Goal: Task Accomplishment & Management: Manage account settings

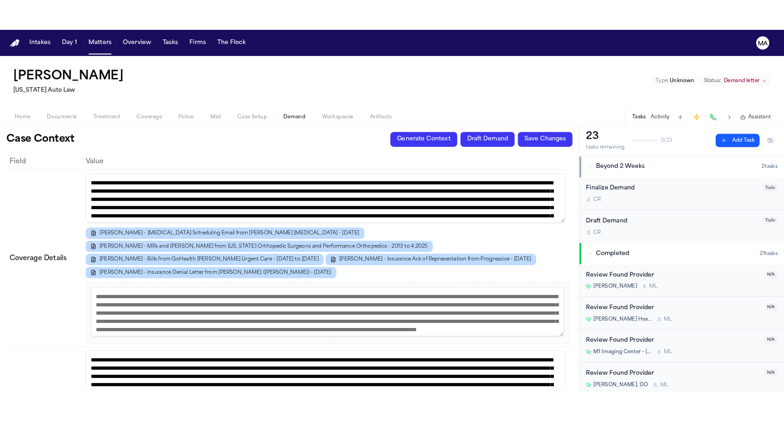
scroll to position [2, 0]
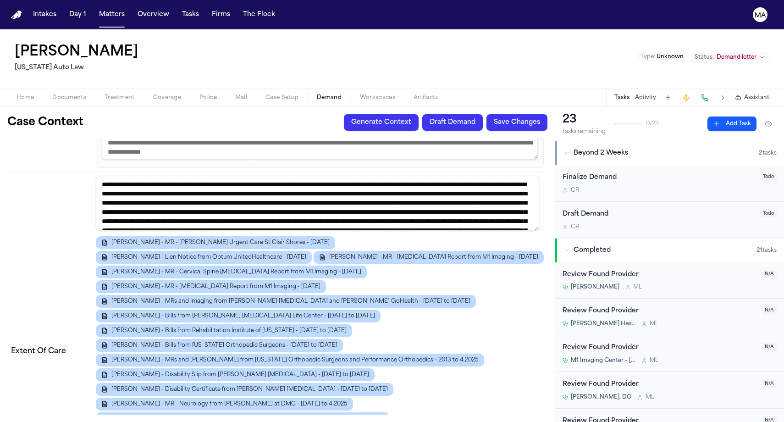
click at [134, 11] on button "Overview" at bounding box center [153, 14] width 39 height 17
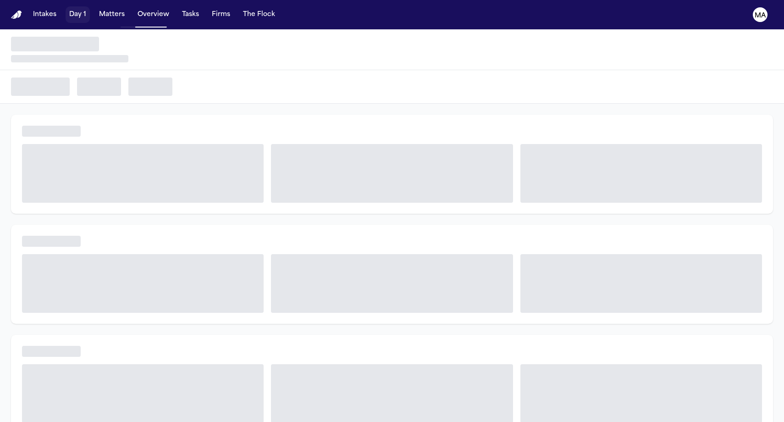
click at [95, 10] on button "Matters" at bounding box center [111, 14] width 33 height 17
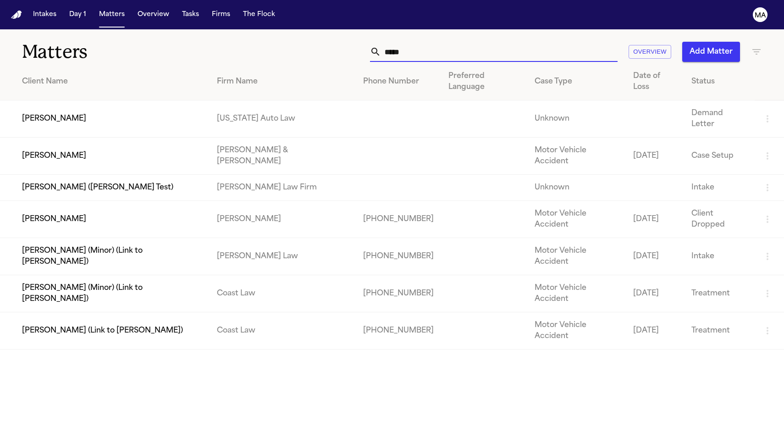
drag, startPoint x: 541, startPoint y: 39, endPoint x: 439, endPoint y: 38, distance: 102.7
click at [468, 42] on div "***** Overview Add Matter" at bounding box center [497, 52] width 529 height 20
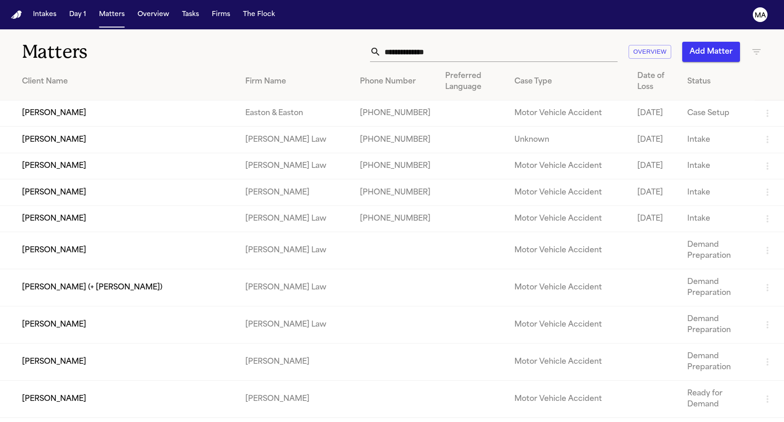
click at [719, 43] on button "Add Matter" at bounding box center [711, 52] width 58 height 20
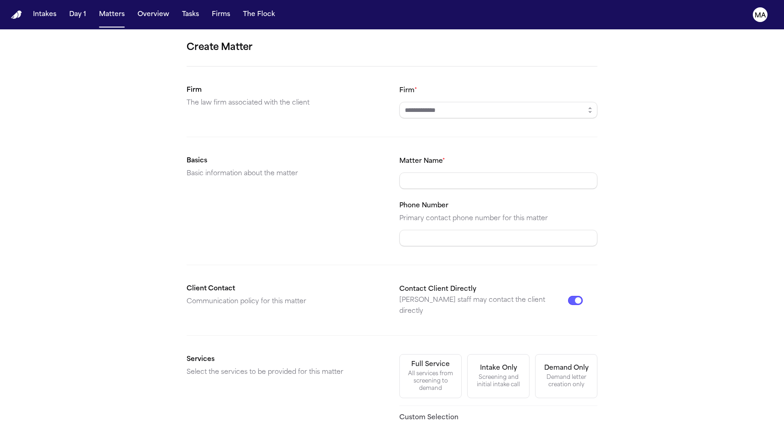
click at [465, 65] on form "Create Matter Firm The law firm associated with the client Firm * Basics Basic …" at bounding box center [392, 320] width 411 height 560
click at [465, 102] on input "Firm *" at bounding box center [498, 110] width 198 height 17
type input "**********"
click at [541, 374] on div "Demand letter creation only" at bounding box center [566, 381] width 50 height 15
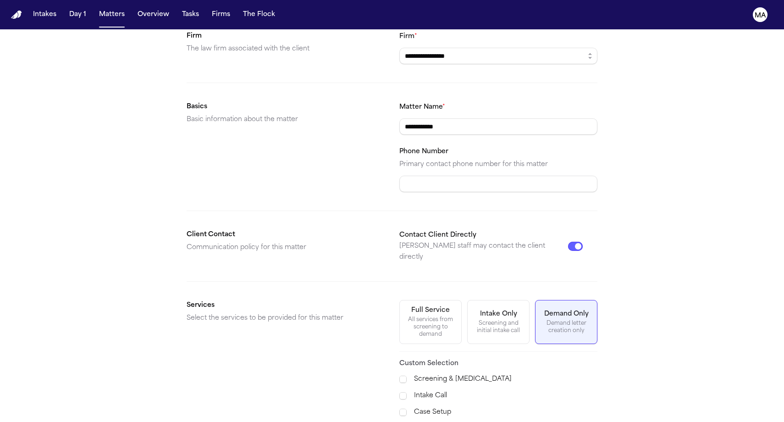
click at [432, 405] on span "Demand Preparation" at bounding box center [435, 428] width 66 height 11
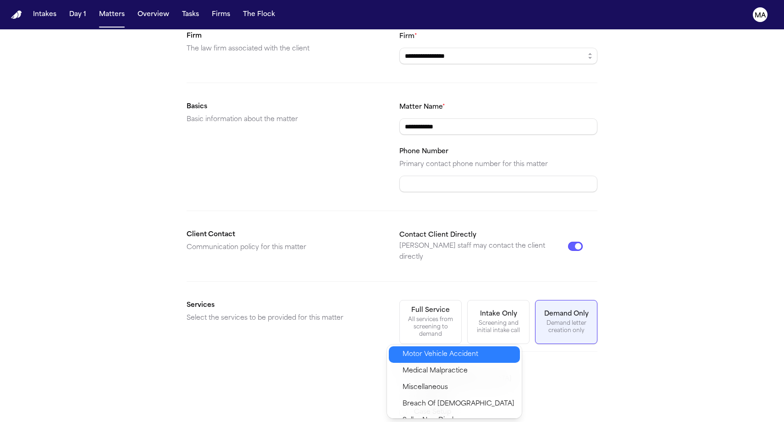
click at [428, 350] on span "Motor Vehicle Accident" at bounding box center [440, 354] width 76 height 11
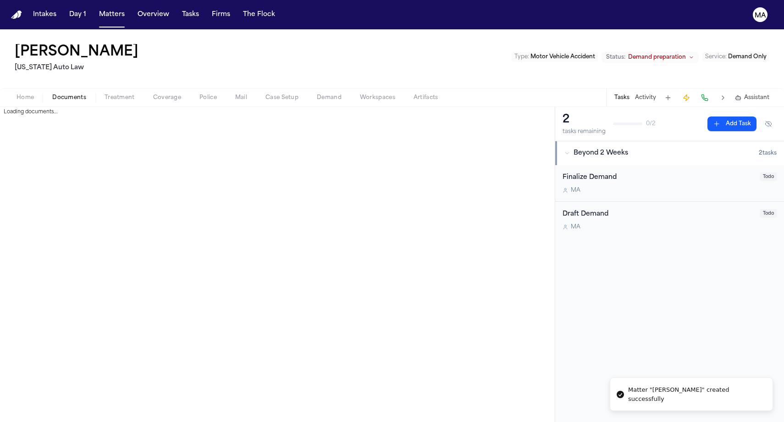
click at [49, 102] on span "button" at bounding box center [69, 102] width 45 height 1
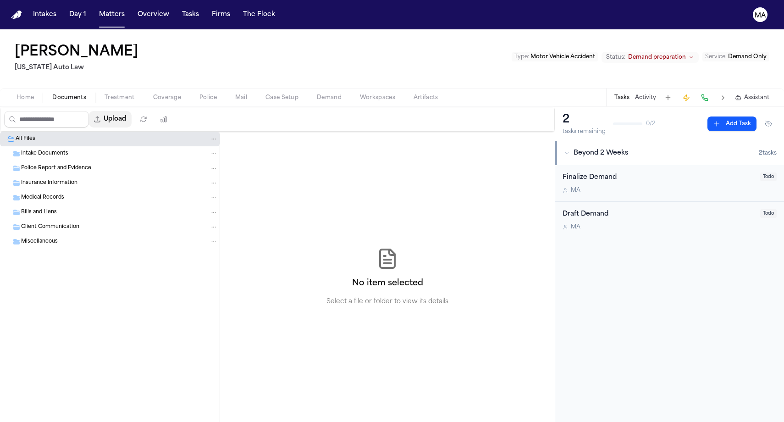
click at [89, 111] on button "Upload" at bounding box center [110, 119] width 43 height 17
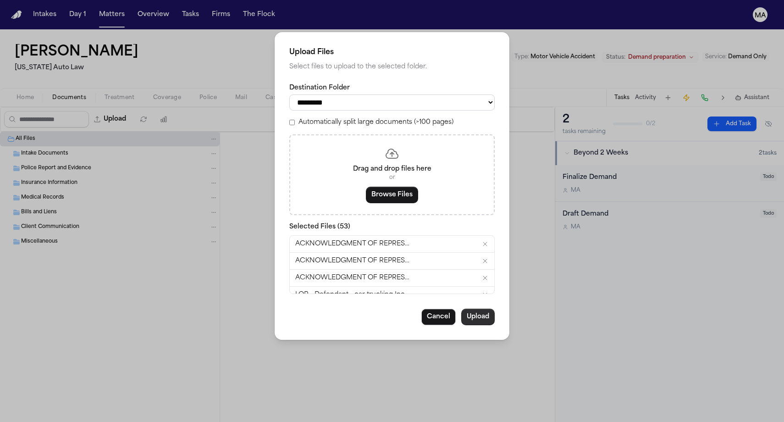
click at [461, 309] on button "Upload" at bounding box center [477, 317] width 33 height 17
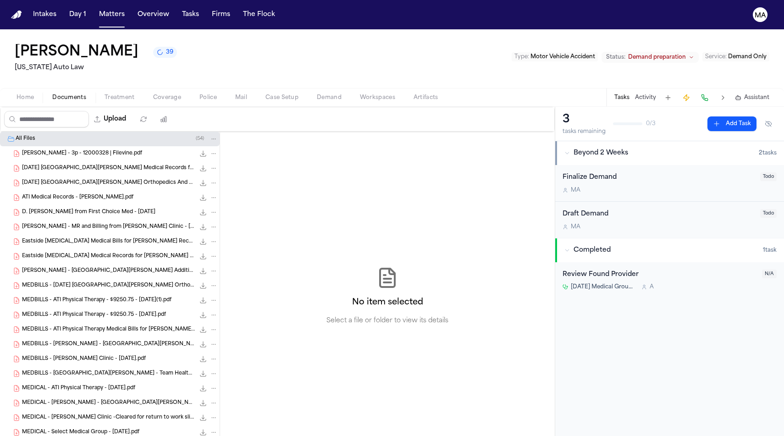
click at [254, 158] on div "No item selected Select a file or folder to view its details" at bounding box center [387, 296] width 335 height 329
click at [153, 47] on button "39" at bounding box center [165, 52] width 24 height 11
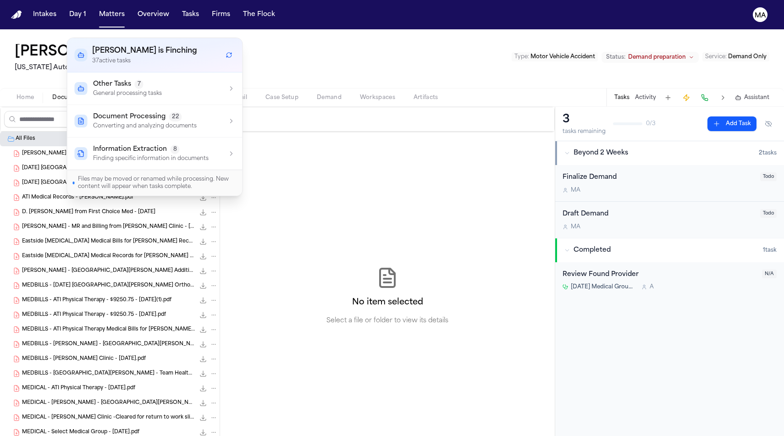
click at [220, 132] on div "No item selected Select a file or folder to view its details" at bounding box center [387, 296] width 335 height 329
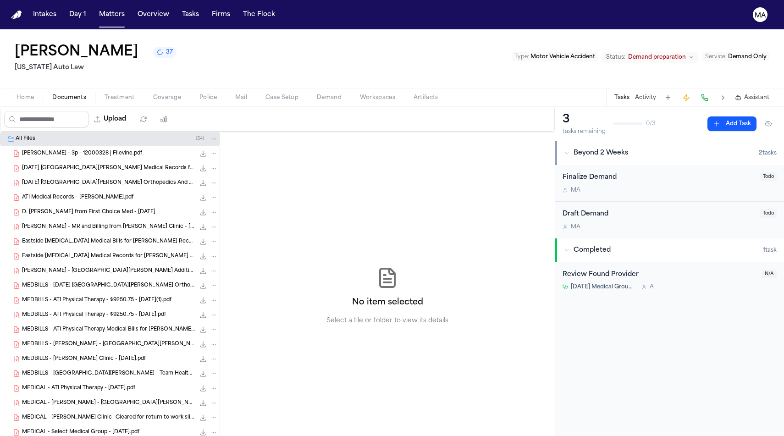
click at [95, 11] on button "Matters" at bounding box center [111, 14] width 33 height 17
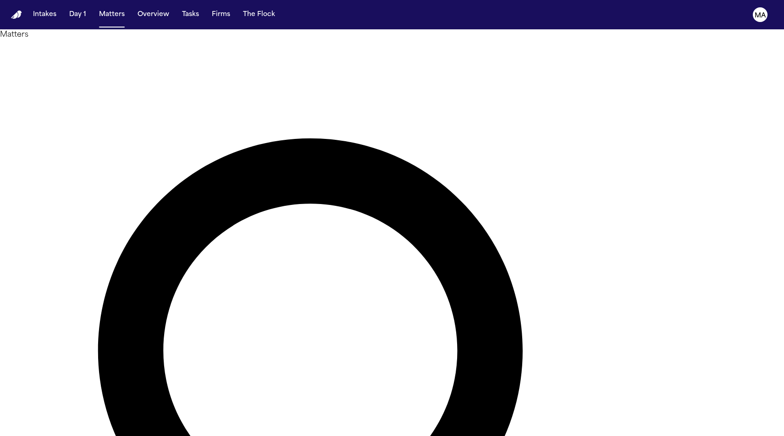
click at [281, 48] on div "Overview Add Matter" at bounding box center [392, 443] width 784 height 806
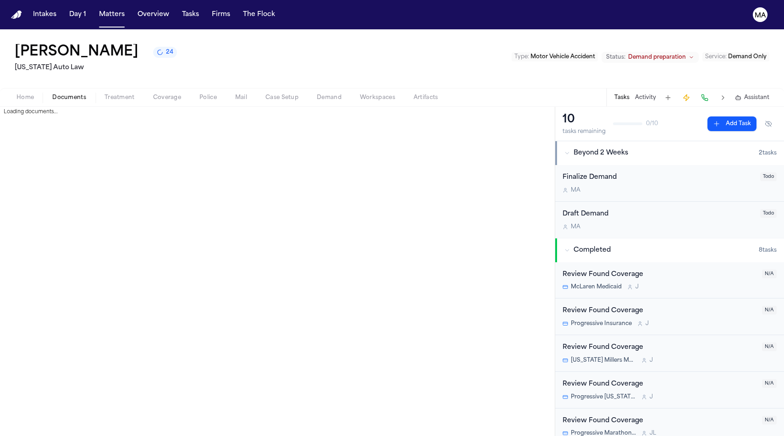
click at [52, 94] on span "Documents" at bounding box center [69, 97] width 34 height 7
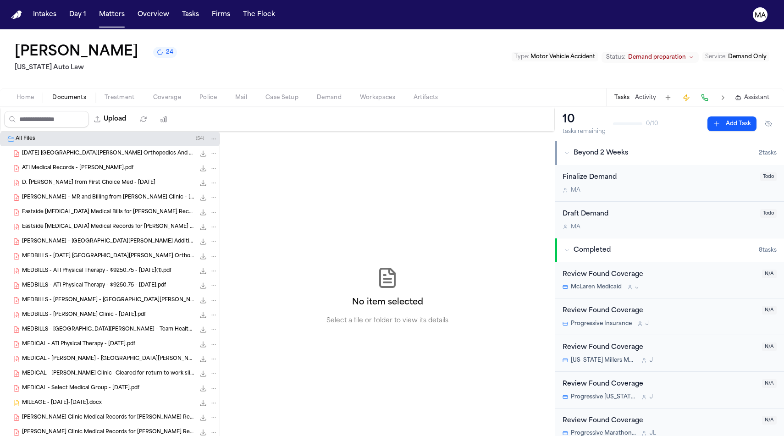
click at [220, 132] on div "No item selected Select a file or folder to view its details" at bounding box center [387, 296] width 335 height 329
click at [653, 367] on div "10 tasks remaining 0 / 10 Add Task Beyond 2 Weeks 2 task s Finalize Demand M A …" at bounding box center [669, 271] width 229 height 329
click at [635, 283] on div "McLaren Medicaid J" at bounding box center [659, 286] width 194 height 7
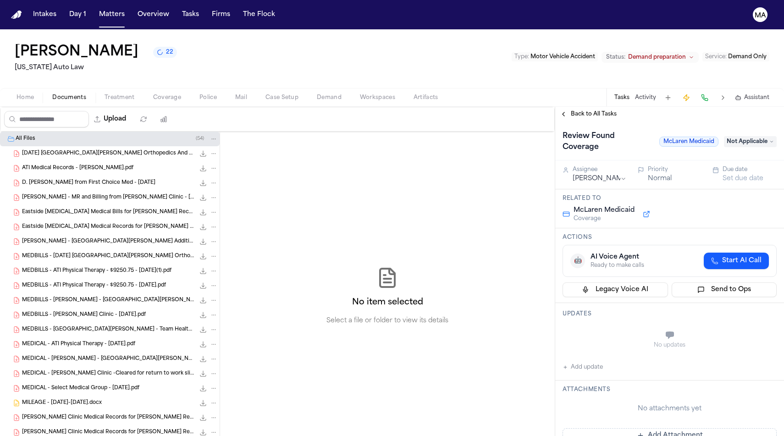
click at [576, 110] on span "Back to All Tasks" at bounding box center [594, 113] width 46 height 7
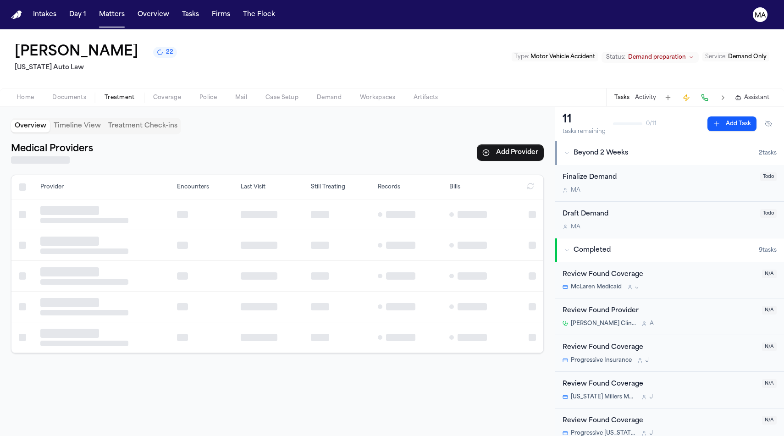
click at [105, 94] on span "Treatment" at bounding box center [120, 97] width 30 height 7
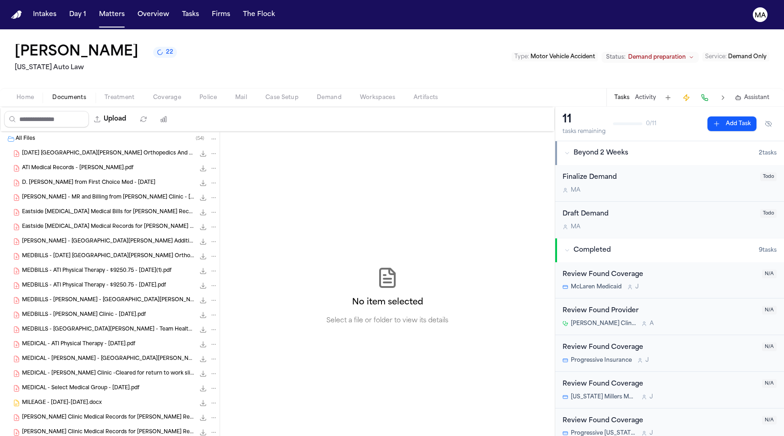
click at [52, 94] on span "Documents" at bounding box center [69, 97] width 34 height 7
click at [220, 178] on div "No item selected Select a file or folder to view its details" at bounding box center [387, 296] width 335 height 329
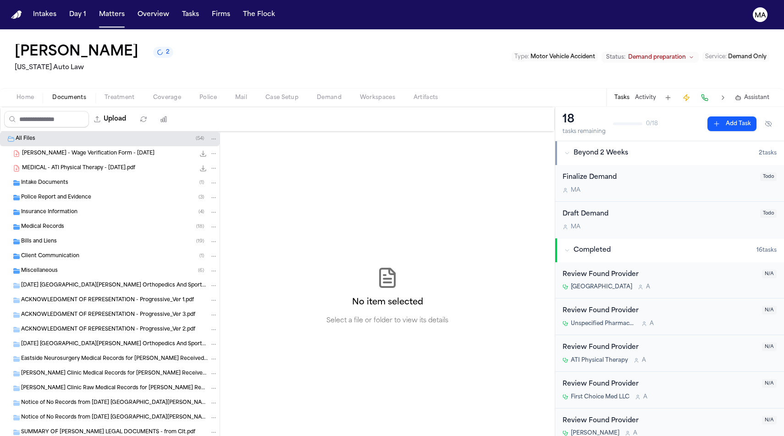
click at [166, 49] on span "2" at bounding box center [168, 52] width 4 height 7
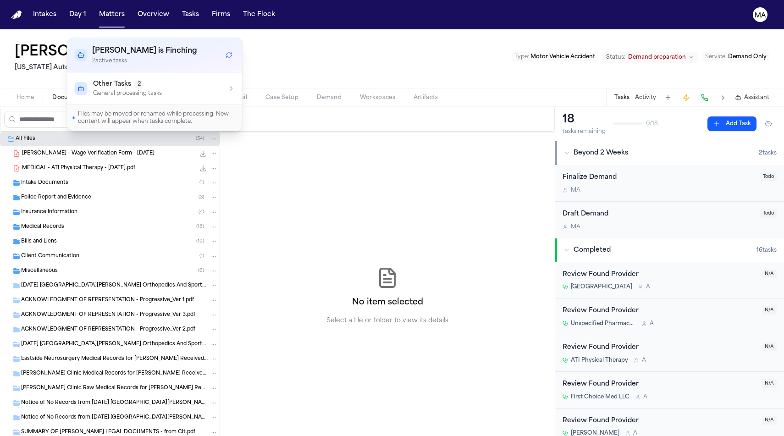
click at [143, 80] on div "Other Tasks 2 General processing tasks" at bounding box center [155, 88] width 160 height 17
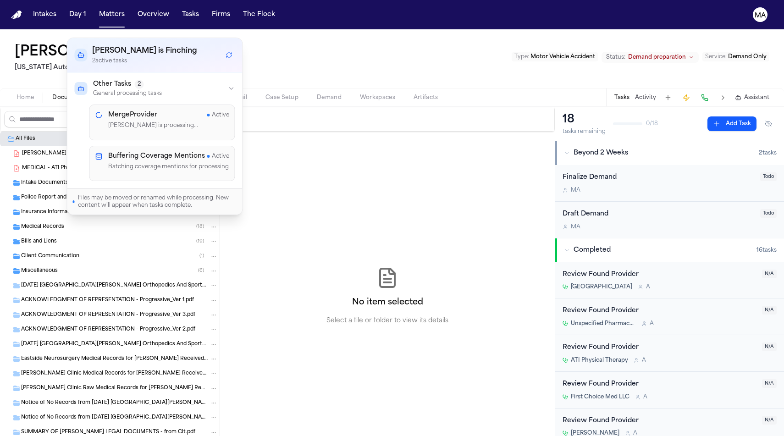
click at [220, 132] on div "No item selected Select a file or folder to view its details" at bounding box center [387, 296] width 335 height 329
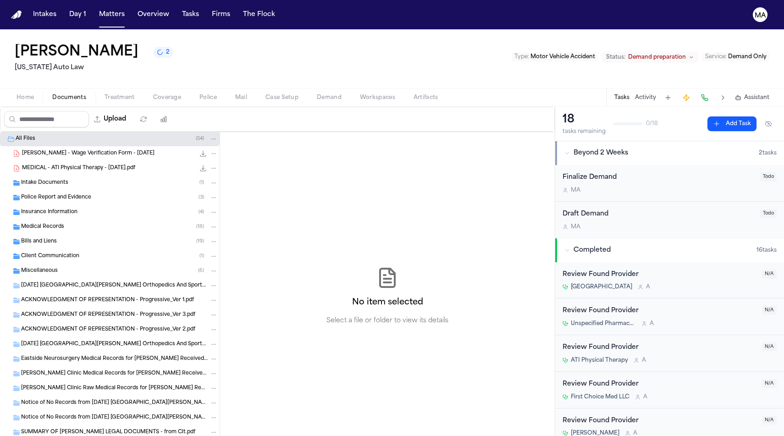
click at [317, 94] on span "Demand" at bounding box center [329, 97] width 25 height 7
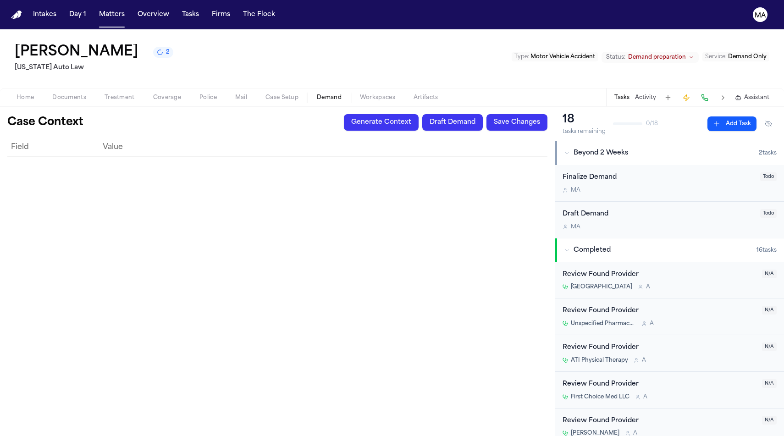
click at [419, 114] on button "Generate Context" at bounding box center [381, 122] width 75 height 17
click at [166, 49] on span "5" at bounding box center [168, 52] width 4 height 7
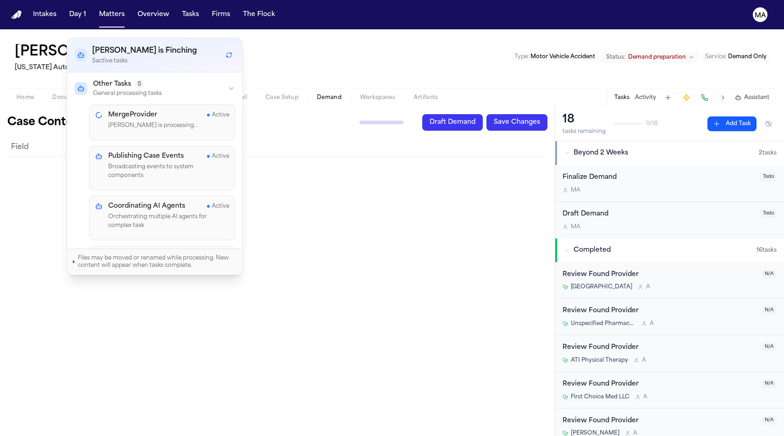
click at [299, 29] on div "Denzel Allen 5 Michigan Auto Law Type : Motor Vehicle Accident Status: Demand p…" at bounding box center [392, 58] width 784 height 59
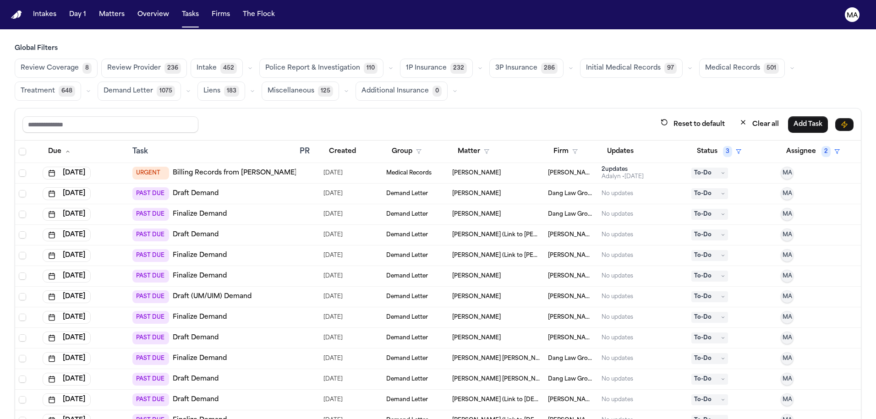
click at [705, 64] on span "Medical Records" at bounding box center [732, 68] width 55 height 9
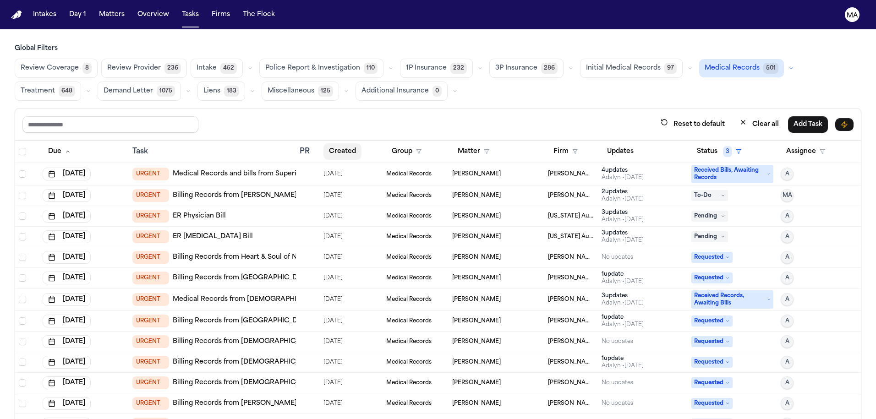
click at [332, 143] on button "Created" at bounding box center [343, 151] width 38 height 17
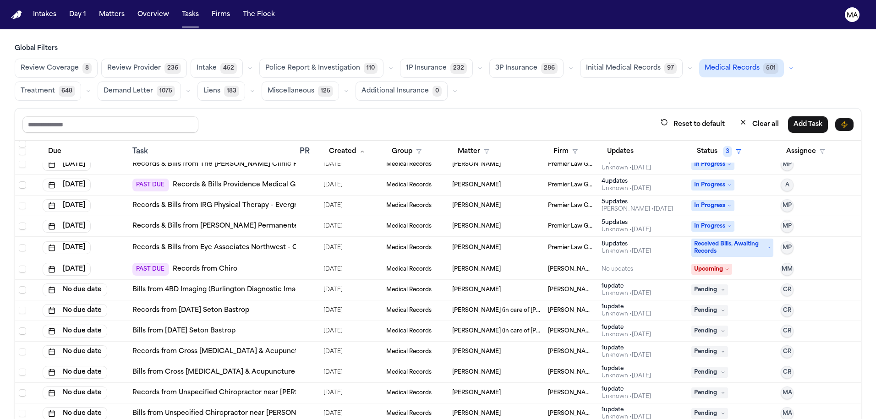
scroll to position [1276, 0]
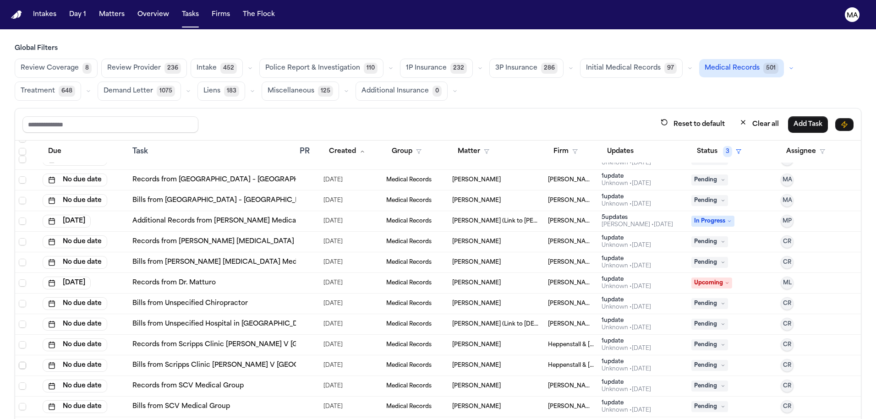
click at [19, 362] on span "Select row" at bounding box center [22, 365] width 7 height 7
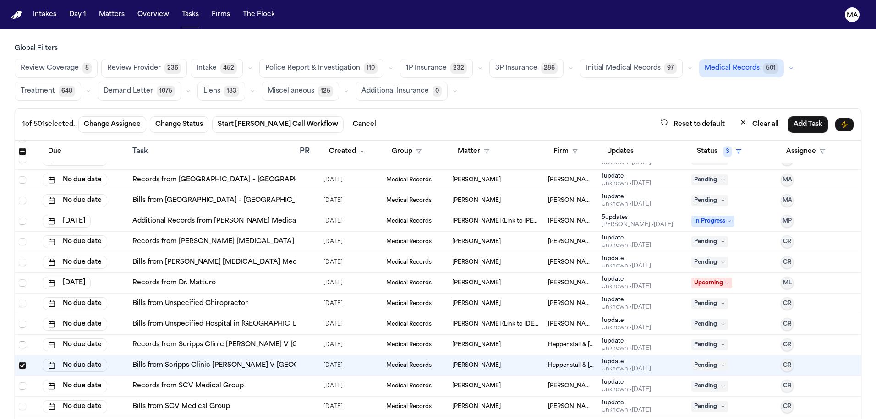
click at [19, 342] on span "Select row" at bounding box center [22, 345] width 7 height 7
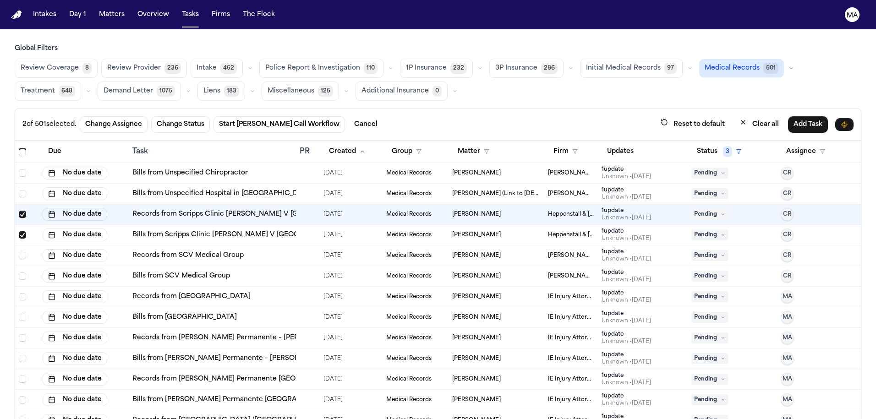
scroll to position [1428, 0]
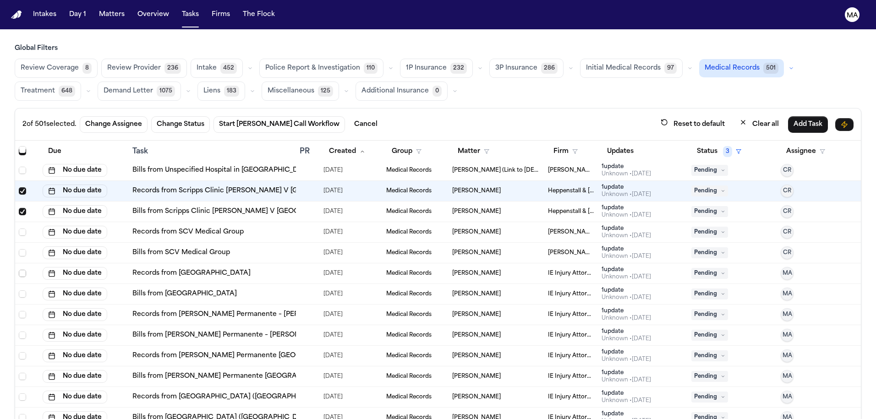
click at [19, 270] on span "Select row" at bounding box center [22, 273] width 7 height 7
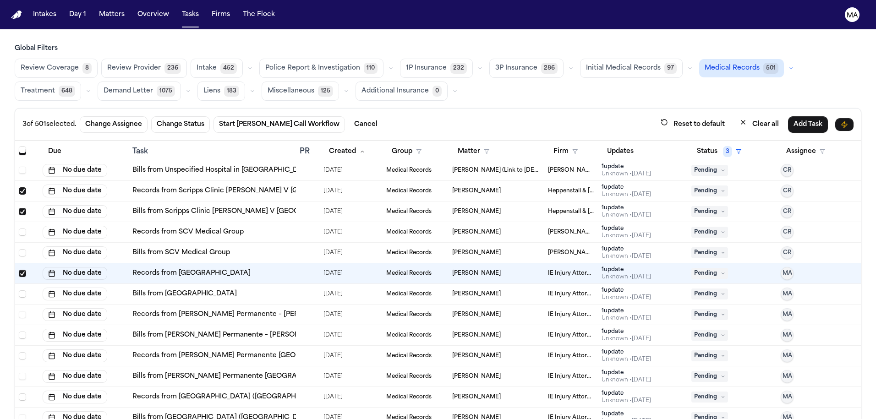
click at [19, 291] on span "Select row" at bounding box center [22, 294] width 7 height 7
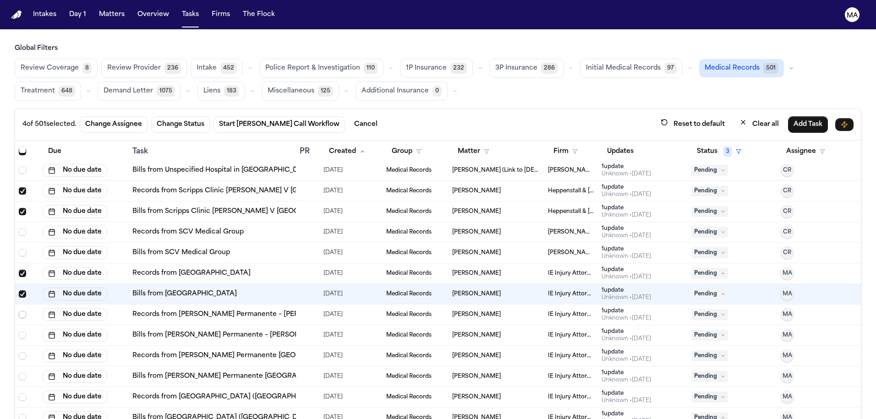
click at [19, 311] on span "Select row" at bounding box center [22, 314] width 7 height 7
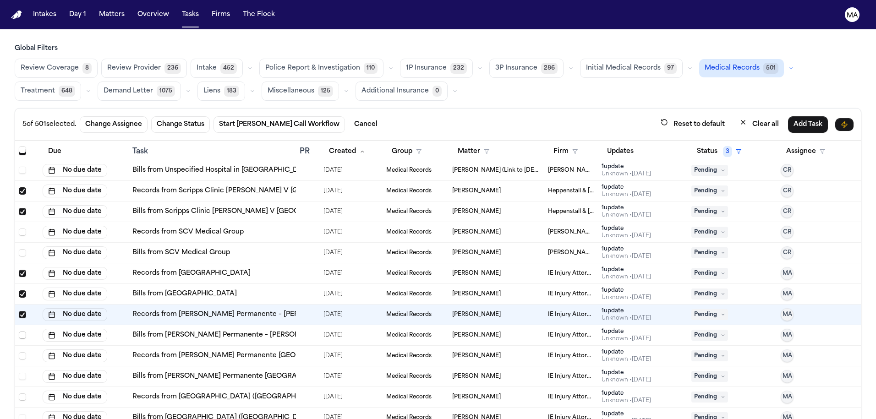
click at [19, 332] on span "Select row" at bounding box center [22, 335] width 7 height 7
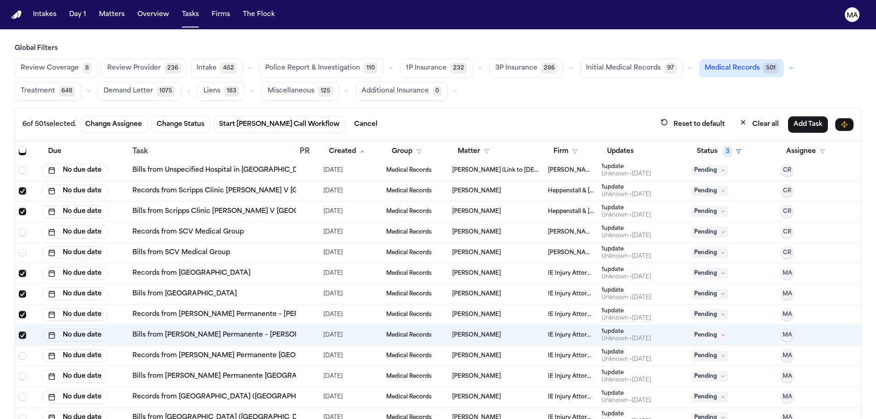
click at [19, 353] on span "Select row" at bounding box center [22, 356] width 7 height 7
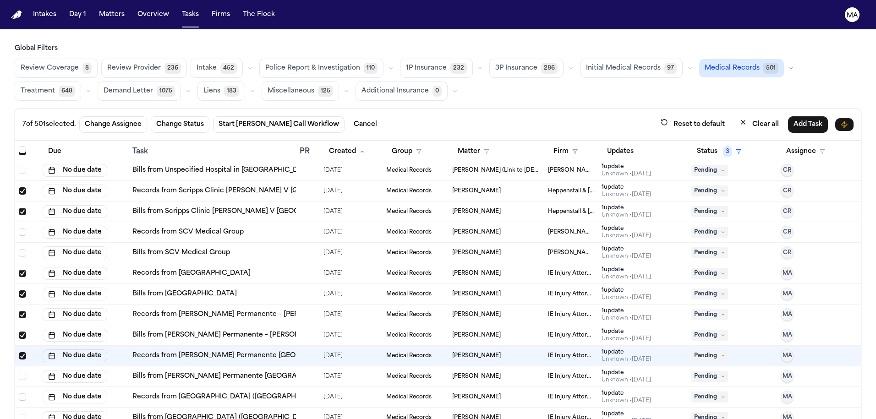
click at [19, 373] on span "Select row" at bounding box center [22, 376] width 7 height 7
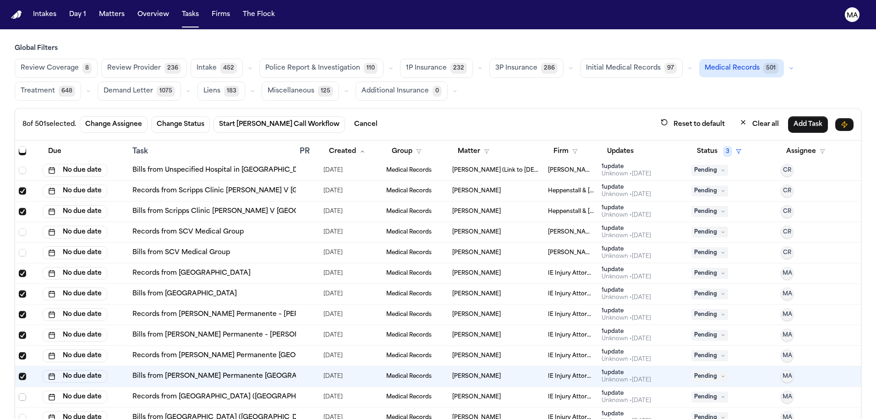
click at [19, 394] on span "Select row" at bounding box center [22, 397] width 7 height 7
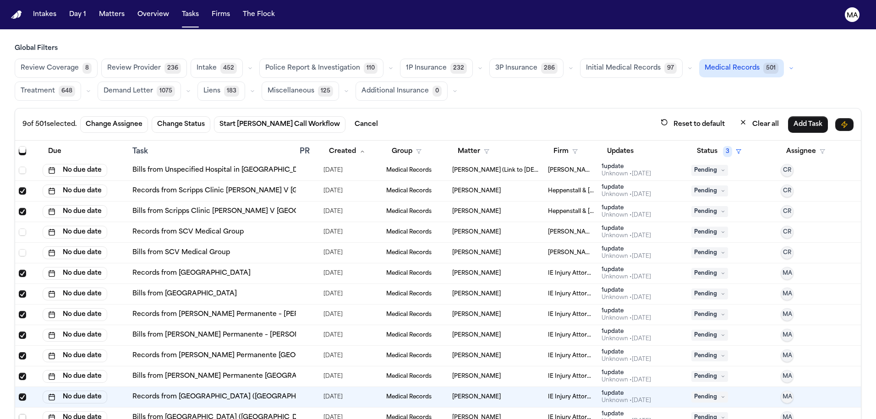
click at [19, 414] on span "Select row" at bounding box center [22, 417] width 7 height 7
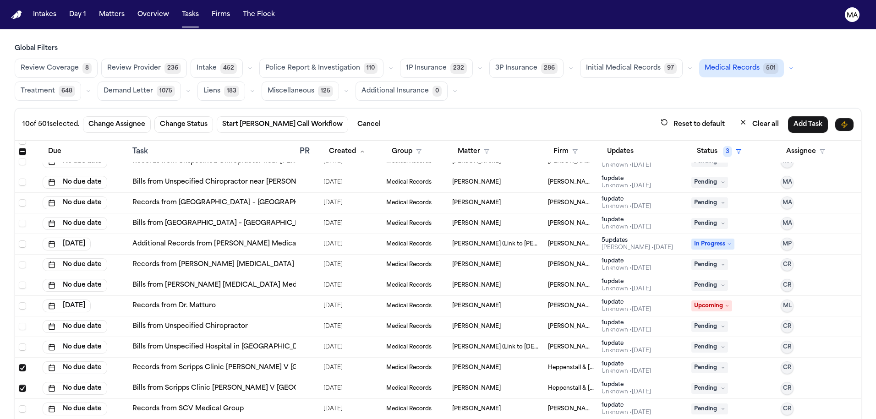
scroll to position [1238, 0]
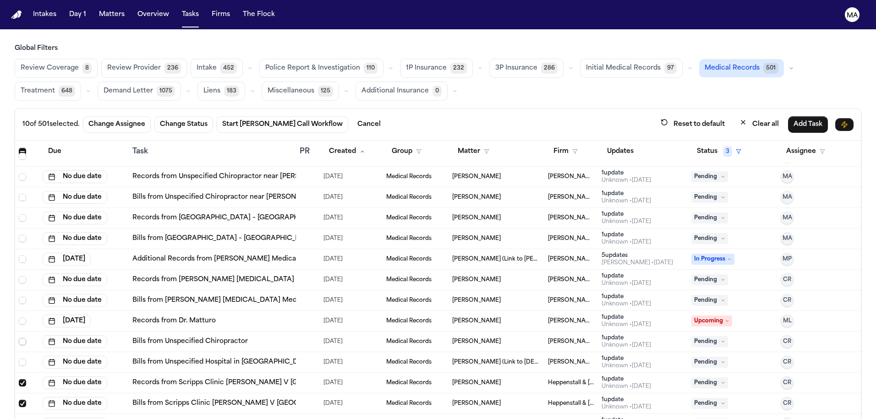
click at [19, 338] on span "Select row" at bounding box center [22, 341] width 7 height 7
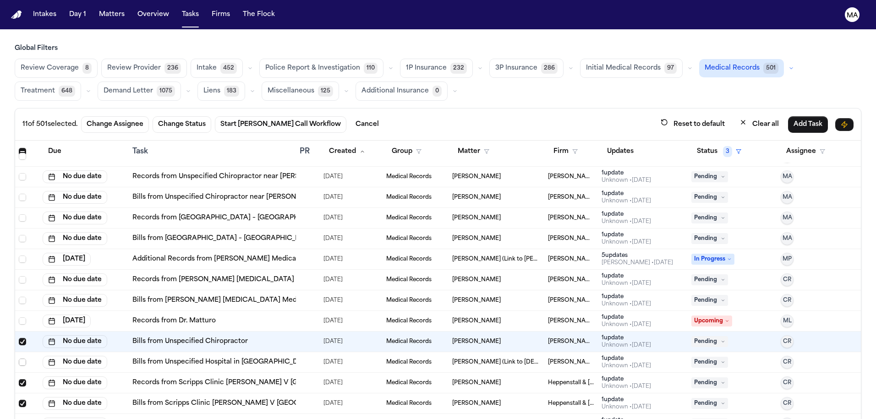
click at [19, 359] on span "Select row" at bounding box center [22, 362] width 7 height 7
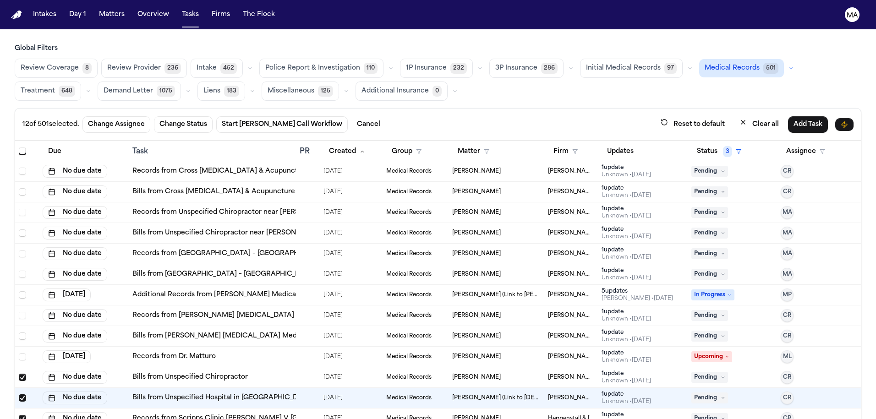
scroll to position [1200, 0]
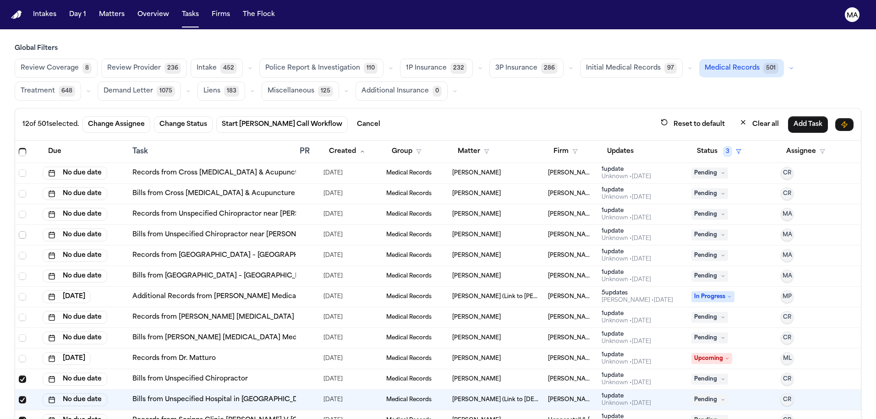
click at [19, 231] on span "Select row" at bounding box center [22, 234] width 7 height 7
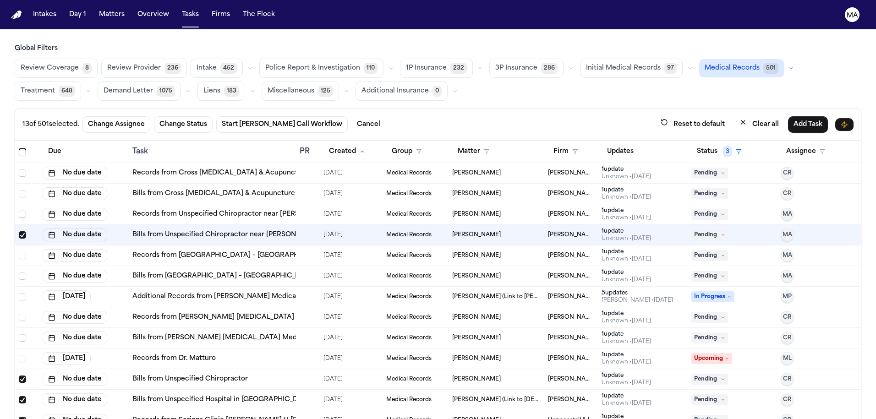
click at [19, 211] on span "Select row" at bounding box center [22, 214] width 7 height 7
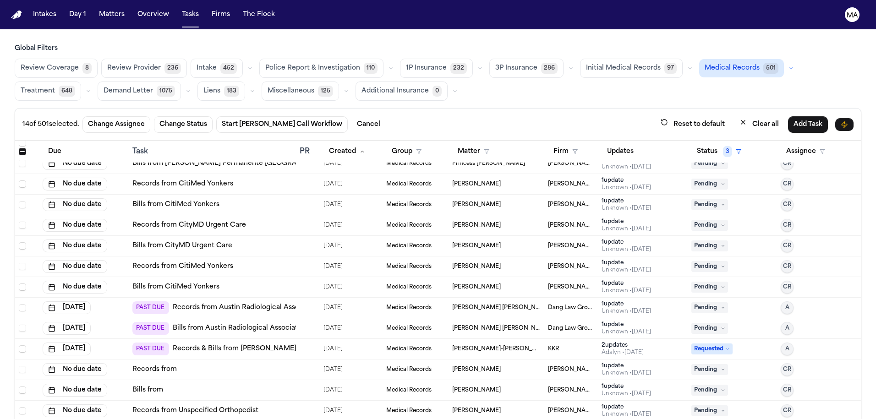
scroll to position [2256, 0]
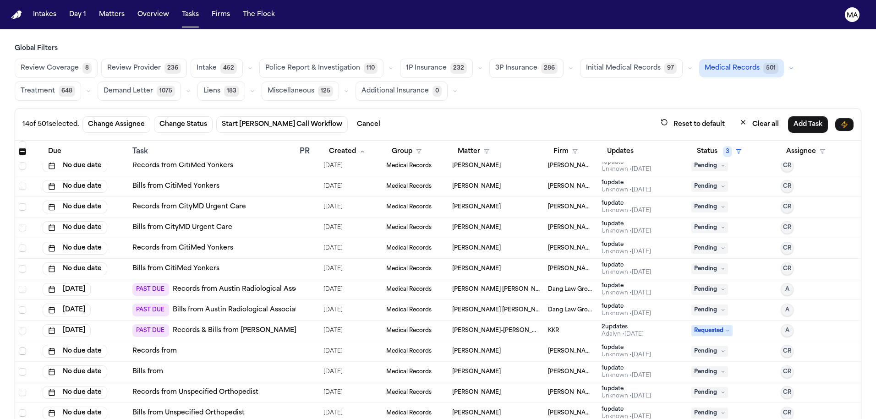
click at [19, 348] on span "Select row" at bounding box center [22, 351] width 7 height 7
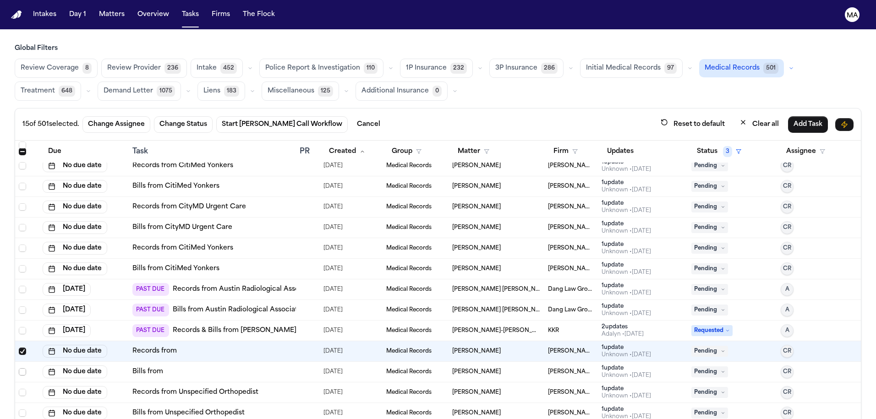
click at [19, 369] on span "Select row" at bounding box center [22, 372] width 7 height 7
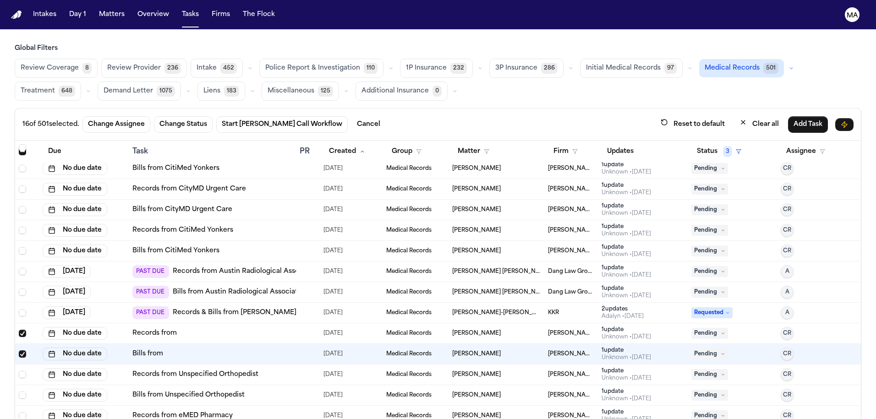
scroll to position [2326, 0]
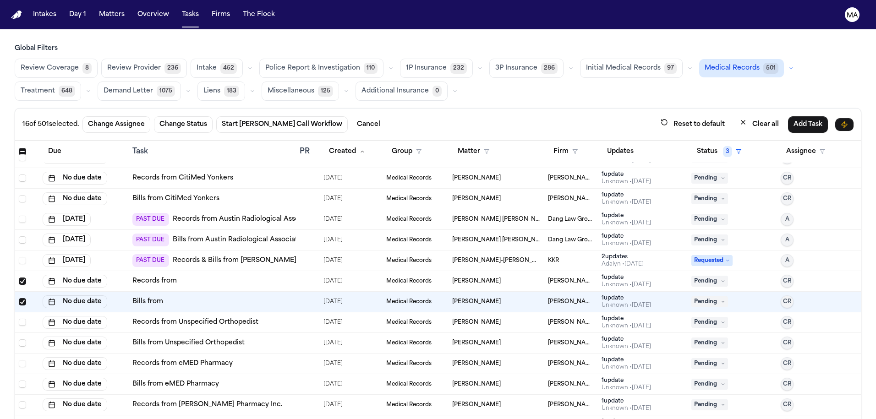
click at [19, 319] on span "Select row" at bounding box center [22, 322] width 7 height 7
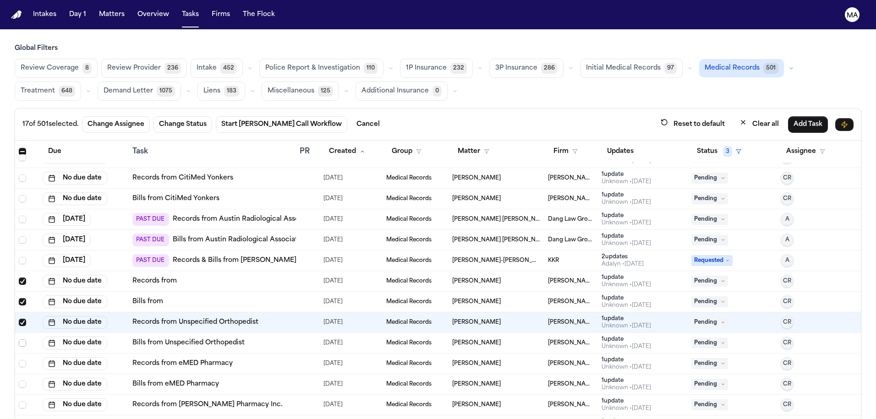
click at [19, 340] on span "Select row" at bounding box center [22, 343] width 7 height 7
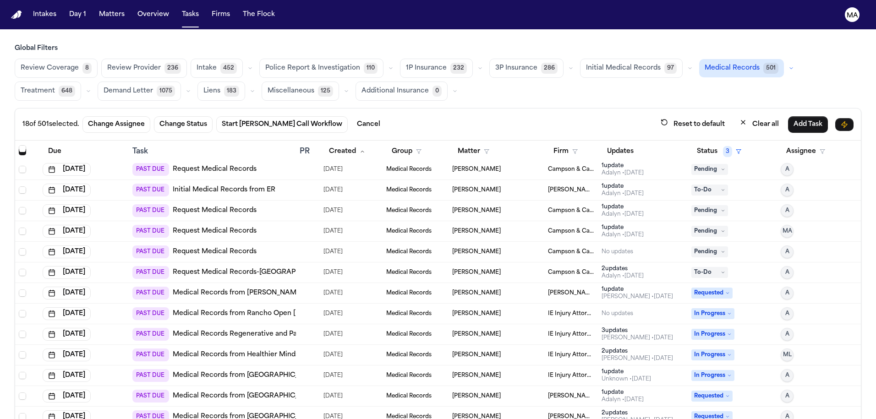
scroll to position [3106, 0]
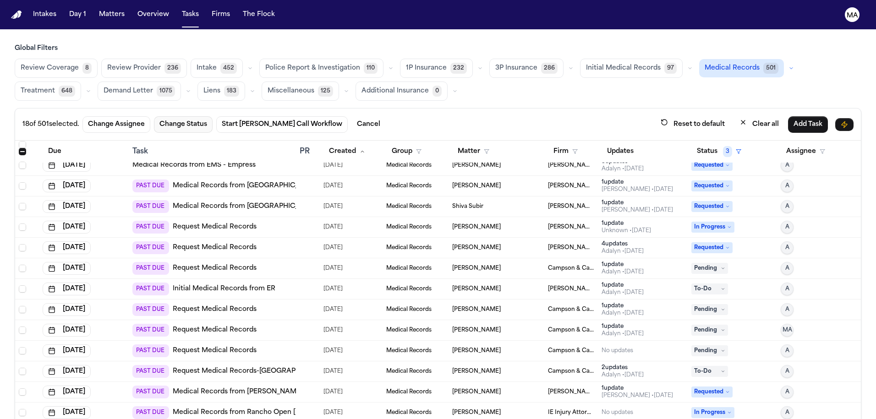
click at [154, 116] on button "Change Status" at bounding box center [183, 124] width 59 height 17
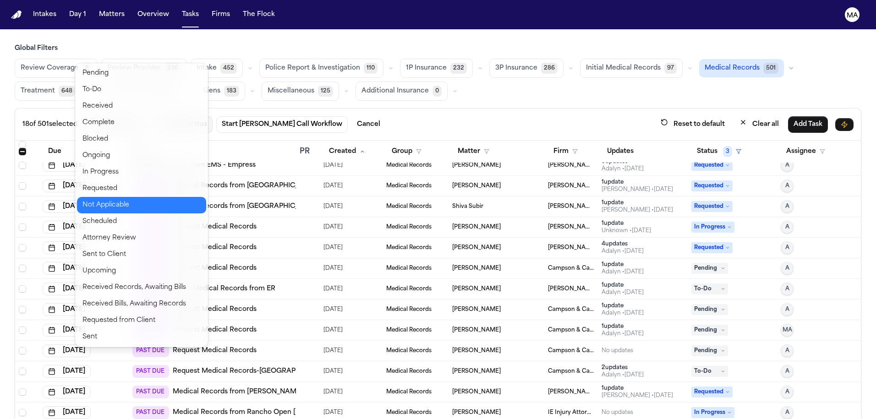
click at [113, 197] on button "Not Applicable" at bounding box center [141, 205] width 129 height 17
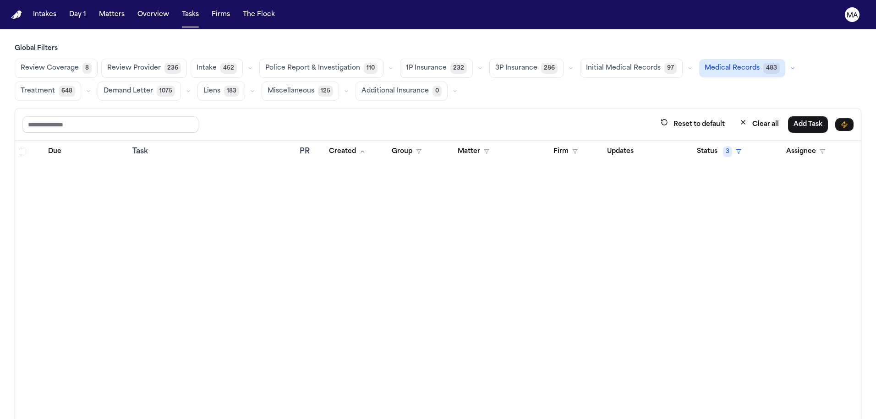
scroll to position [0, 0]
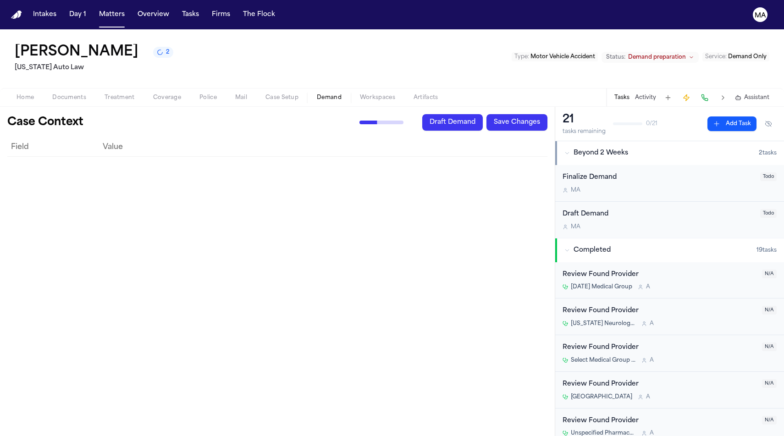
click at [757, 94] on span "Assistant" at bounding box center [756, 97] width 25 height 7
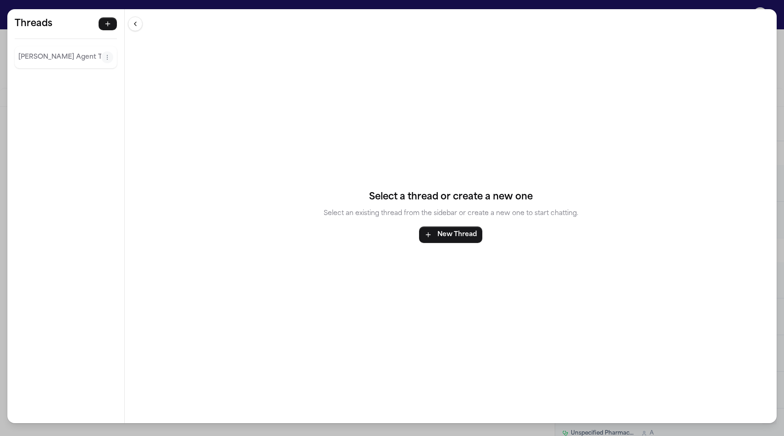
click at [24, 52] on p "[PERSON_NAME] Agent Thread" at bounding box center [59, 57] width 83 height 11
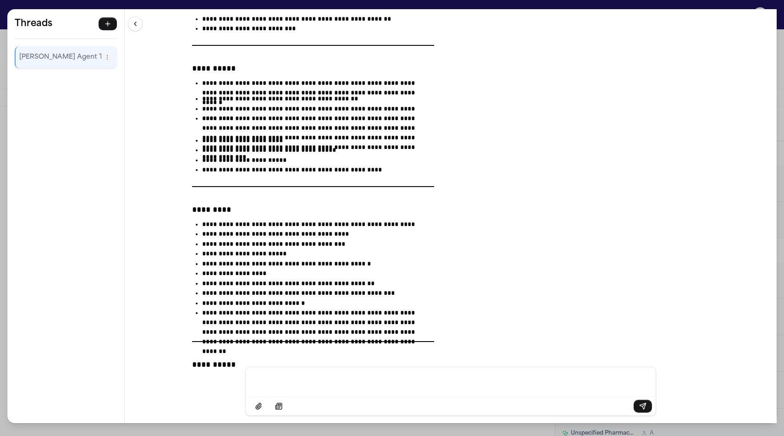
scroll to position [3601, 0]
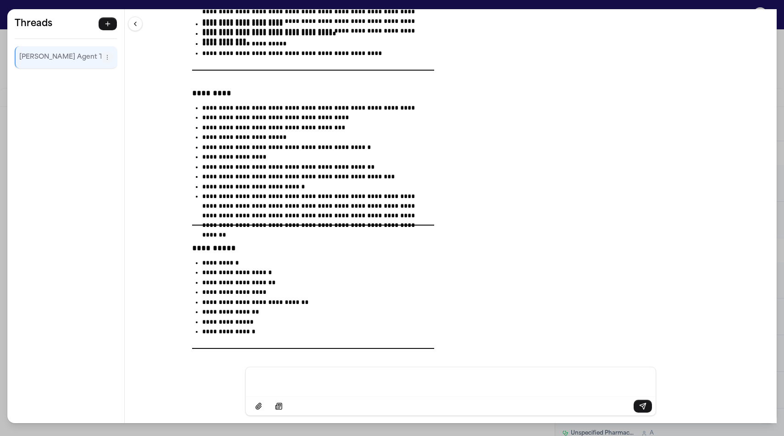
click at [285, 5] on div "**********" at bounding box center [392, 218] width 784 height 436
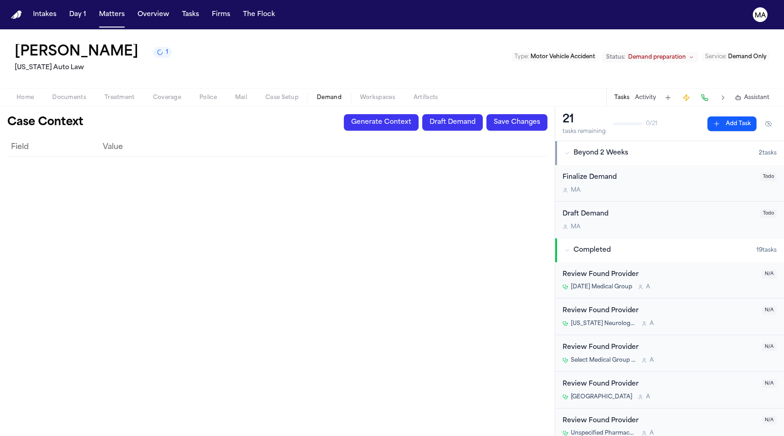
click at [311, 164] on div "Field Value" at bounding box center [277, 283] width 540 height 291
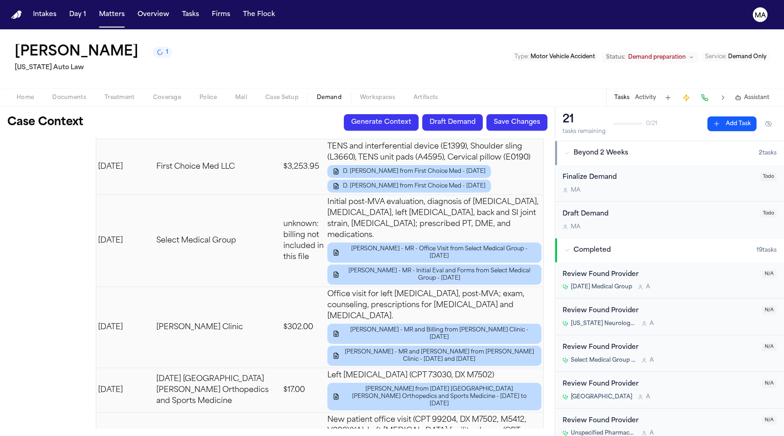
scroll to position [18, 0]
click at [478, 114] on button "Draft Demand" at bounding box center [452, 122] width 61 height 17
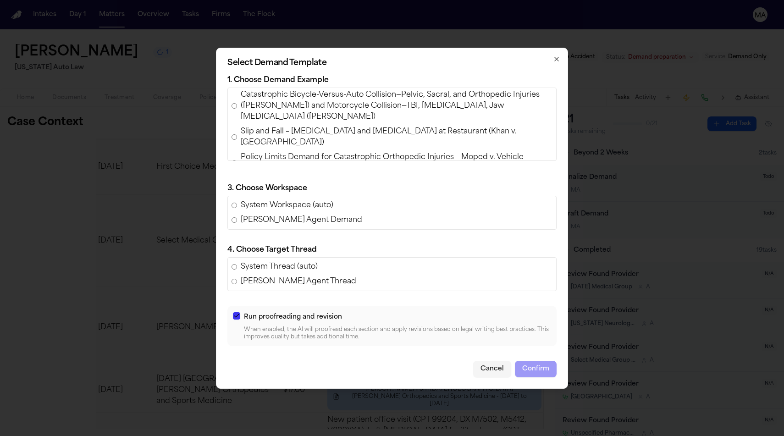
scroll to position [176, 0]
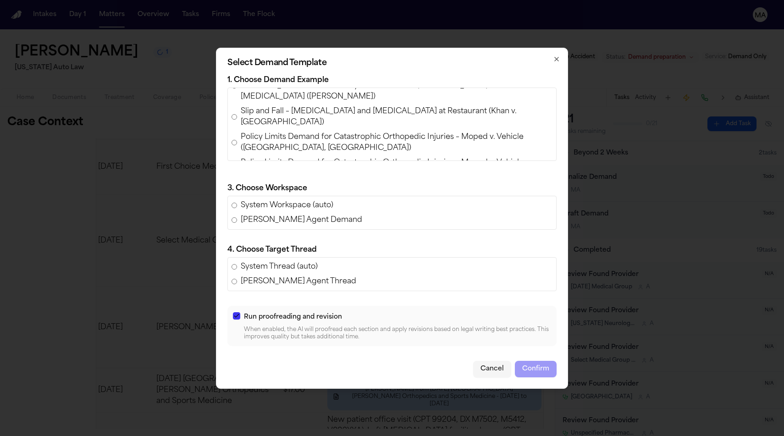
click at [324, 245] on span "Policy Limits Demand for [PERSON_NAME] v. [PERSON_NAME] [PERSON_NAME] (AAA Insu…" at bounding box center [397, 256] width 312 height 22
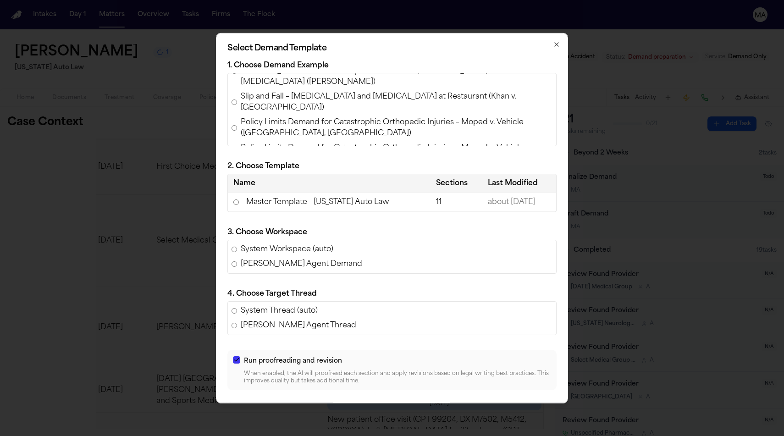
click at [333, 202] on td "Master Template - [US_STATE] Auto Law" at bounding box center [329, 202] width 203 height 19
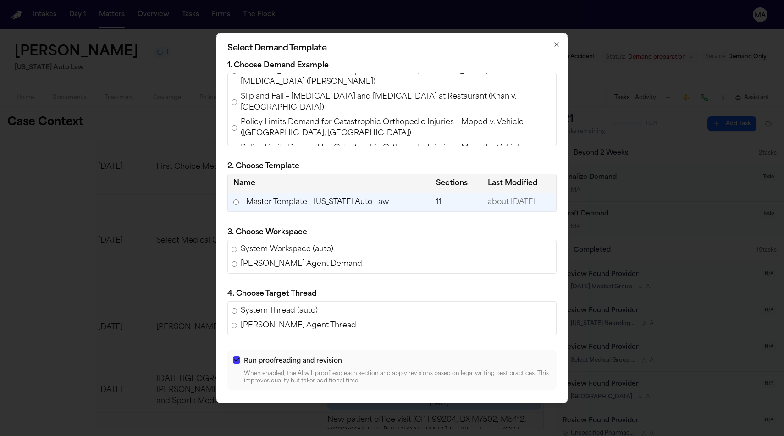
click at [240, 356] on button "button" at bounding box center [236, 359] width 7 height 7
click at [515, 405] on button "Confirm" at bounding box center [536, 413] width 42 height 17
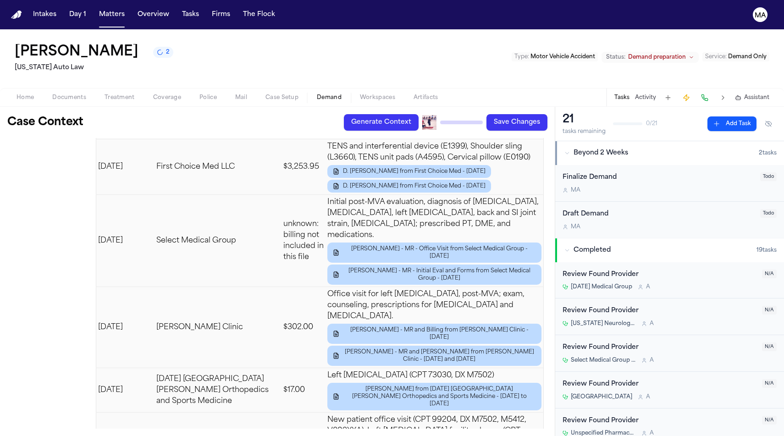
click at [354, 102] on span "button" at bounding box center [377, 102] width 46 height 1
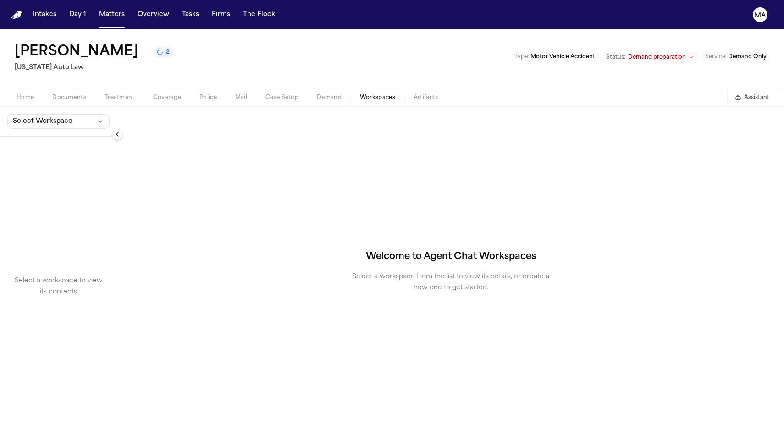
click at [50, 114] on button "Select Workspace" at bounding box center [58, 121] width 102 height 15
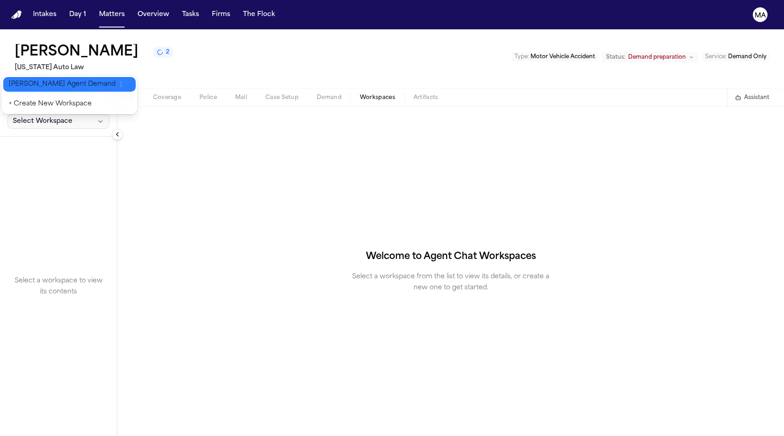
click at [41, 83] on button "[PERSON_NAME] Agent Demand" at bounding box center [69, 84] width 132 height 15
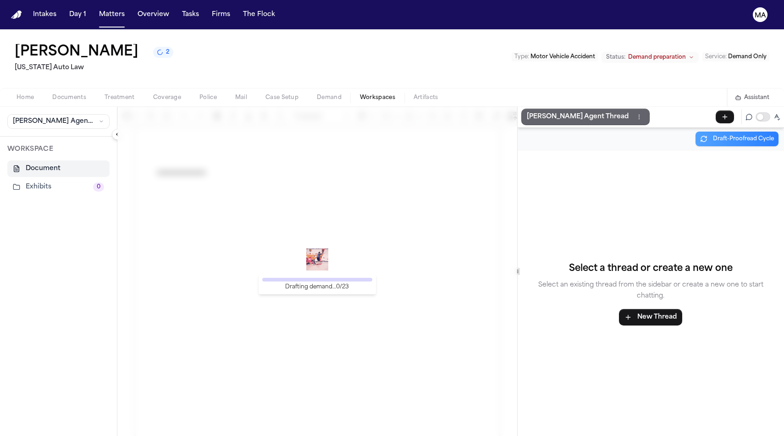
click at [530, 111] on p "[PERSON_NAME] Agent Thread" at bounding box center [578, 116] width 102 height 11
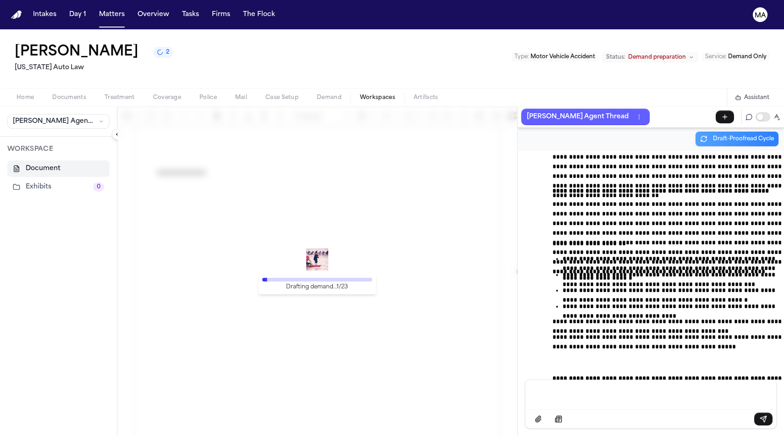
scroll to position [13828, 0]
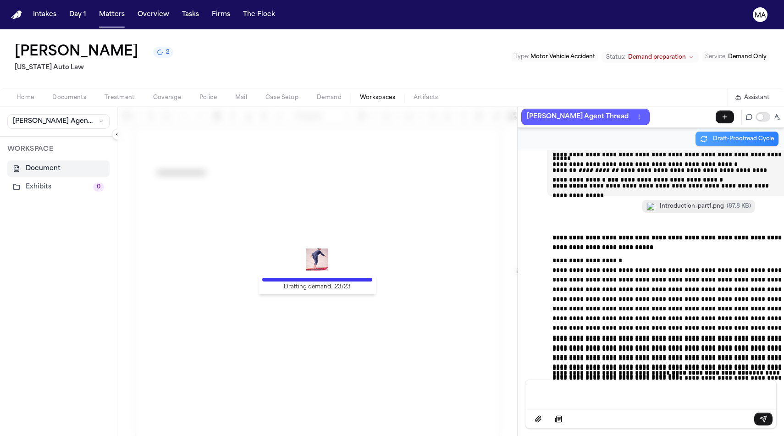
scroll to position [18691, 0]
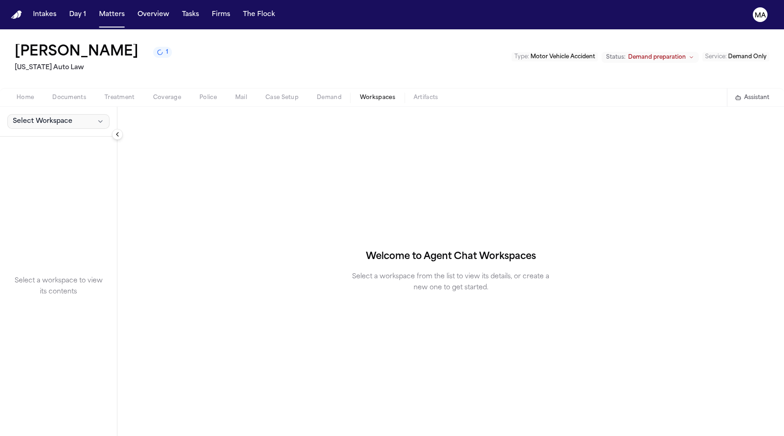
click at [28, 117] on span "Select Workspace" at bounding box center [43, 121] width 60 height 9
click at [28, 80] on span "[PERSON_NAME] Agent Demand" at bounding box center [62, 84] width 107 height 9
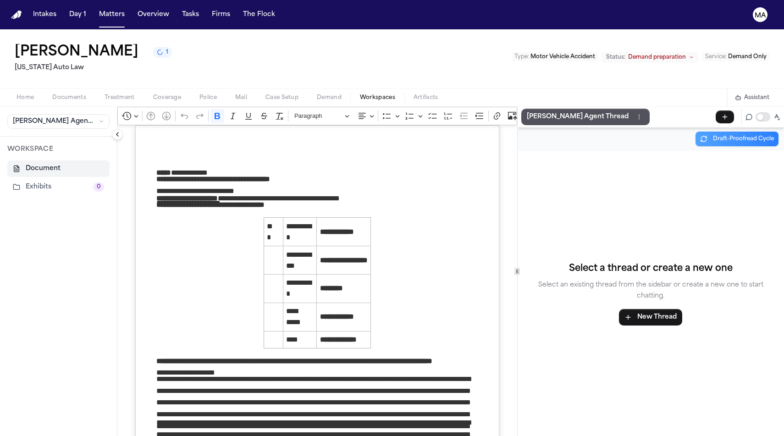
scroll to position [223, 0]
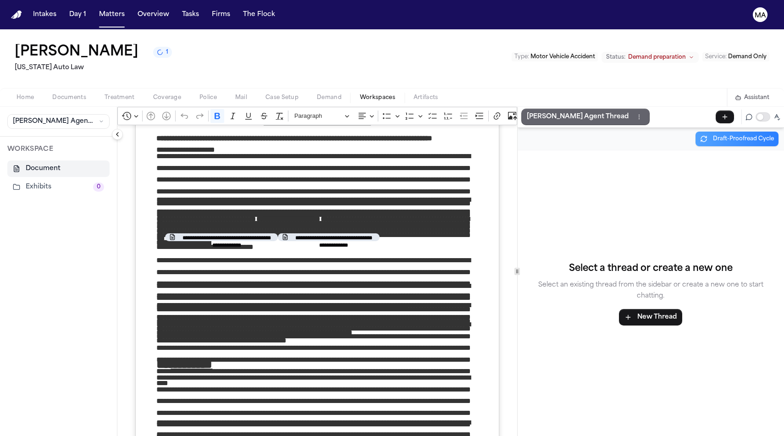
click at [527, 111] on p "[PERSON_NAME] Agent Thread" at bounding box center [578, 116] width 102 height 11
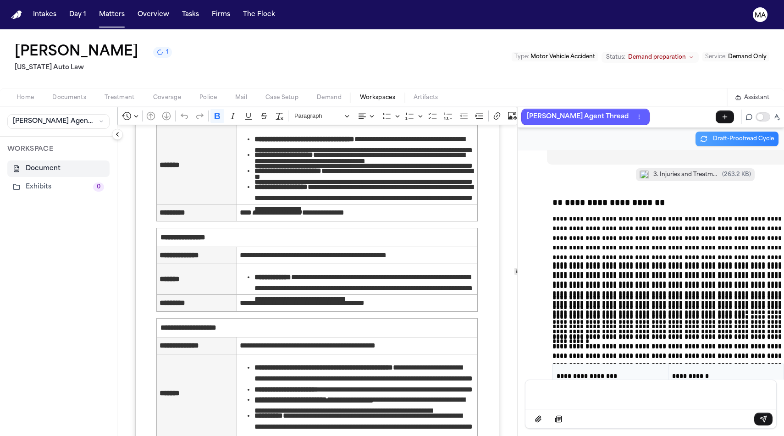
scroll to position [1101, 0]
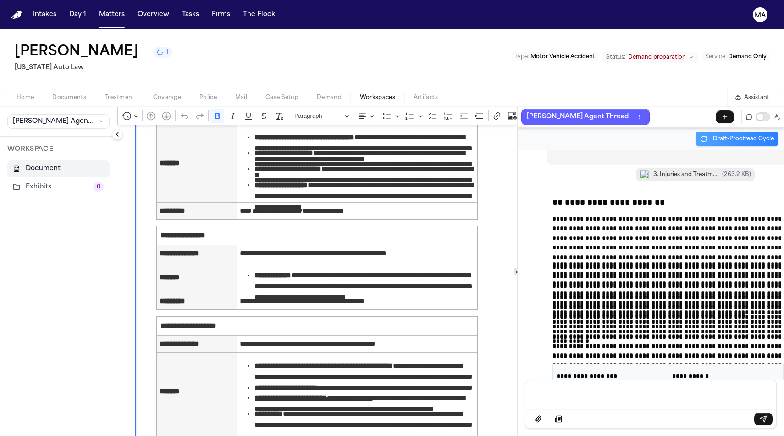
drag, startPoint x: 372, startPoint y: 254, endPoint x: 110, endPoint y: 228, distance: 262.6
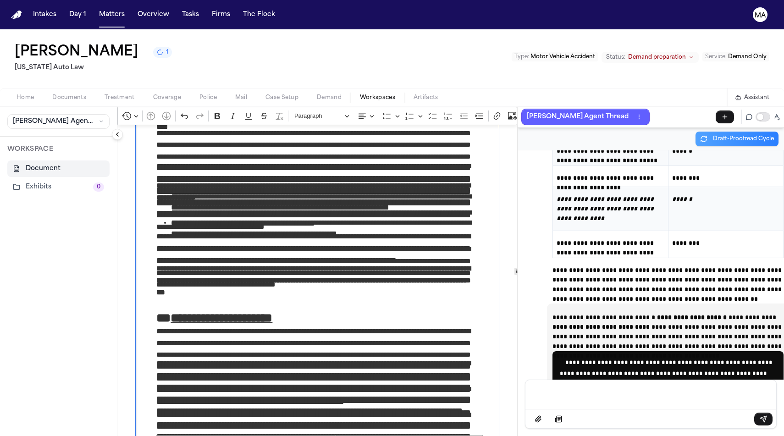
scroll to position [20242, 0]
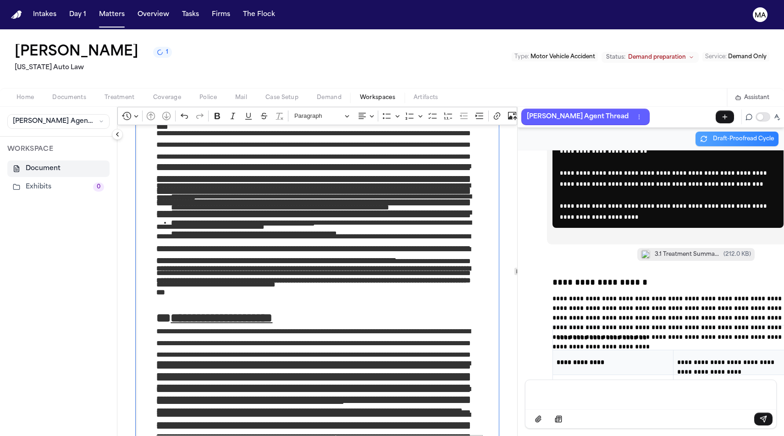
click at [604, 398] on p "Message input" at bounding box center [650, 393] width 229 height 9
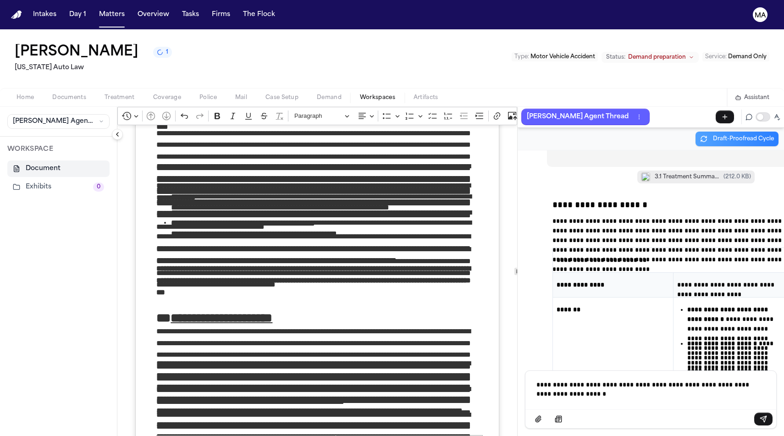
scroll to position [20350, 0]
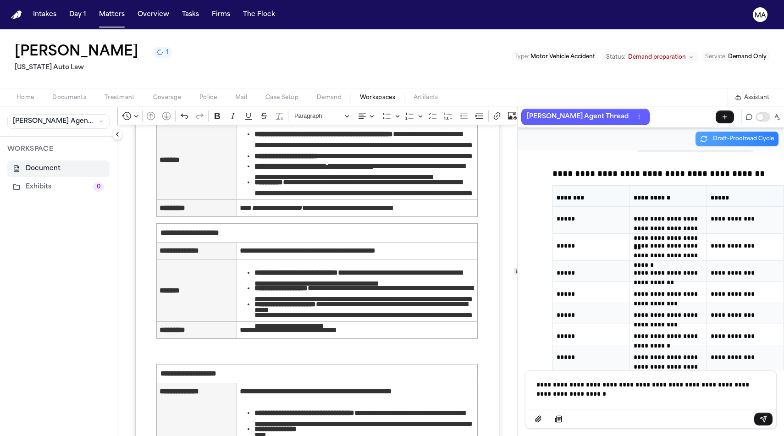
scroll to position [22677, 0]
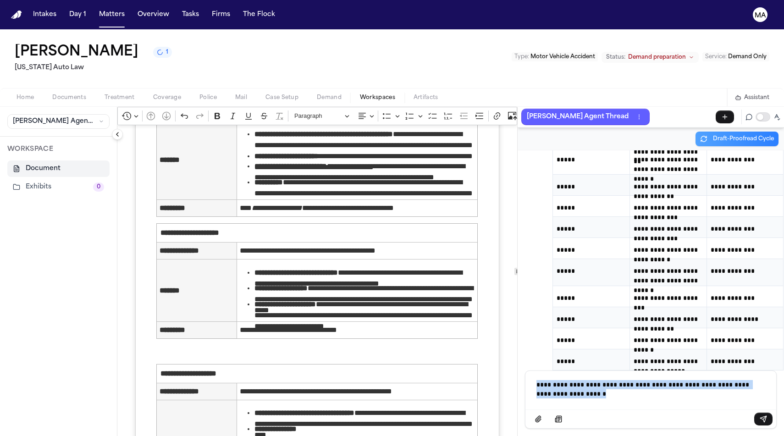
drag, startPoint x: 713, startPoint y: 399, endPoint x: 519, endPoint y: 382, distance: 194.2
click at [519, 382] on div "**********" at bounding box center [651, 293] width 266 height 286
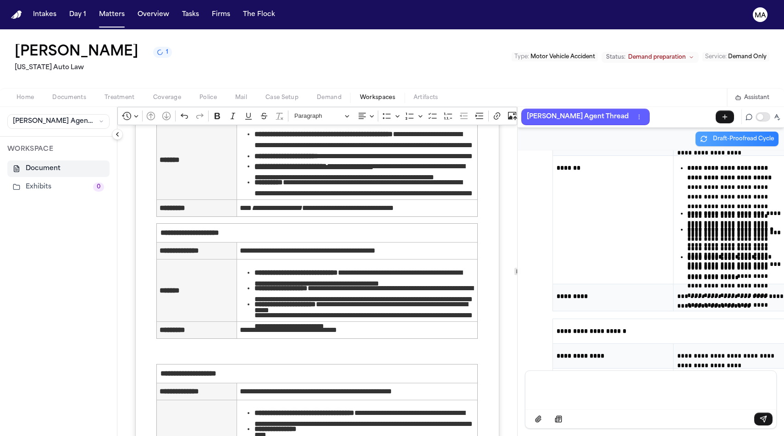
scroll to position [20499, 0]
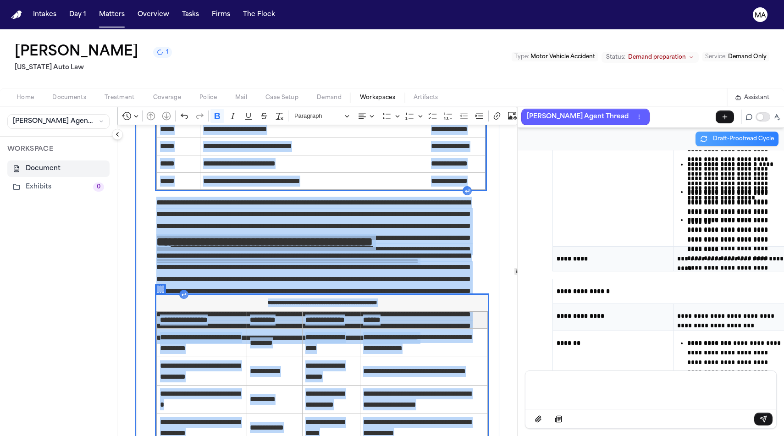
scroll to position [2408, 0]
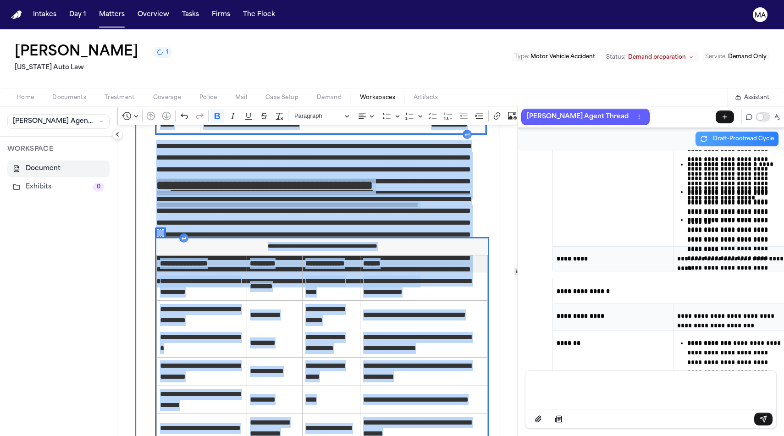
drag, startPoint x: 119, startPoint y: 116, endPoint x: 393, endPoint y: 463, distance: 442.2
click at [393, 435] on html "**********" at bounding box center [392, 218] width 784 height 436
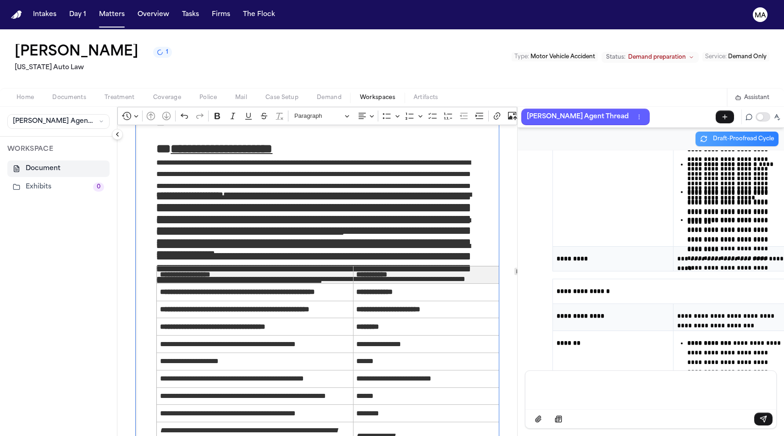
scroll to position [726, 0]
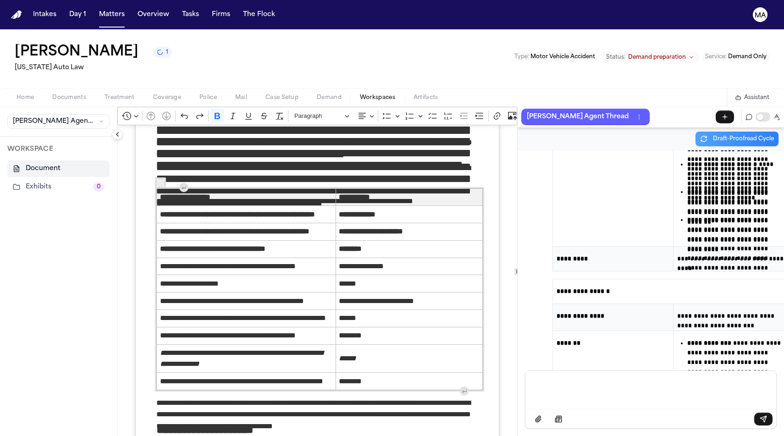
click at [603, 408] on div "Message input" at bounding box center [651, 389] width 240 height 37
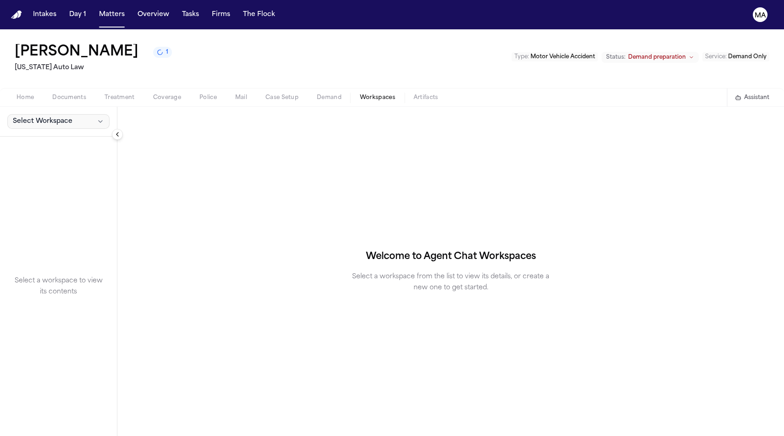
click at [42, 117] on span "Select Workspace" at bounding box center [43, 121] width 60 height 9
click at [39, 81] on span "[PERSON_NAME] Agent Demand" at bounding box center [62, 84] width 107 height 9
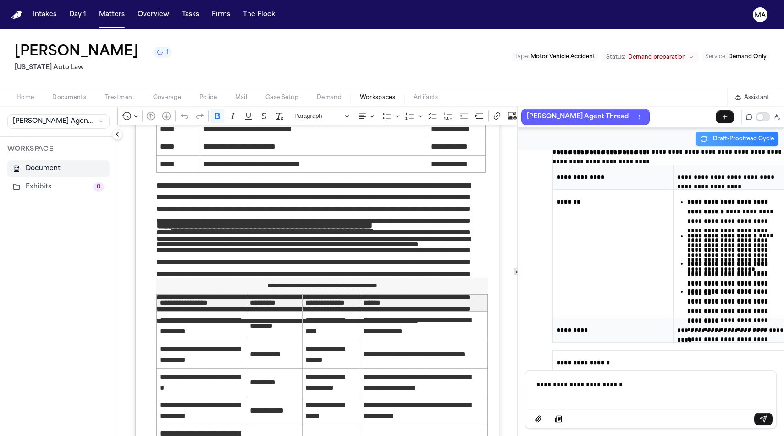
scroll to position [20457, 0]
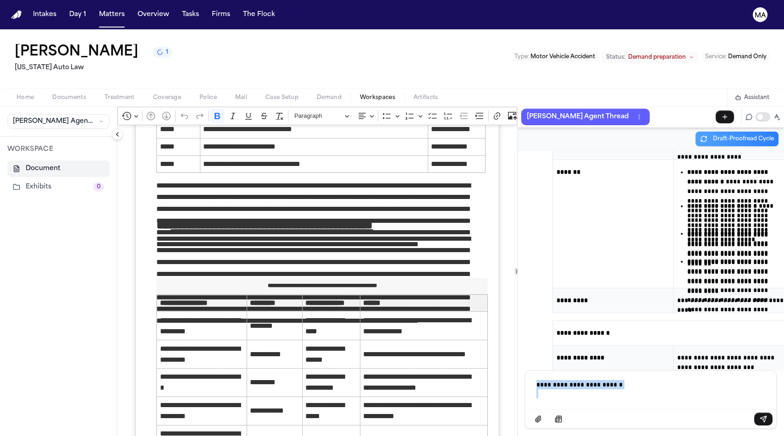
drag, startPoint x: 604, startPoint y: 406, endPoint x: 499, endPoint y: 397, distance: 105.3
click at [518, 397] on div "**********" at bounding box center [651, 293] width 266 height 286
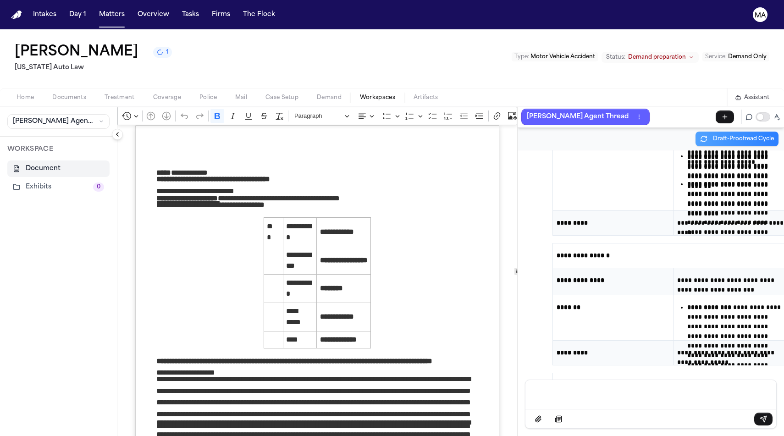
scroll to position [20565, 0]
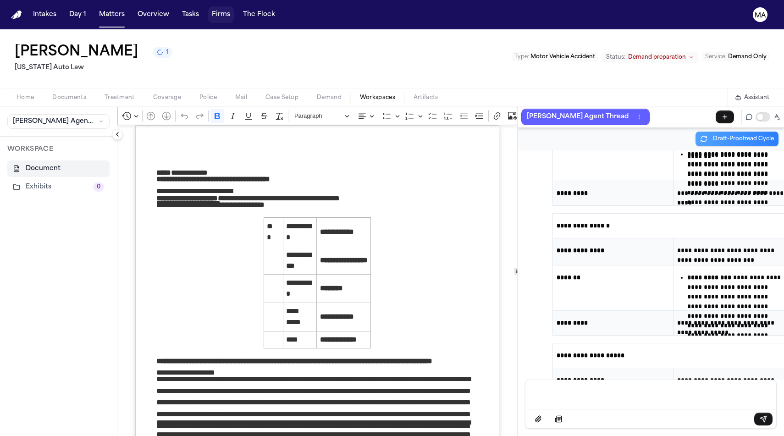
click at [208, 8] on button "Firms" at bounding box center [221, 14] width 26 height 17
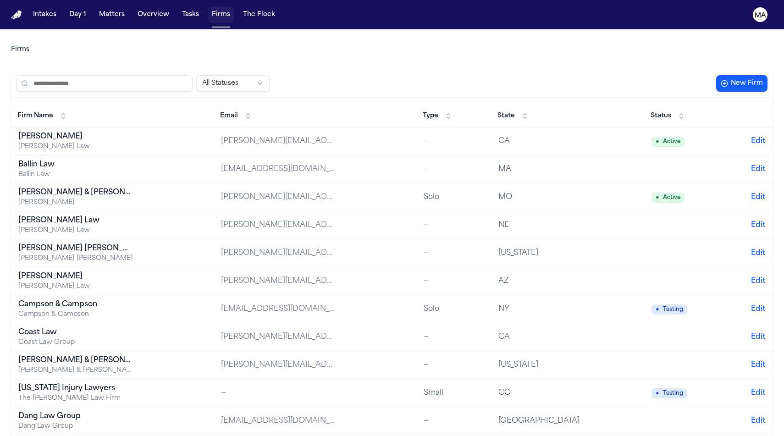
click at [208, 10] on button "Firms" at bounding box center [221, 14] width 26 height 17
drag, startPoint x: 124, startPoint y: 10, endPoint x: 99, endPoint y: 9, distance: 24.8
click at [178, 10] on button "Tasks" at bounding box center [190, 14] width 24 height 17
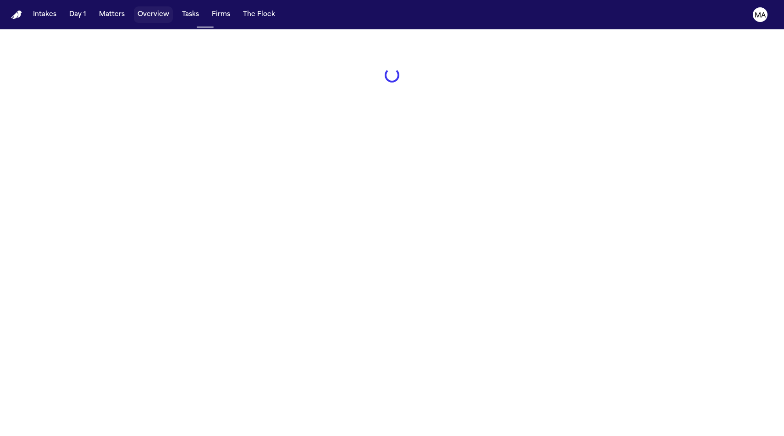
click at [134, 9] on button "Overview" at bounding box center [153, 14] width 39 height 17
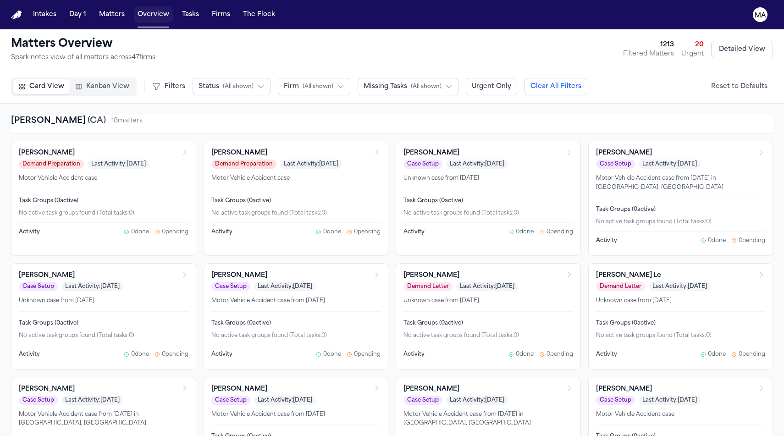
click at [134, 10] on button "Overview" at bounding box center [153, 14] width 39 height 17
click at [411, 83] on span "( All shown )" at bounding box center [426, 86] width 31 height 7
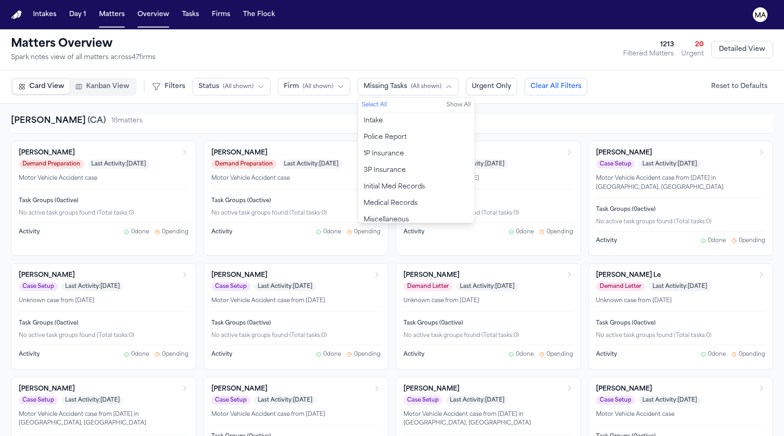
scroll to position [2, 0]
click at [364, 197] on span "Medical Records" at bounding box center [391, 201] width 54 height 9
click at [334, 115] on div "Albert Le ( CA ) 18 matter s" at bounding box center [392, 124] width 762 height 19
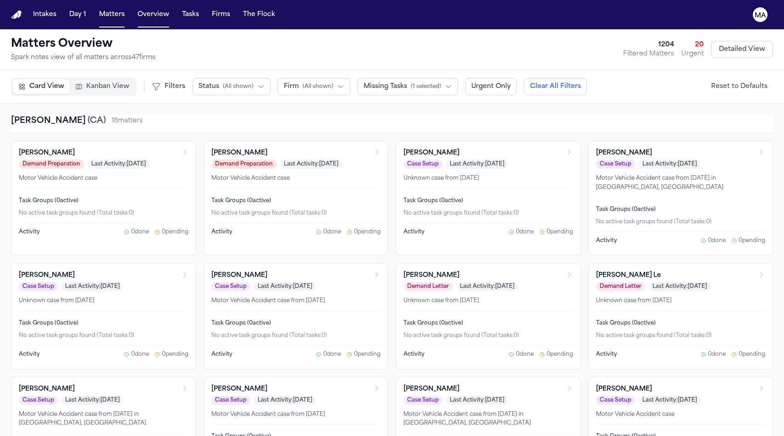
scroll to position [0, 0]
click at [86, 82] on span "Kanban View" at bounding box center [107, 86] width 43 height 9
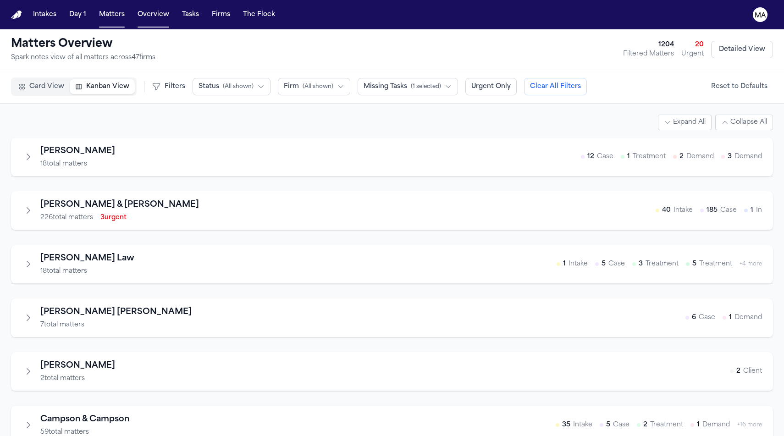
click at [411, 83] on span "( 1 selected )" at bounding box center [426, 86] width 30 height 7
click at [364, 199] on span "Medical Records" at bounding box center [391, 203] width 55 height 9
click at [364, 199] on span "Medical Records" at bounding box center [391, 203] width 54 height 9
click at [746, 78] on button "Reset to Defaults" at bounding box center [738, 86] width 67 height 17
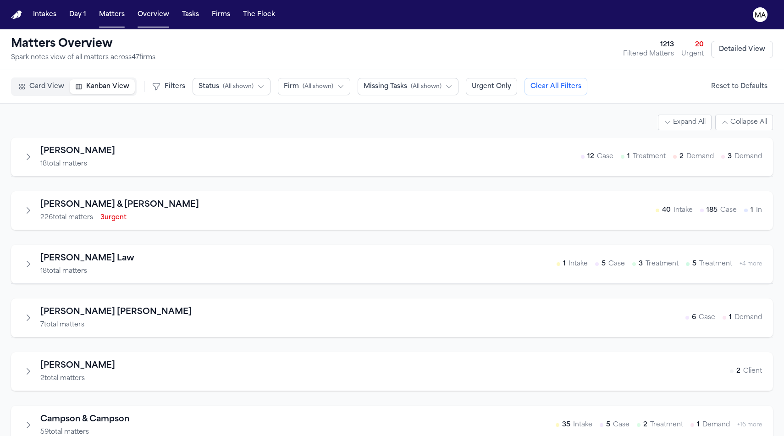
click at [746, 78] on button "Reset to Defaults" at bounding box center [738, 86] width 67 height 17
click at [411, 83] on span "( All shown )" at bounding box center [426, 86] width 31 height 7
click at [364, 199] on span "Medical Records" at bounding box center [391, 203] width 54 height 9
click at [338, 145] on div "Albert Le 18 total matters 12 Case 1 Treatment 2 Demand 3 Demand" at bounding box center [392, 157] width 740 height 24
click at [24, 206] on icon "Expand firm" at bounding box center [28, 210] width 9 height 9
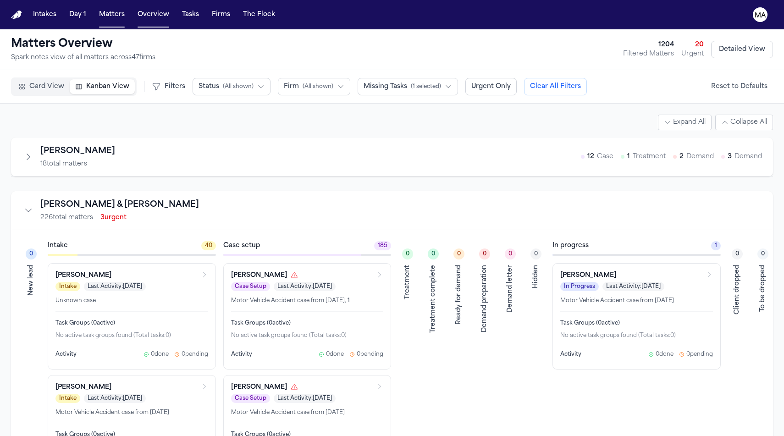
click at [304, 311] on div "Task Groups ( 0 active) No active task groups found (Total tasks: 0 )" at bounding box center [307, 327] width 153 height 33
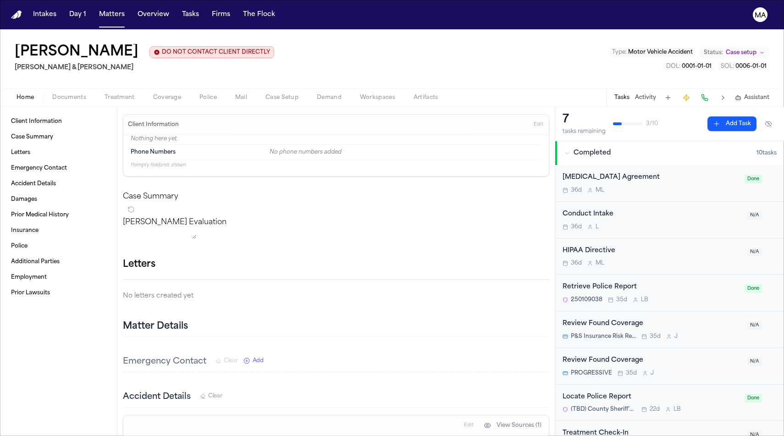
click at [75, 12] on nav "Intakes Day 1 Matters Overview Tasks Firms The Flock MA" at bounding box center [392, 14] width 784 height 29
click at [95, 10] on button "Matters" at bounding box center [111, 14] width 33 height 17
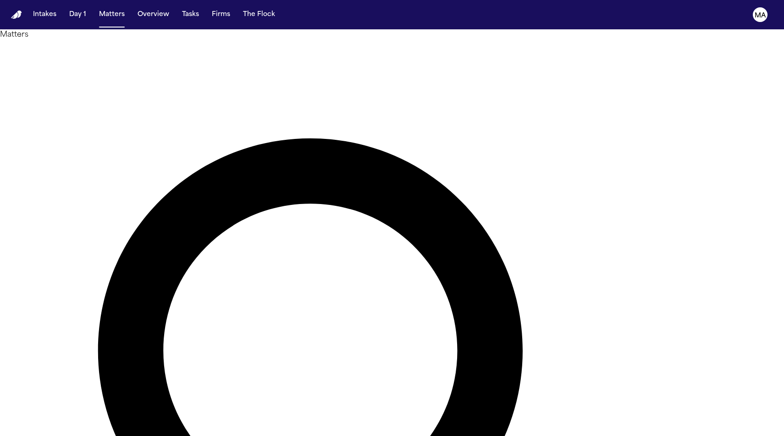
type input "******"
drag, startPoint x: 574, startPoint y: 42, endPoint x: 72, endPoint y: 84, distance: 503.3
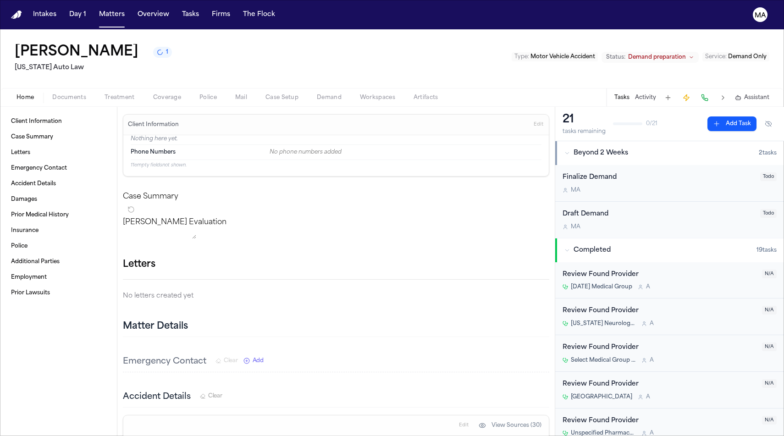
click at [52, 94] on span "Documents" at bounding box center [69, 97] width 34 height 7
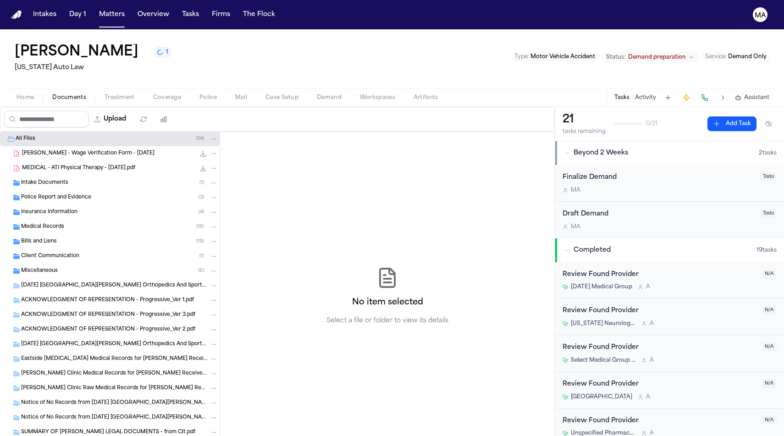
click at [240, 88] on div "Home Documents Treatment Coverage Police Mail Case Setup Demand Workspaces Arti…" at bounding box center [392, 97] width 784 height 18
click at [360, 94] on span "Workspaces" at bounding box center [377, 97] width 35 height 7
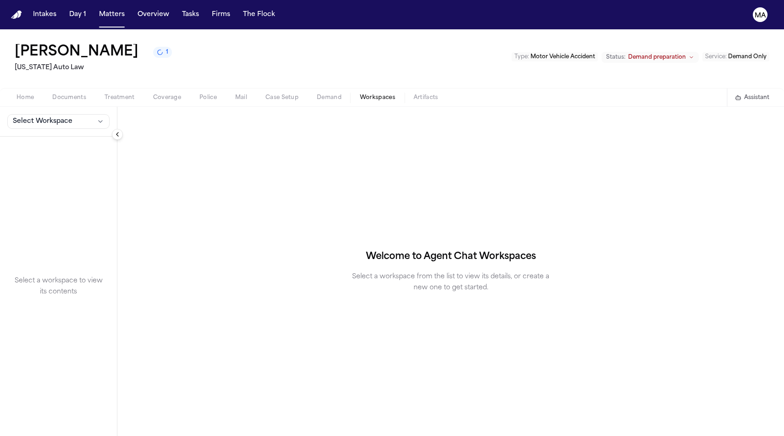
click at [50, 114] on button "Select Workspace" at bounding box center [58, 121] width 102 height 15
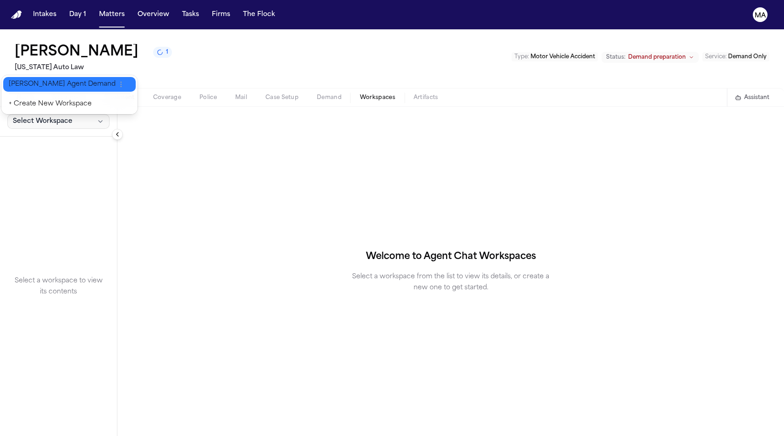
click at [37, 80] on span "Finch Agent Demand" at bounding box center [62, 84] width 107 height 9
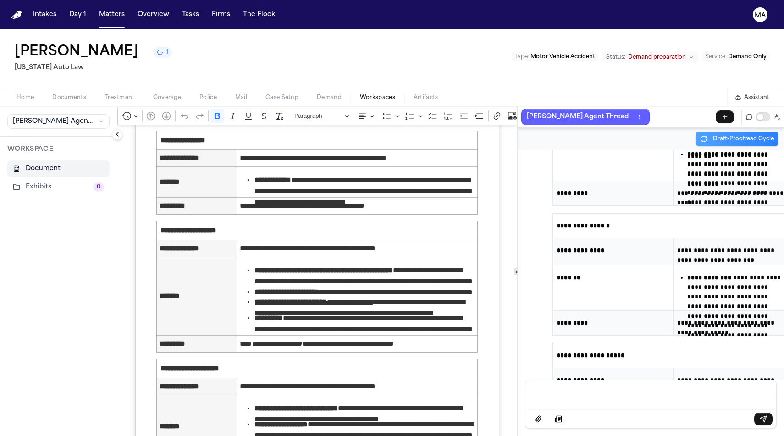
scroll to position [1277, 0]
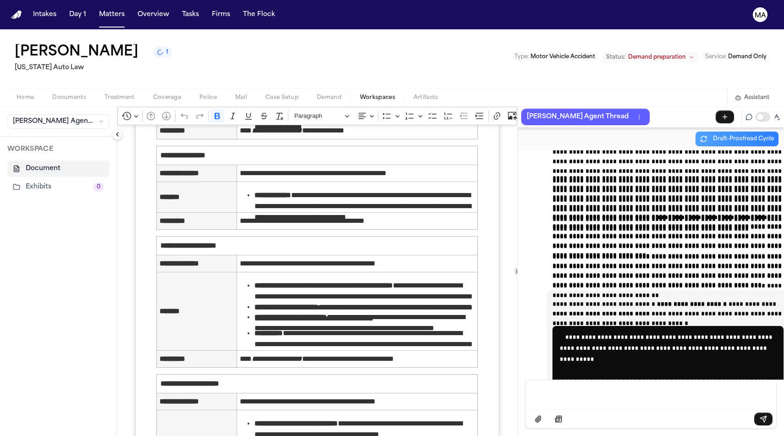
scroll to position [25002, 0]
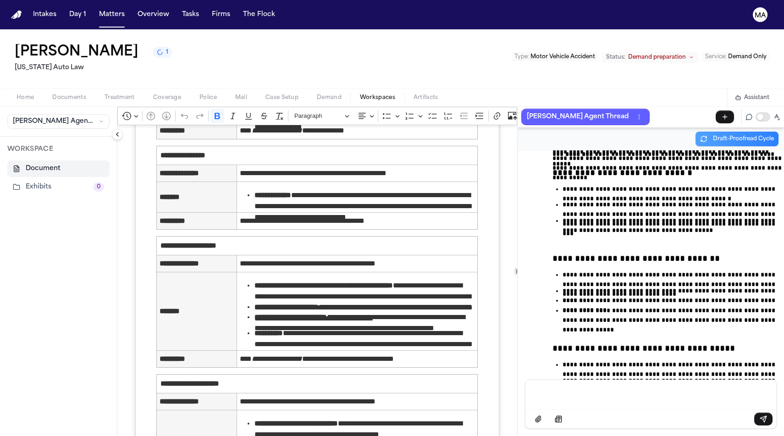
click at [645, 397] on p "Message input" at bounding box center [650, 393] width 229 height 9
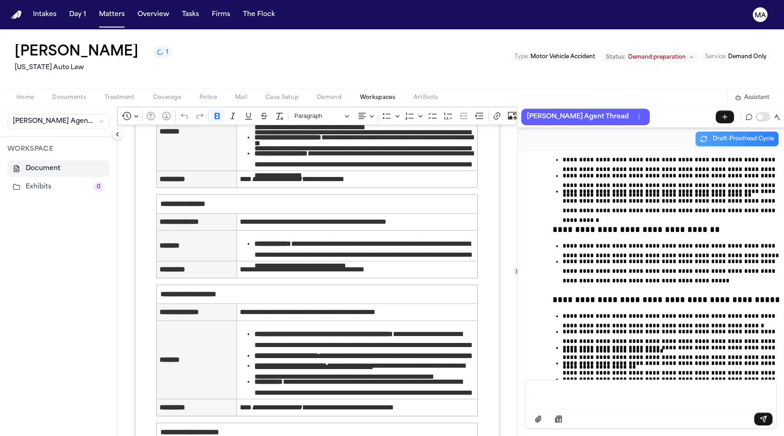
scroll to position [1150, 0]
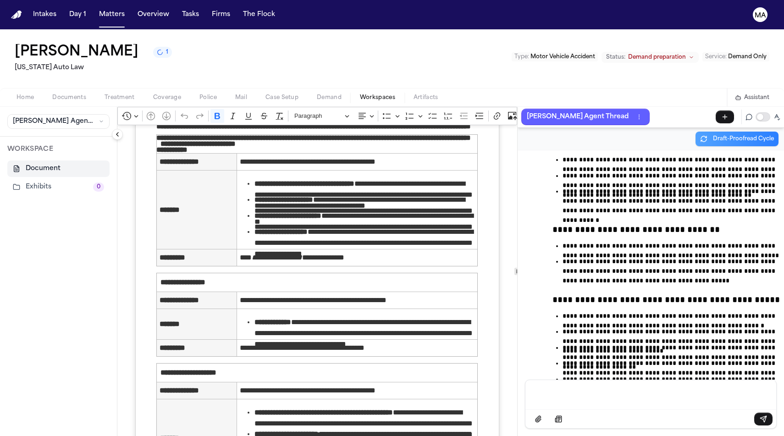
click at [598, 408] on div "Message input" at bounding box center [651, 394] width 240 height 28
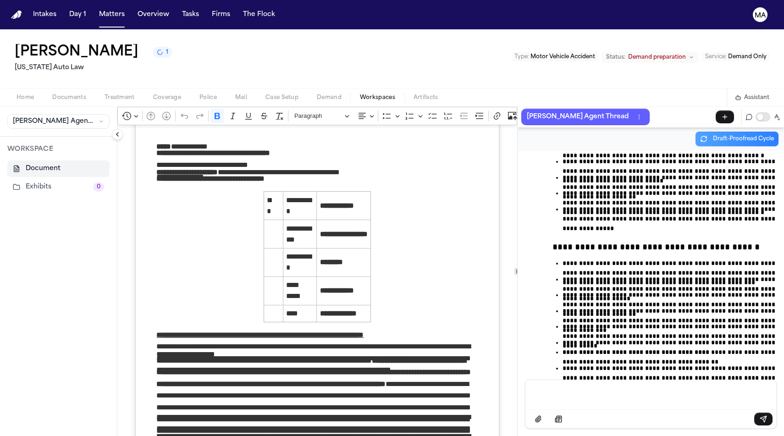
scroll to position [0, 0]
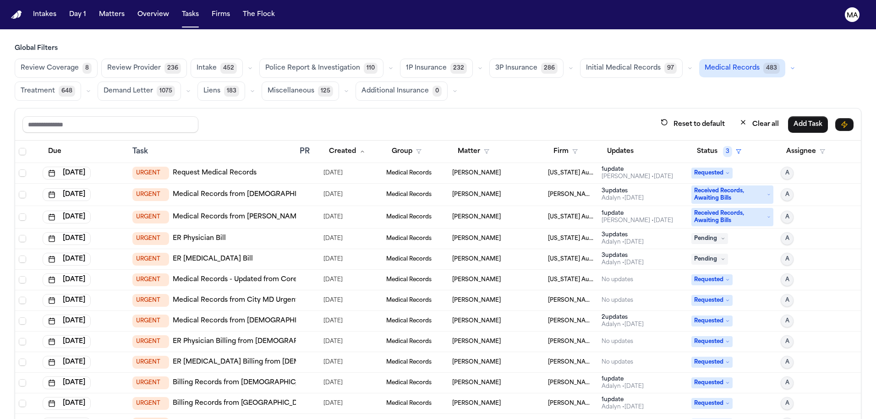
click at [186, 116] on div "Reset to default Clear all Add Task" at bounding box center [438, 124] width 832 height 17
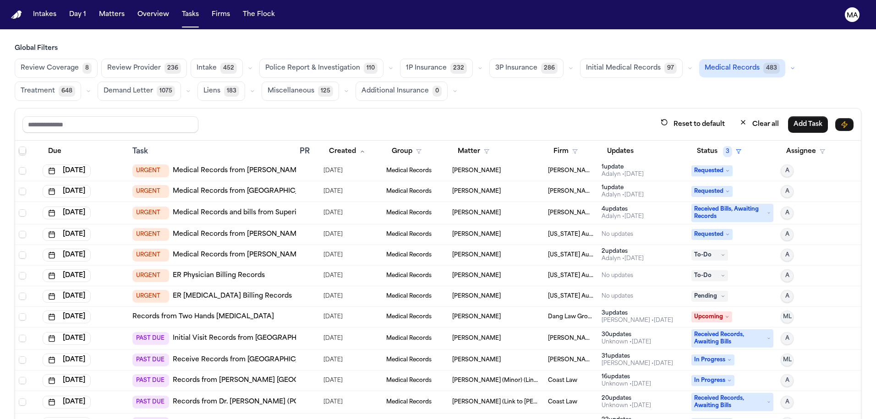
scroll to position [400, 0]
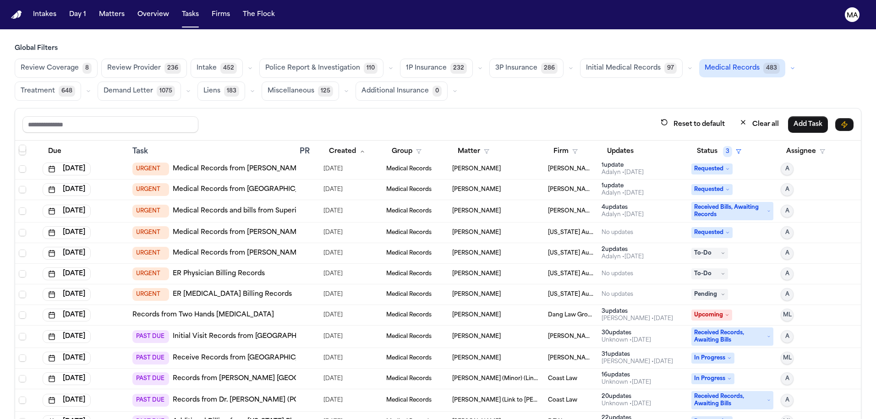
click at [612, 330] on div "30 update s" at bounding box center [627, 333] width 50 height 7
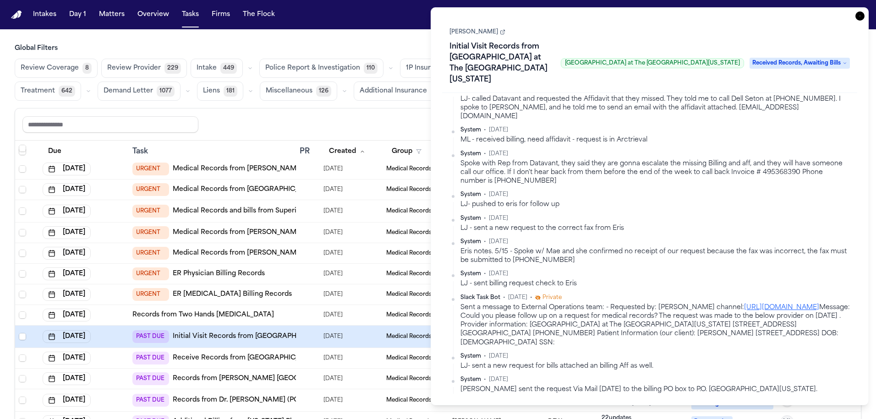
scroll to position [364, 0]
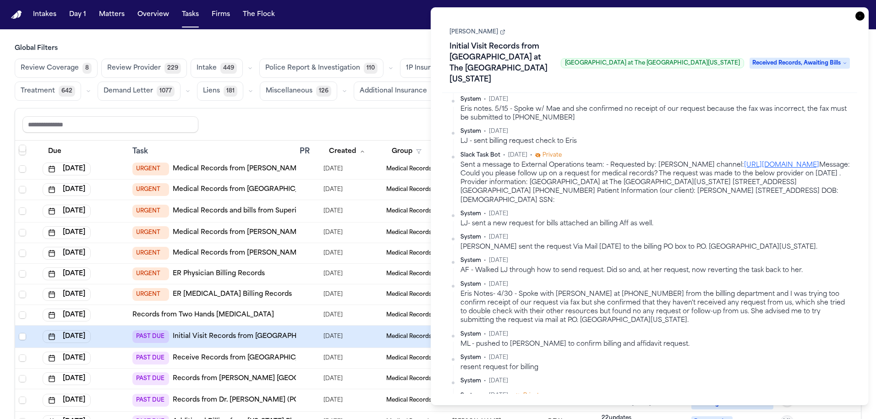
click at [398, 388] on main "Global Filters Review Coverage 8 Review Provider 229 Intake 449 Police Report &…" at bounding box center [438, 224] width 876 height 390
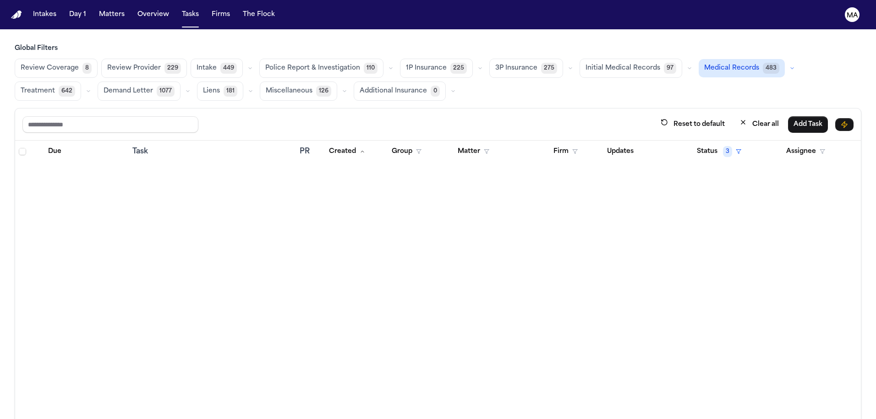
scroll to position [9655, 0]
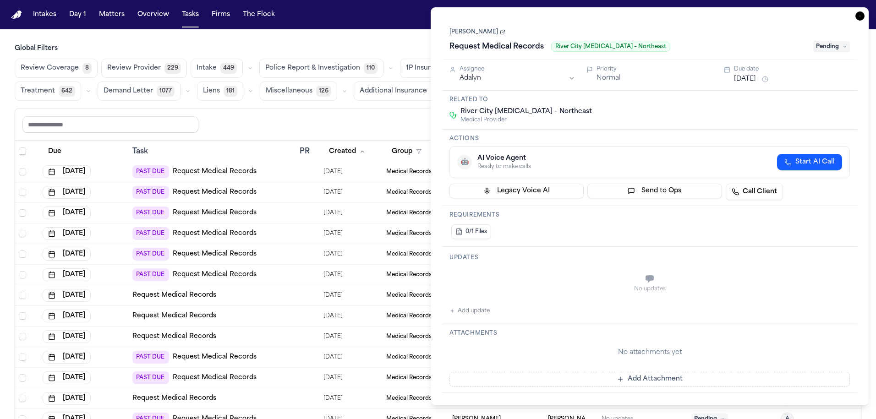
click at [865, 11] on icon "button" at bounding box center [860, 15] width 9 height 9
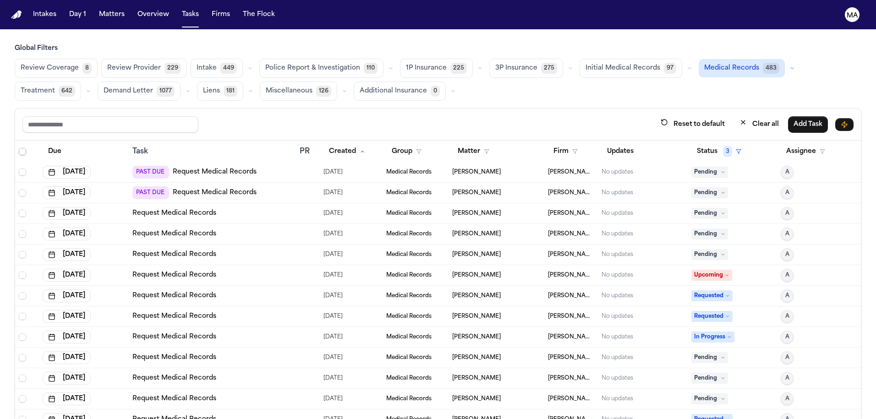
scroll to position [8315, 0]
click at [229, 229] on div "Request Medical Records" at bounding box center [212, 233] width 160 height 9
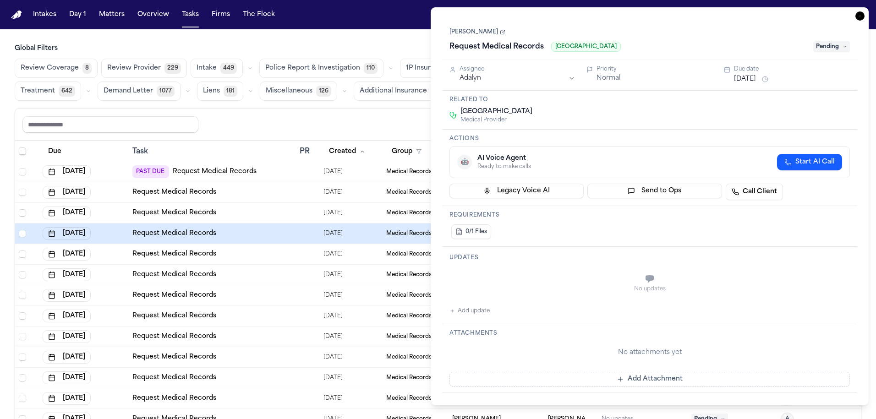
click at [469, 28] on link "Amanda Fontanez" at bounding box center [478, 31] width 56 height 7
click at [865, 11] on icon "button" at bounding box center [860, 15] width 9 height 9
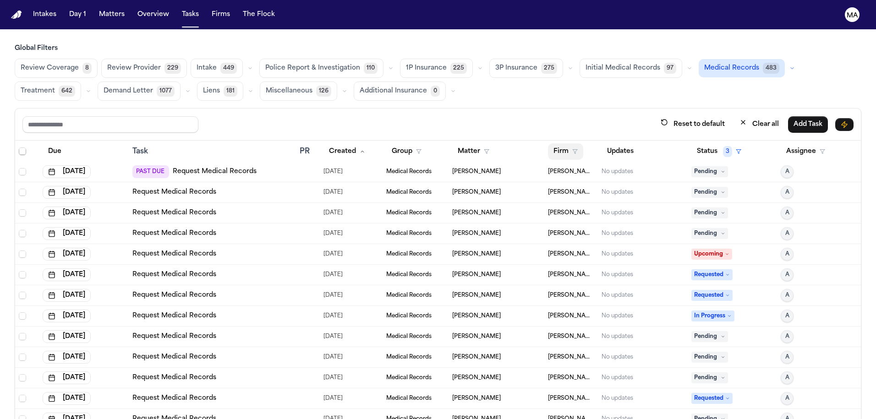
click at [561, 143] on button "Firm" at bounding box center [565, 151] width 35 height 17
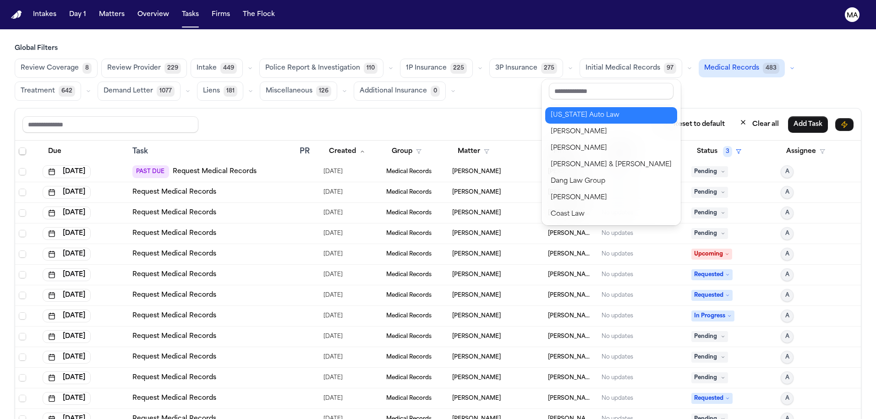
click at [573, 110] on div "[US_STATE] Auto Law" at bounding box center [611, 115] width 121 height 11
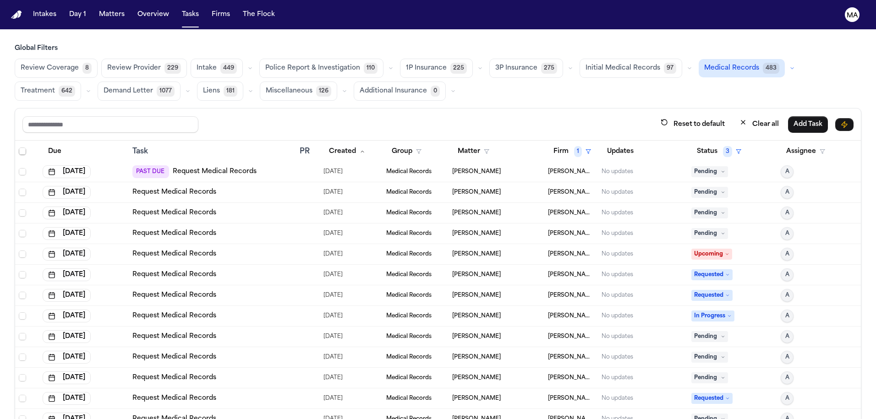
scroll to position [950, 0]
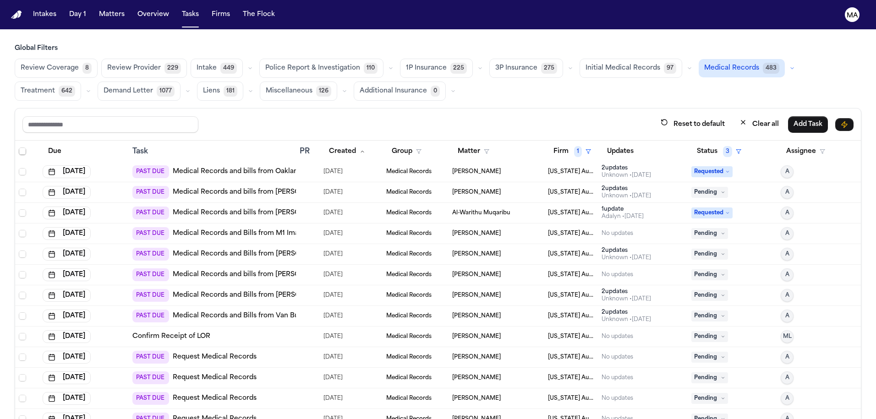
click at [495, 116] on div "Reset to default Clear all Add Task" at bounding box center [438, 124] width 832 height 17
click at [197, 415] on link "Request Medical Records" at bounding box center [215, 419] width 84 height 9
click at [263, 409] on td "PAST DUE Request Medical Records" at bounding box center [212, 419] width 167 height 21
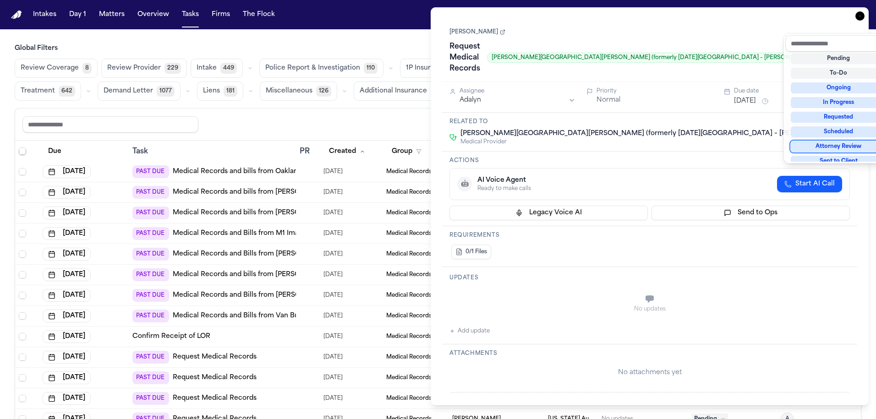
scroll to position [42, 0]
click at [832, 107] on div "Requested" at bounding box center [839, 112] width 96 height 11
click at [636, 268] on div "Dwayne Gaynor Request Medical Records Henry Ford Warren Hospital (formerly Asce…" at bounding box center [649, 206] width 415 height 375
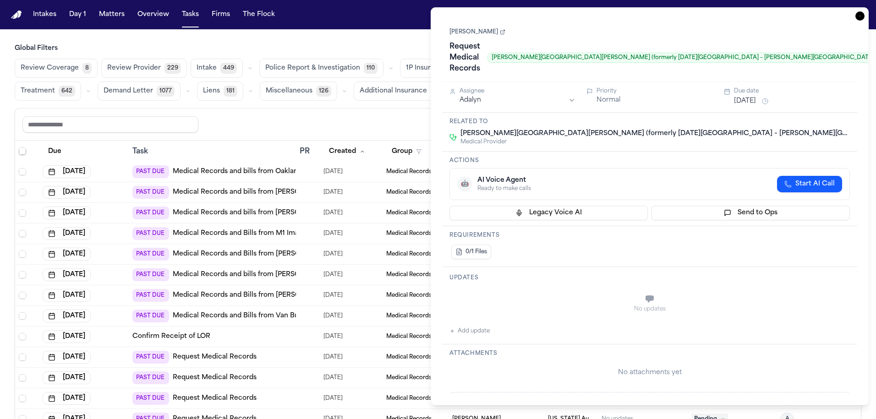
type textarea "**********"
click at [865, 11] on icon "button" at bounding box center [860, 15] width 9 height 9
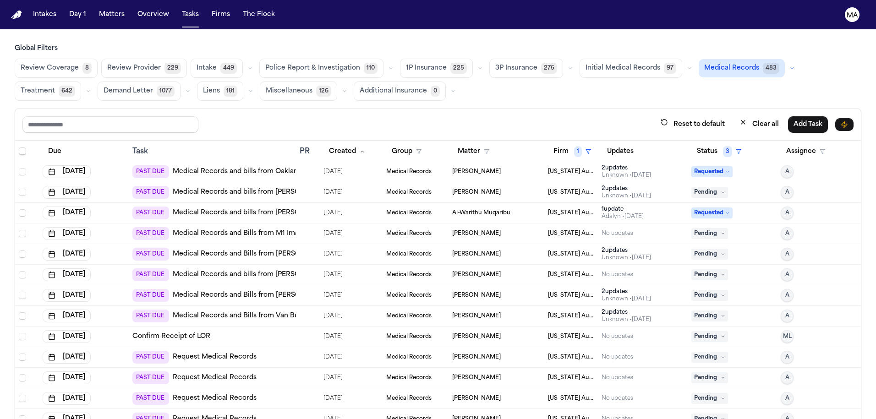
click at [263, 409] on td "PAST DUE Request Medical Records" at bounding box center [212, 419] width 167 height 21
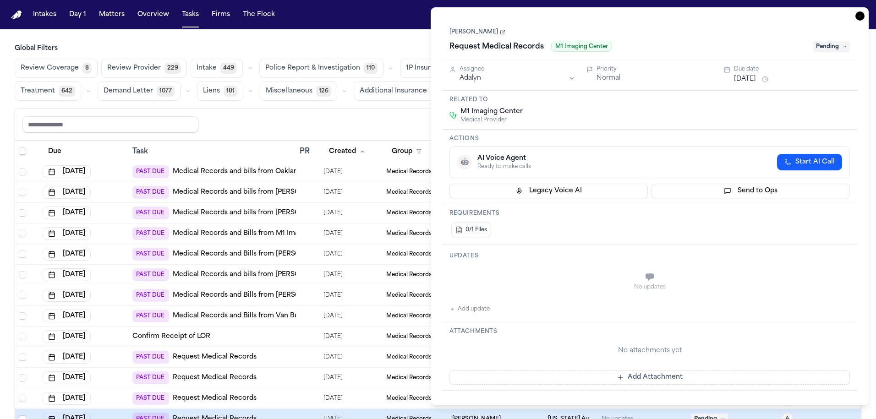
click at [839, 41] on span "Pending" at bounding box center [832, 46] width 37 height 11
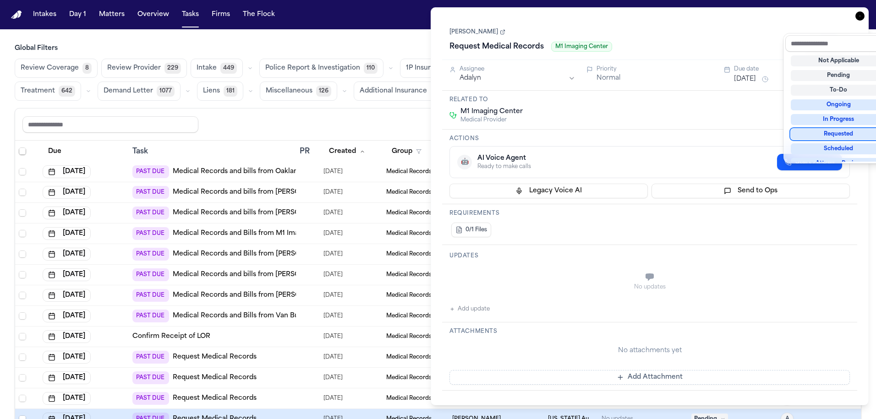
scroll to position [58, 0]
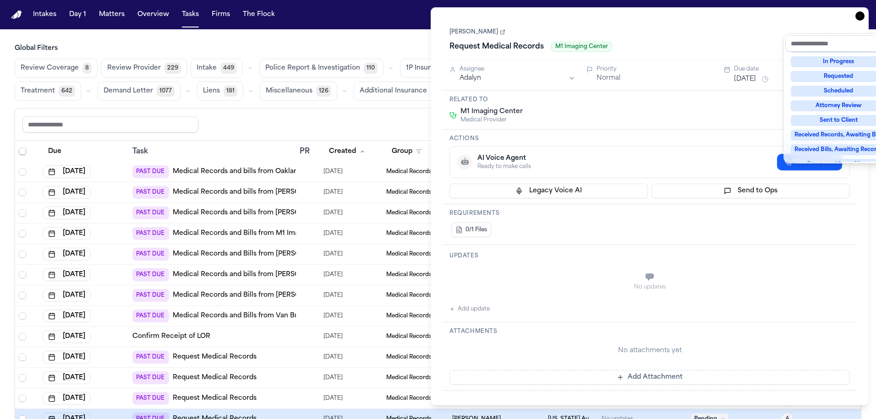
click at [836, 203] on div "Complete" at bounding box center [839, 208] width 96 height 11
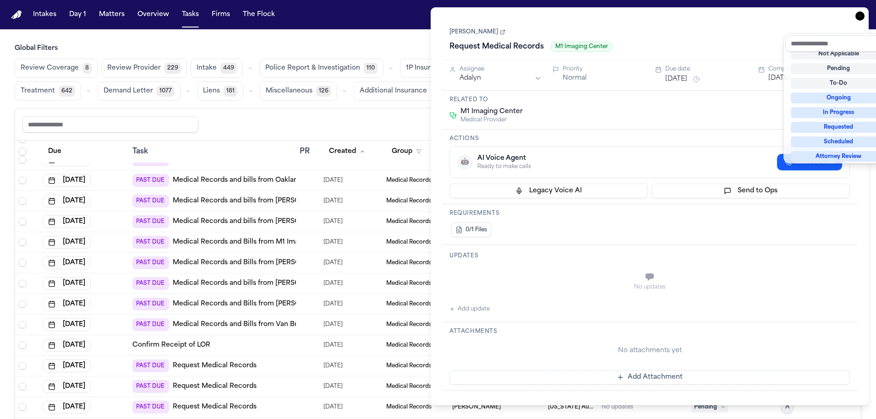
scroll to position [930, 0]
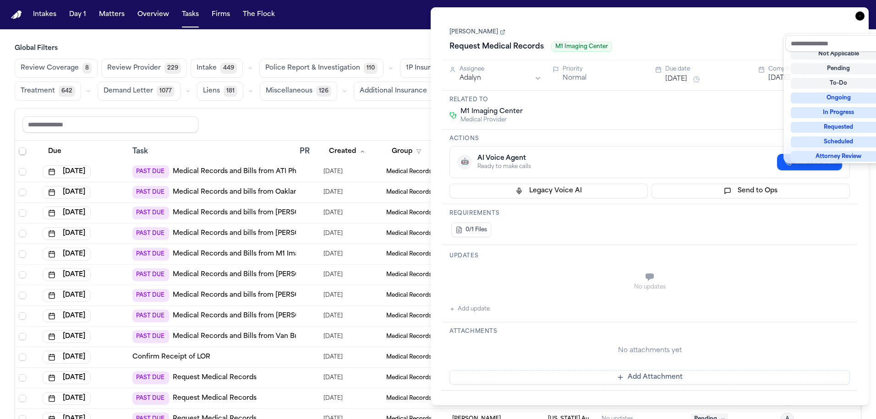
click at [722, 182] on div "Dwayne Gaynor Request Medical Records M1 Imaging Center Complete Assignee Adaly…" at bounding box center [649, 206] width 415 height 375
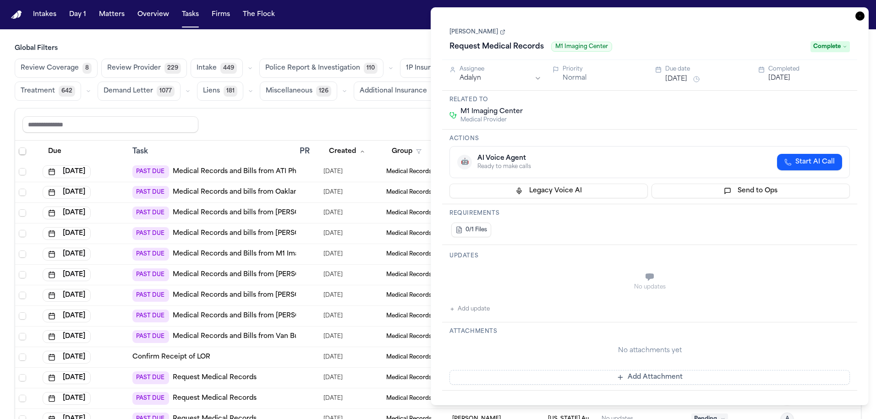
click at [865, 11] on icon "button" at bounding box center [860, 15] width 9 height 9
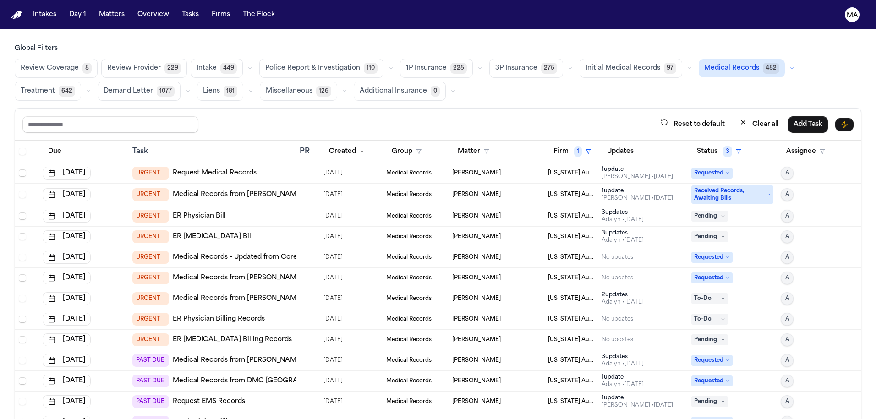
click at [186, 190] on link "Medical Records from Taylor FD" at bounding box center [238, 194] width 130 height 9
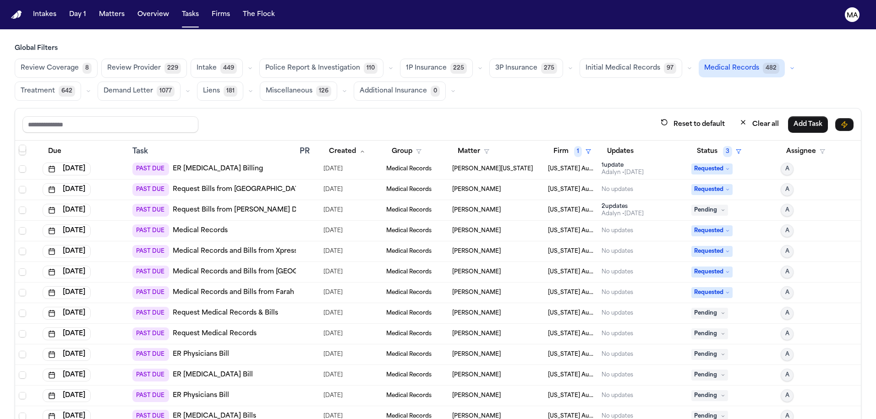
scroll to position [599, 0]
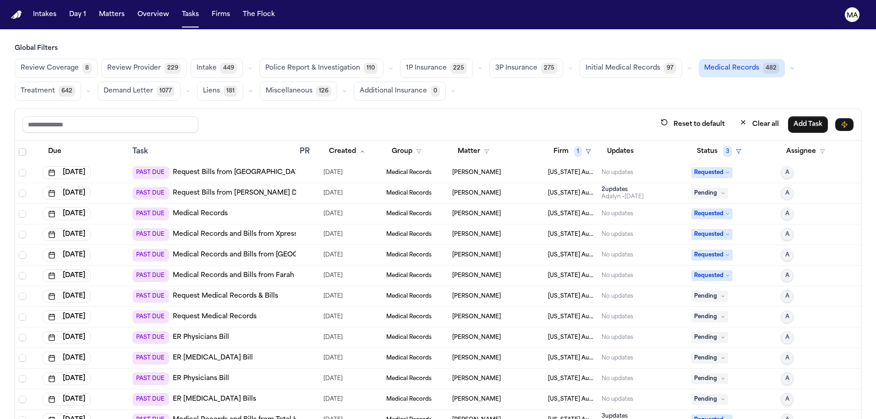
click at [187, 313] on link "Request Medical Records" at bounding box center [215, 317] width 84 height 9
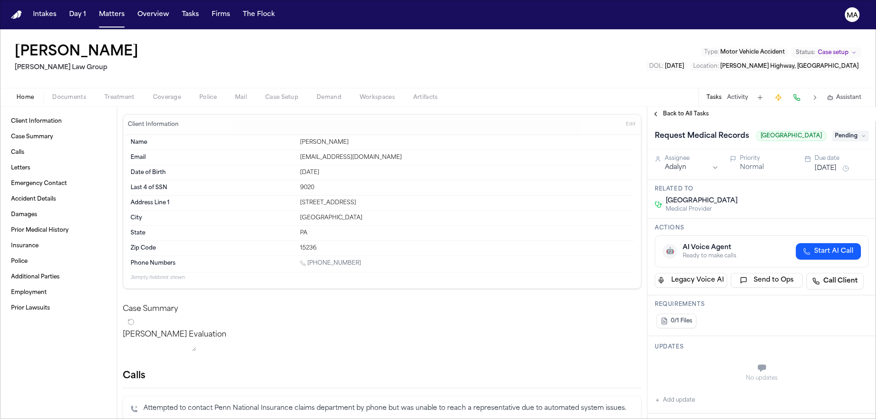
click at [52, 94] on span "Documents" at bounding box center [69, 97] width 34 height 7
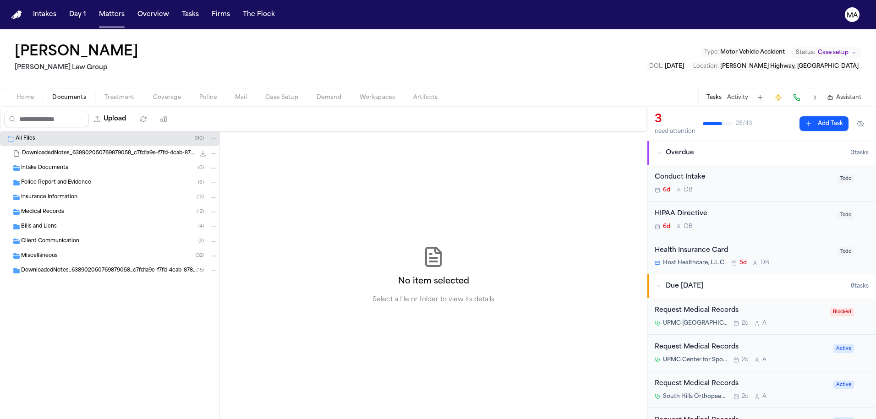
click at [50, 205] on div "Medical Records ( 12 )" at bounding box center [110, 212] width 220 height 15
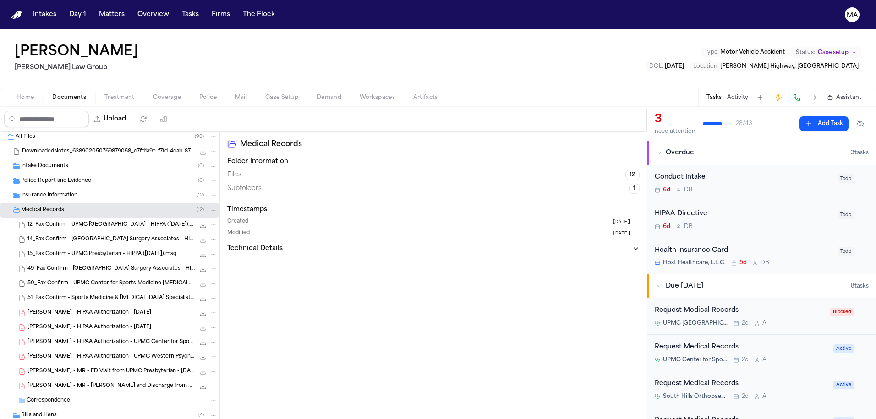
scroll to position [4, 0]
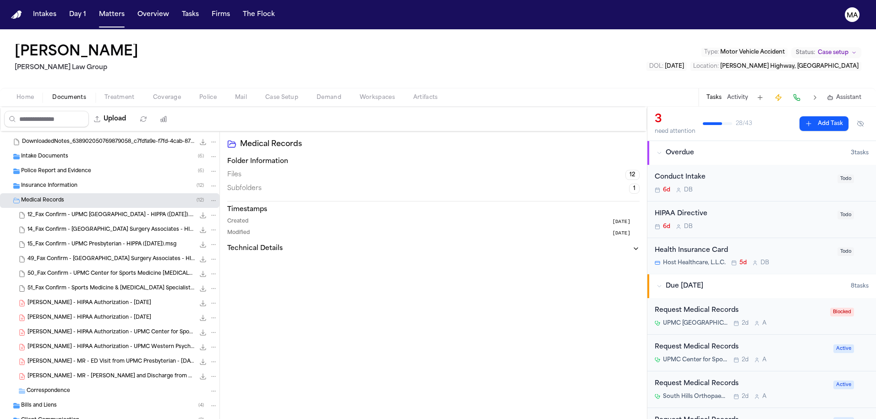
click at [63, 402] on div "Bills and Liens ( 4 )" at bounding box center [119, 406] width 197 height 8
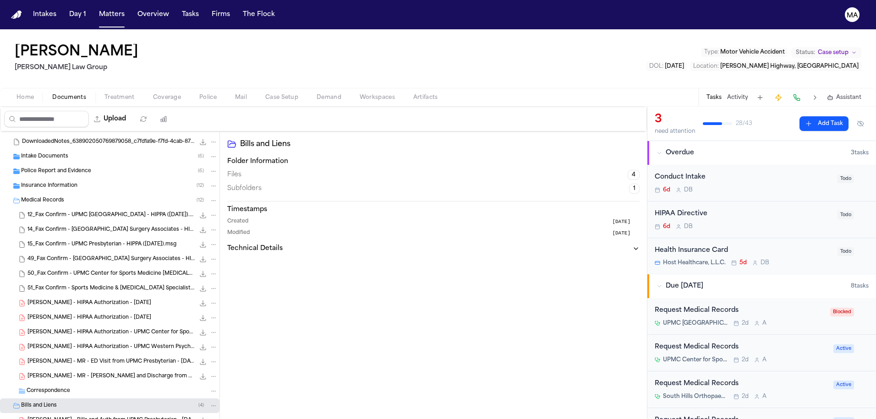
scroll to position [27, 0]
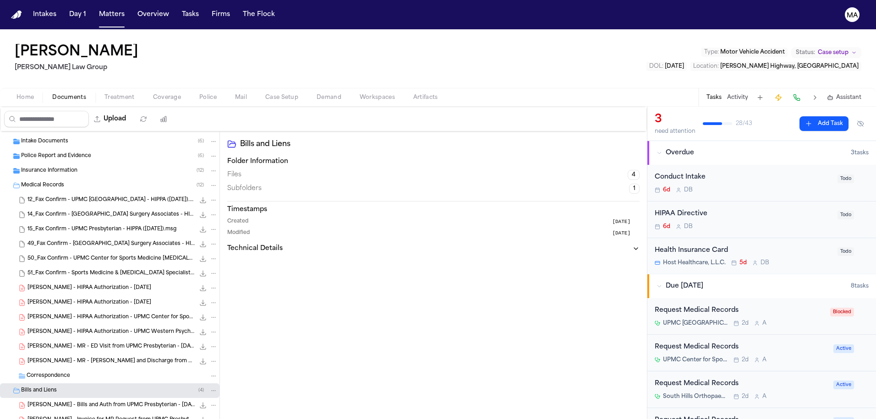
click at [220, 353] on div "Bills and Liens Folder Information Files 4 Subfolders 1 Timestamps Created 5 da…" at bounding box center [433, 288] width 427 height 313
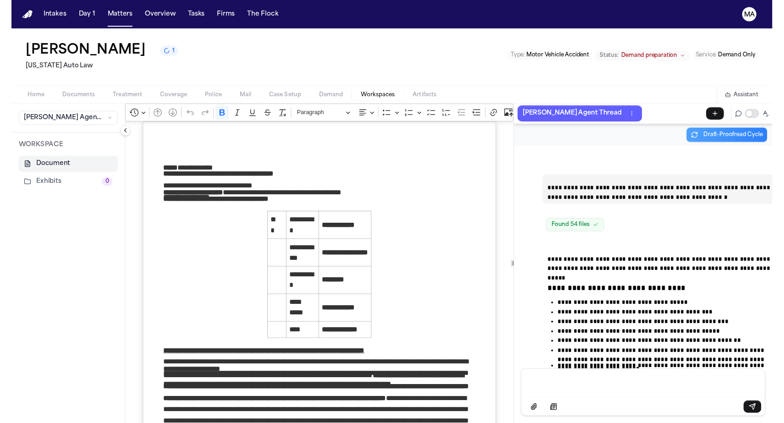
scroll to position [25377, 0]
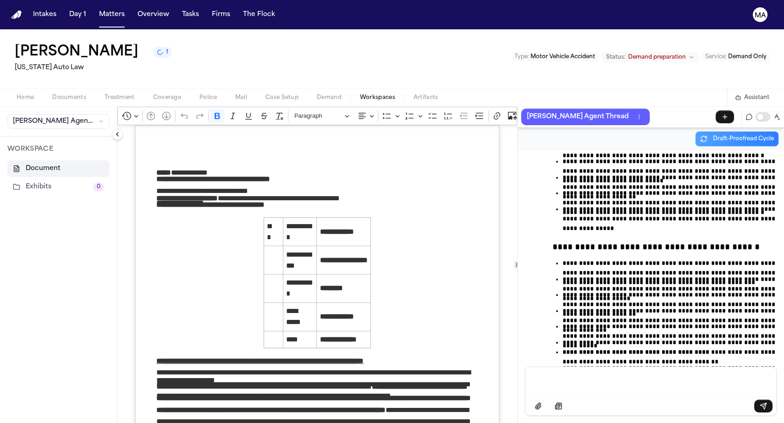
scroll to position [25389, 0]
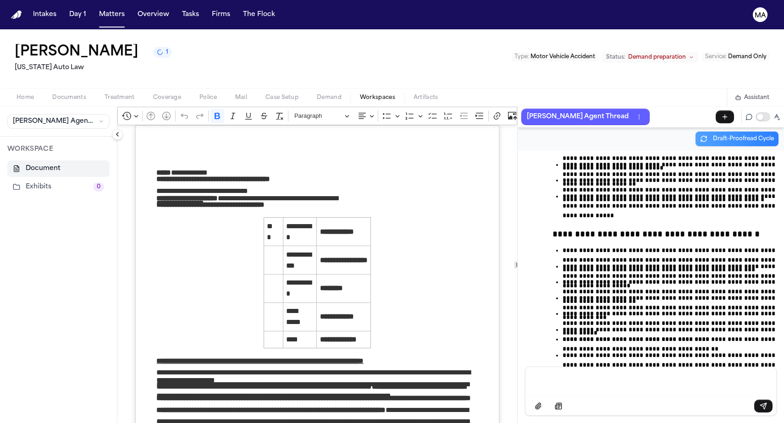
click at [260, 32] on div "[PERSON_NAME] 1 [US_STATE] Auto Law Type : Motor Vehicle Accident Status: Deman…" at bounding box center [392, 58] width 784 height 59
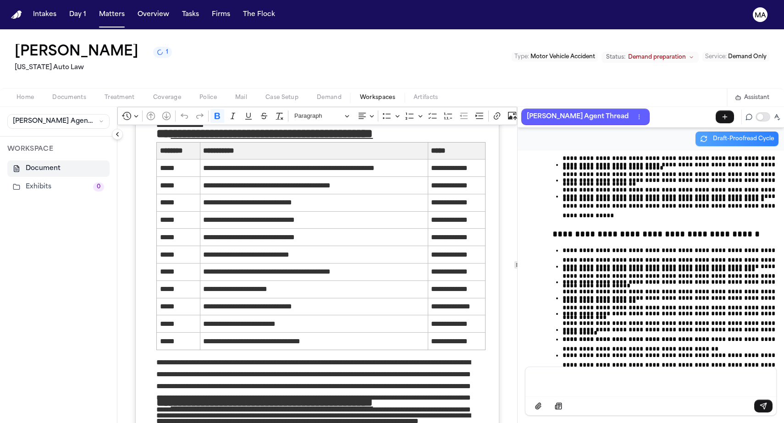
scroll to position [2546, 0]
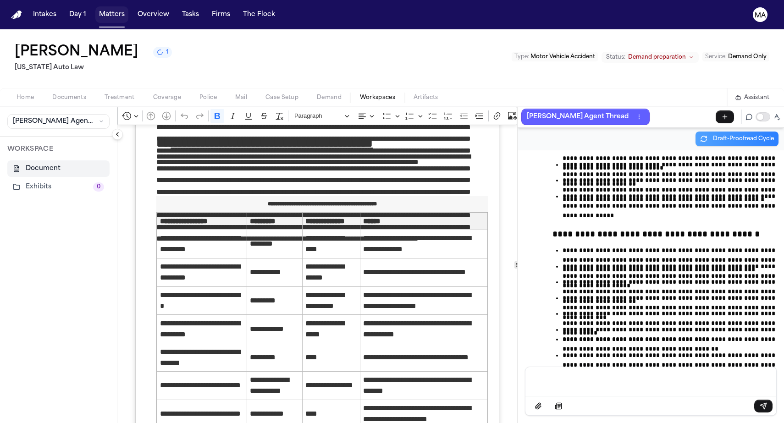
click at [95, 10] on button "Matters" at bounding box center [111, 14] width 33 height 17
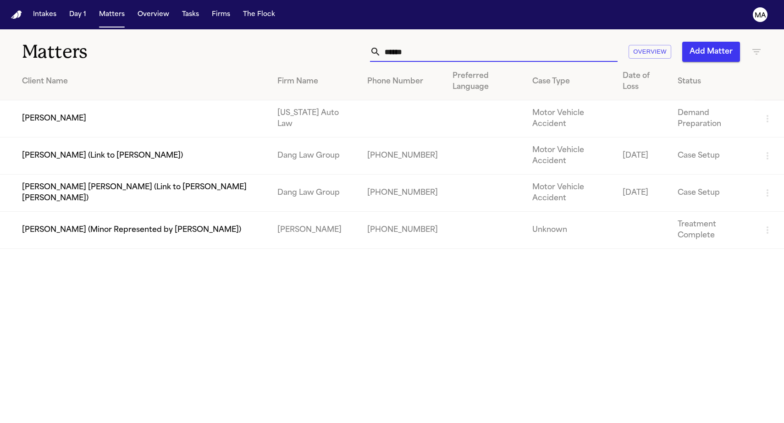
drag, startPoint x: 544, startPoint y: 37, endPoint x: 457, endPoint y: 41, distance: 87.2
click at [457, 42] on div "****** Overview Add Matter" at bounding box center [497, 52] width 529 height 20
click at [178, 6] on button "Tasks" at bounding box center [190, 14] width 24 height 17
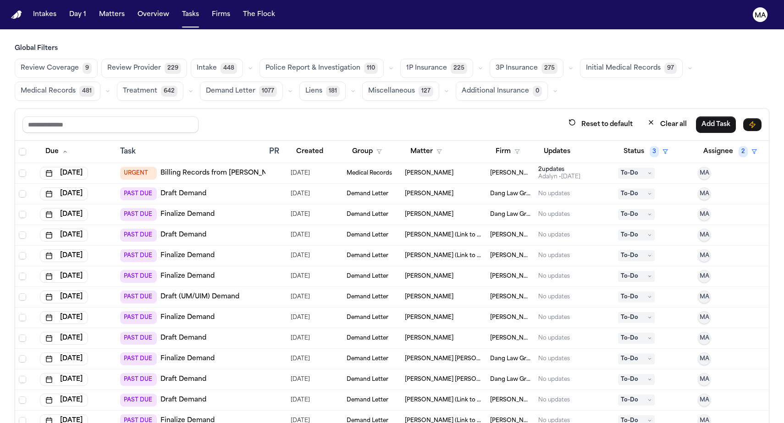
click at [76, 87] on span "Medical Records" at bounding box center [48, 91] width 55 height 9
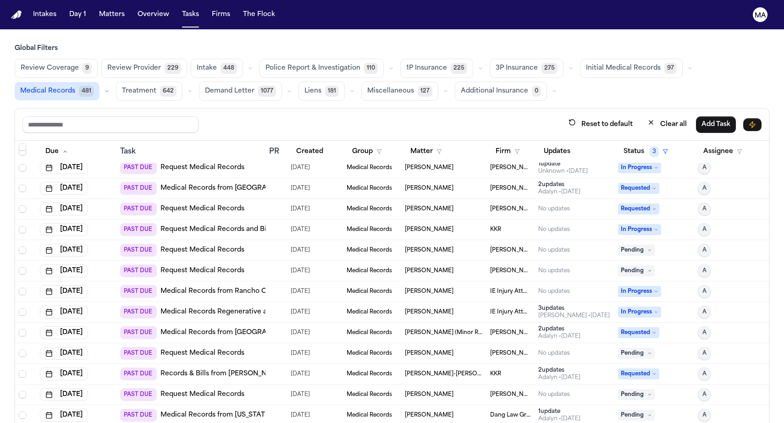
scroll to position [1140, 0]
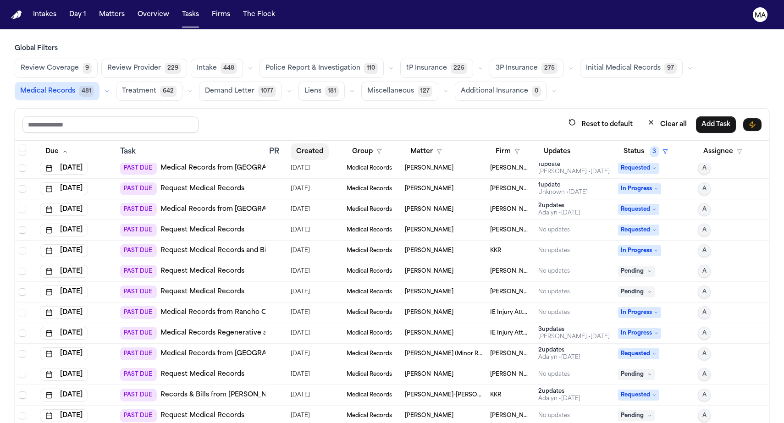
click at [293, 143] on button "Created" at bounding box center [310, 151] width 38 height 17
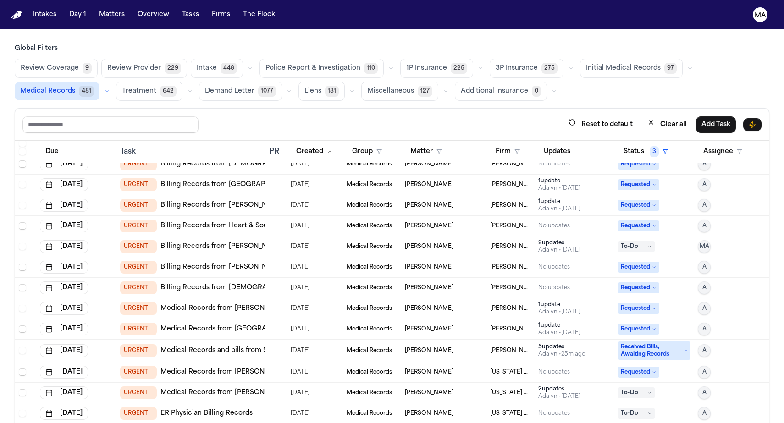
scroll to position [277, 0]
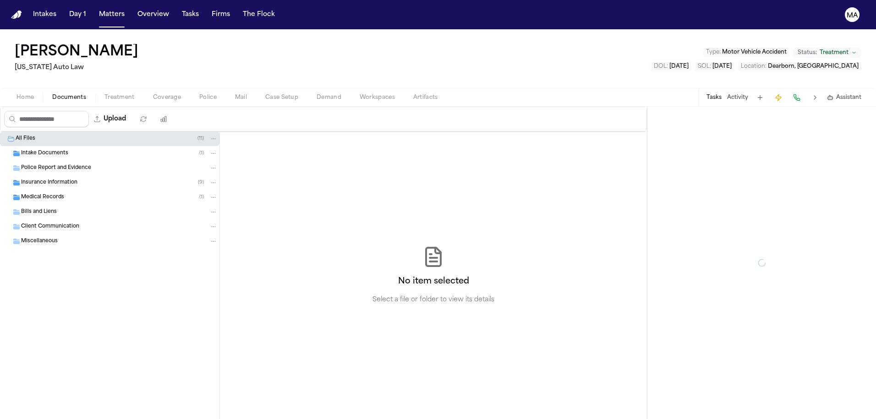
click at [55, 94] on span "Documents" at bounding box center [69, 97] width 34 height 7
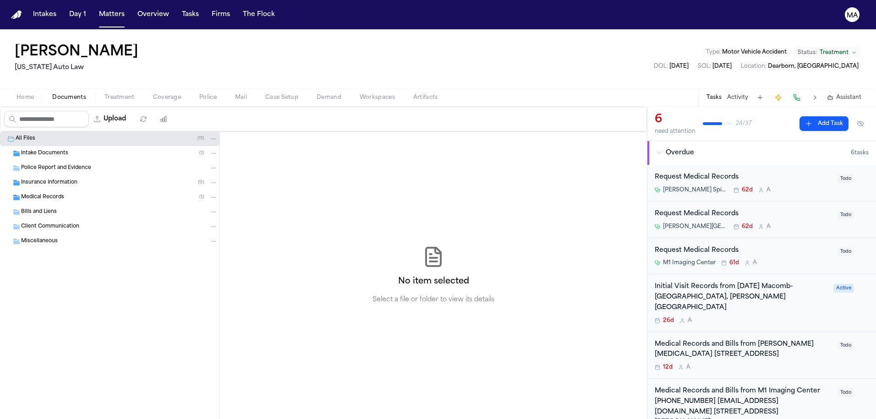
click at [69, 193] on div "Medical Records ( 1 )" at bounding box center [119, 197] width 197 height 8
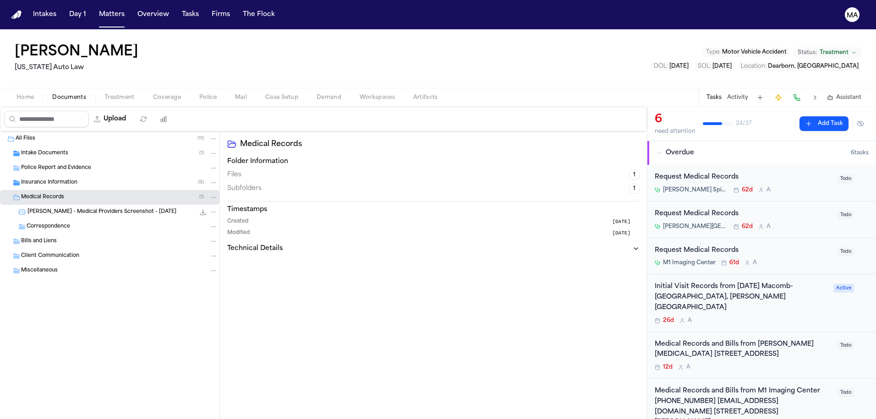
click at [79, 205] on div "[PERSON_NAME] - Medical Providers Screenshot - [DATE] 1.3 MB • PNG" at bounding box center [110, 212] width 220 height 15
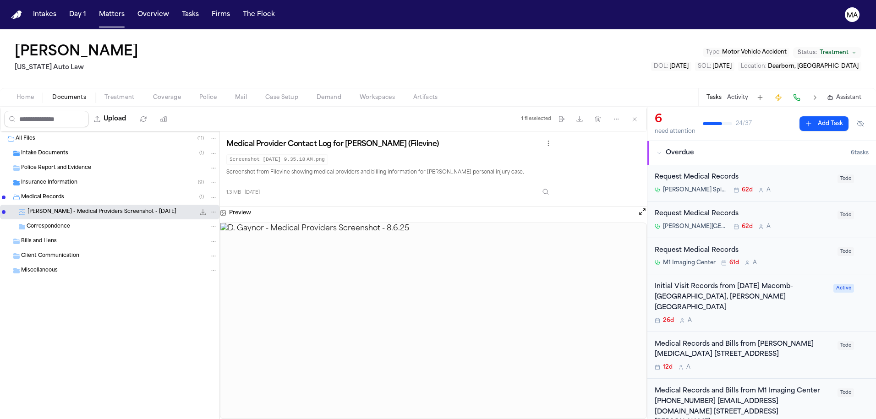
click at [80, 88] on div "Home Documents Treatment Coverage Police Mail Case Setup Demand Workspaces Arti…" at bounding box center [438, 97] width 876 height 18
click at [105, 94] on span "Treatment" at bounding box center [120, 97] width 30 height 7
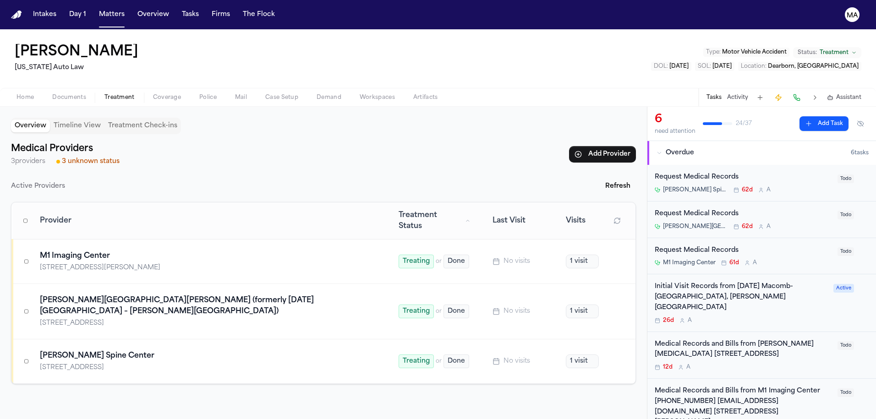
click at [749, 223] on div "[PERSON_NAME][GEOGRAPHIC_DATA][PERSON_NAME] (formerly [DATE][GEOGRAPHIC_DATA] –…" at bounding box center [743, 226] width 177 height 7
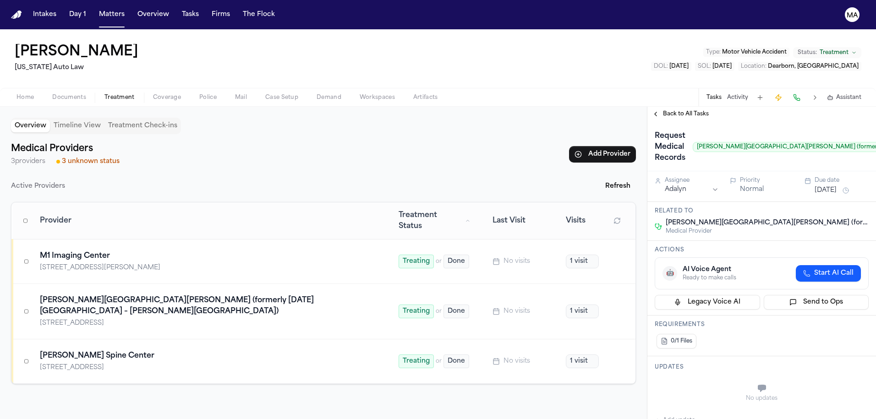
click at [671, 110] on span "Back to All Tasks" at bounding box center [686, 113] width 46 height 7
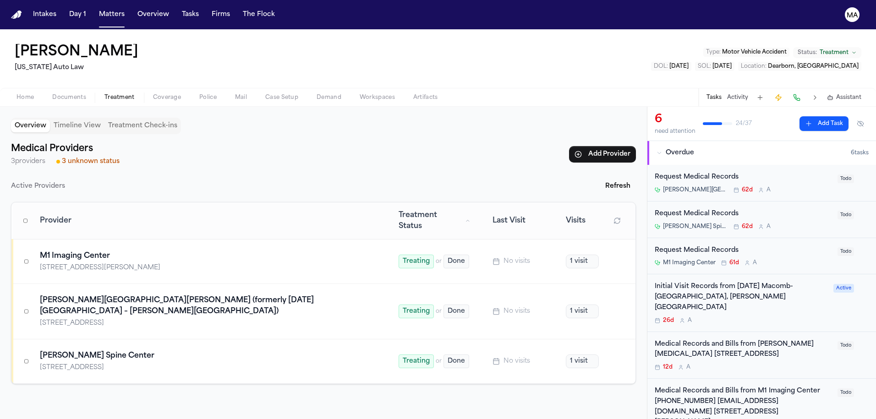
click at [687, 172] on div "Request Medical Records" at bounding box center [743, 177] width 177 height 11
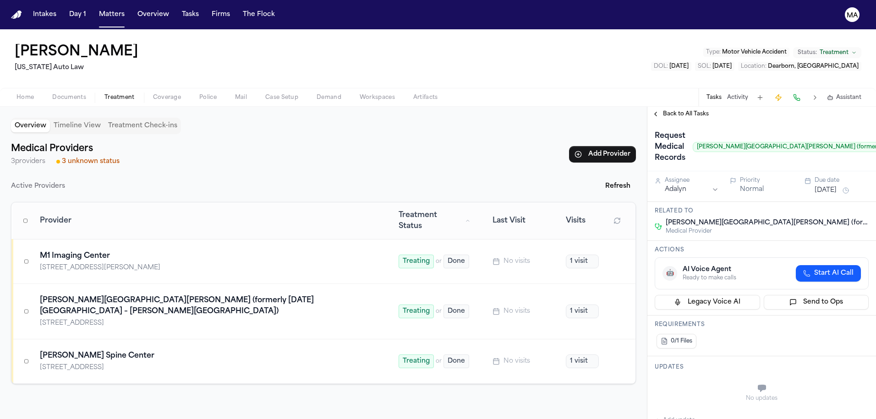
click at [679, 110] on span "Back to All Tasks" at bounding box center [686, 113] width 46 height 7
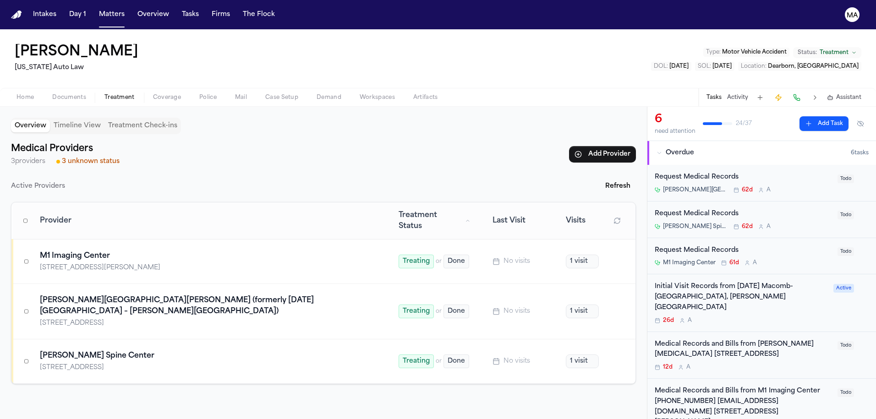
click at [849, 175] on span "Todo" at bounding box center [846, 179] width 17 height 9
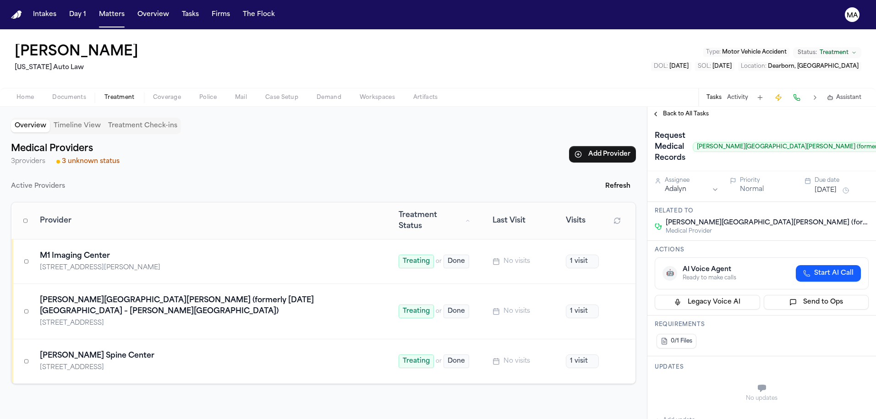
click at [871, 142] on span "[PERSON_NAME][GEOGRAPHIC_DATA][PERSON_NAME] (formerly [DATE][GEOGRAPHIC_DATA] –…" at bounding box center [889, 147] width 393 height 10
click at [663, 110] on span "Back to All Tasks" at bounding box center [686, 113] width 46 height 7
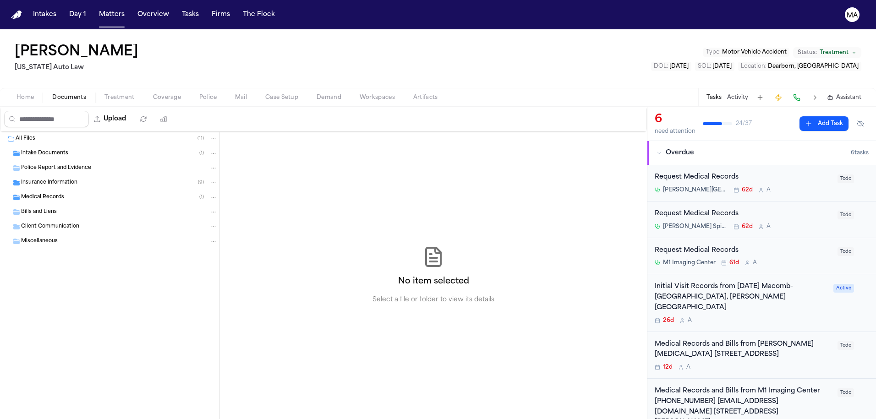
click at [53, 94] on span "Documents" at bounding box center [69, 97] width 34 height 7
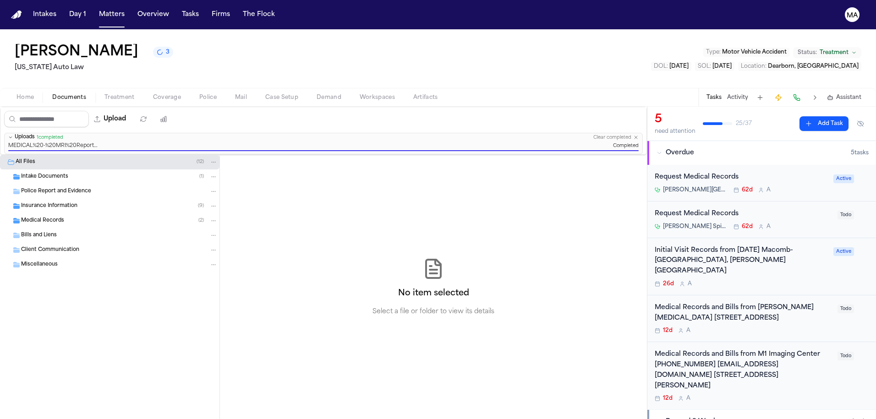
click at [821, 350] on div "Medical Records and Bills from M1 Imaging Center [PHONE_NUMBER] [EMAIL_ADDRESS]…" at bounding box center [743, 371] width 177 height 42
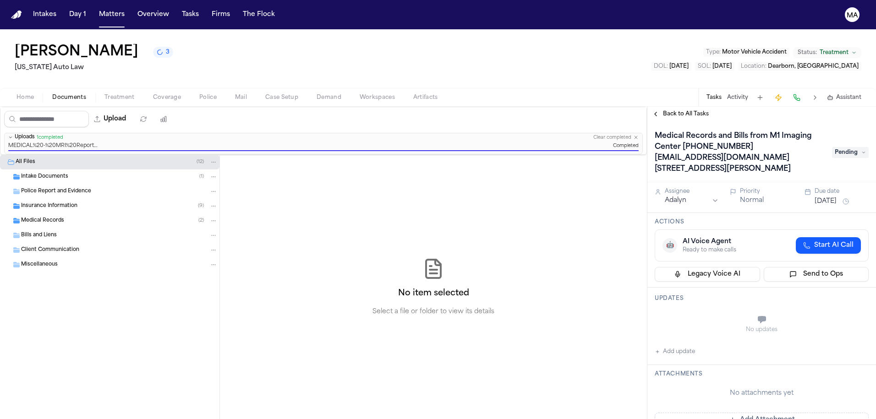
click at [851, 129] on div "Medical Records and Bills from M1 Imaging Center [PHONE_NUMBER] [EMAIL_ADDRESS]…" at bounding box center [762, 153] width 214 height 48
click at [854, 147] on span "Pending" at bounding box center [850, 152] width 37 height 11
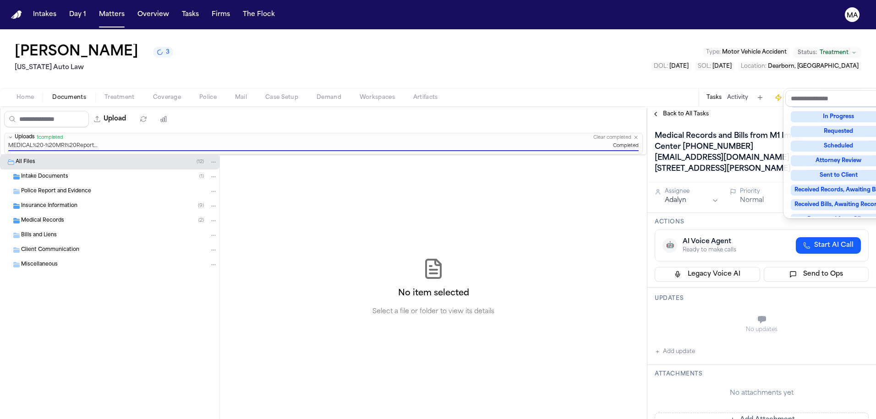
click at [843, 258] on div "Complete" at bounding box center [839, 263] width 96 height 11
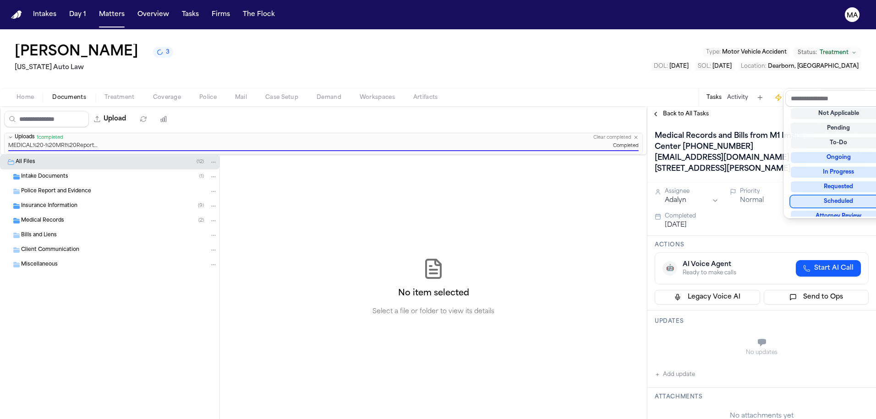
click at [708, 107] on div "Back to All Tasks Medical Records and Bills from M1 Imaging Center [PHONE_NUMBE…" at bounding box center [762, 263] width 229 height 313
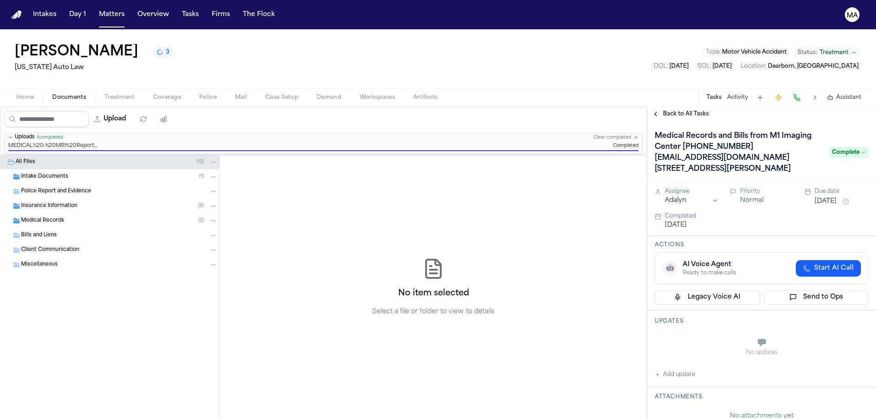
click at [663, 110] on span "Back to All Tasks" at bounding box center [686, 113] width 46 height 7
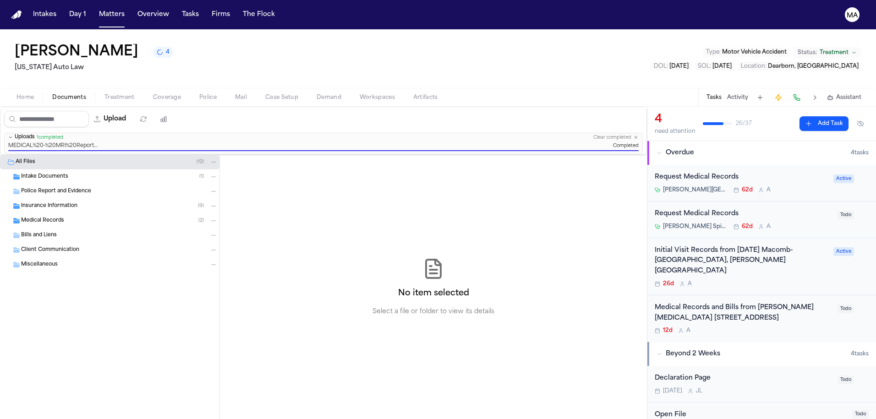
click at [274, 216] on div "No item selected Select a file or folder to view its details" at bounding box center [433, 287] width 427 height 265
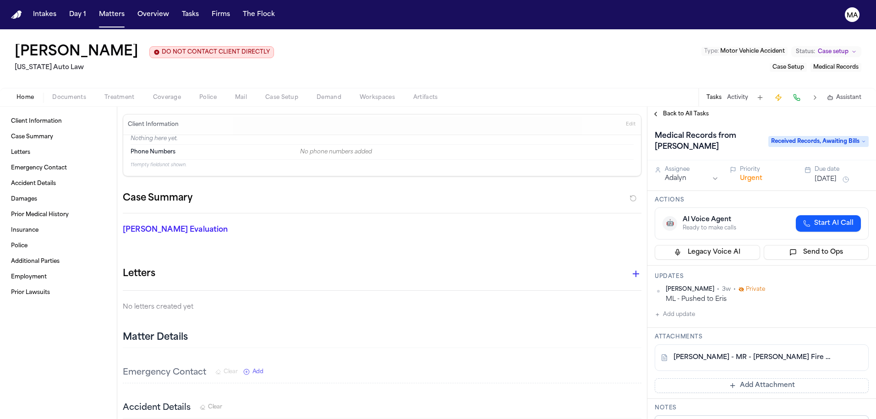
click at [52, 94] on span "Documents" at bounding box center [69, 97] width 34 height 7
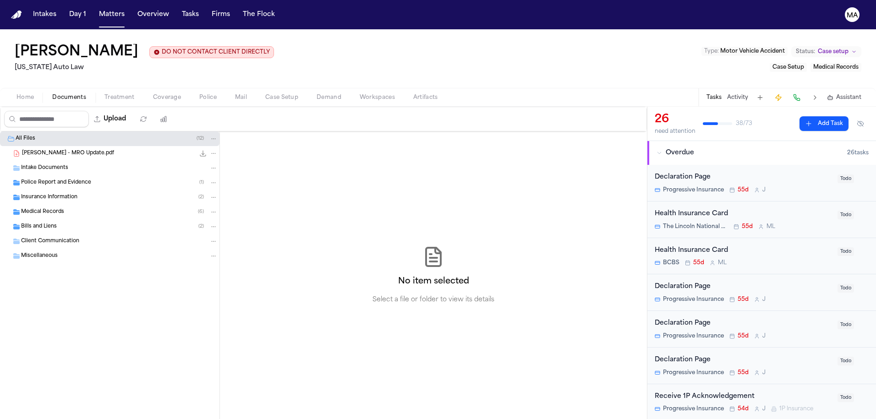
click at [49, 205] on div "Medical Records ( 6 )" at bounding box center [110, 212] width 220 height 15
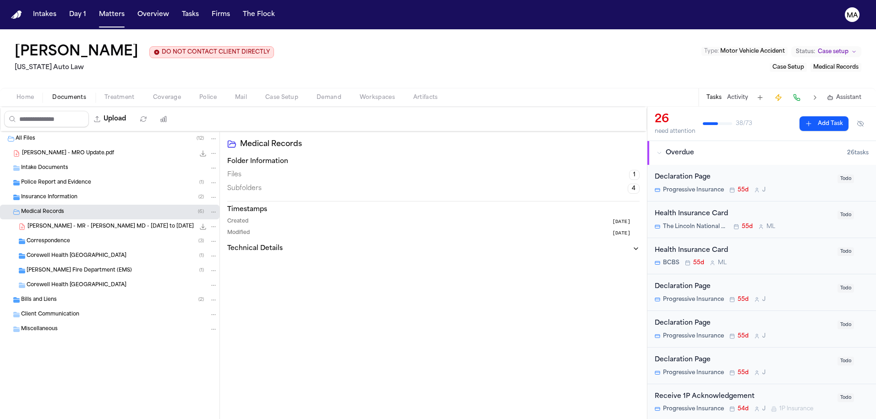
click at [67, 237] on div "Correspondence ( 3 )" at bounding box center [122, 241] width 191 height 8
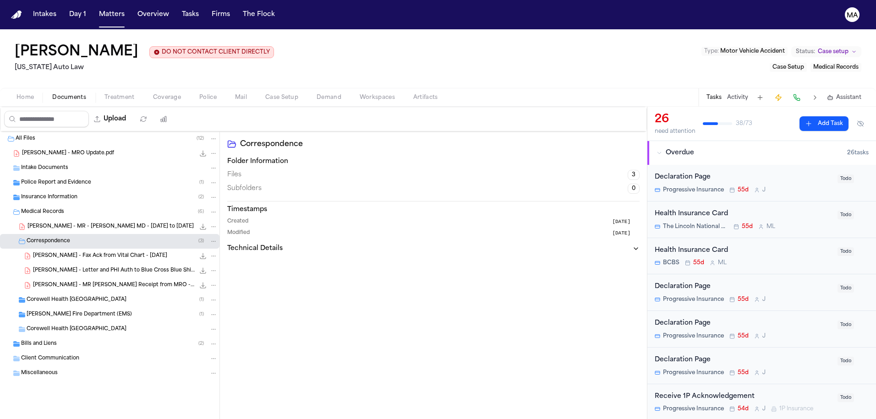
click at [79, 278] on div "L. Gatson - MR Request Receipt from MRO - 7.27.25 48.2 KB • PDF" at bounding box center [110, 285] width 220 height 15
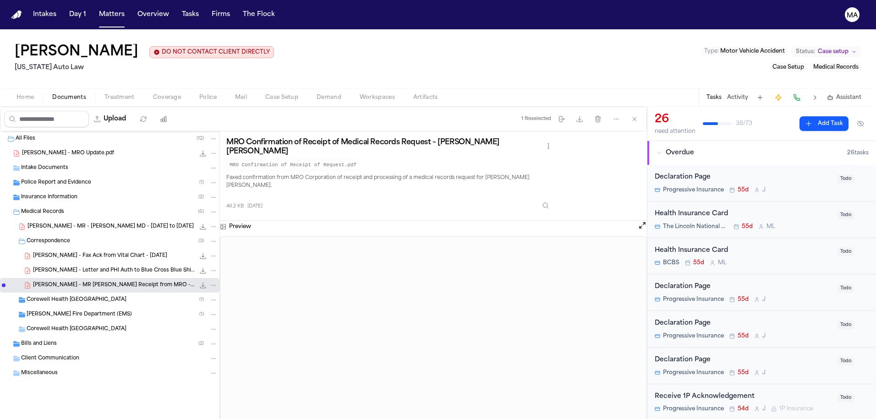
click at [53, 264] on div "L. Gatson - Letter and PHI Auth to Blue Cross Blue Shield - 8.8.25 761.9 KB • P…" at bounding box center [110, 271] width 220 height 15
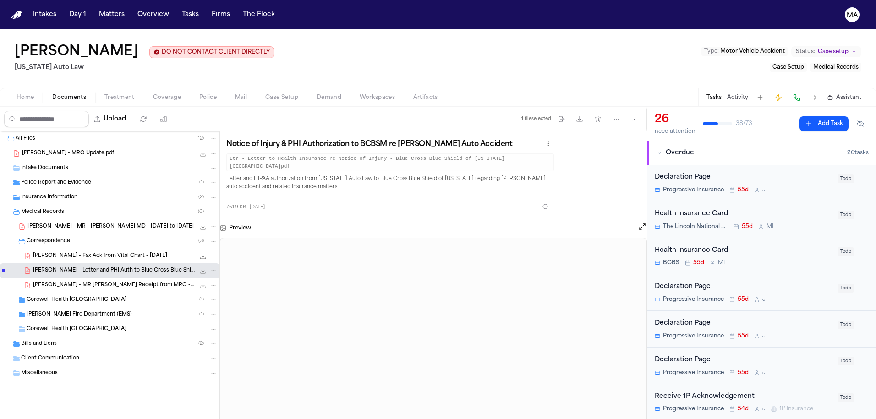
click at [51, 249] on div "L. Gatson - Fax Ack from Vital Chart - 7.11.25 26.8 KB • PDF" at bounding box center [110, 256] width 220 height 15
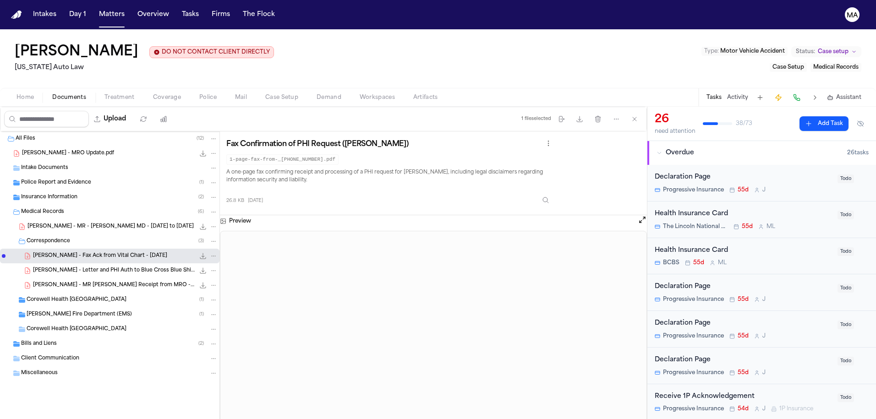
click at [52, 223] on span "L. Gatson - MR - Usman Ahmed MD - 6.11.20 to 8.6.25" at bounding box center [111, 227] width 166 height 8
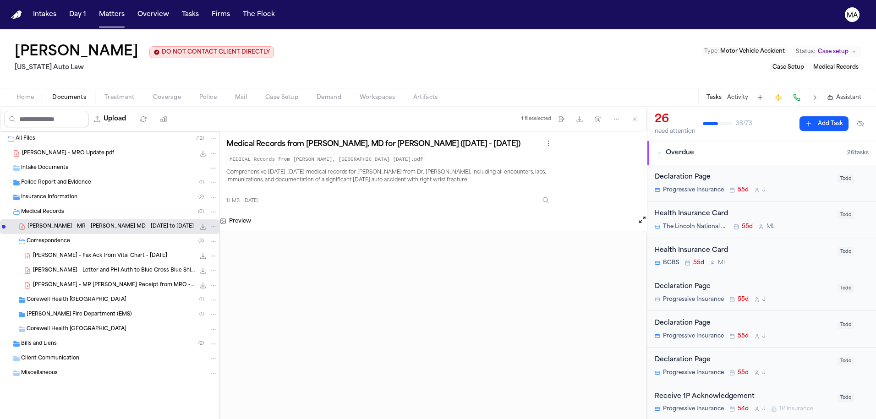
click at [55, 340] on div "Bills and Liens ( 2 )" at bounding box center [119, 344] width 197 height 8
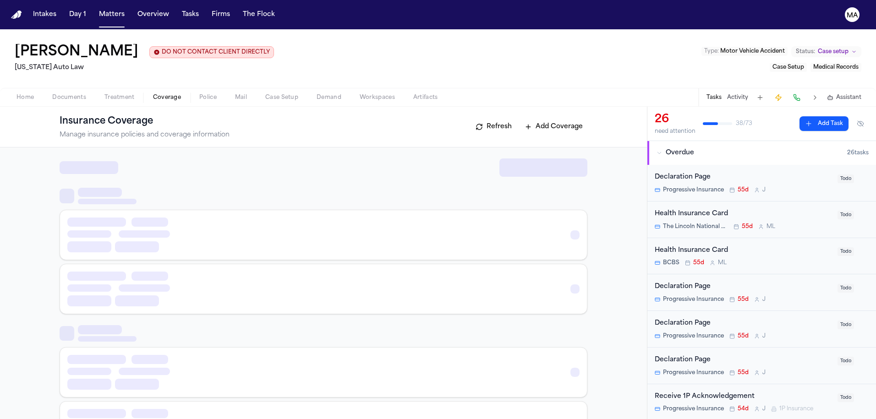
click at [153, 94] on span "Coverage" at bounding box center [167, 97] width 28 height 7
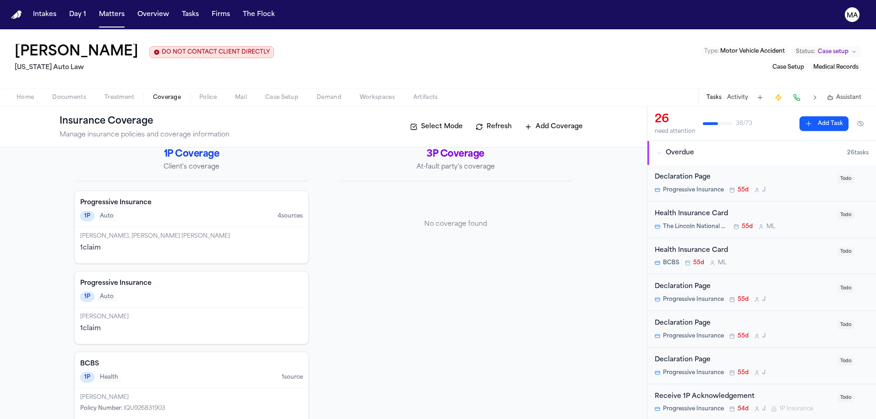
scroll to position [9, 0]
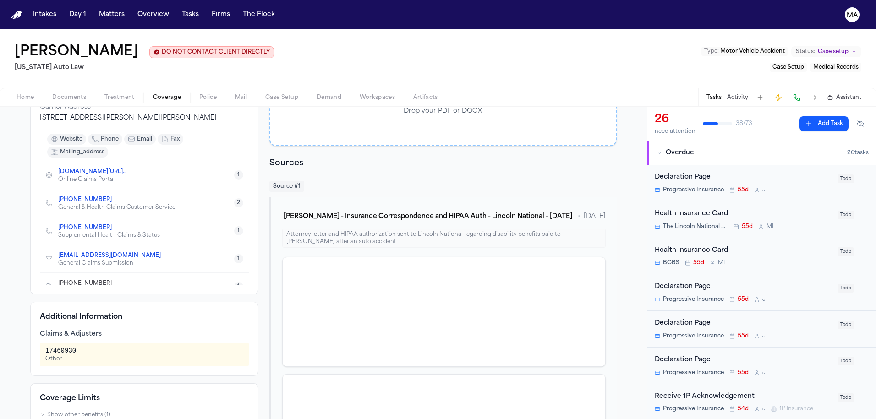
scroll to position [168, 0]
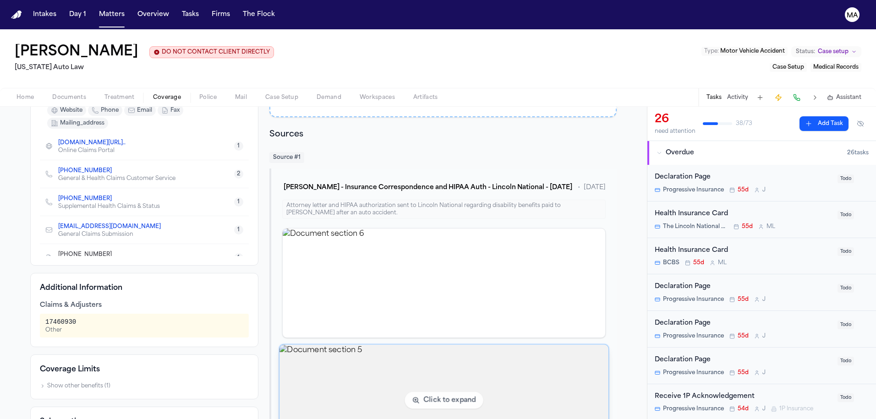
click at [389, 345] on img "View document section 5" at bounding box center [444, 400] width 329 height 111
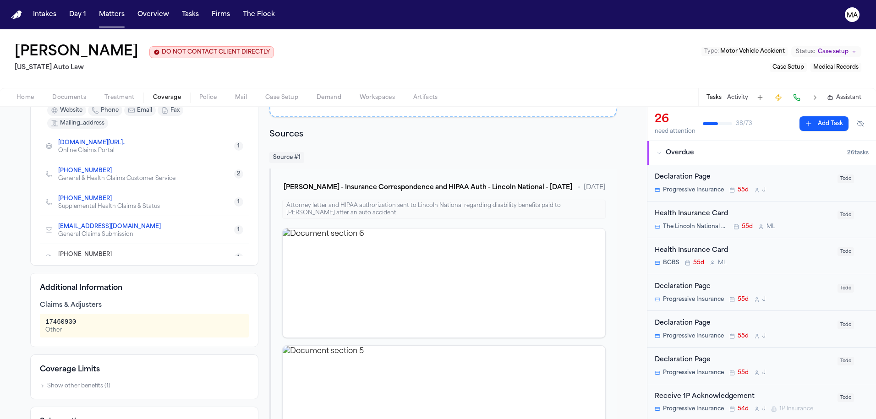
scroll to position [0, 0]
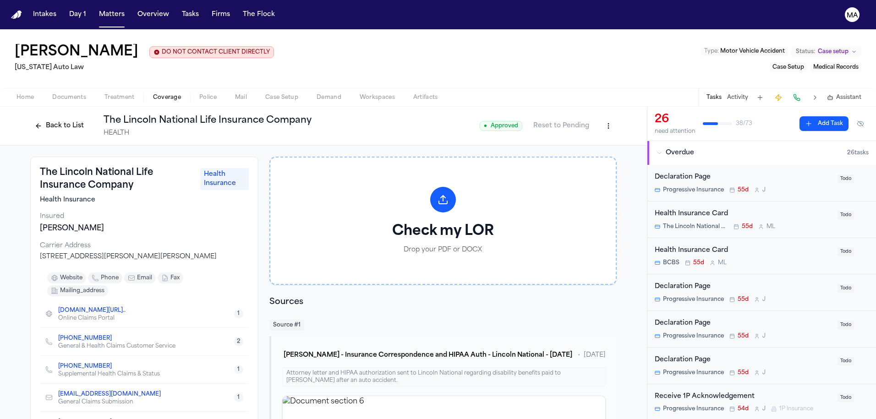
click at [88, 119] on button "Back to List" at bounding box center [59, 126] width 58 height 15
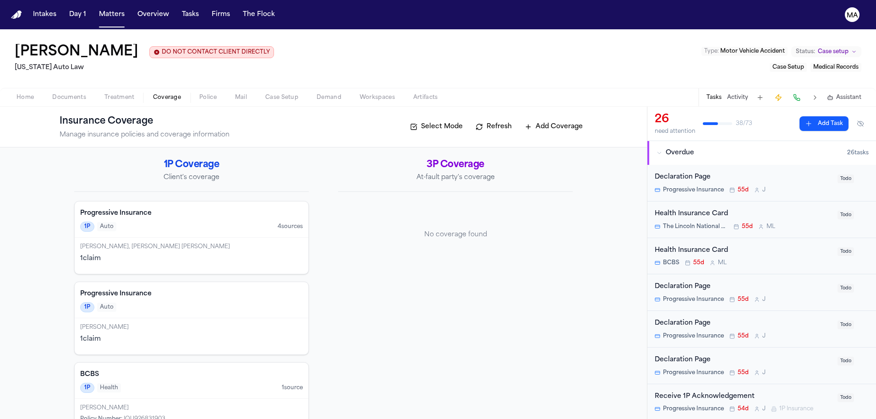
scroll to position [11, 0]
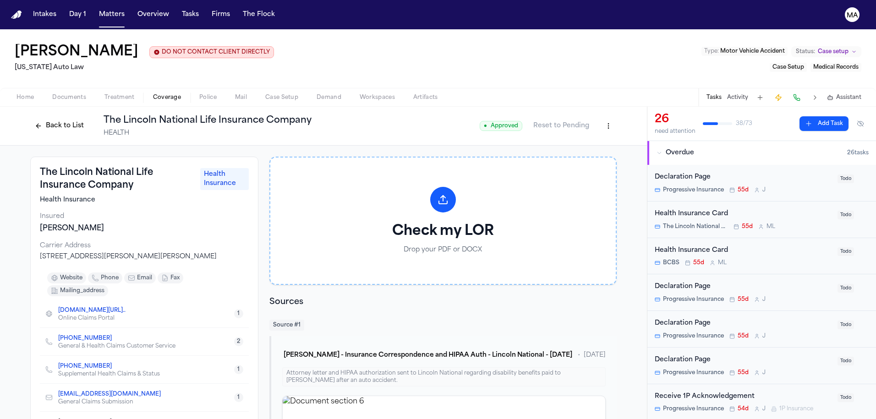
click at [482, 73] on html "Intakes Day 1 Matters Overview Tasks Firms The Flock MA Lea Gatson DO NOT CONTA…" at bounding box center [438, 209] width 876 height 419
click at [474, 86] on div "Edit Coverage" at bounding box center [480, 90] width 77 height 15
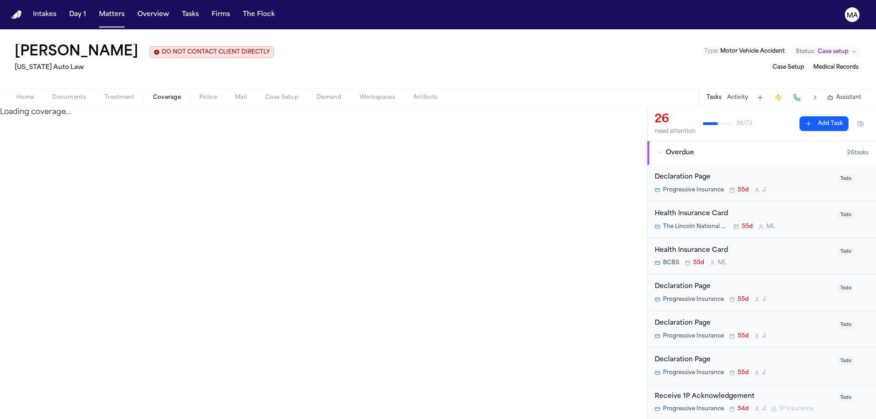
select select "**********"
select select "******"
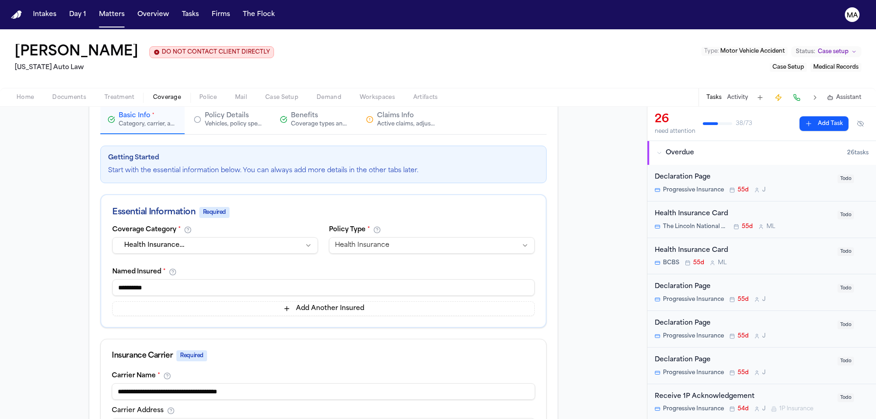
scroll to position [77, 0]
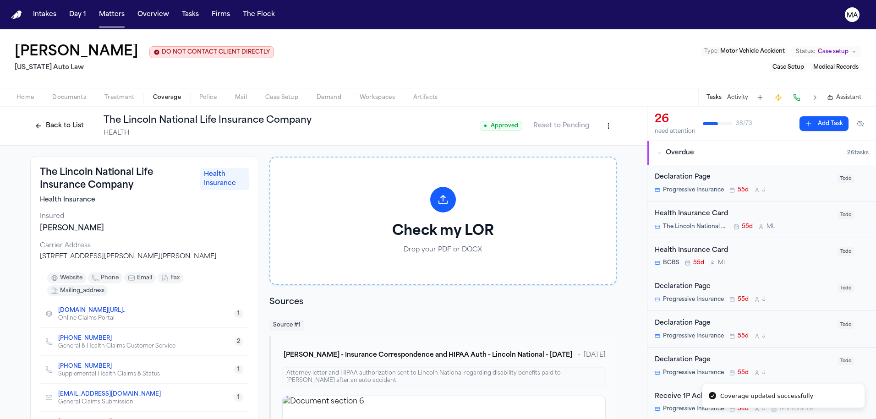
click at [88, 119] on button "Back to List" at bounding box center [59, 126] width 58 height 15
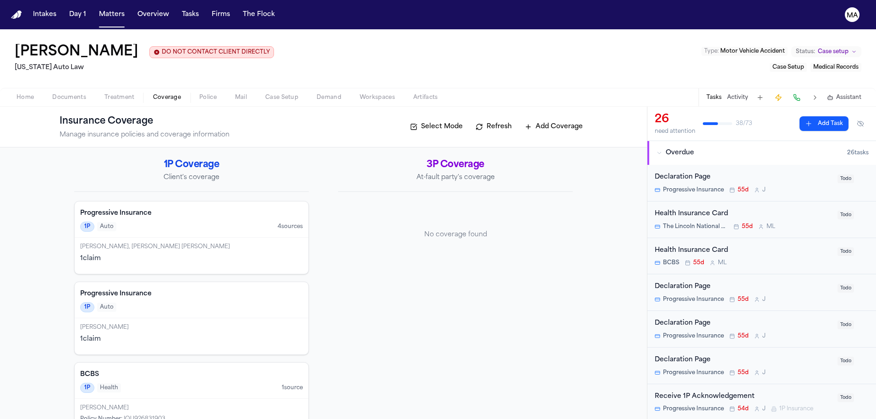
click at [263, 399] on div "GATSON, LEA CYMONE Policy Number : IQU926831903" at bounding box center [192, 417] width 234 height 36
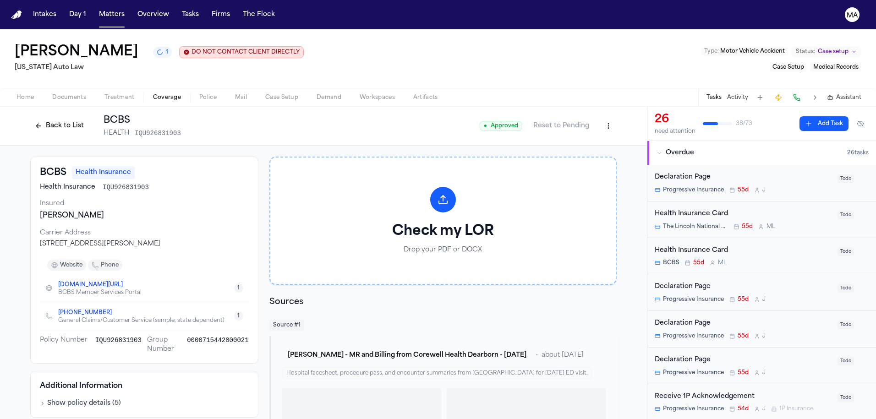
click at [485, 74] on html "Intakes Day 1 Matters Overview Tasks Firms The Flock MA Lea Gatson 1 DO NOT CON…" at bounding box center [438, 209] width 876 height 419
click at [478, 87] on div "Edit Coverage" at bounding box center [483, 90] width 77 height 15
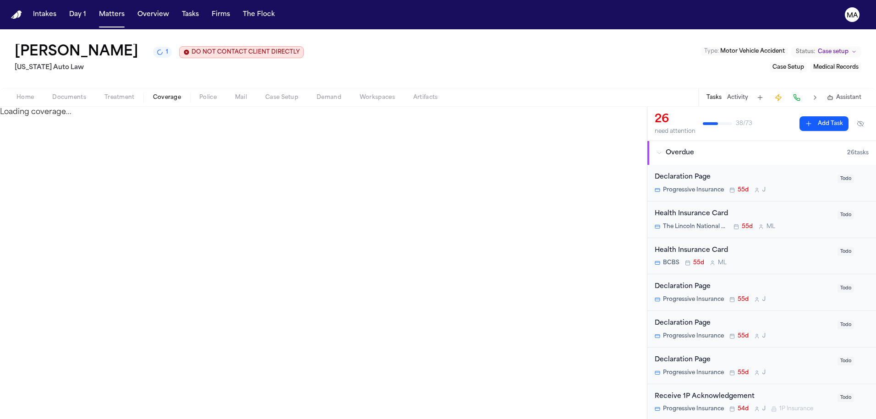
select select "**********"
select select "******"
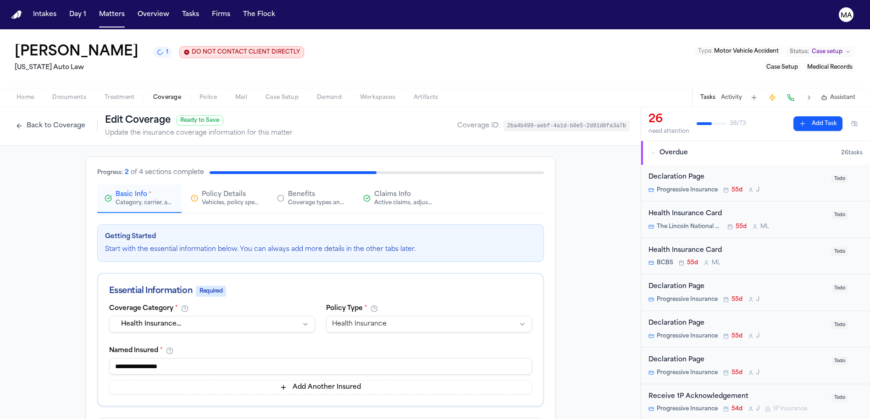
click at [328, 199] on div "Coverage types and limits" at bounding box center [317, 202] width 59 height 7
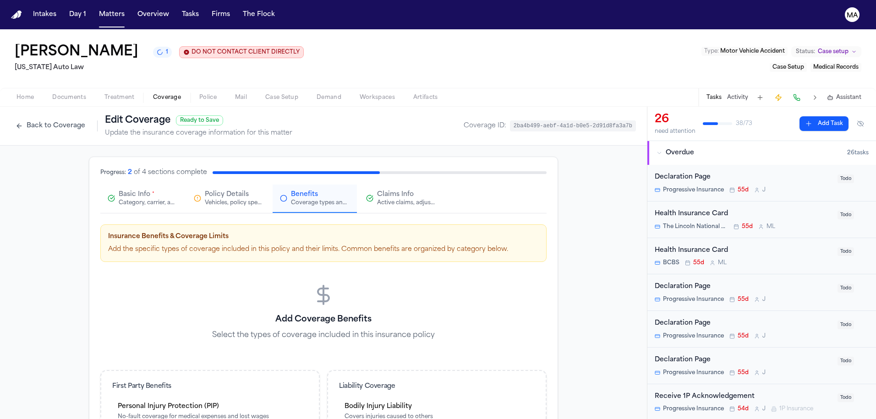
scroll to position [10, 0]
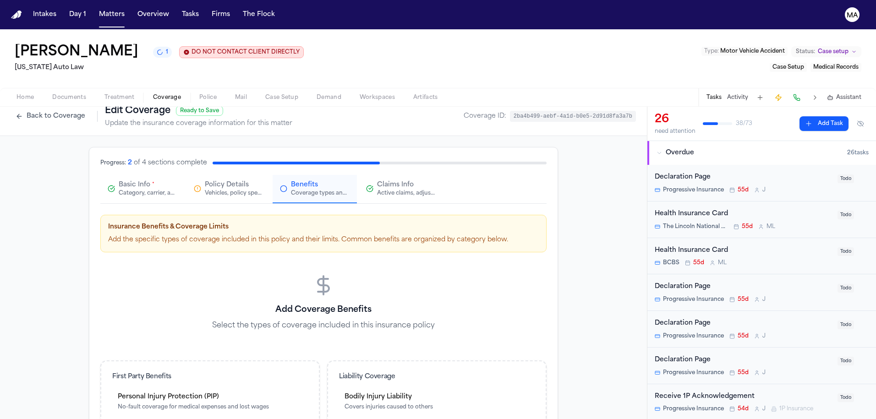
click at [295, 264] on div "Add Coverage Benefits Select the types of coverage included in this insurance p…" at bounding box center [323, 309] width 446 height 90
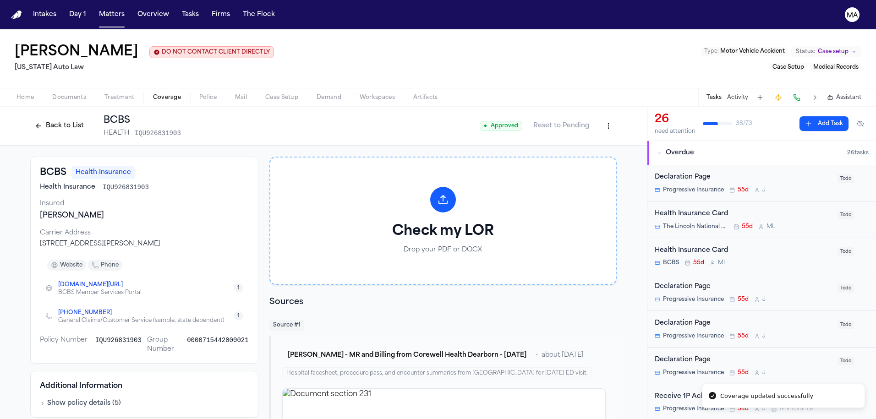
click at [88, 119] on button "Back to List" at bounding box center [59, 126] width 58 height 15
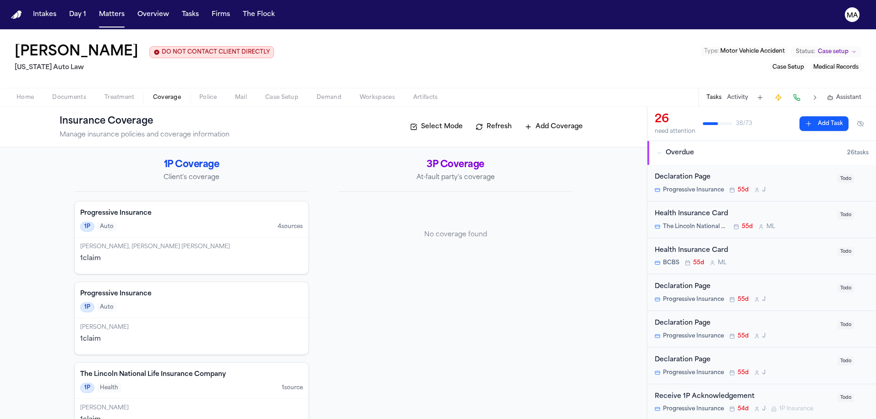
click at [742, 282] on div "Declaration Page" at bounding box center [743, 287] width 177 height 11
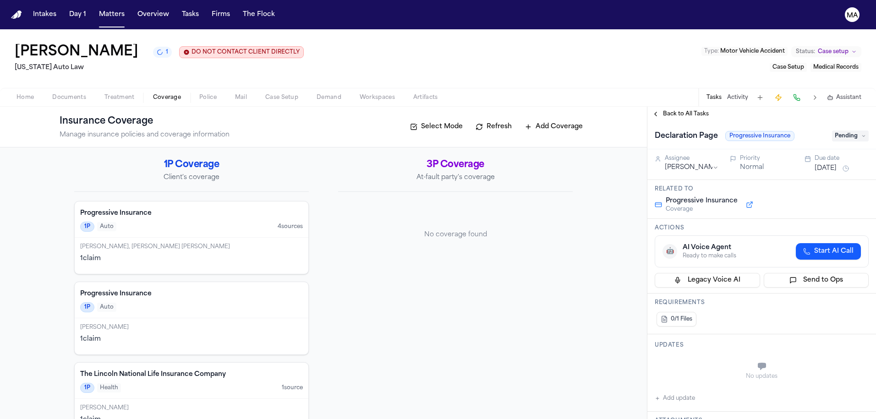
click at [852, 131] on span "Pending" at bounding box center [850, 136] width 37 height 11
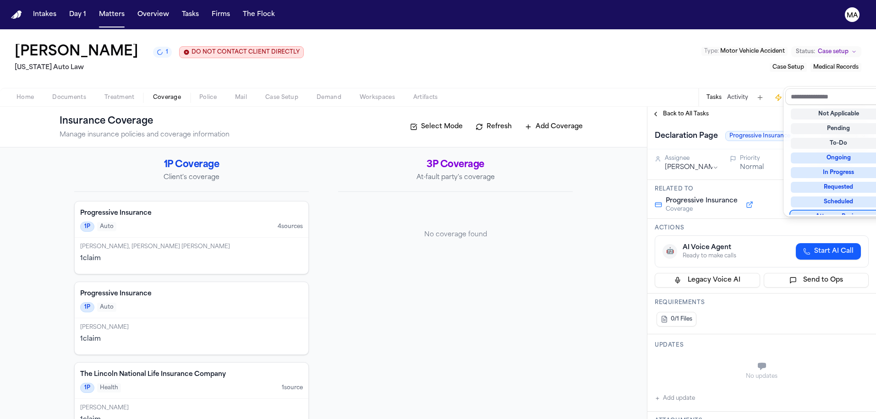
click at [554, 121] on div "**********" at bounding box center [438, 263] width 876 height 313
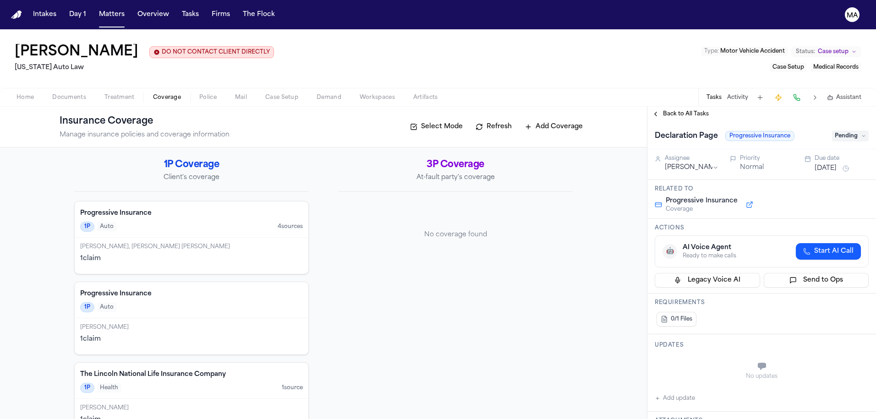
click at [79, 88] on div "Home Documents Treatment Coverage Police Mail Case Setup Demand Workspaces Arti…" at bounding box center [438, 97] width 876 height 18
click at [105, 94] on span "Treatment" at bounding box center [120, 97] width 30 height 7
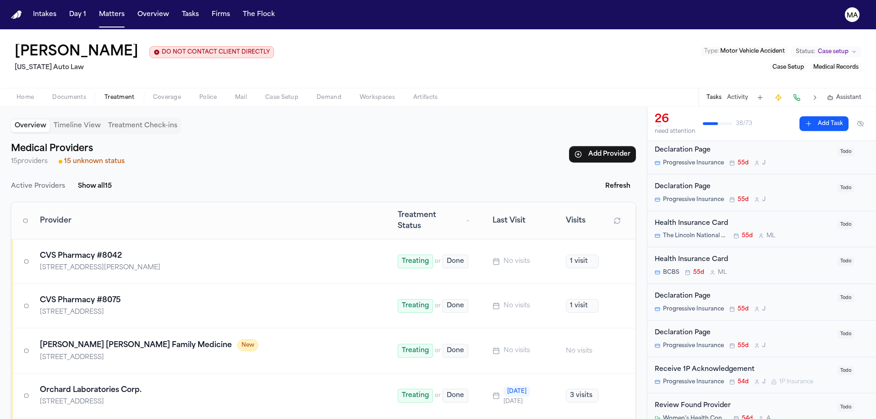
scroll to position [44, 0]
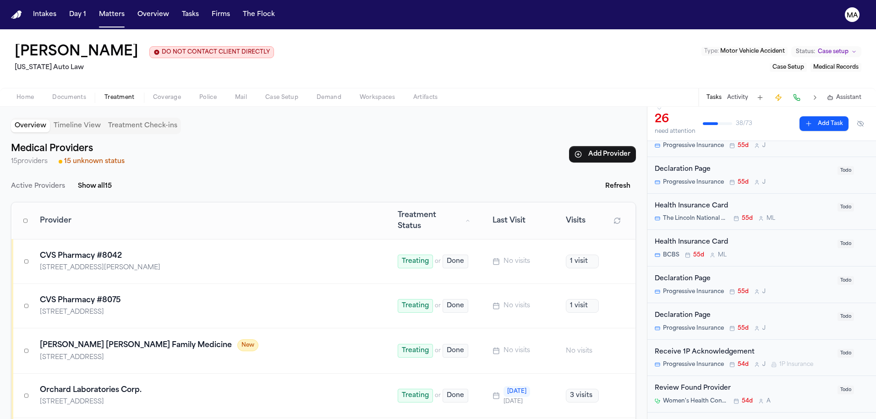
click at [683, 419] on div "Review Found Provider" at bounding box center [743, 425] width 177 height 11
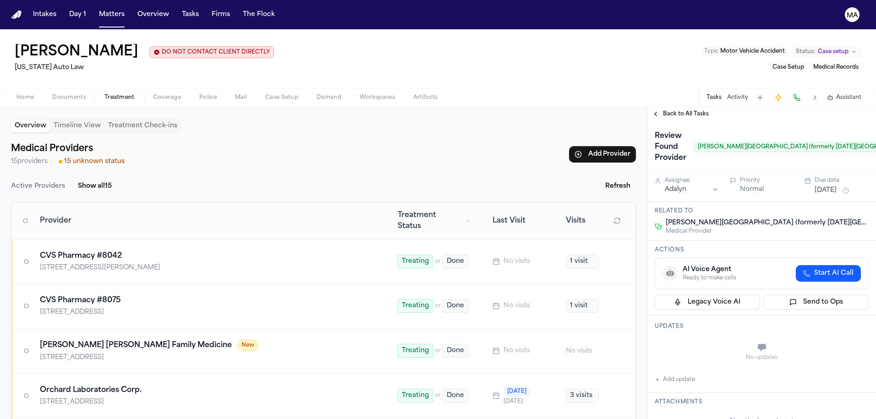
click at [663, 110] on span "Back to All Tasks" at bounding box center [686, 113] width 46 height 7
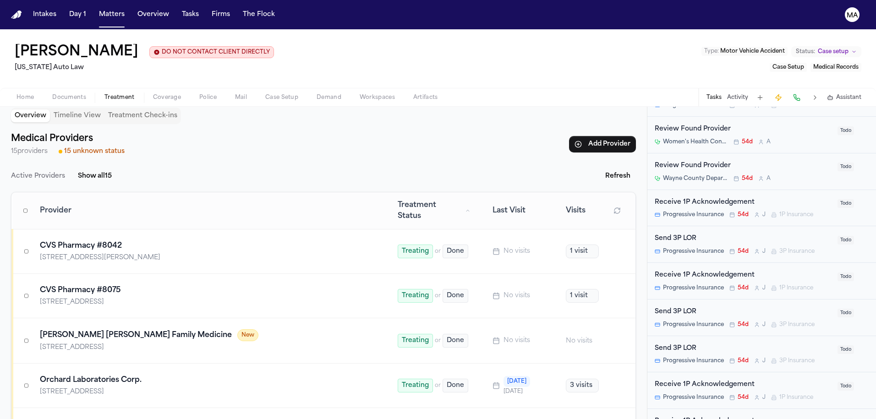
scroll to position [234, 0]
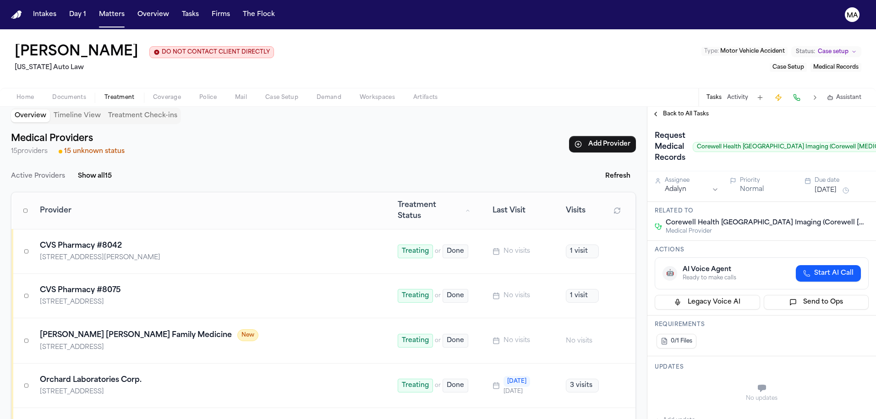
drag, startPoint x: 667, startPoint y: 61, endPoint x: 670, endPoint y: 69, distance: 8.6
click at [667, 88] on div "Home Documents Treatment Coverage Police Mail Case Setup Demand Workspaces Arti…" at bounding box center [438, 97] width 876 height 18
click at [670, 110] on span "Back to All Tasks" at bounding box center [686, 113] width 46 height 7
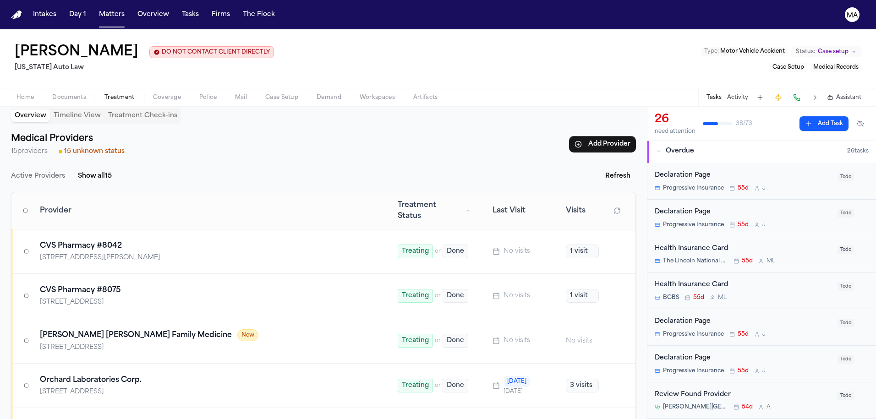
scroll to position [18, 0]
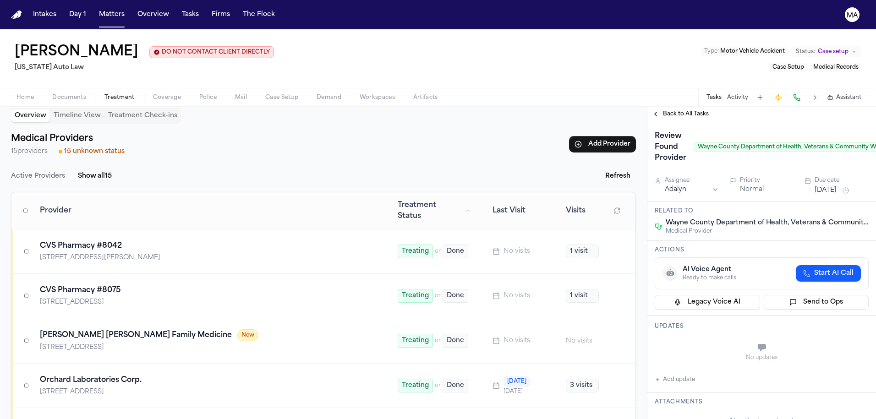
click at [673, 110] on span "Back to All Tasks" at bounding box center [686, 113] width 46 height 7
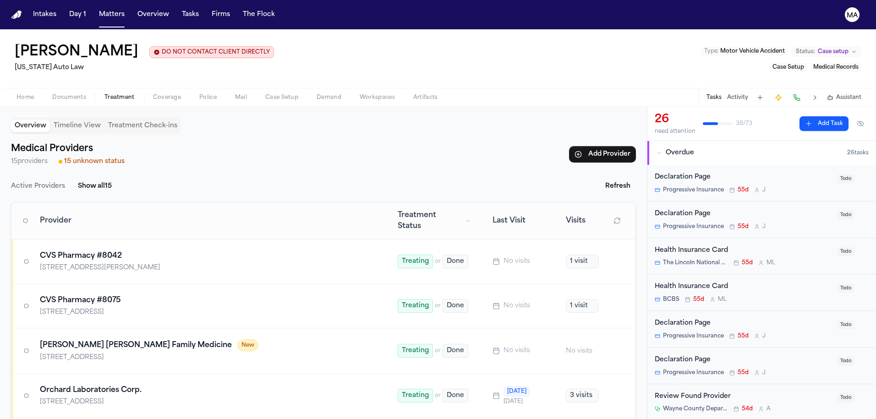
scroll to position [10, 0]
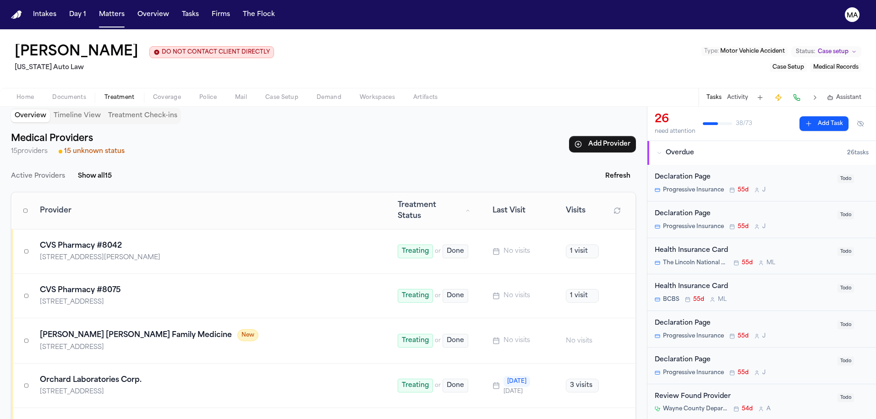
click at [735, 392] on div "Review Found Provider" at bounding box center [743, 397] width 177 height 11
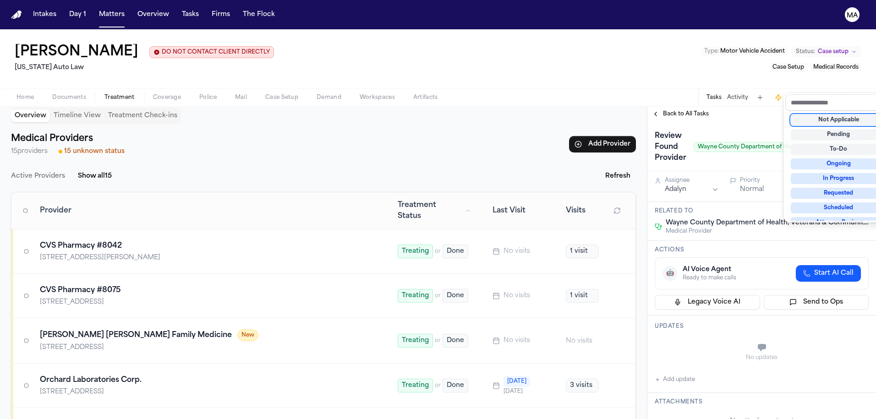
click at [829, 115] on div "Not Applicable" at bounding box center [839, 120] width 96 height 11
click at [687, 107] on div "Back to All Tasks Review Found Provider Wayne County Department of Health, Vete…" at bounding box center [762, 263] width 229 height 313
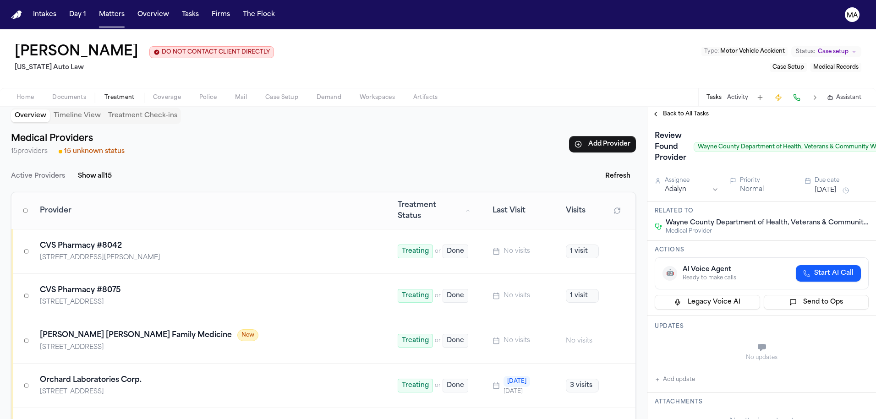
click at [678, 110] on span "Back to All Tasks" at bounding box center [686, 113] width 46 height 7
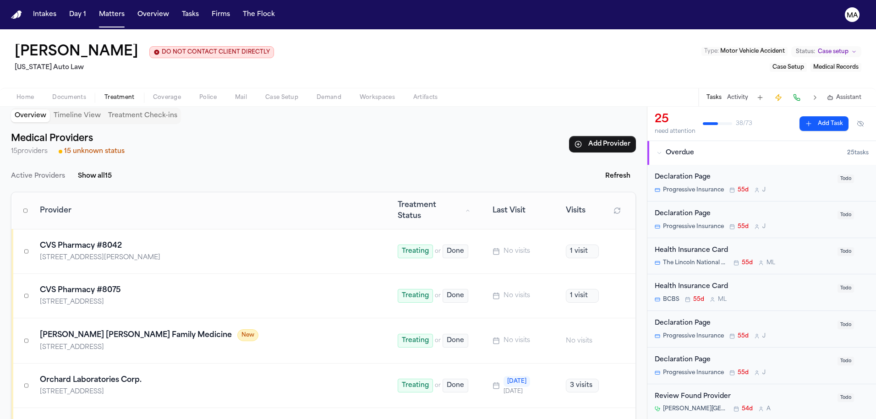
click at [745, 406] on div "Henry Ford Providence Southfield Hospital (formerly Ascension Providence Hospit…" at bounding box center [743, 409] width 177 height 7
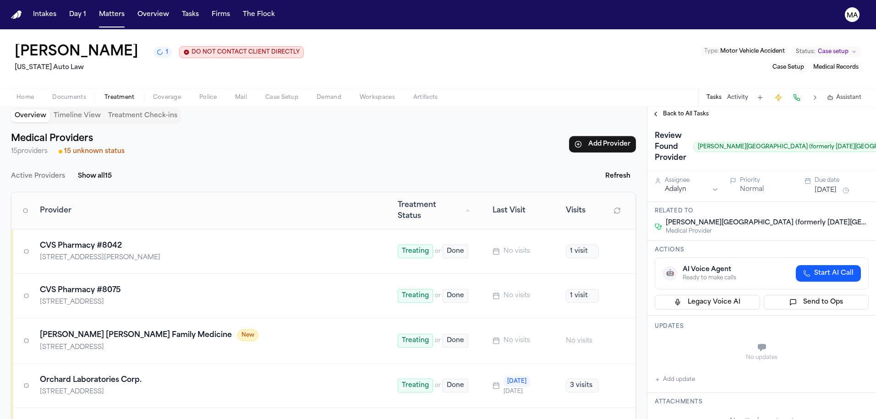
click at [673, 110] on span "Back to All Tasks" at bounding box center [686, 113] width 46 height 7
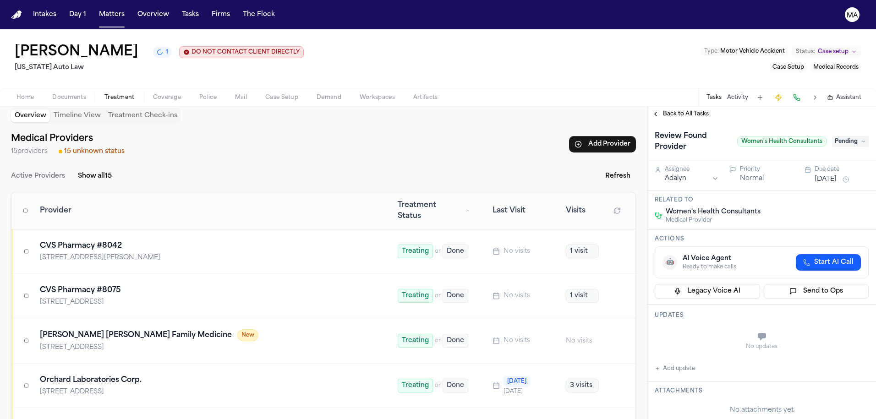
click at [840, 136] on span "Pending" at bounding box center [850, 141] width 37 height 11
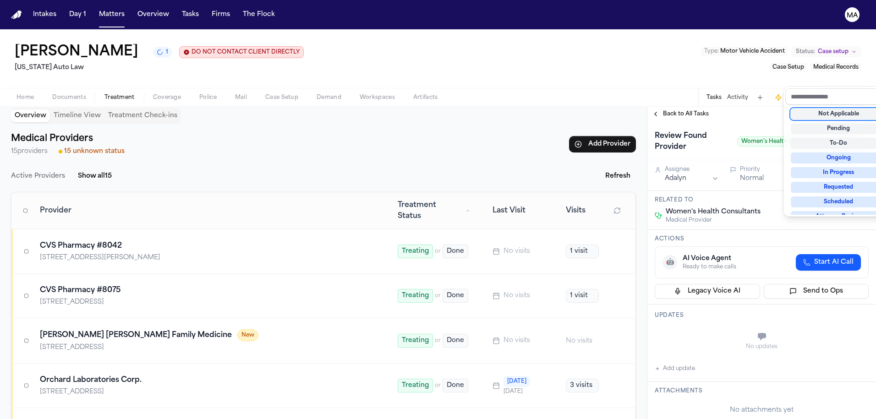
click at [833, 109] on div "Not Applicable" at bounding box center [839, 114] width 96 height 11
click at [654, 107] on div "Back to All Tasks Review Found Provider Women's Health Consultants Not Applicab…" at bounding box center [762, 263] width 229 height 313
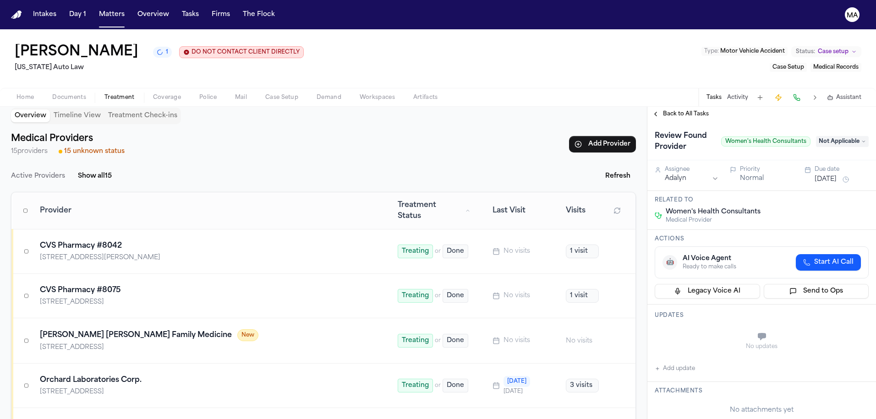
click at [666, 110] on span "Back to All Tasks" at bounding box center [686, 113] width 46 height 7
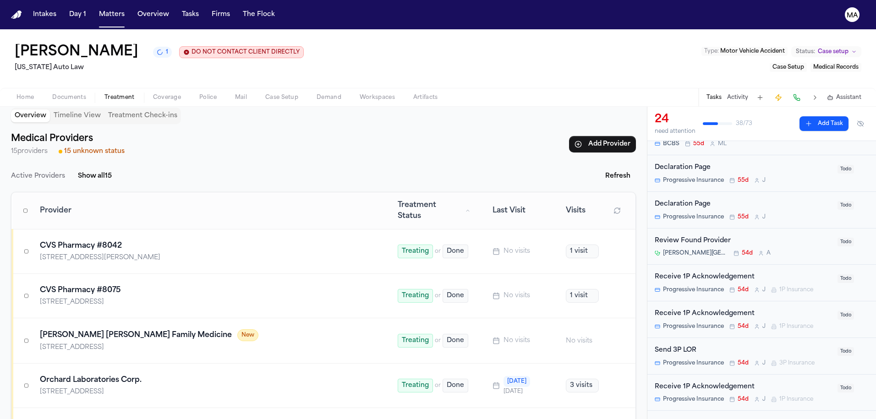
scroll to position [203, 0]
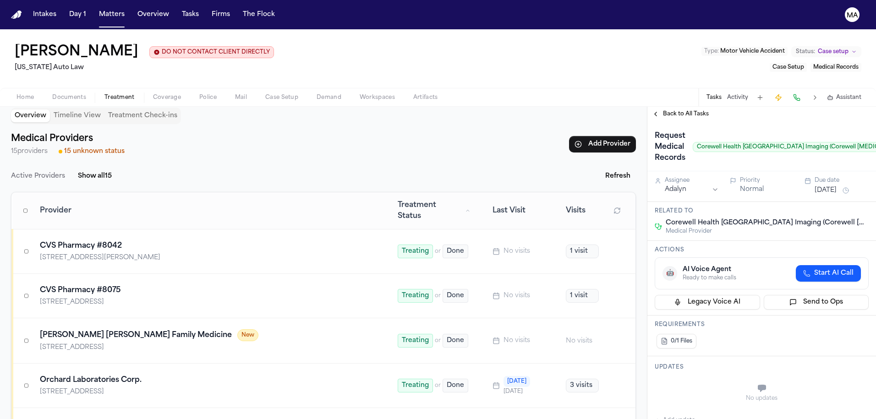
click at [688, 110] on span "Back to All Tasks" at bounding box center [686, 113] width 46 height 7
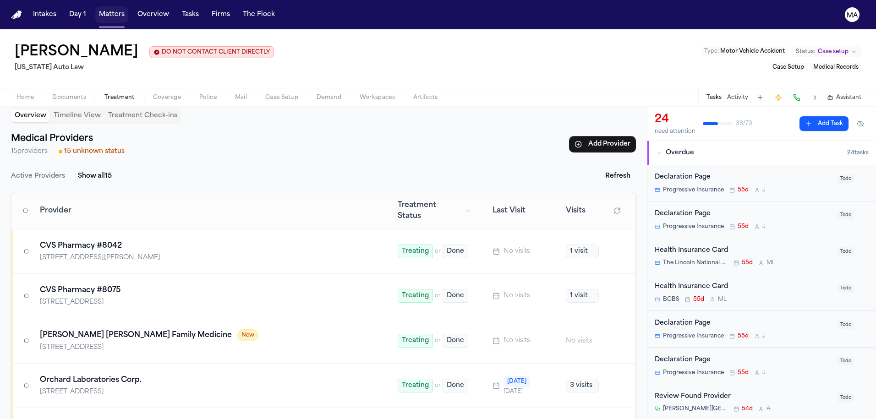
click at [95, 8] on button "Matters" at bounding box center [111, 14] width 33 height 17
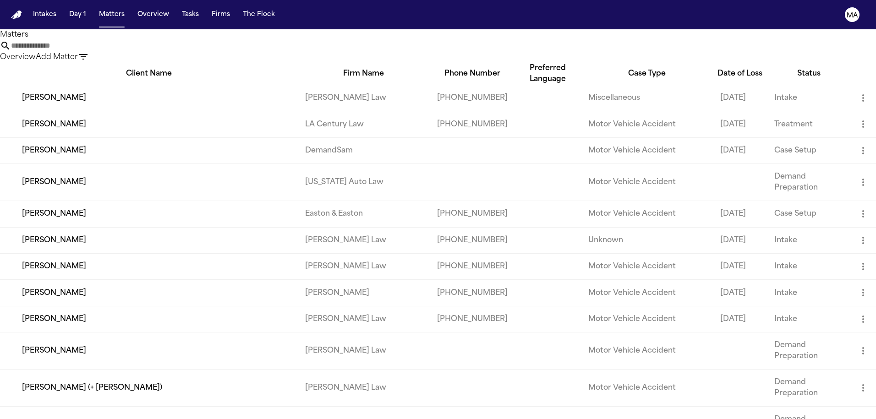
click at [84, 40] on input "text" at bounding box center [47, 45] width 73 height 11
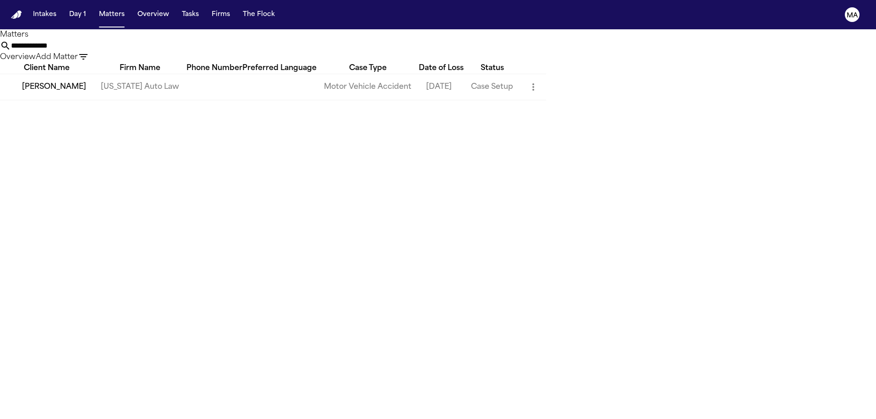
type input "**********"
click at [36, 83] on td "Lashanda Jackson" at bounding box center [47, 87] width 94 height 26
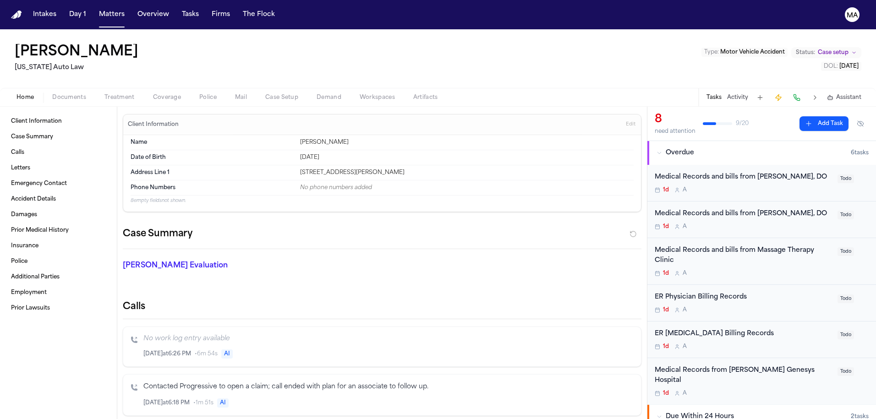
click at [48, 102] on span "button" at bounding box center [69, 102] width 45 height 1
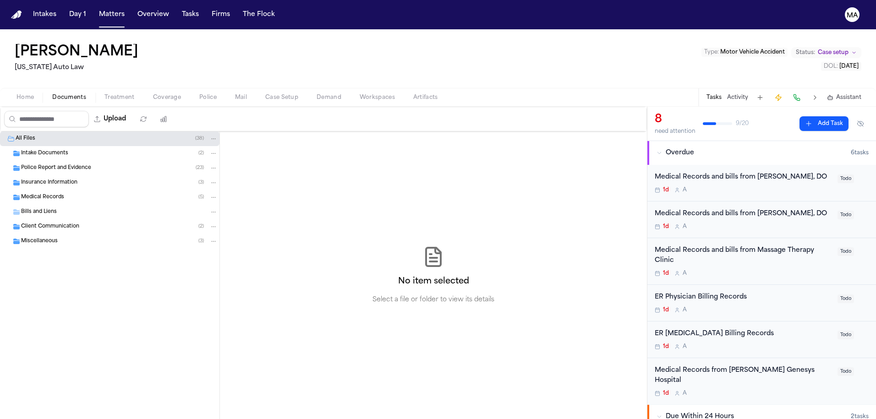
click at [67, 190] on div "Medical Records ( 5 )" at bounding box center [110, 197] width 220 height 15
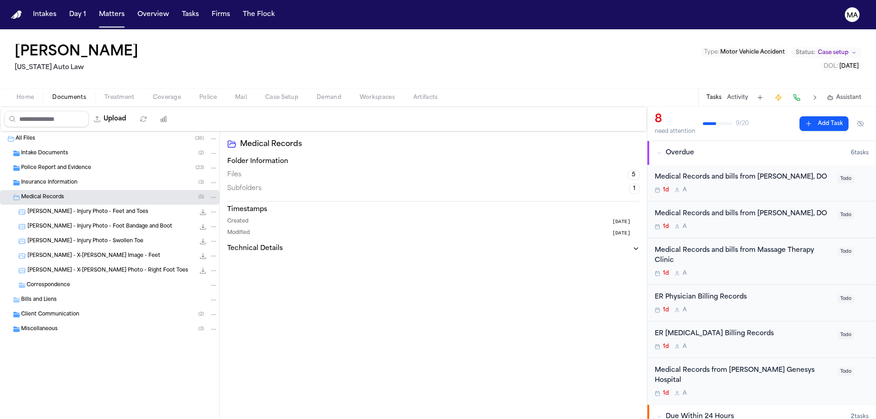
click at [71, 267] on span "L. Jackson - X-ray Photo - Right Foot Toes" at bounding box center [108, 271] width 161 height 8
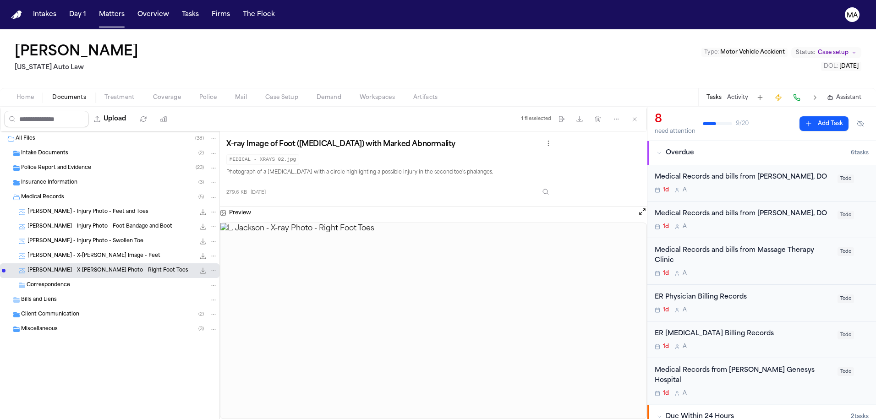
click at [70, 253] on span "L. Jackson - X-ray Image - Feet" at bounding box center [94, 257] width 133 height 8
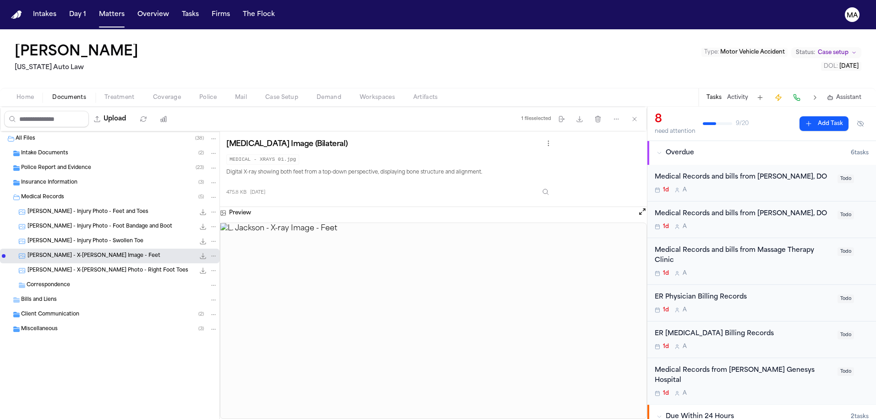
click at [70, 234] on div "L. Jackson - Injury Photo - Swollen Toe 451.1 KB • JPG" at bounding box center [110, 241] width 220 height 15
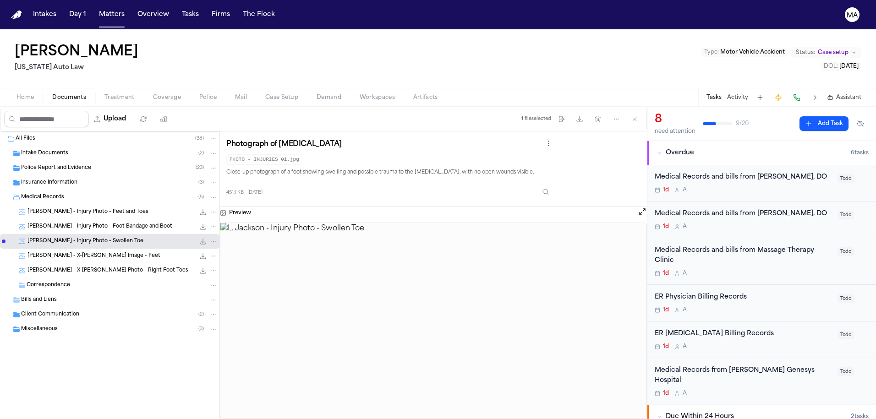
click at [72, 223] on span "L. Jackson - Injury Photo - Foot Bandage and Boot" at bounding box center [100, 227] width 145 height 8
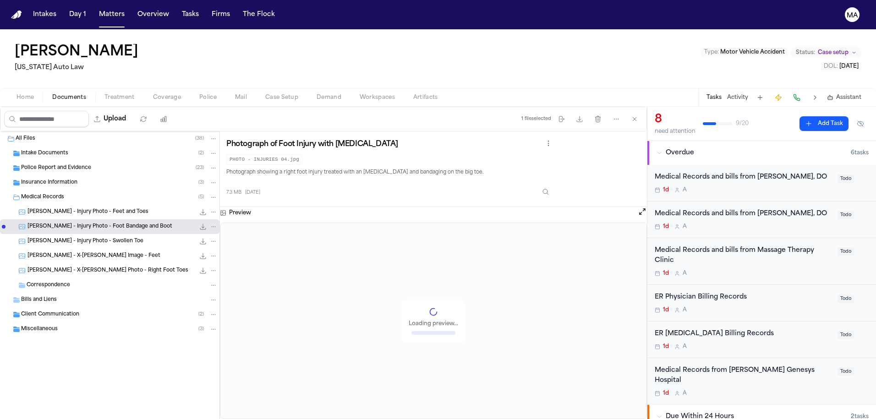
click at [68, 209] on span "L. Jackson - Injury Photo - Feet and Toes" at bounding box center [88, 213] width 121 height 8
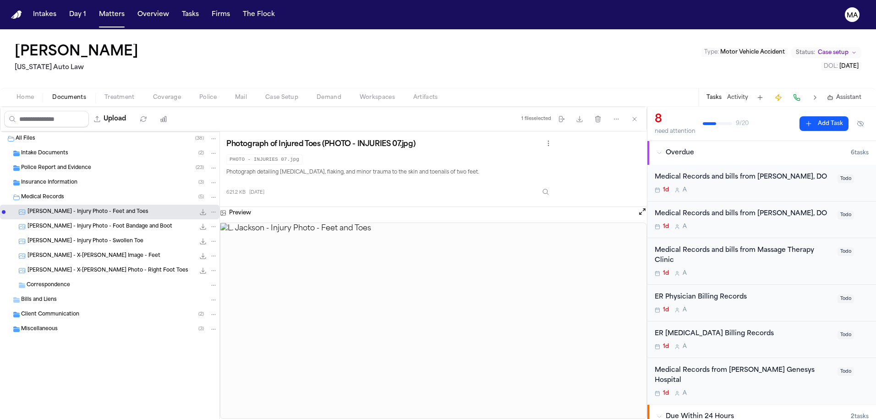
click at [57, 179] on span "Insurance Information" at bounding box center [49, 183] width 56 height 8
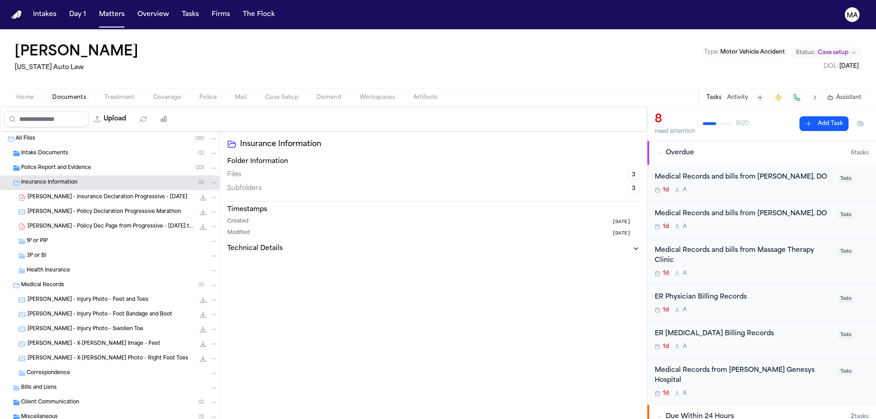
click at [61, 165] on span "Police Report and Evidence" at bounding box center [56, 169] width 70 height 8
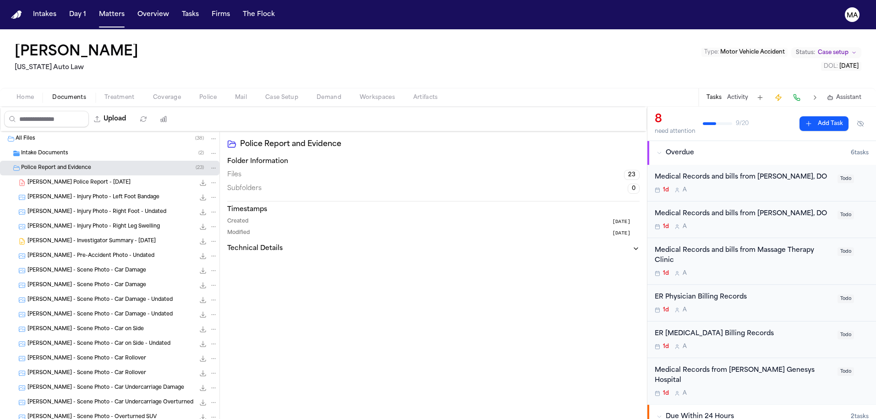
click at [57, 149] on div "Intake Documents ( 2 )" at bounding box center [119, 153] width 197 height 8
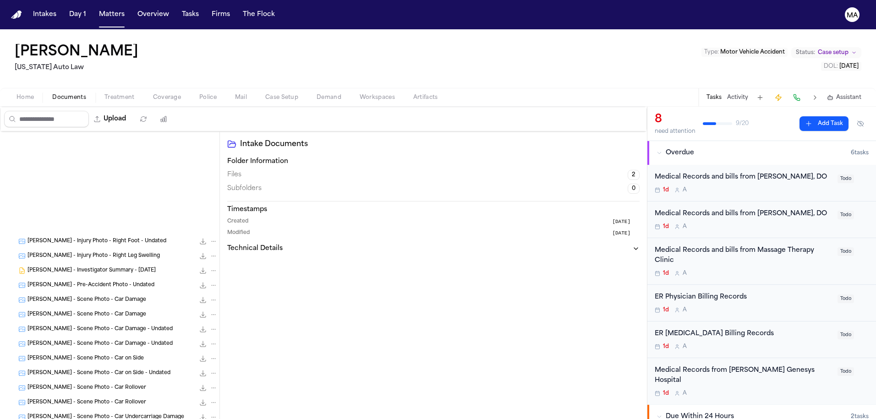
scroll to position [348, 0]
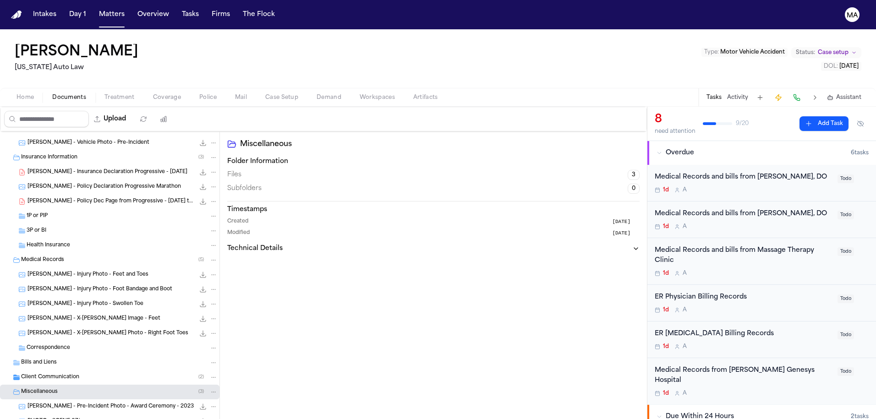
click at [58, 374] on span "Client Communication" at bounding box center [50, 378] width 58 height 8
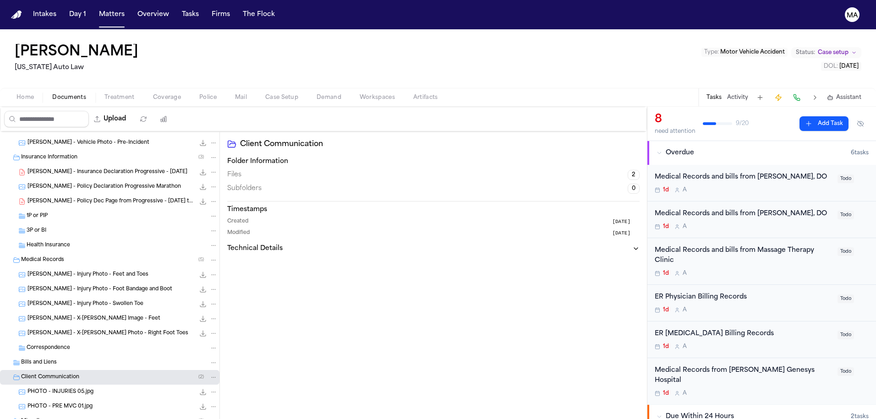
scroll to position [421, 0]
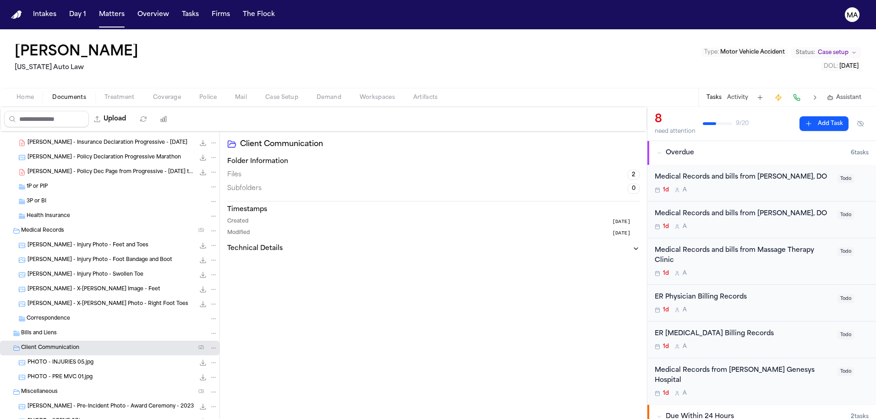
click at [697, 366] on div "Medical Records from Henry Ford Genesys Hospital" at bounding box center [743, 376] width 177 height 21
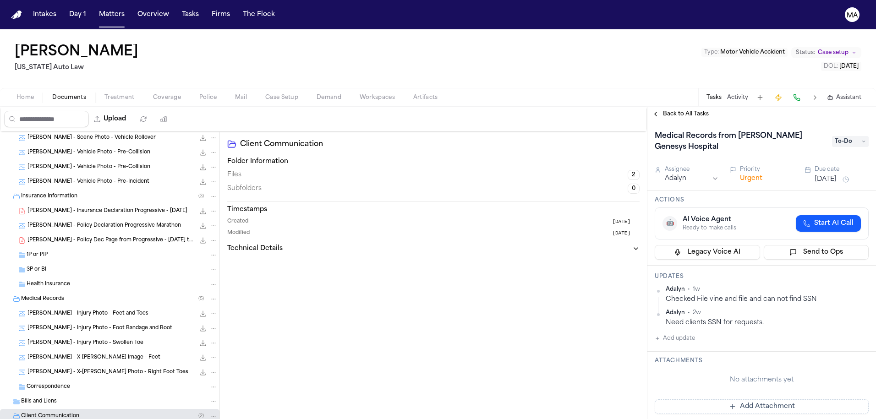
scroll to position [227, 0]
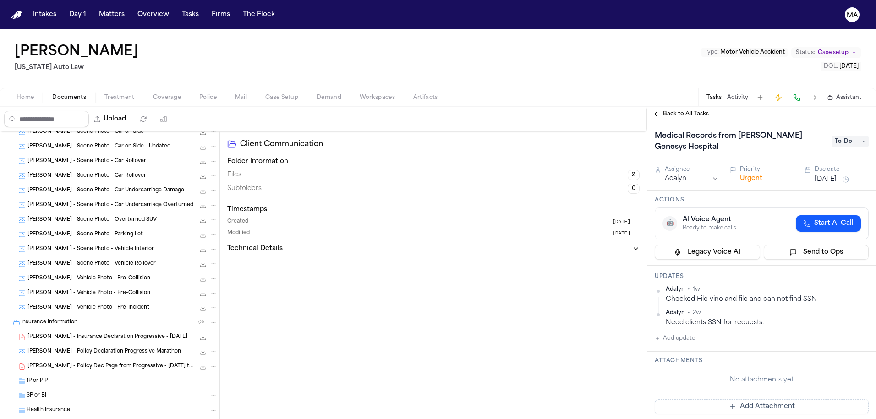
click at [668, 110] on span "Back to All Tasks" at bounding box center [686, 113] width 46 height 7
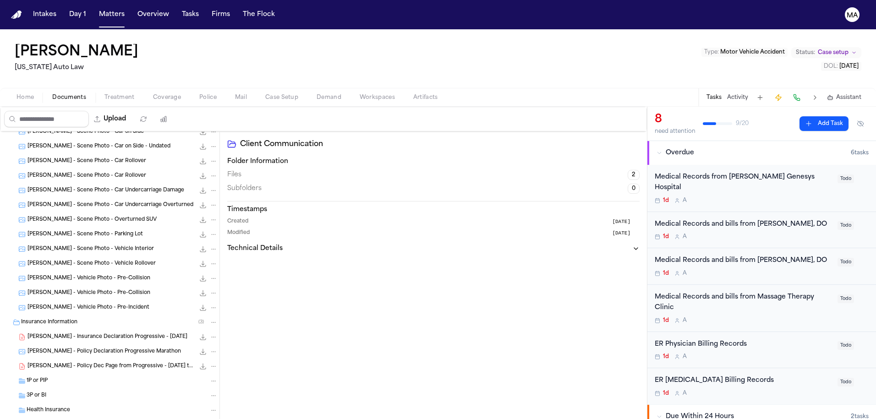
click at [763, 220] on div "Medical Records and bills from Marissa Rogers, DO" at bounding box center [743, 225] width 177 height 11
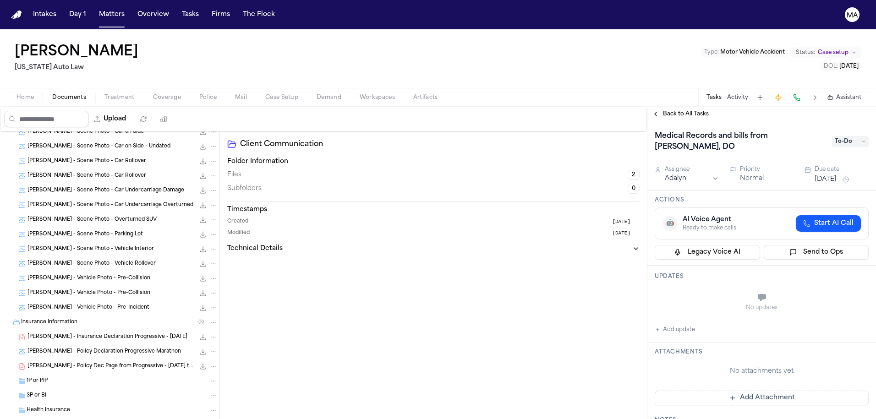
click at [667, 110] on span "Back to All Tasks" at bounding box center [686, 113] width 46 height 7
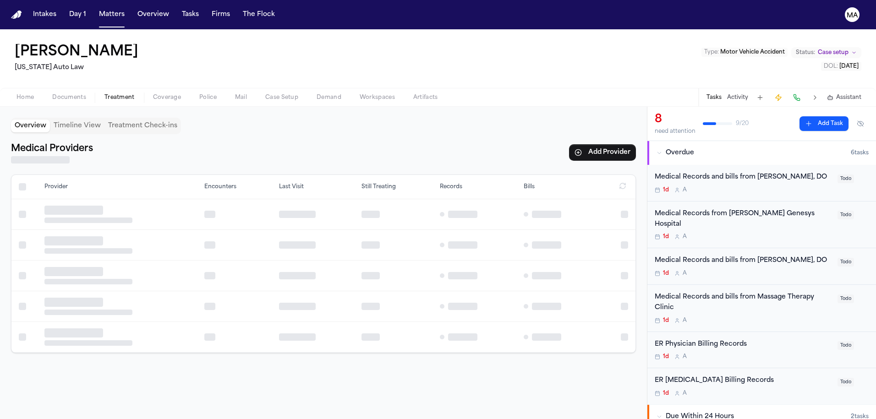
click at [105, 94] on span "Treatment" at bounding box center [120, 97] width 30 height 7
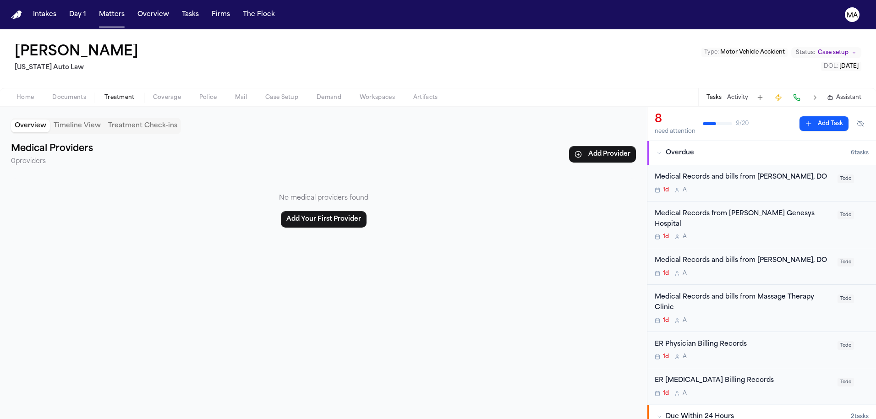
click at [232, 164] on div "Overview Timeline View Treatment Check-ins Medical Providers 0 providers Add Pr…" at bounding box center [323, 263] width 647 height 313
click at [50, 120] on button "Timeline View" at bounding box center [77, 126] width 55 height 13
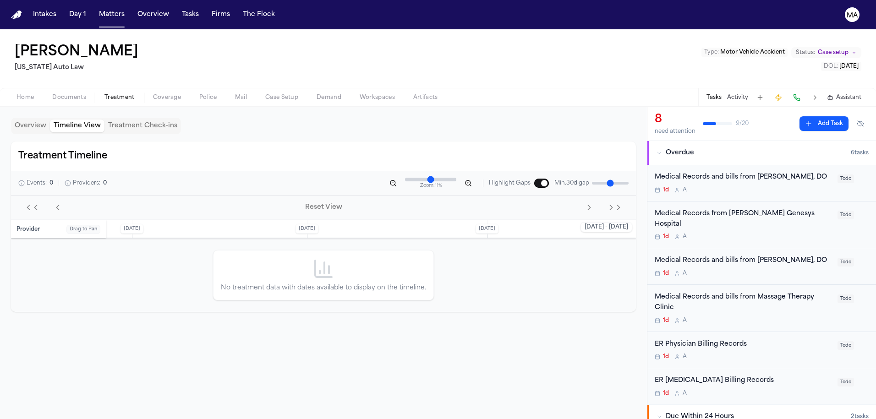
click at [19, 120] on button "Overview" at bounding box center [30, 126] width 39 height 13
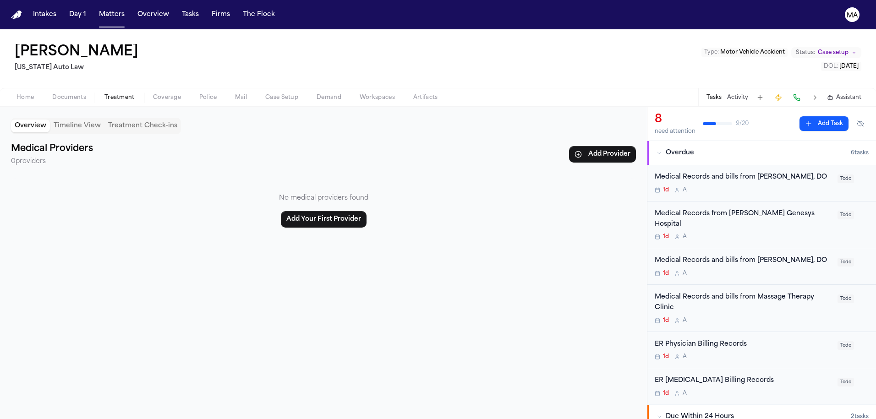
click at [220, 178] on div "No medical providers found Add Your First Provider" at bounding box center [323, 210] width 625 height 64
click at [530, 204] on div "Overview Timeline View Treatment Check-ins Medical Providers 0 providers Add Pr…" at bounding box center [323, 263] width 647 height 313
click at [787, 233] on div "1d A" at bounding box center [743, 236] width 177 height 7
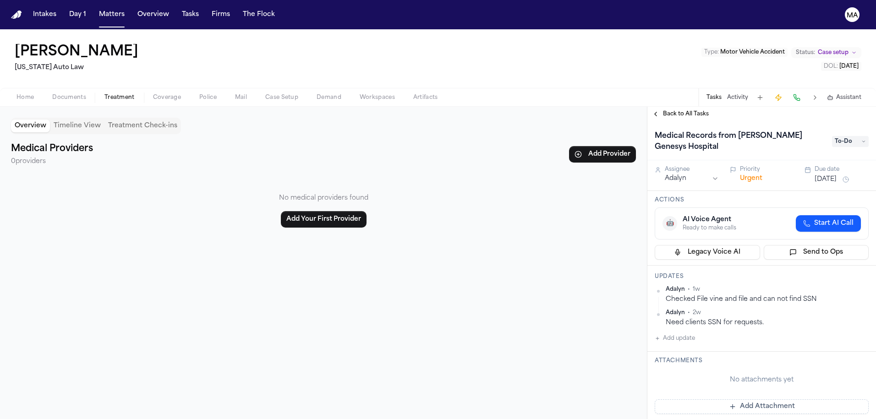
click at [663, 110] on span "Back to All Tasks" at bounding box center [686, 113] width 46 height 7
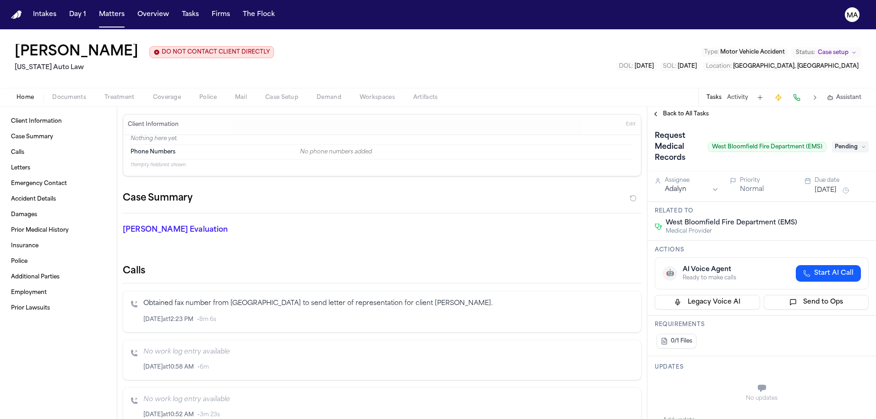
click at [52, 94] on span "Documents" at bounding box center [69, 97] width 34 height 7
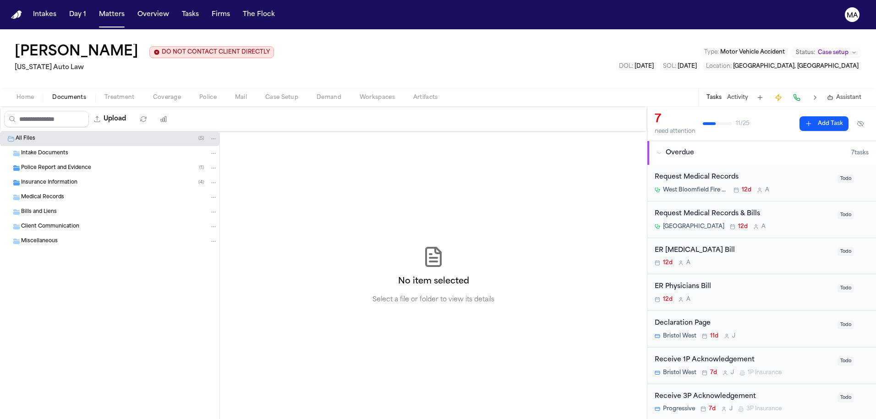
click at [700, 209] on div "Request Medical Records & Bills" at bounding box center [743, 214] width 177 height 11
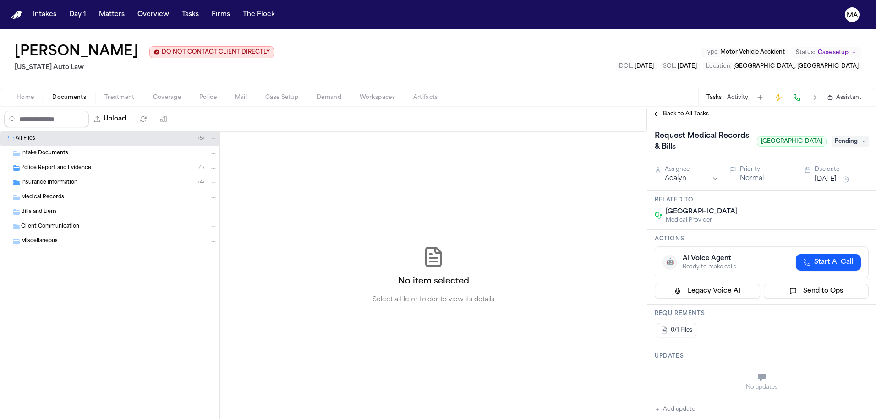
click at [663, 110] on span "Back to All Tasks" at bounding box center [686, 113] width 46 height 7
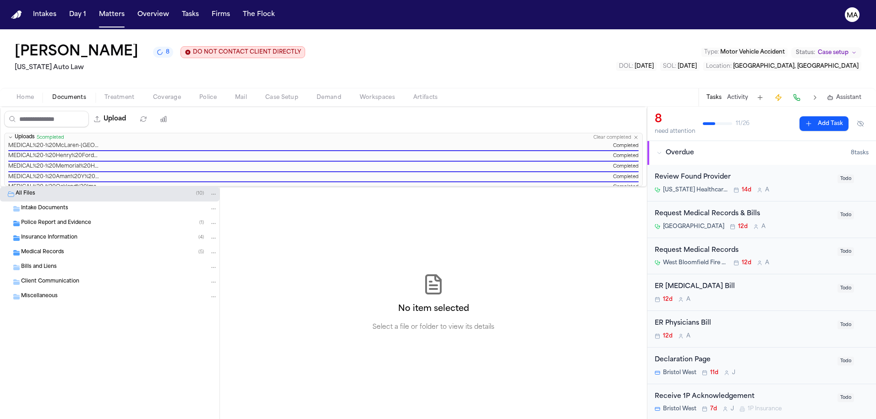
click at [51, 249] on span "Medical Records" at bounding box center [42, 253] width 43 height 8
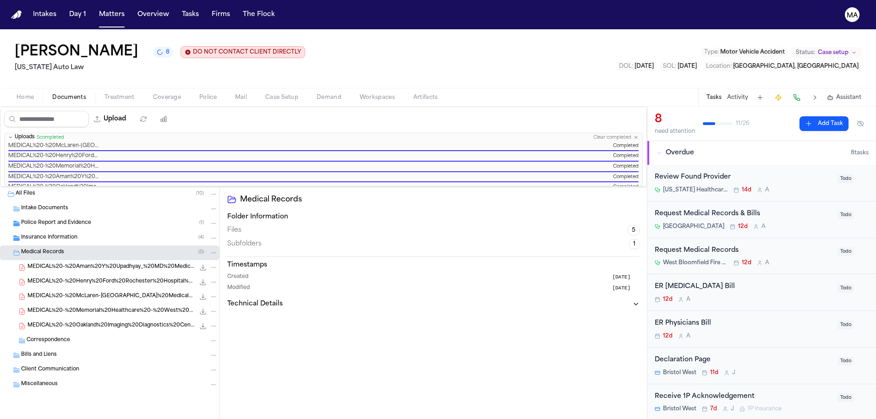
click at [63, 319] on div "MEDICAL%20-%20Oakland%20Imaging%20Diagnostics%20Center-North%20Medical%20Record…" at bounding box center [110, 326] width 220 height 15
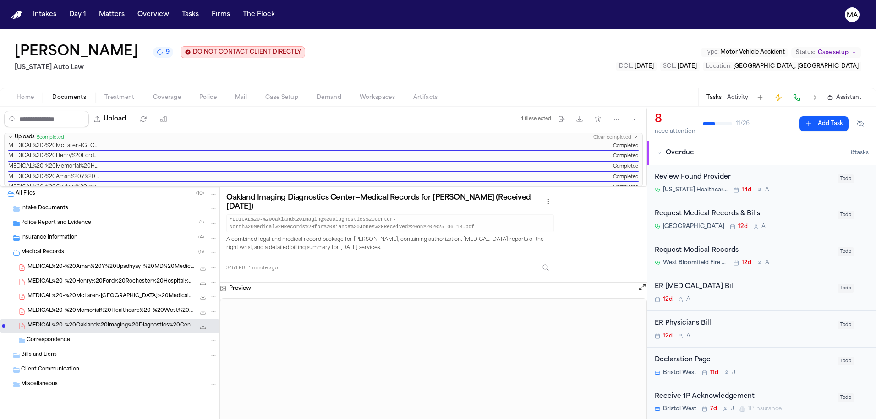
click at [66, 304] on div "MEDICAL%20-%20Memorial%20Healthcare%20-%20West%20Bloomfield%20Medical%20Records…" at bounding box center [110, 311] width 220 height 15
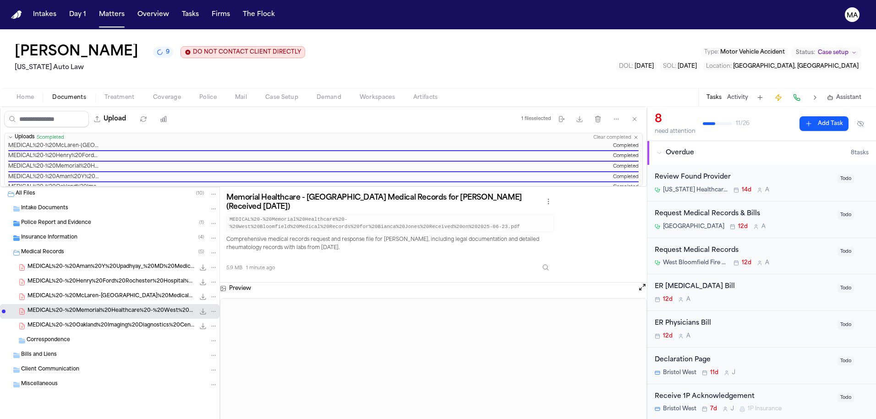
click at [64, 293] on span "MEDICAL%20-%20McLaren-[GEOGRAPHIC_DATA]%20Medical%20Records%20for%20Bianca%20Jo…" at bounding box center [111, 297] width 167 height 8
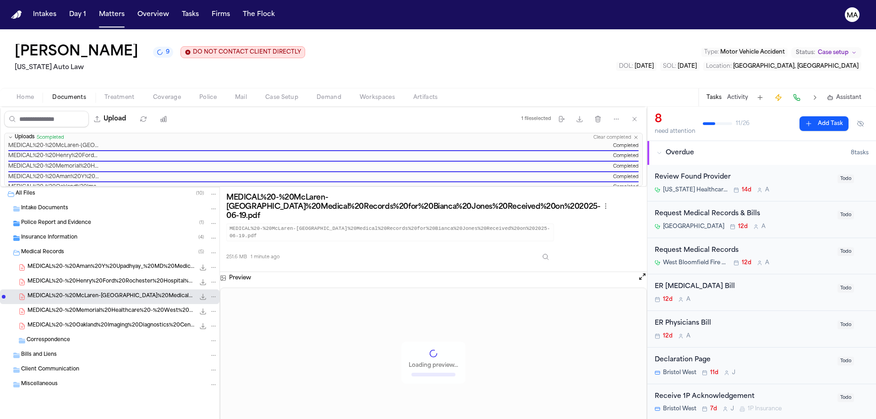
click at [57, 275] on div "MEDICAL%20-%20Henry%20Ford%20Rochester%20Hospital%20Medical%20Records%20for%20B…" at bounding box center [110, 282] width 220 height 15
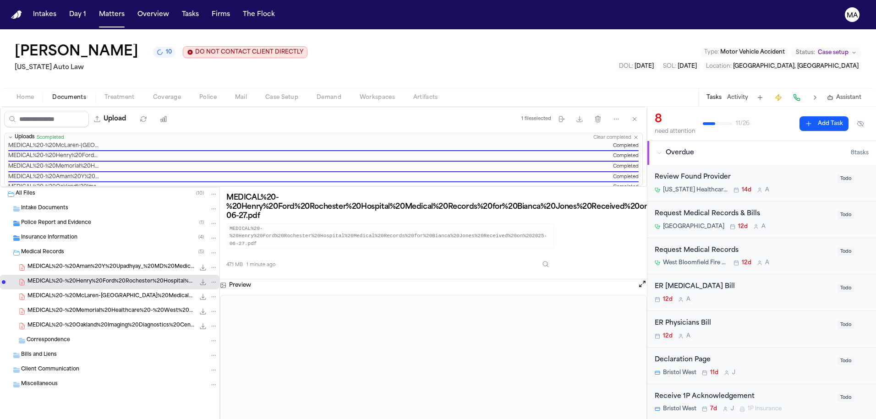
click at [210, 279] on icon "File: MEDICAL%20-%20Henry%20Ford%20Rochester%20Hospital%20Medical%20Records%20f…" at bounding box center [213, 282] width 6 height 6
click at [121, 248] on span "Delete" at bounding box center [134, 253] width 27 height 11
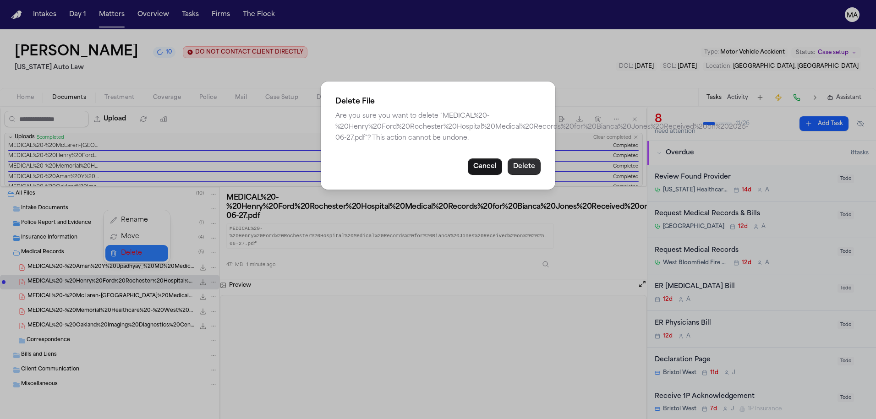
click at [508, 159] on button "Delete" at bounding box center [524, 167] width 33 height 17
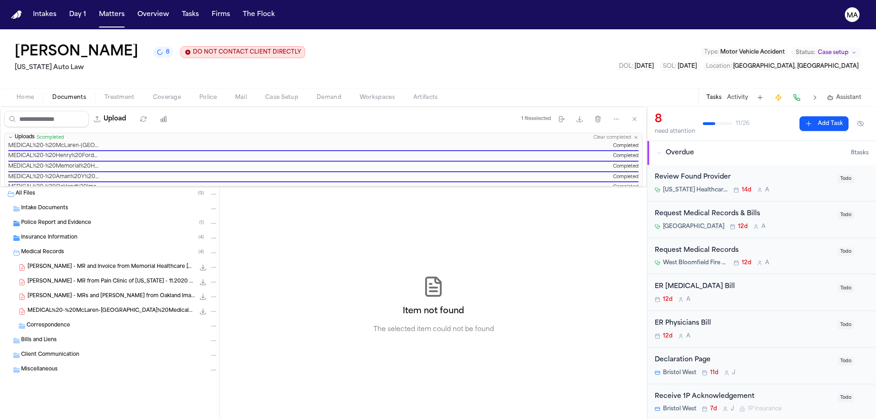
click at [210, 309] on icon "File: MEDICAL%20-%20McLaren-Oakland%20Medical%20Records%20for%20Bianca%20Jones%…" at bounding box center [213, 312] width 6 height 6
click at [124, 277] on span "Delete" at bounding box center [134, 282] width 27 height 11
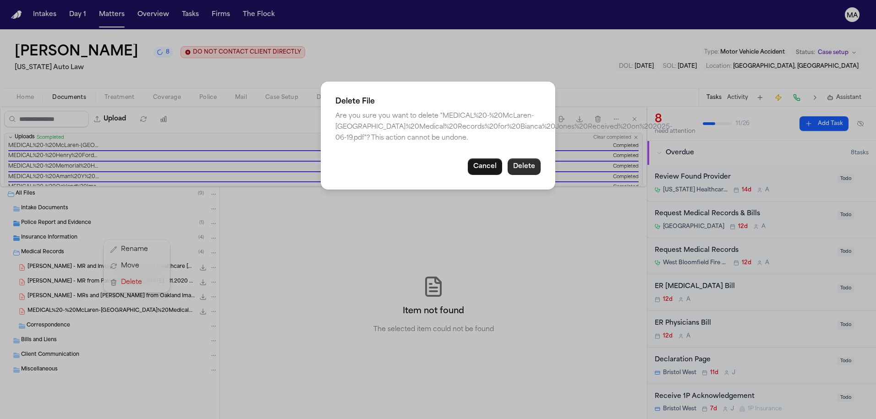
click at [508, 159] on button "Delete" at bounding box center [524, 167] width 33 height 17
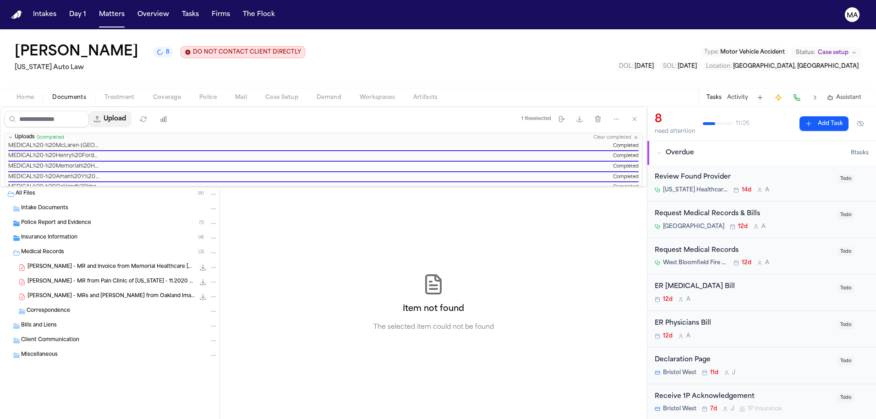
click at [96, 111] on button "Upload" at bounding box center [110, 119] width 43 height 17
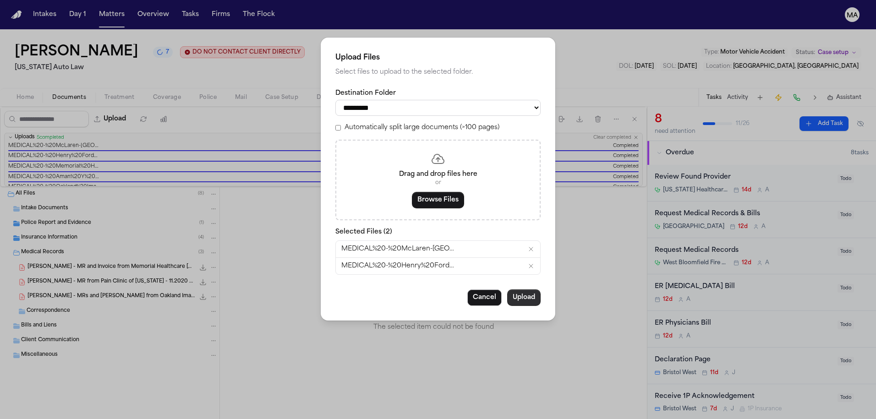
click at [507, 290] on button "Upload" at bounding box center [523, 298] width 33 height 17
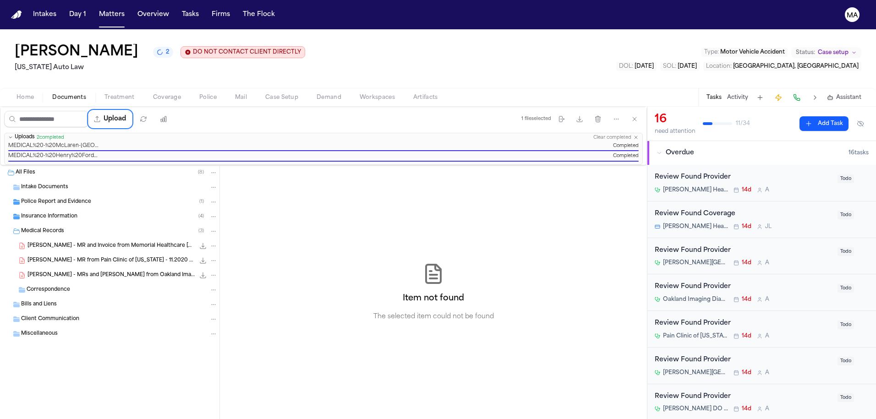
click at [57, 169] on div "All Files ( 8 )" at bounding box center [117, 173] width 202 height 8
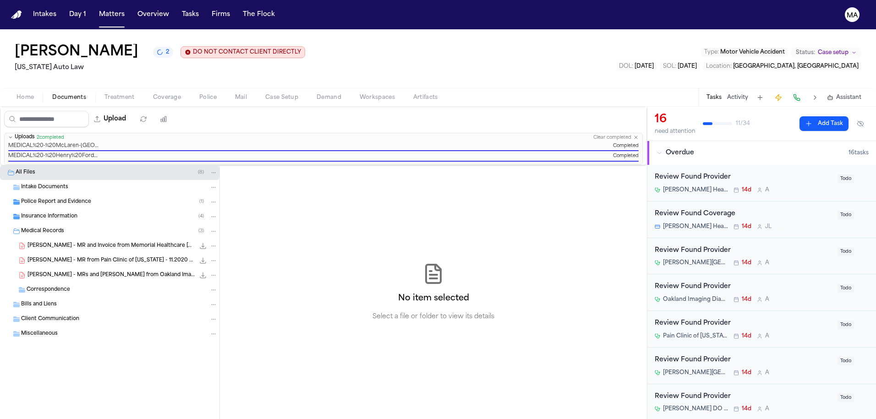
click at [61, 195] on div "Police Report and Evidence ( 1 )" at bounding box center [110, 202] width 220 height 15
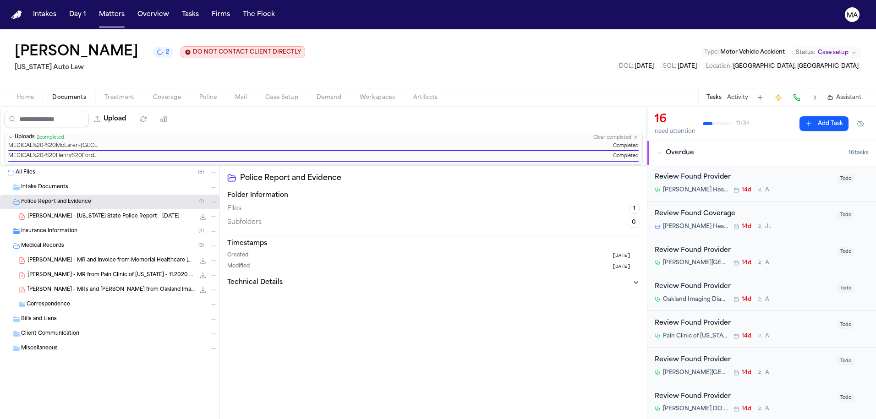
click at [63, 224] on div "Insurance Information ( 4 )" at bounding box center [110, 231] width 220 height 15
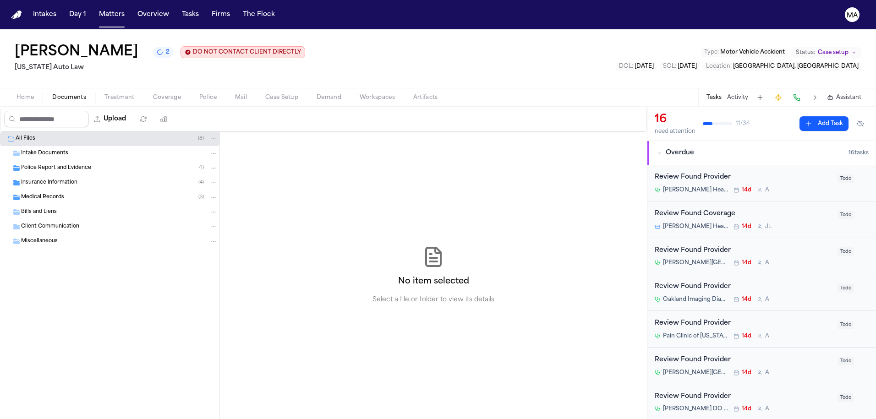
click at [58, 179] on span "Insurance Information" at bounding box center [49, 183] width 56 height 8
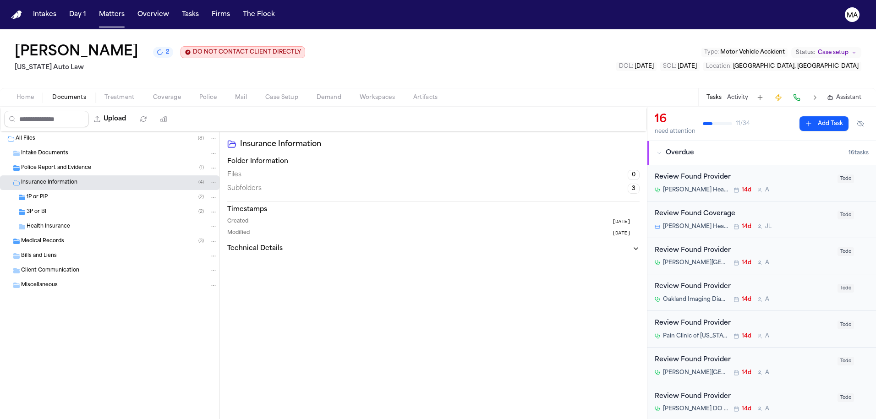
click at [54, 234] on div "Medical Records ( 3 )" at bounding box center [110, 241] width 220 height 15
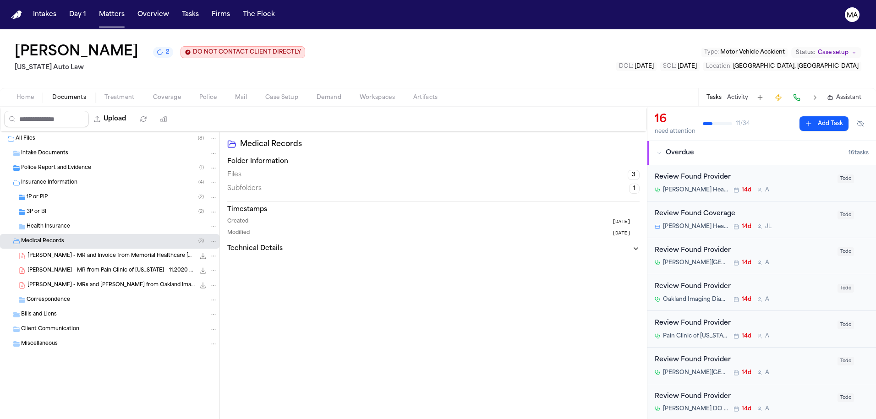
click at [68, 253] on span "[PERSON_NAME] - MR and Invoice from Memorial Healthcare [GEOGRAPHIC_DATA] and […" at bounding box center [111, 257] width 167 height 8
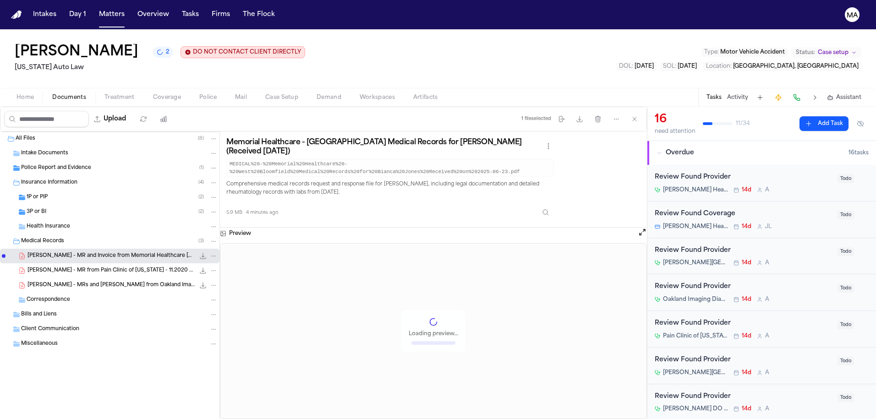
click at [66, 267] on span "[PERSON_NAME] - MR from Pain Clinic of [US_STATE] - 11.2020 to 6.2025" at bounding box center [111, 271] width 167 height 8
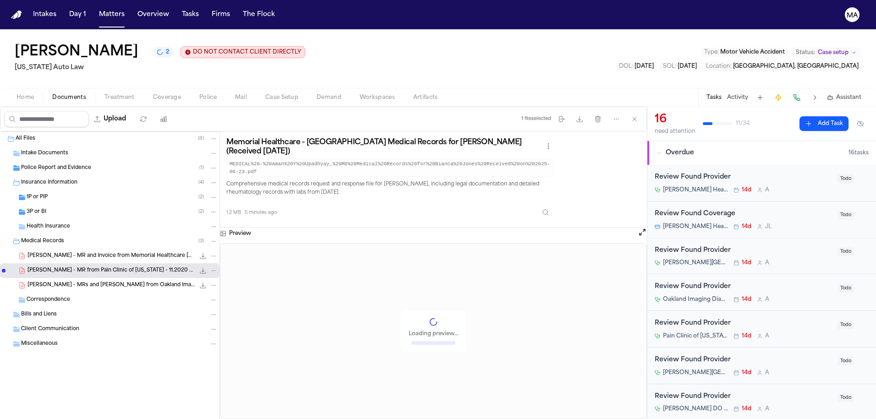
click at [65, 293] on div "Correspondence" at bounding box center [110, 300] width 220 height 15
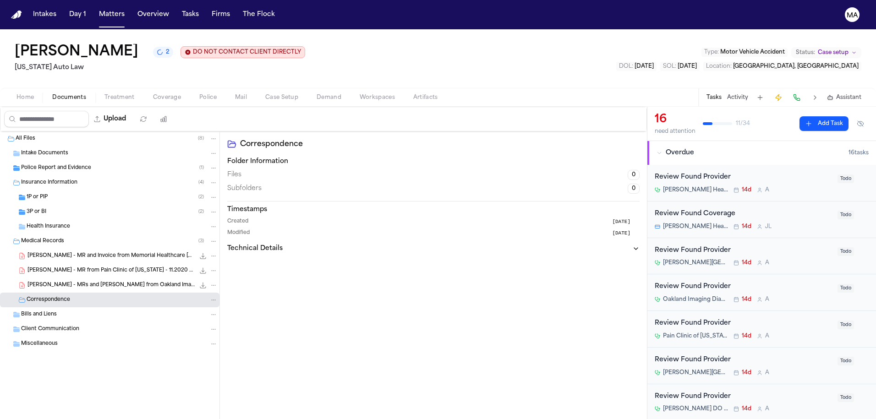
click at [79, 44] on div "[PERSON_NAME] 2 DO NOT CONTACT CLIENT DIRECTLY DO NOT CONTACT" at bounding box center [160, 52] width 291 height 17
click at [78, 44] on div "[PERSON_NAME] 2 DO NOT CONTACT CLIENT DIRECTLY DO NOT CONTACT" at bounding box center [160, 52] width 291 height 17
click at [166, 49] on span "2" at bounding box center [168, 52] width 4 height 7
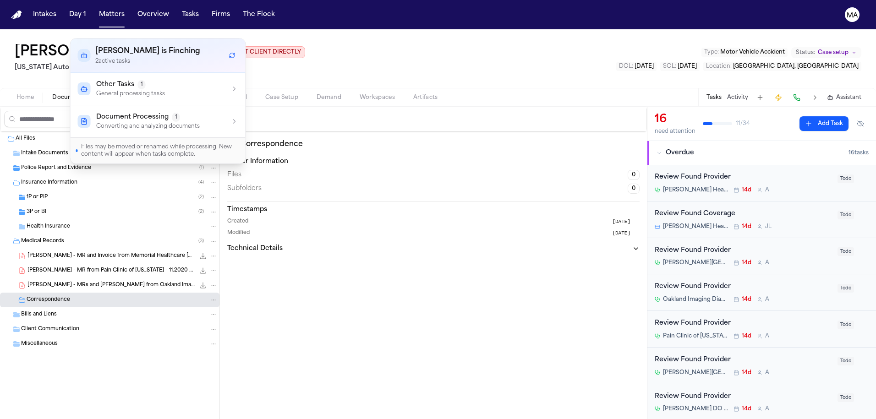
click at [145, 123] on p "Converting and analyzing documents" at bounding box center [148, 126] width 104 height 7
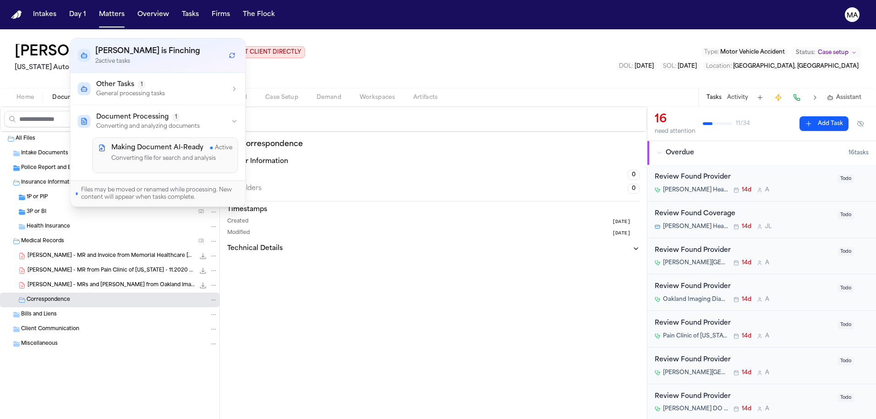
click at [147, 73] on button "Other Tasks 1 General processing tasks" at bounding box center [158, 89] width 175 height 32
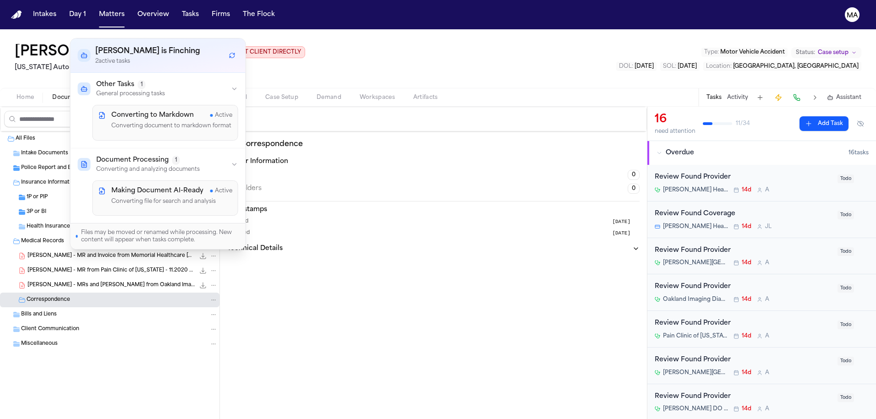
click at [251, 231] on div "Correspondence Folder Information Files 0 Subfolders 0 Timestamps Created [DATE…" at bounding box center [433, 276] width 427 height 288
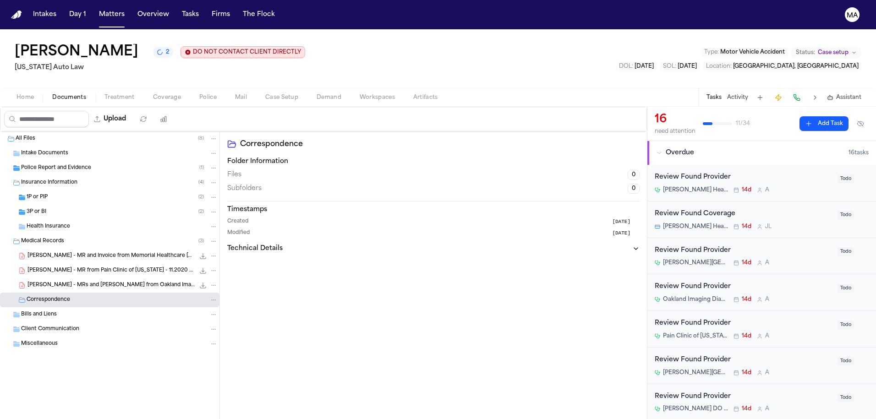
click at [38, 161] on div "Police Report and Evidence ( 1 )" at bounding box center [110, 168] width 220 height 15
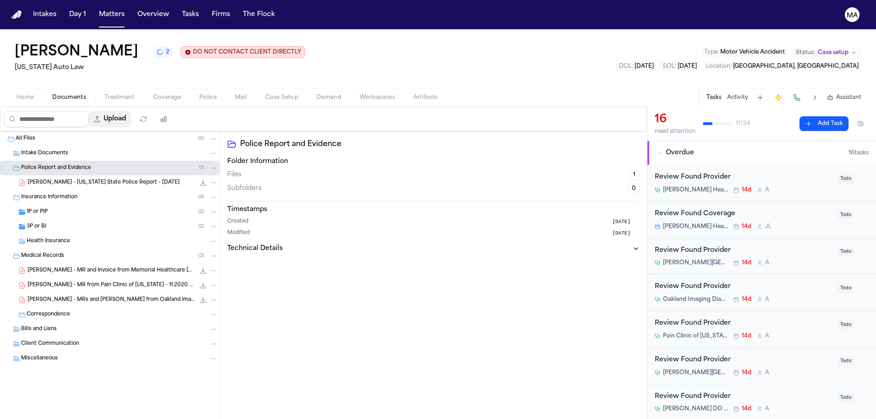
click at [90, 111] on button "Upload" at bounding box center [110, 119] width 43 height 17
select select "**********"
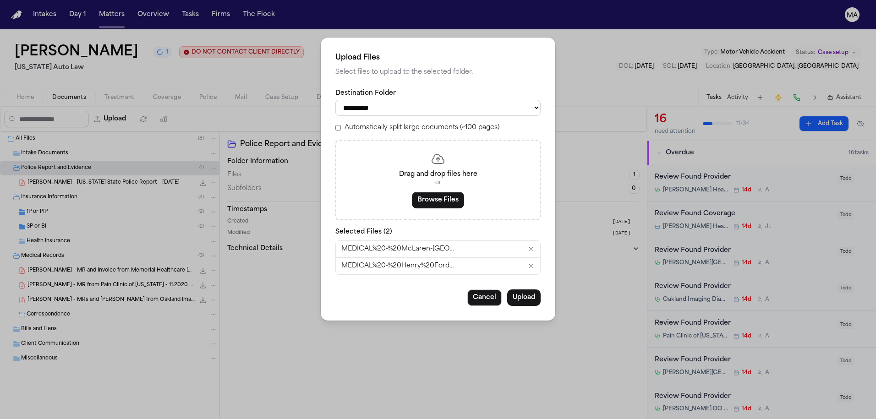
click at [385, 123] on div "Automatically split large documents (>100 pages)" at bounding box center [438, 127] width 205 height 9
click at [507, 290] on button "Upload" at bounding box center [523, 298] width 33 height 17
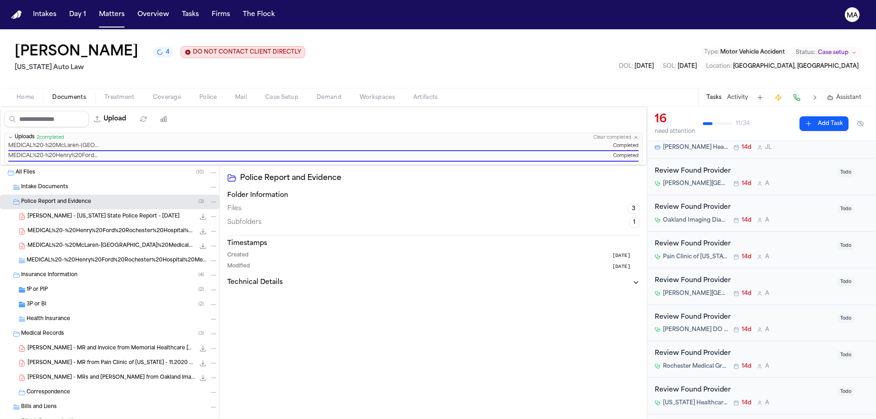
scroll to position [68, 0]
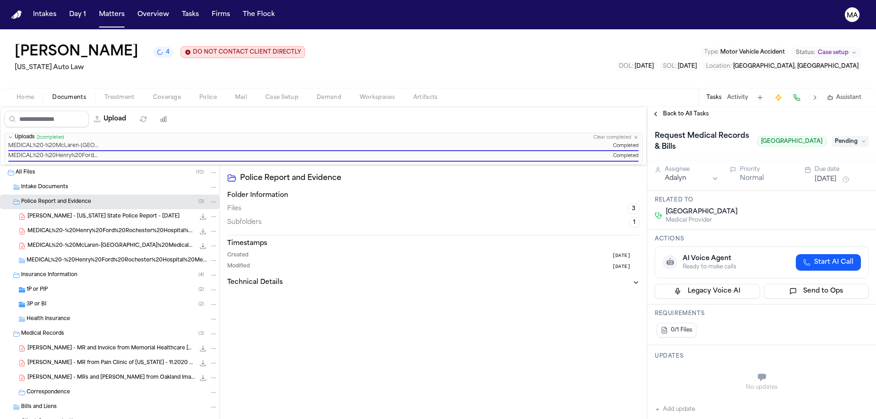
click at [845, 136] on span "Pending" at bounding box center [850, 141] width 37 height 11
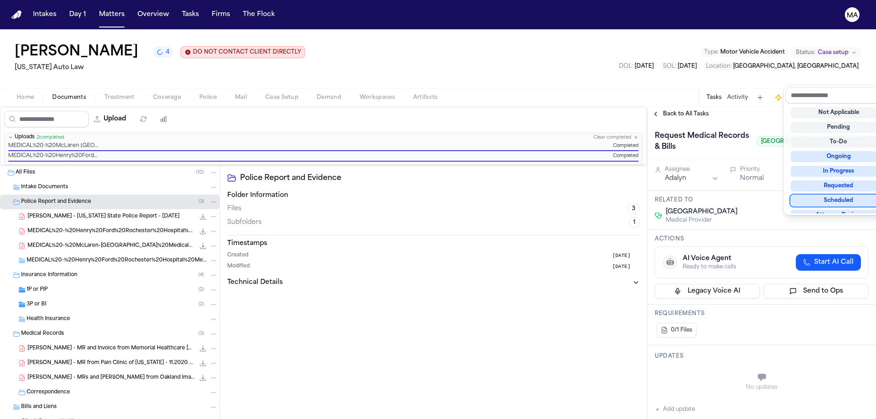
scroll to position [58, 0]
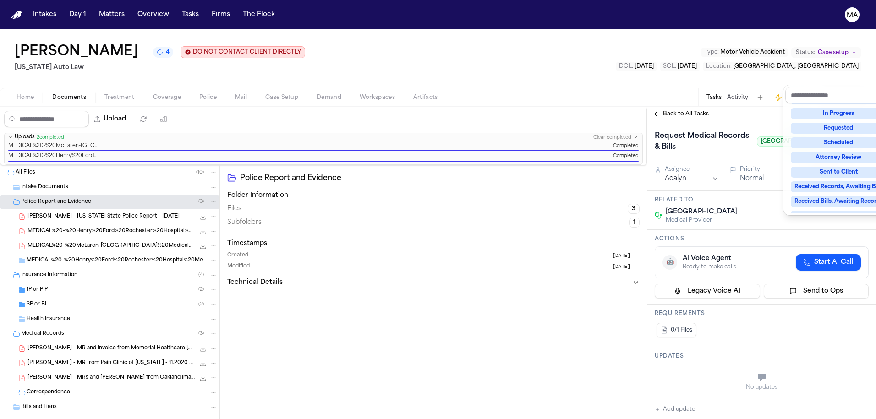
click at [837, 255] on div "Complete" at bounding box center [839, 260] width 96 height 11
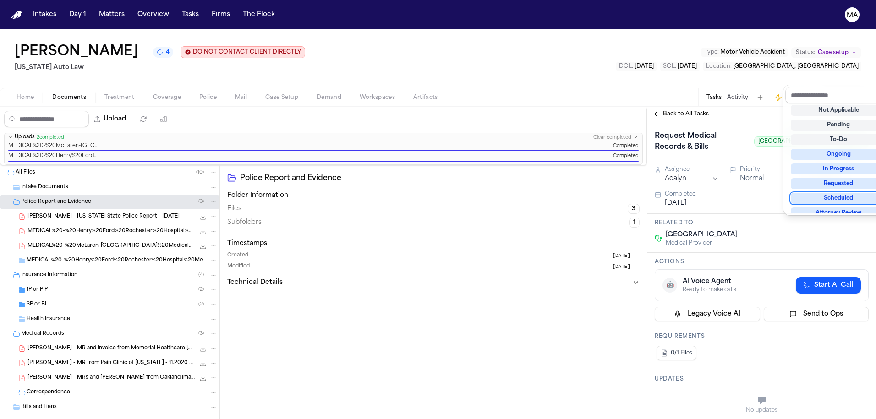
click at [671, 107] on div "Back to All Tasks Request Medical Records & Bills McLaren [GEOGRAPHIC_DATA] Com…" at bounding box center [762, 263] width 229 height 313
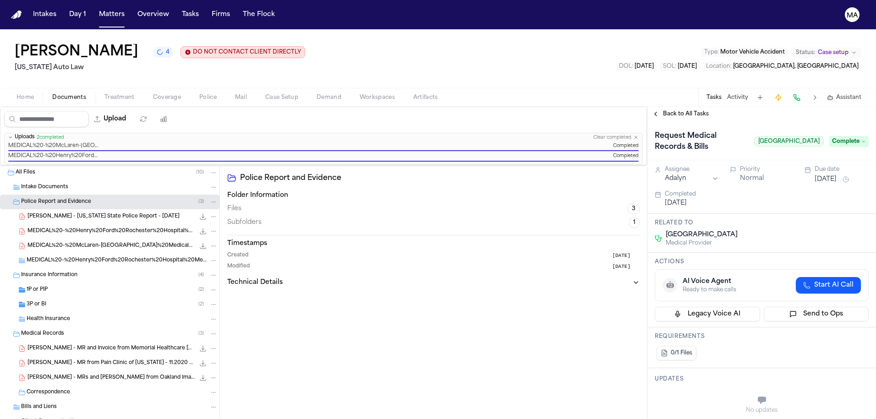
click at [672, 110] on span "Back to All Tasks" at bounding box center [686, 113] width 46 height 7
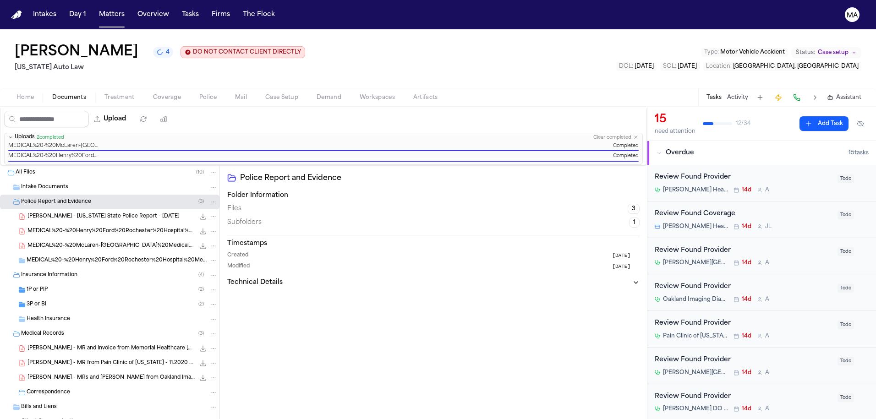
click at [734, 259] on div "[PERSON_NAME][GEOGRAPHIC_DATA] – [GEOGRAPHIC_DATA] A" at bounding box center [743, 262] width 177 height 7
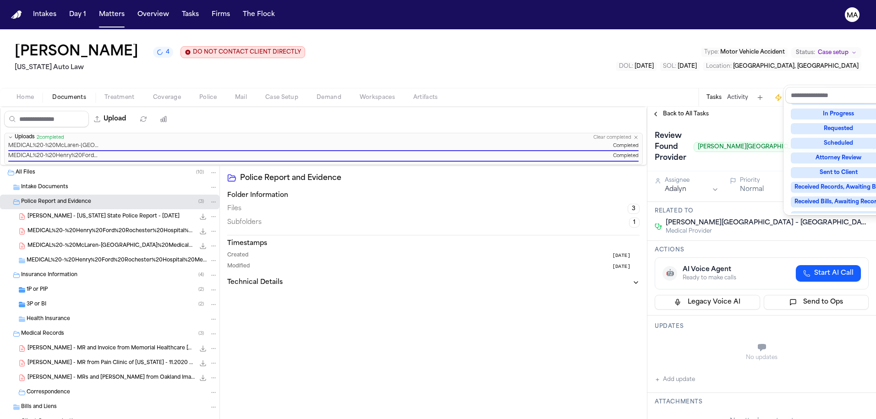
click at [832, 255] on div "Complete" at bounding box center [839, 260] width 96 height 11
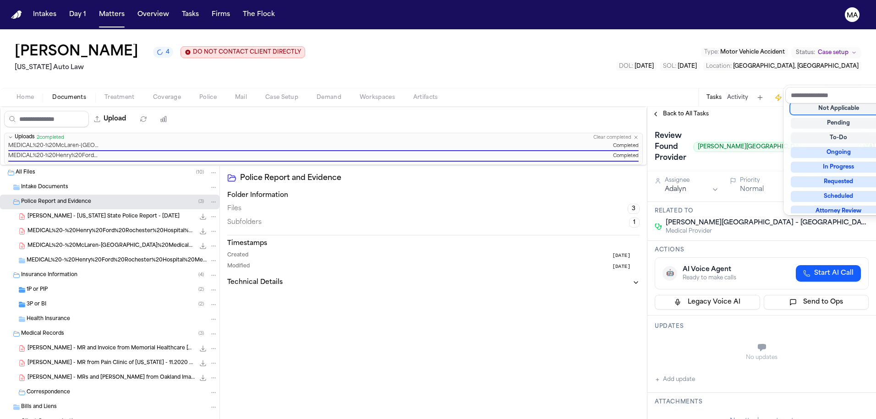
scroll to position [2, 0]
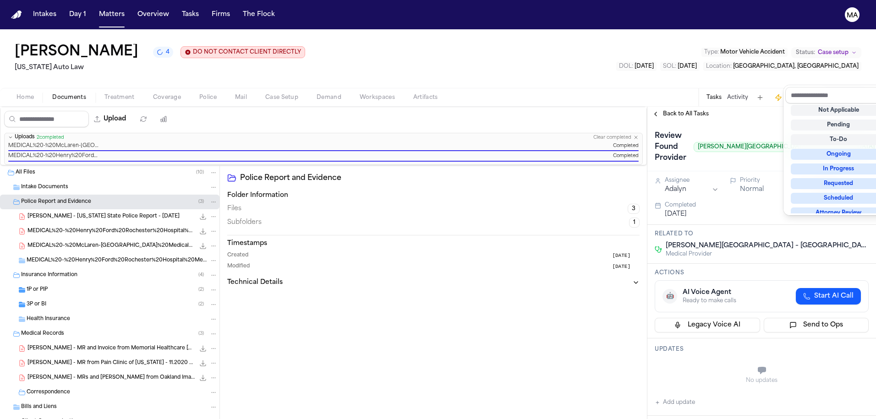
click at [694, 121] on div "Review Found Provider [PERSON_NAME][GEOGRAPHIC_DATA] – [GEOGRAPHIC_DATA] Comple…" at bounding box center [762, 146] width 229 height 50
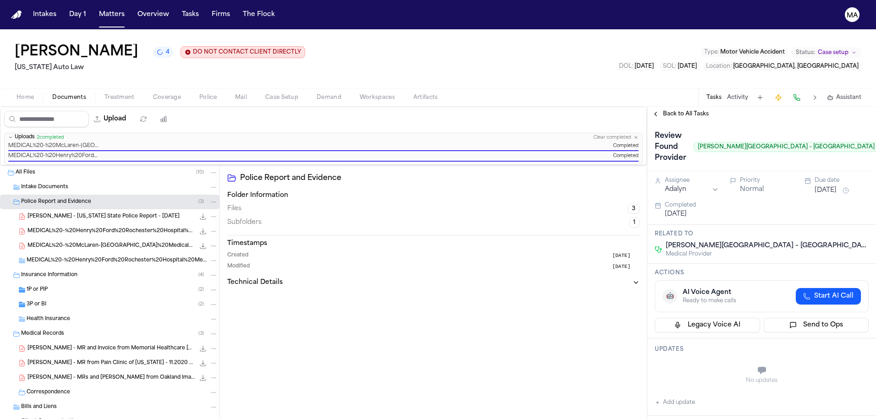
click at [681, 110] on span "Back to All Tasks" at bounding box center [686, 113] width 46 height 7
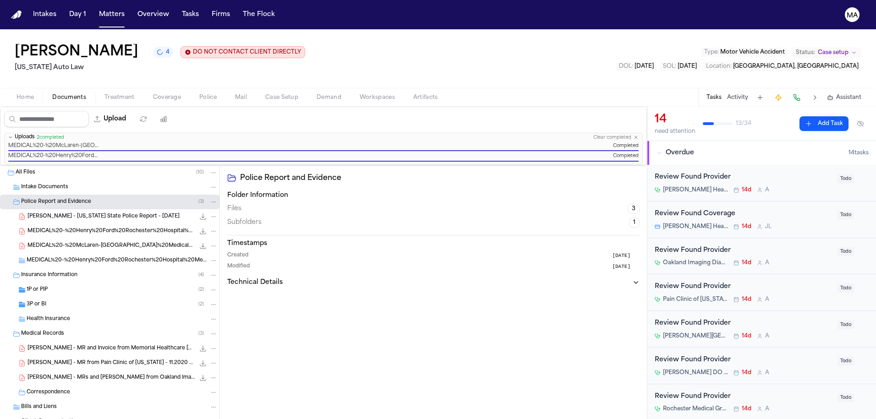
click at [743, 282] on div "Review Found Provider" at bounding box center [743, 287] width 177 height 11
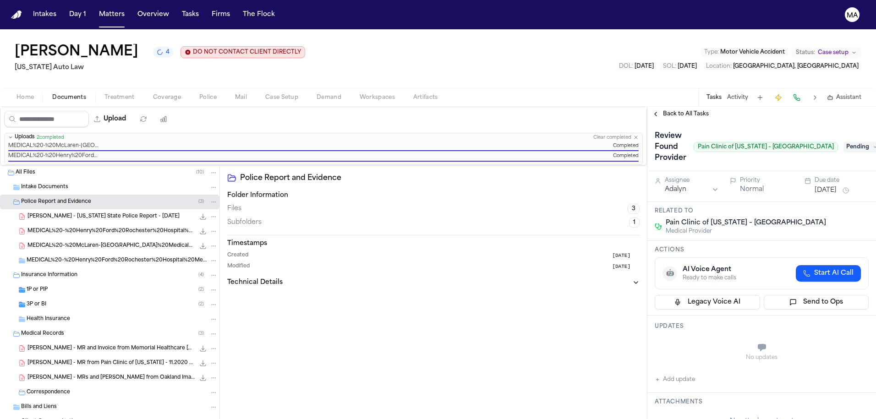
click at [847, 142] on span "Pending" at bounding box center [862, 147] width 37 height 11
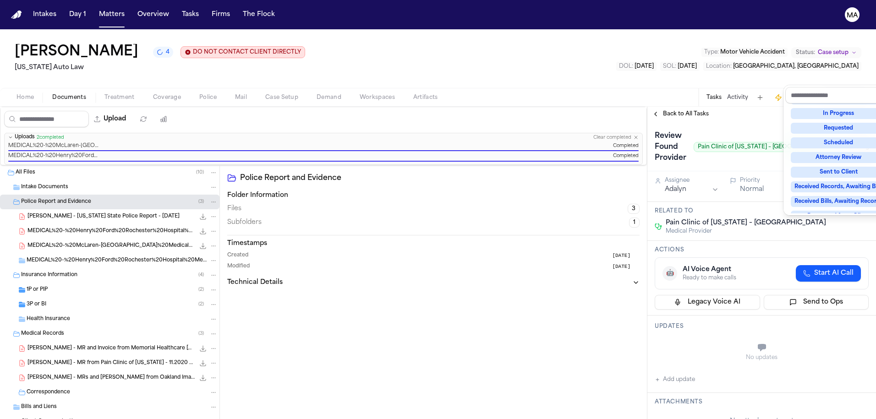
click at [835, 255] on div "Complete" at bounding box center [839, 260] width 96 height 11
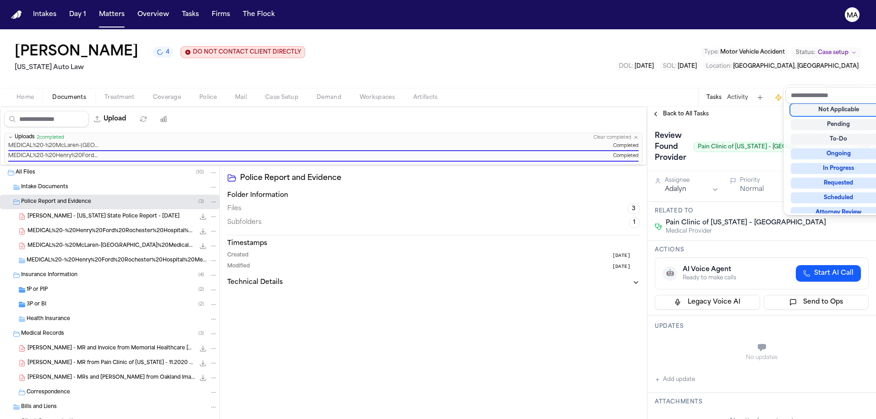
scroll to position [2, 0]
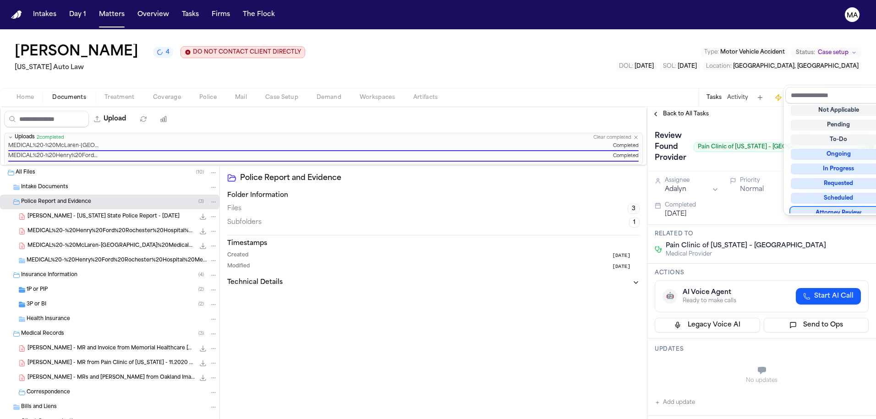
click at [721, 107] on div "**********" at bounding box center [762, 263] width 229 height 313
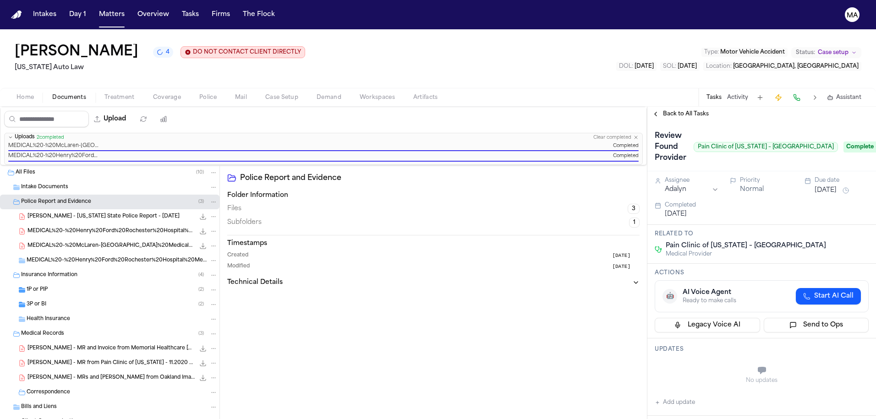
click at [693, 110] on div "Back to All Tasks" at bounding box center [762, 113] width 229 height 7
click at [680, 110] on span "Back to All Tasks" at bounding box center [686, 113] width 46 height 7
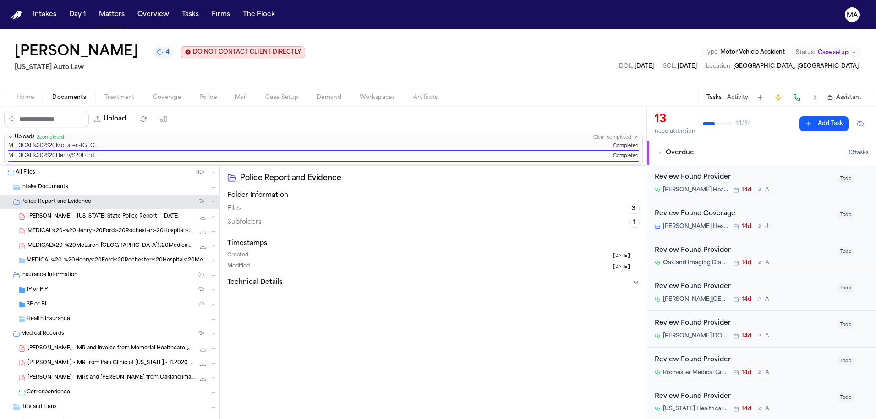
click at [737, 282] on div "Review Found Provider" at bounding box center [743, 287] width 177 height 11
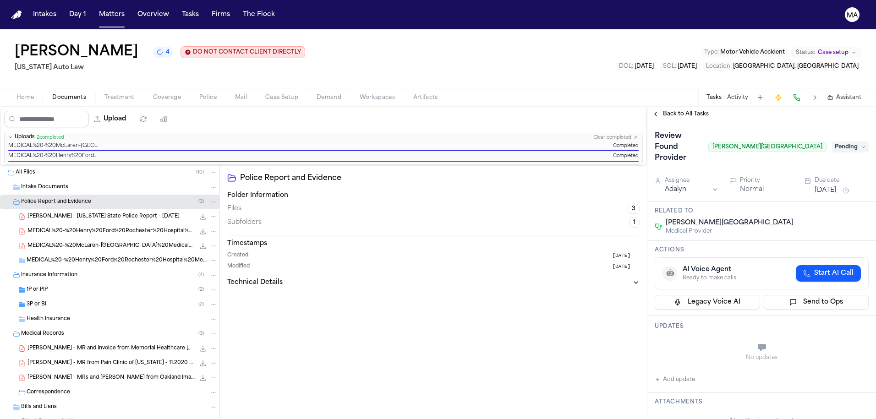
click at [839, 142] on span "Pending" at bounding box center [850, 147] width 37 height 11
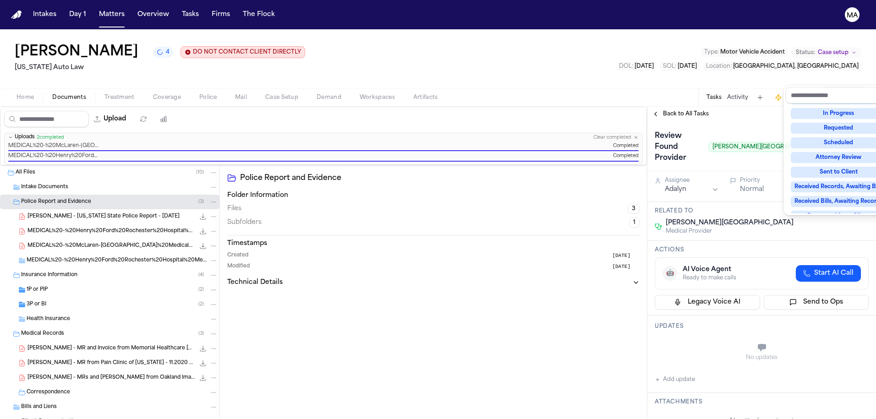
click at [828, 255] on div "Complete" at bounding box center [839, 260] width 96 height 11
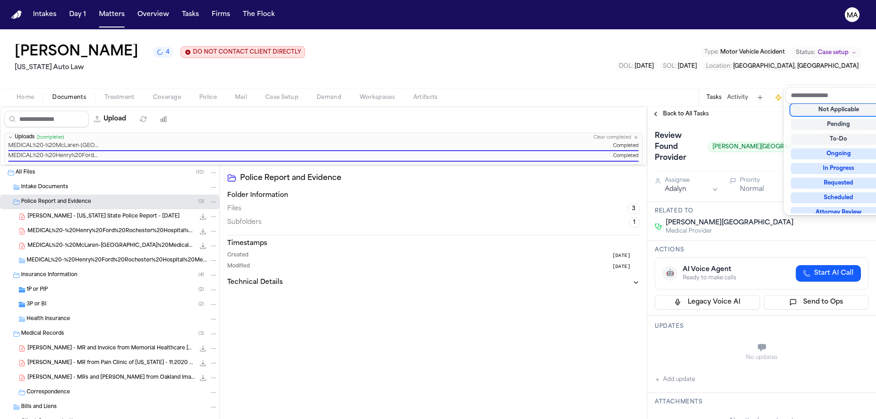
scroll to position [2, 0]
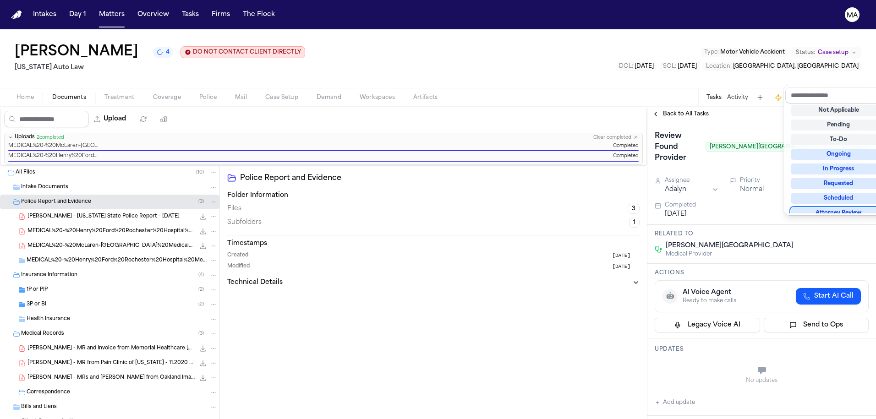
click at [669, 107] on div "**********" at bounding box center [762, 263] width 229 height 313
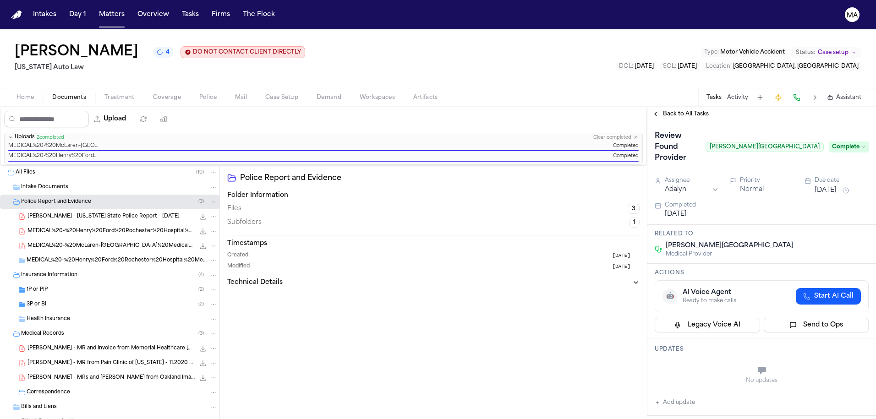
click at [671, 110] on span "Back to All Tasks" at bounding box center [686, 113] width 46 height 7
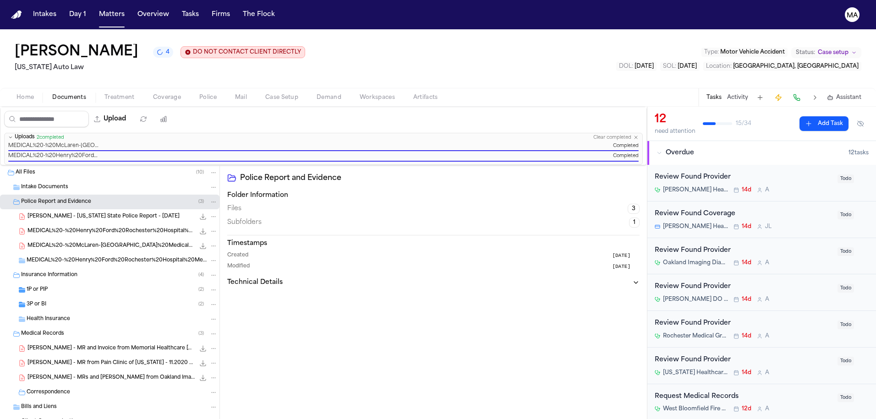
click at [742, 246] on div "Review Found Provider Oakland Imaging Diagnostic Center – North 14d A" at bounding box center [743, 257] width 177 height 22
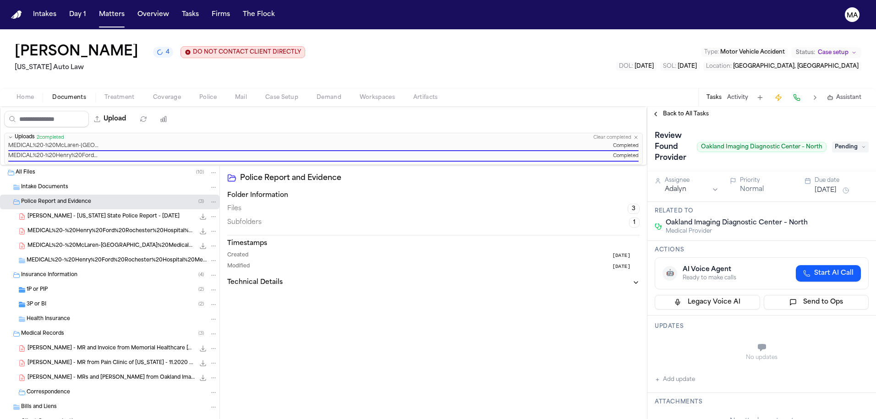
click at [856, 121] on div "Review Found Provider Oakland Imaging Diagnostic Center – [GEOGRAPHIC_DATA]" at bounding box center [762, 146] width 229 height 50
click at [858, 142] on span "Pending" at bounding box center [850, 147] width 37 height 11
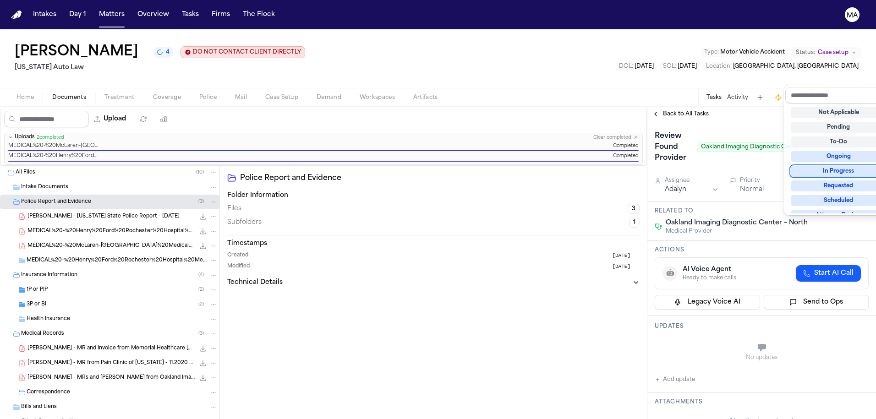
scroll to position [58, 0]
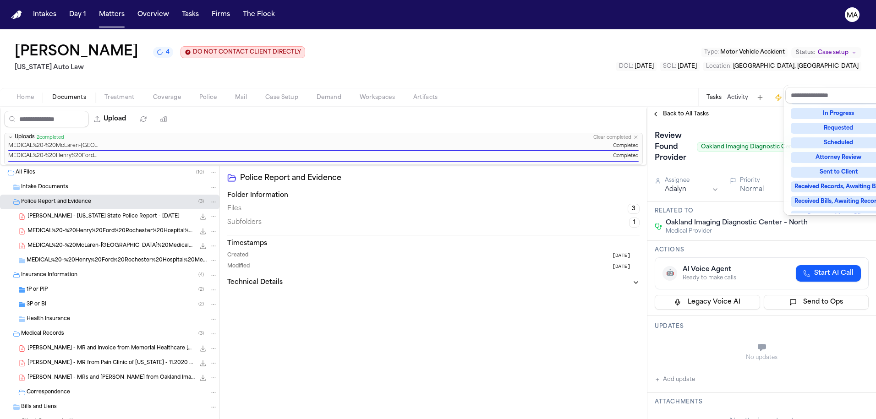
click at [837, 255] on div "Complete" at bounding box center [839, 260] width 96 height 11
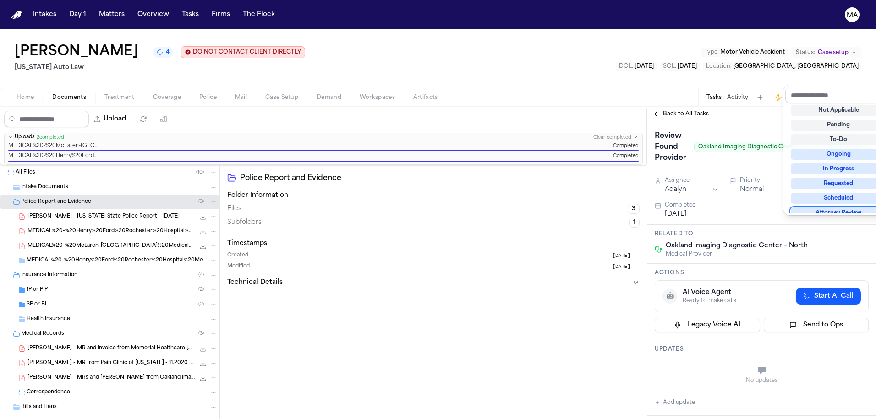
click at [739, 107] on div "**********" at bounding box center [762, 263] width 229 height 313
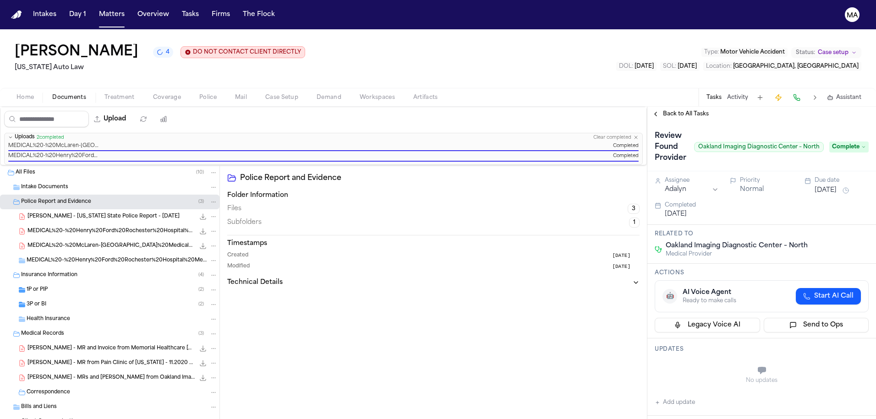
click at [679, 110] on span "Back to All Tasks" at bounding box center [686, 113] width 46 height 7
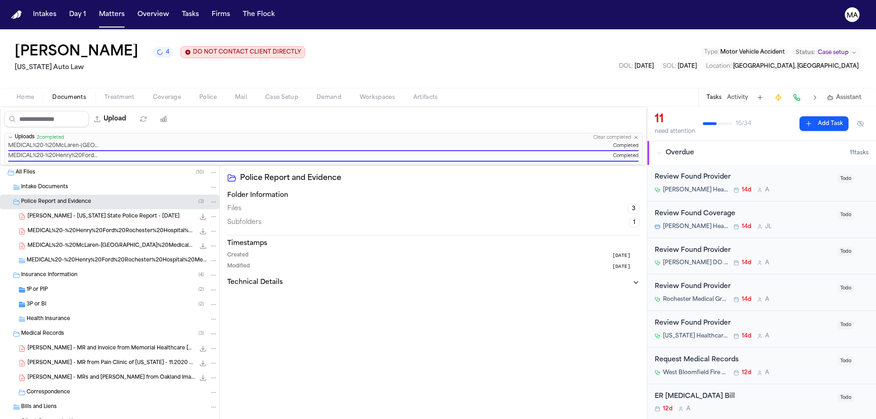
click at [733, 172] on div "Review Found Provider [PERSON_NAME] Health – Rheumatology (New Center One) 14d A" at bounding box center [743, 183] width 177 height 22
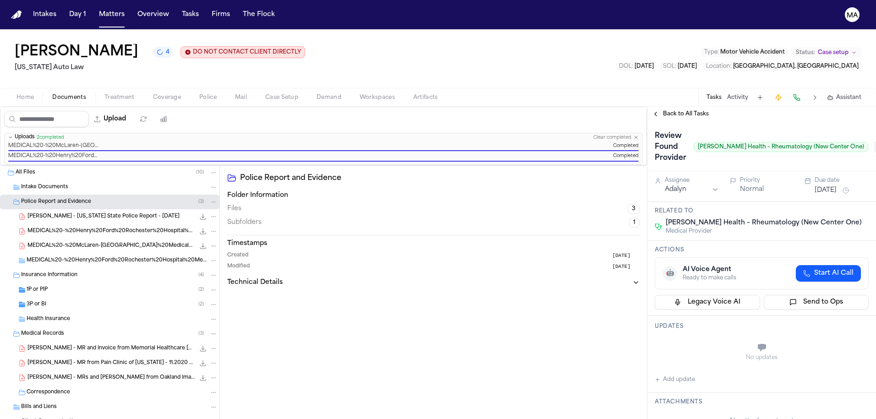
click at [874, 142] on span "Pending" at bounding box center [892, 147] width 37 height 11
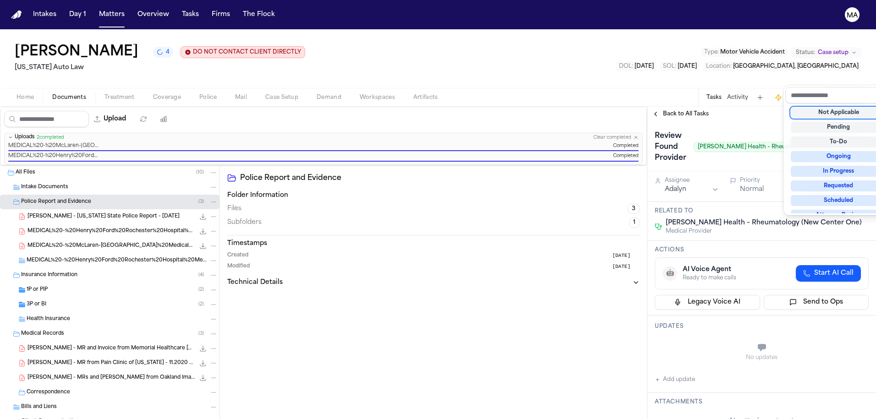
click at [832, 107] on div "Not Applicable" at bounding box center [839, 112] width 96 height 11
click at [751, 107] on div "**********" at bounding box center [762, 263] width 229 height 313
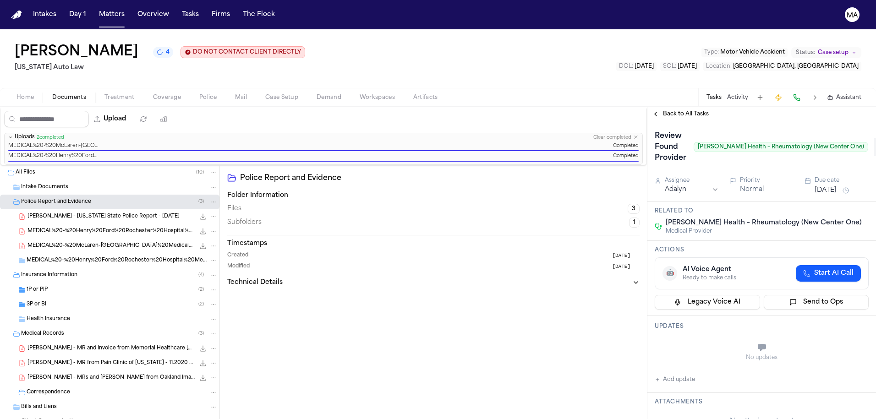
click at [667, 110] on span "Back to All Tasks" at bounding box center [686, 113] width 46 height 7
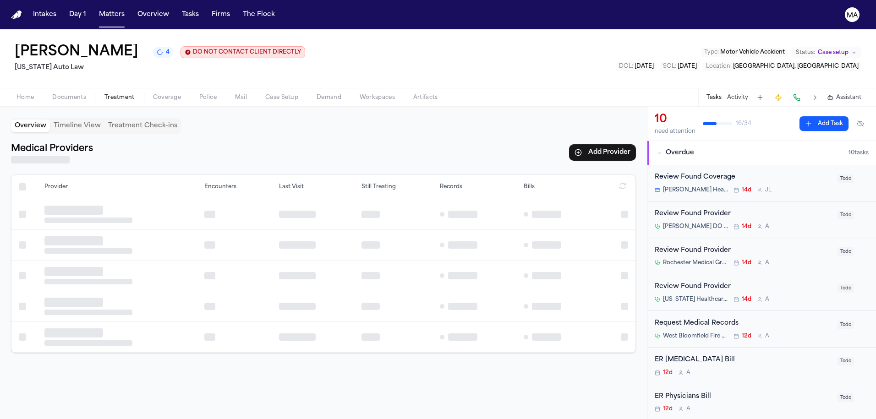
click at [105, 94] on span "Treatment" at bounding box center [120, 97] width 30 height 7
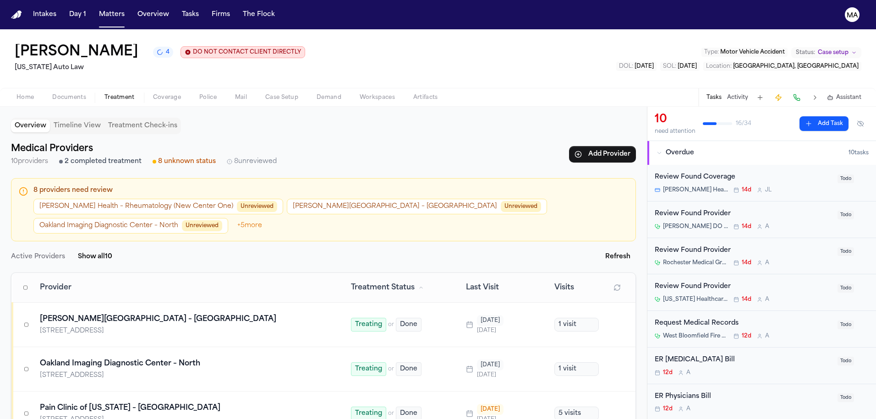
click at [228, 218] on button "Oakland Imaging Diagnostic Center – North Unreviewed" at bounding box center [130, 226] width 195 height 16
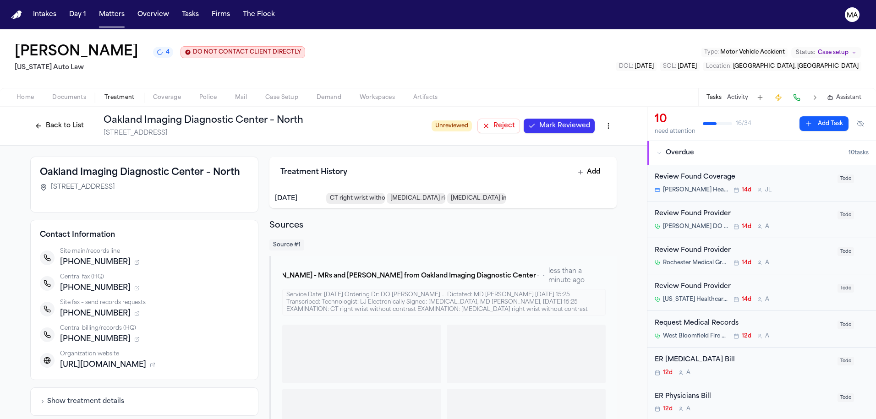
click at [540, 121] on span "Mark Reviewed" at bounding box center [565, 125] width 51 height 9
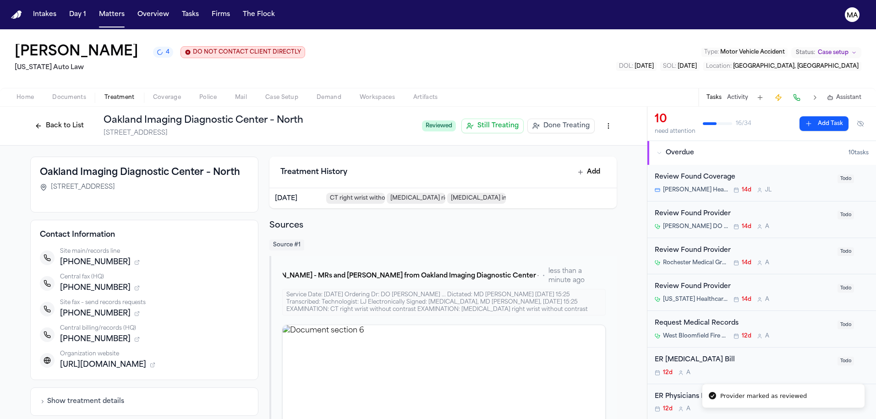
click at [88, 119] on button "Back to List" at bounding box center [59, 126] width 58 height 15
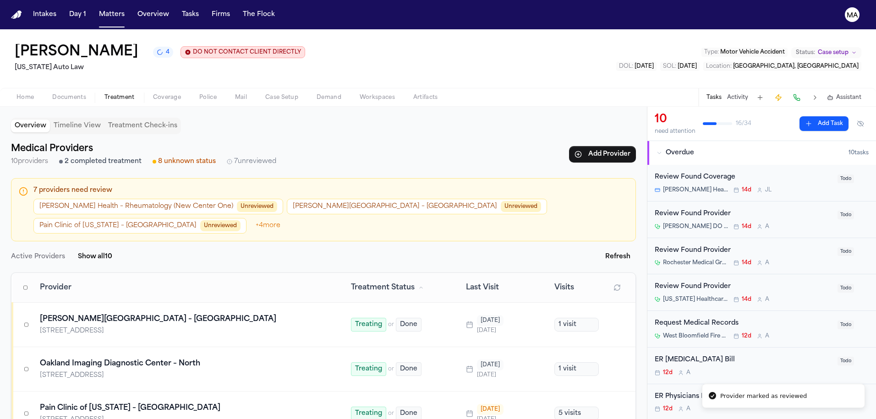
click at [247, 218] on button "Pain Clinic of [US_STATE] – [GEOGRAPHIC_DATA] Unreviewed" at bounding box center [139, 226] width 213 height 16
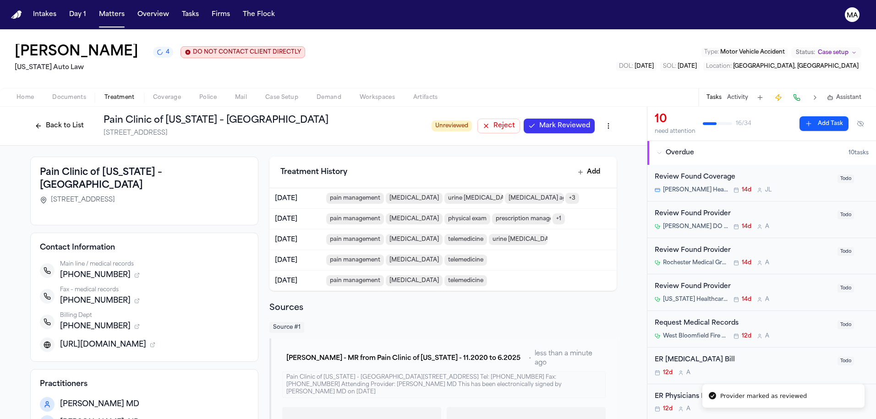
click at [540, 121] on span "Mark Reviewed" at bounding box center [565, 125] width 51 height 9
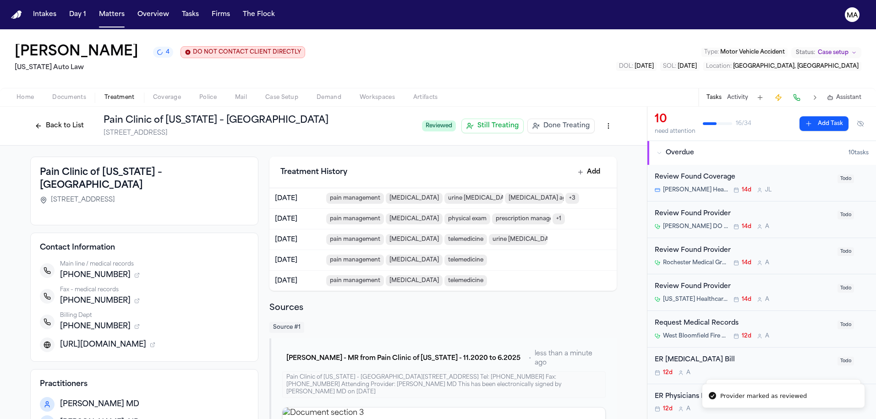
click at [88, 119] on button "Back to List" at bounding box center [59, 126] width 58 height 15
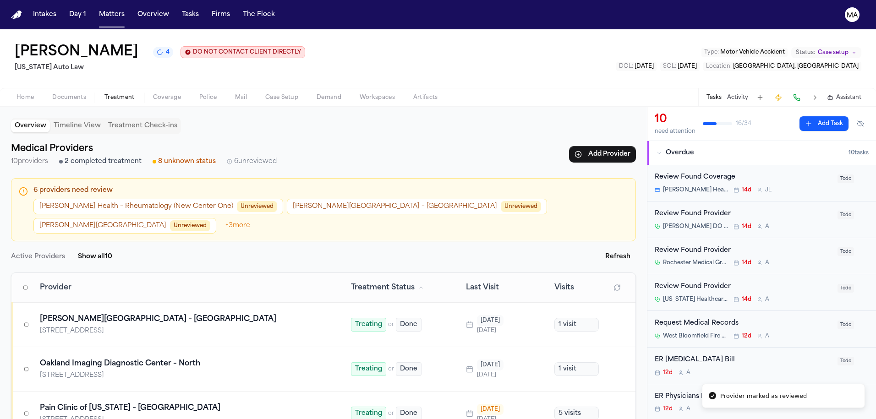
click at [216, 218] on button "[PERSON_NAME][GEOGRAPHIC_DATA] Unreviewed" at bounding box center [124, 226] width 183 height 16
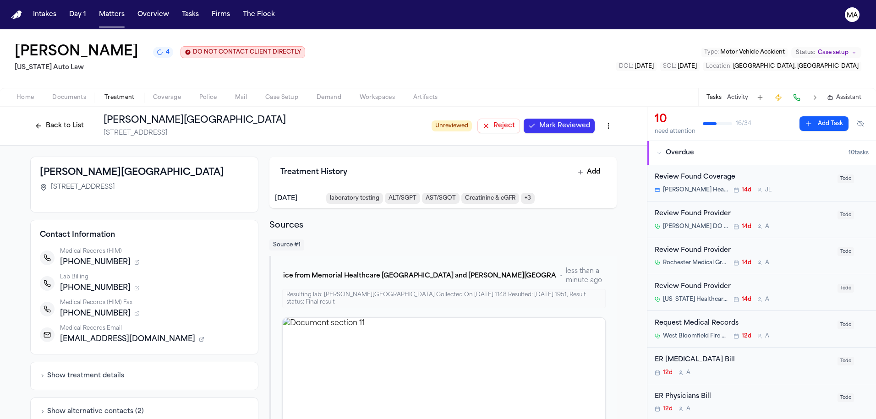
click at [540, 121] on span "Mark Reviewed" at bounding box center [565, 125] width 51 height 9
click at [88, 119] on button "Back to List" at bounding box center [59, 126] width 58 height 15
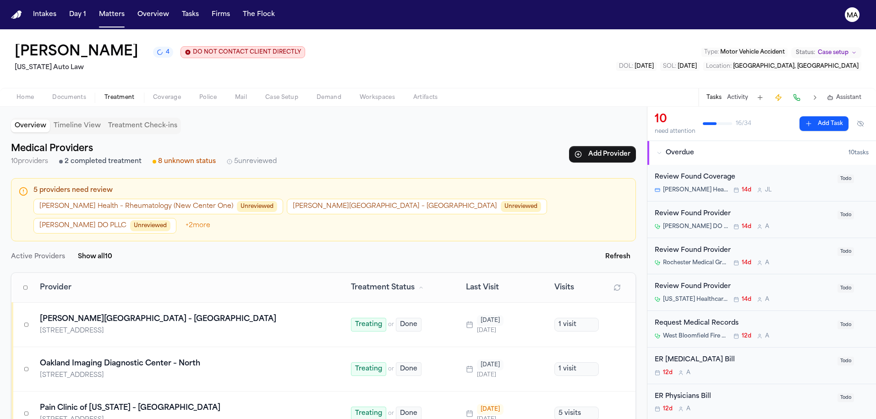
click at [176, 218] on button "[PERSON_NAME] DO PLLC Unreviewed" at bounding box center [104, 226] width 143 height 16
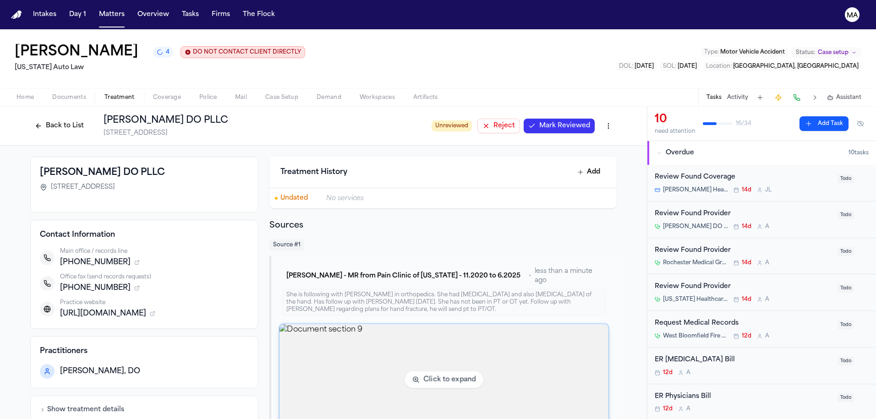
click at [435, 325] on img "View document section 9" at bounding box center [444, 380] width 329 height 111
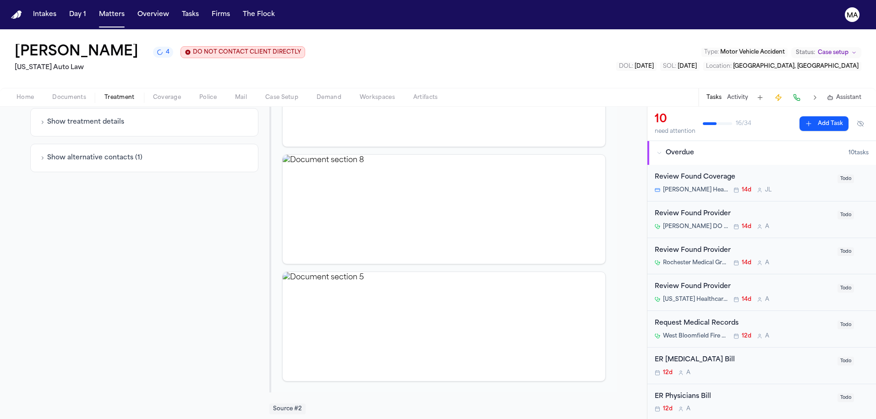
scroll to position [0, 0]
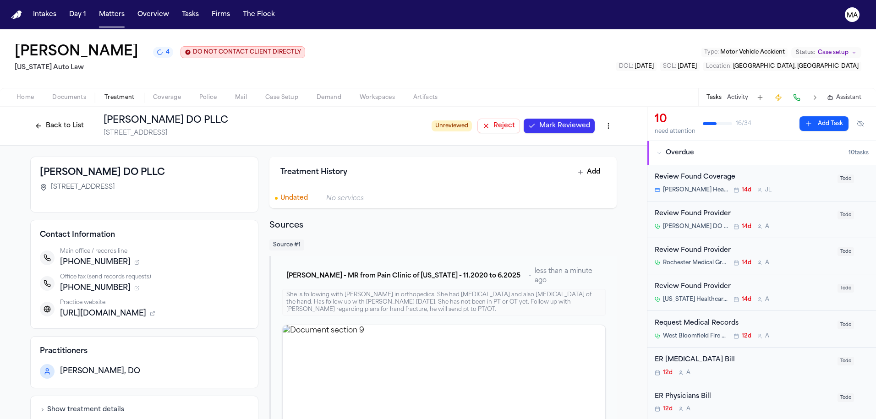
click at [540, 121] on span "Mark Reviewed" at bounding box center [565, 125] width 51 height 9
click at [88, 119] on button "Back to List" at bounding box center [59, 126] width 58 height 15
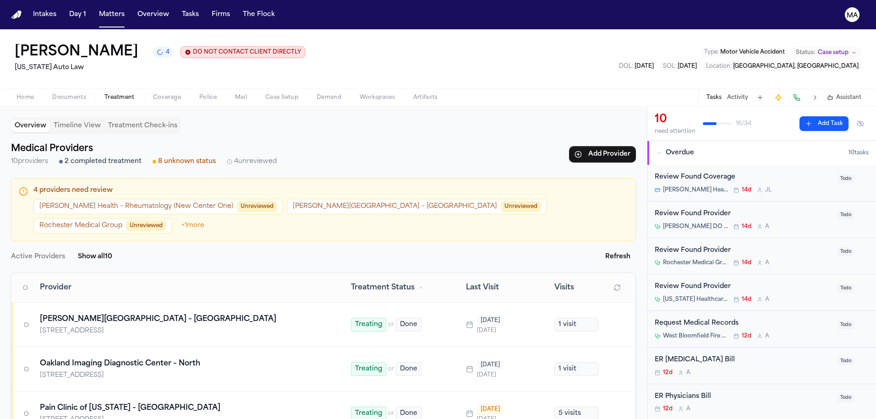
click at [172, 218] on button "Rochester Medical Group Unreviewed" at bounding box center [102, 226] width 139 height 16
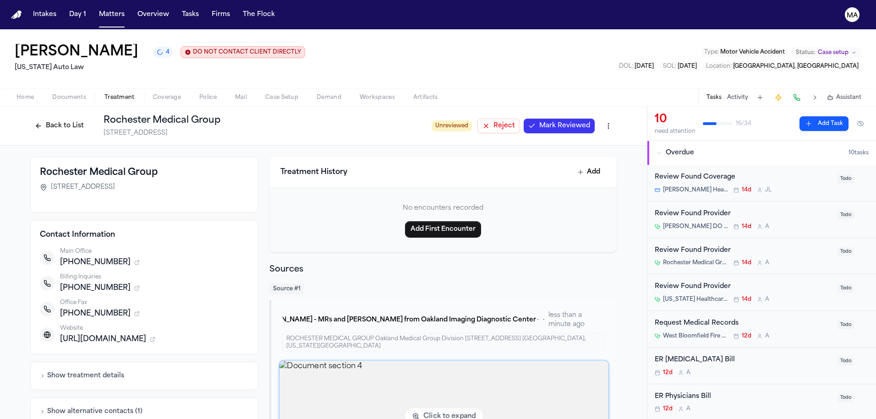
click at [398, 361] on img "View document section 4" at bounding box center [444, 416] width 329 height 111
click at [359, 361] on img "View document section 4" at bounding box center [444, 416] width 329 height 111
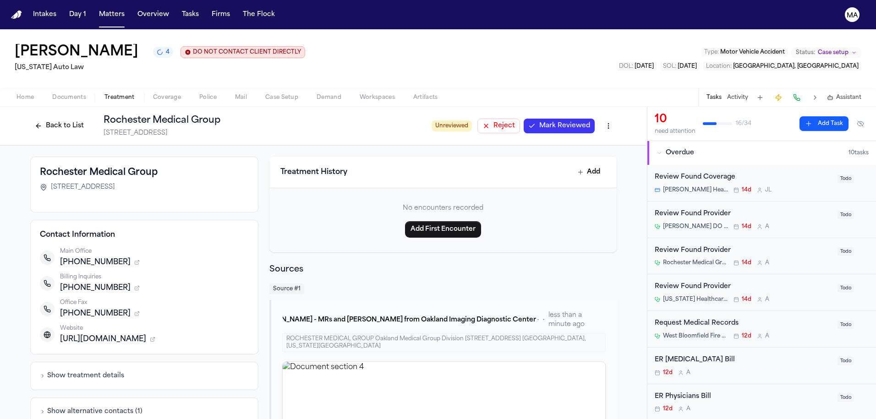
click at [478, 119] on button "Reject" at bounding box center [499, 126] width 43 height 15
click at [88, 119] on button "Back to List" at bounding box center [59, 126] width 58 height 15
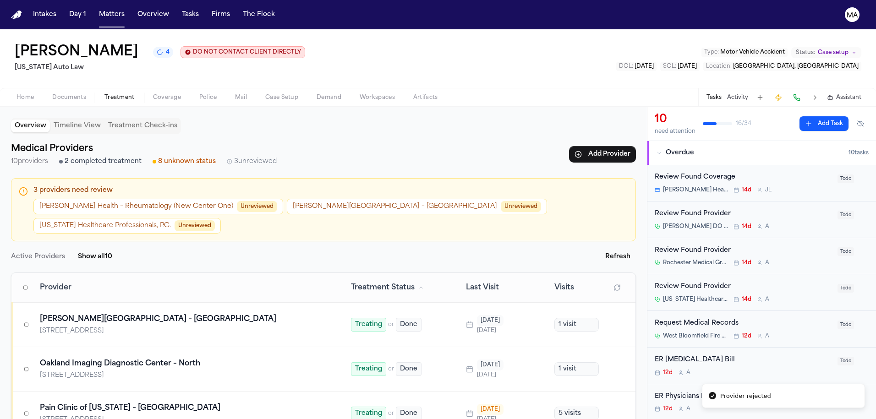
click at [221, 218] on button "[US_STATE] Healthcare Professionals, P.C. Unreviewed" at bounding box center [126, 226] width 187 height 16
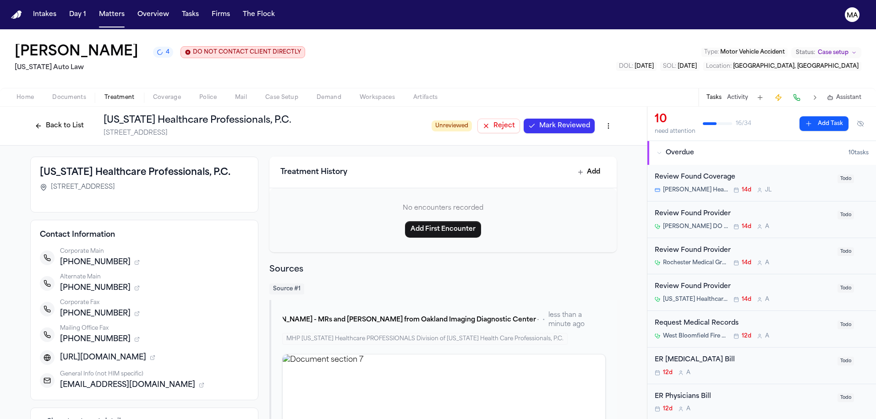
click at [524, 119] on button "Mark Reviewed" at bounding box center [559, 126] width 71 height 15
click at [88, 119] on button "Back to List" at bounding box center [59, 126] width 58 height 15
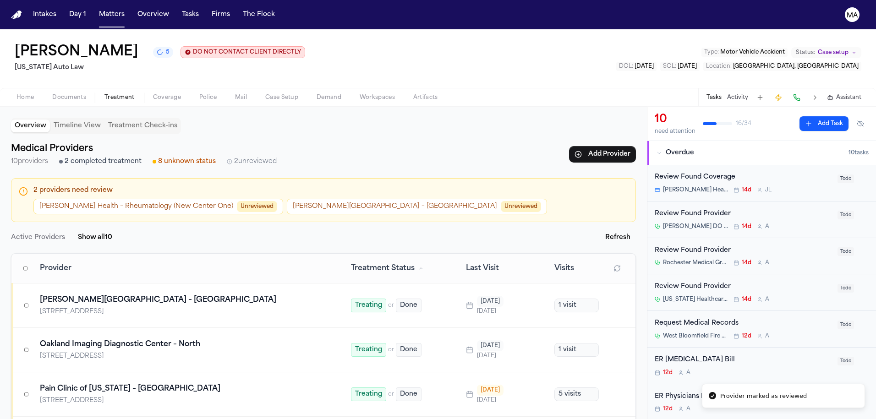
click at [287, 199] on button "[PERSON_NAME][GEOGRAPHIC_DATA] – [GEOGRAPHIC_DATA] Unreviewed" at bounding box center [417, 207] width 260 height 16
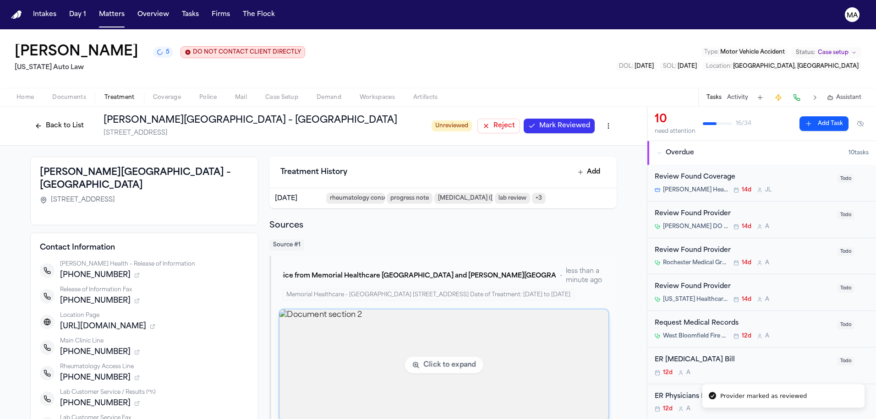
click at [397, 310] on img "View document section 2" at bounding box center [444, 365] width 329 height 111
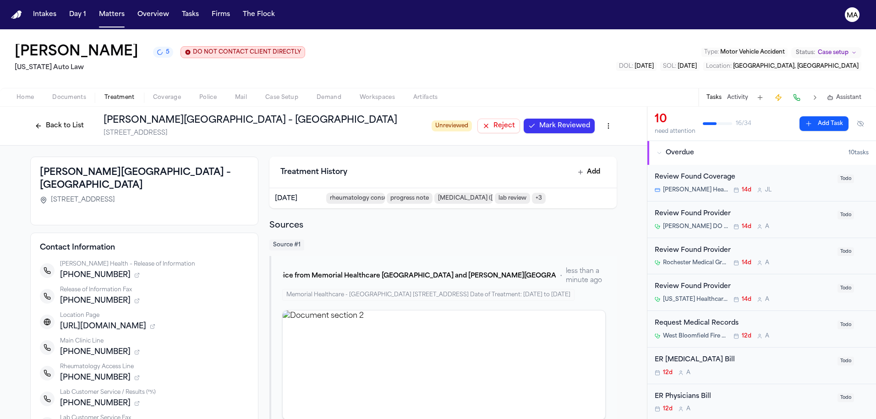
click at [540, 121] on span "Mark Reviewed" at bounding box center [565, 125] width 51 height 9
click at [88, 119] on button "Back to List" at bounding box center [59, 126] width 58 height 15
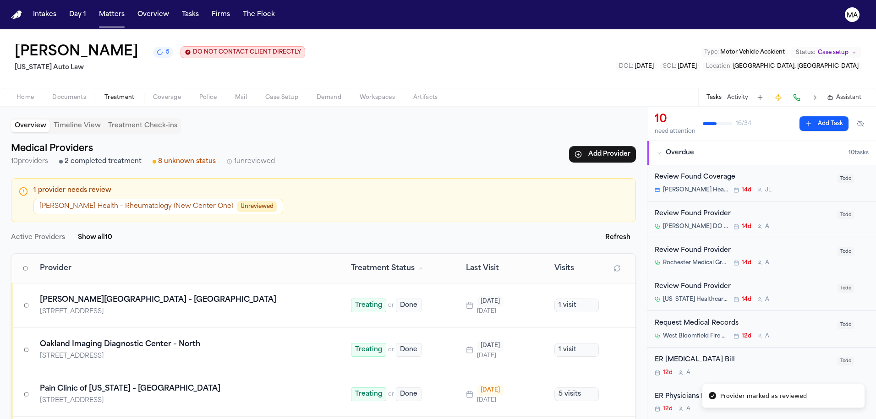
click at [107, 199] on button "[PERSON_NAME] Health – Rheumatology (New Center One) Unreviewed" at bounding box center [158, 207] width 250 height 16
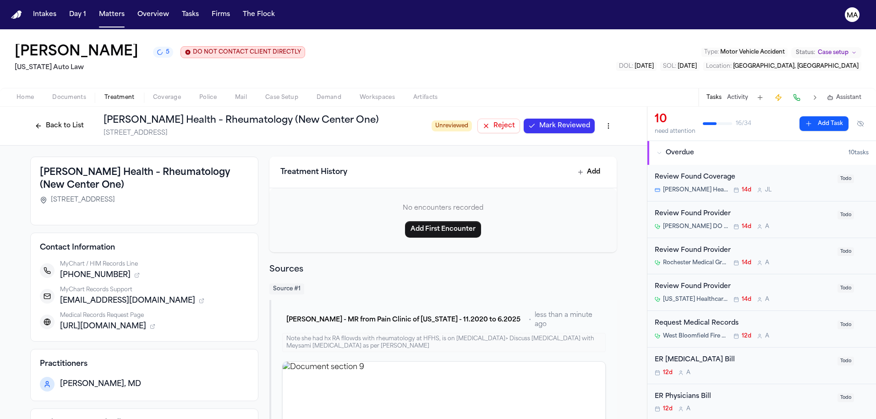
click at [540, 121] on span "Mark Reviewed" at bounding box center [565, 125] width 51 height 9
click at [88, 119] on button "Back to List" at bounding box center [59, 126] width 58 height 15
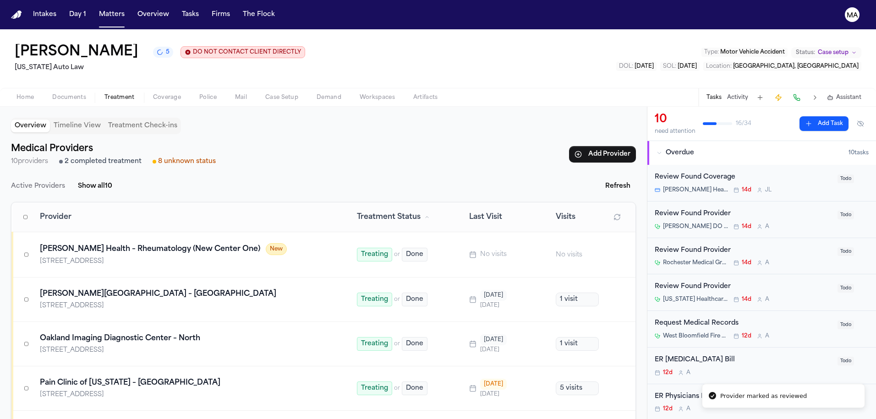
click at [732, 246] on div "Review Found Provider" at bounding box center [743, 251] width 177 height 11
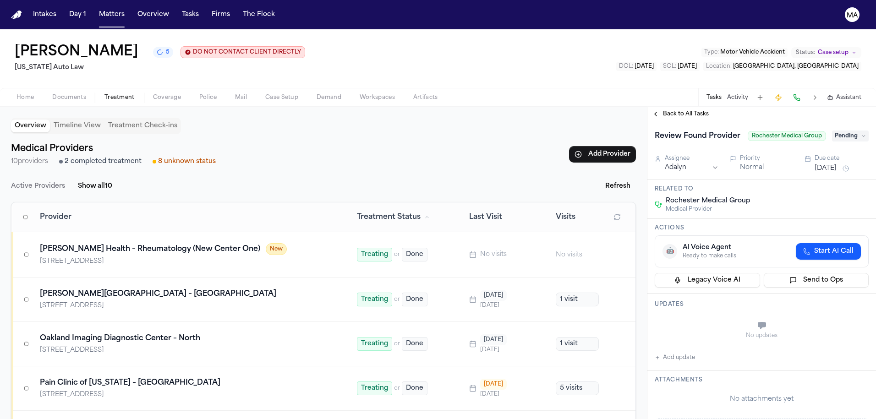
click at [675, 110] on span "Back to All Tasks" at bounding box center [686, 113] width 46 height 7
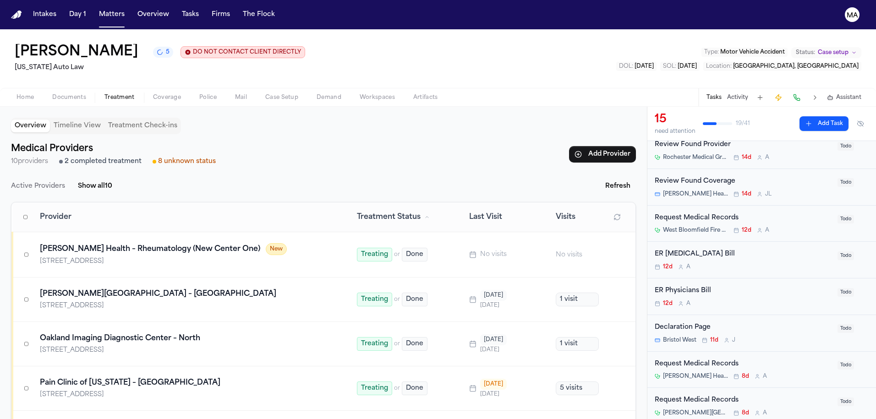
scroll to position [64, 0]
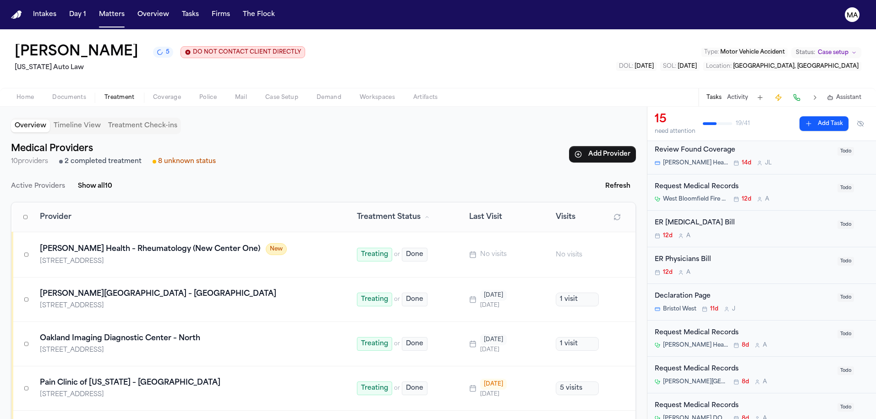
click at [750, 364] on div "Request Medical Records" at bounding box center [743, 369] width 177 height 11
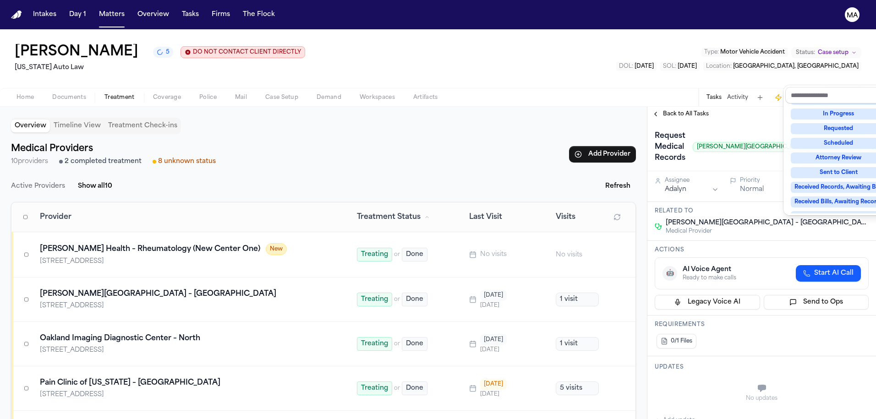
click at [828, 255] on div "Complete" at bounding box center [839, 260] width 96 height 11
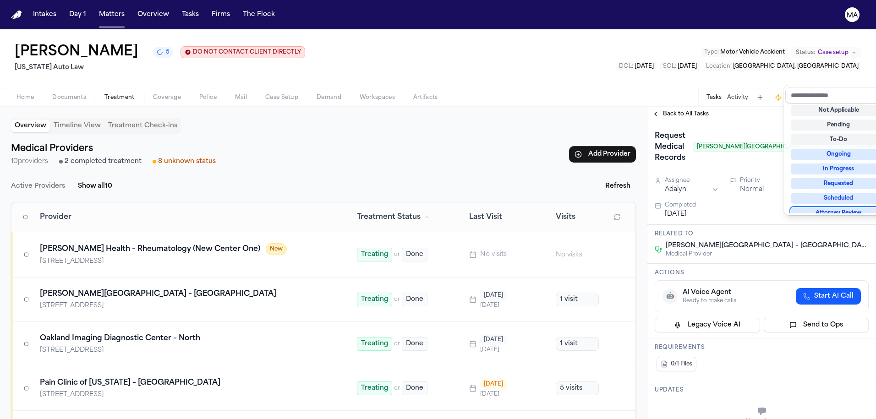
click at [686, 107] on div "**********" at bounding box center [762, 263] width 229 height 313
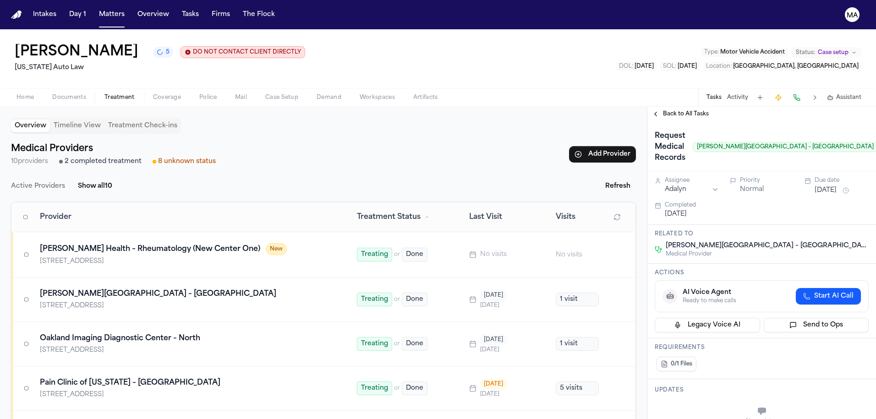
click at [670, 110] on span "Back to All Tasks" at bounding box center [686, 113] width 46 height 7
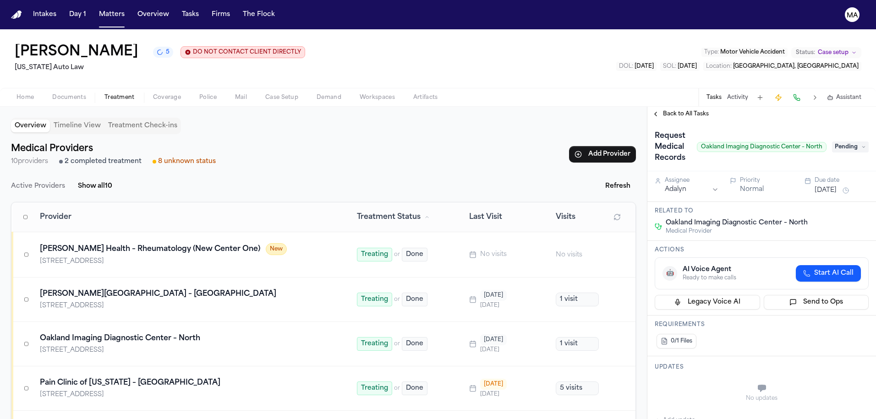
click at [52, 94] on span "Documents" at bounding box center [69, 97] width 34 height 7
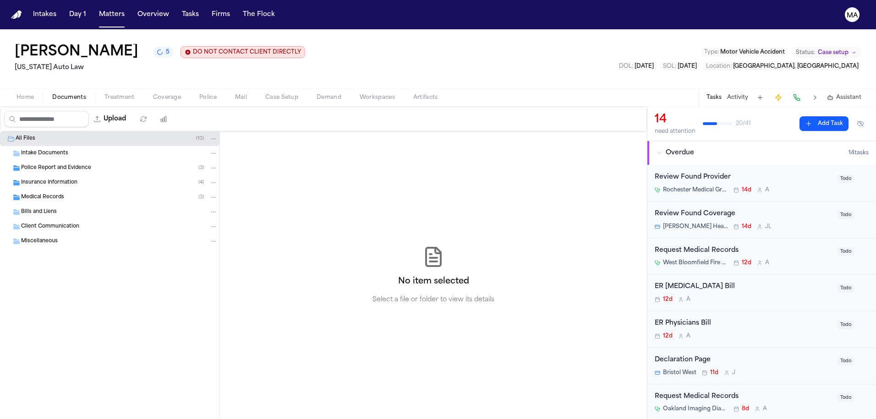
click at [106, 193] on div "Medical Records ( 3 )" at bounding box center [119, 197] width 197 height 8
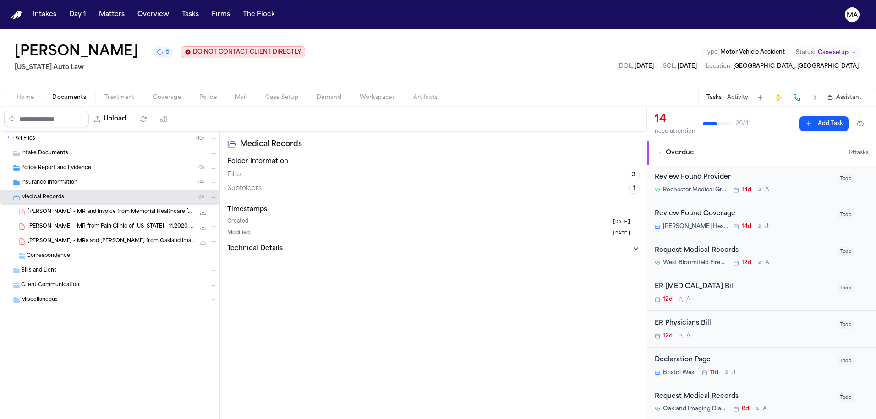
click at [44, 179] on span "Insurance Information" at bounding box center [49, 183] width 56 height 8
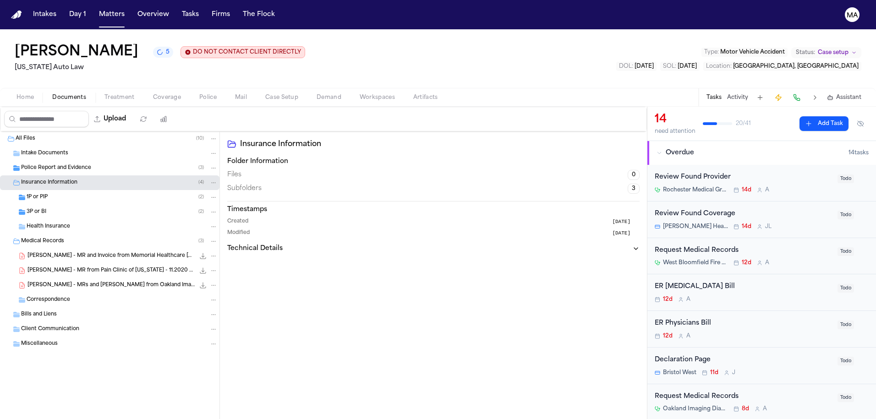
click at [46, 161] on div "Police Report and Evidence ( 3 )" at bounding box center [110, 168] width 220 height 15
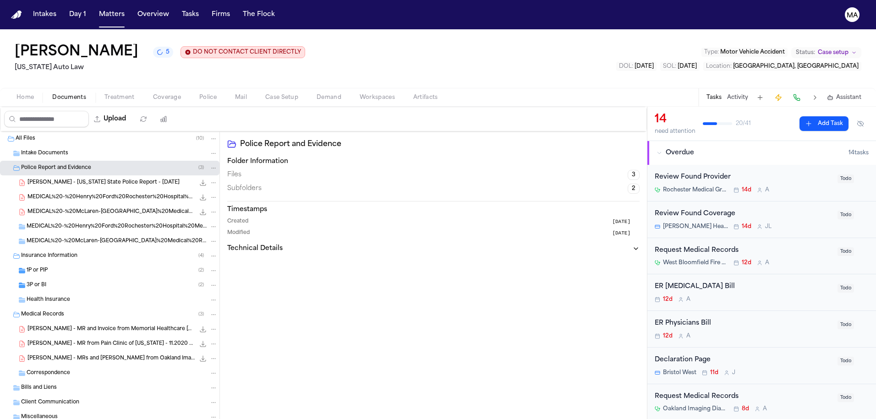
click at [58, 179] on span "[PERSON_NAME] - [US_STATE] State Police Report - [DATE]" at bounding box center [104, 183] width 152 height 8
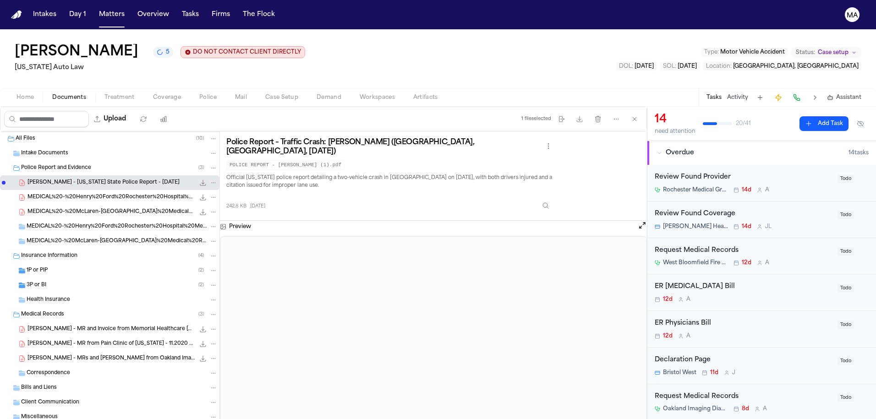
click at [58, 194] on span "MEDICAL%20-%20Henry%20Ford%20Rochester%20Hospital%20Medical%20Records%20for%20B…" at bounding box center [111, 198] width 167 height 8
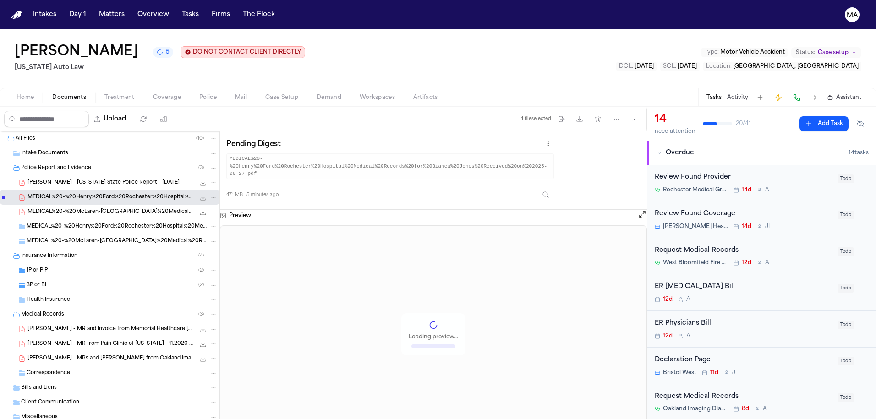
click at [62, 205] on div "MEDICAL%20-%20McLaren-[GEOGRAPHIC_DATA]%20Medical%20Records%20for%20Bianca%20Jo…" at bounding box center [110, 212] width 220 height 15
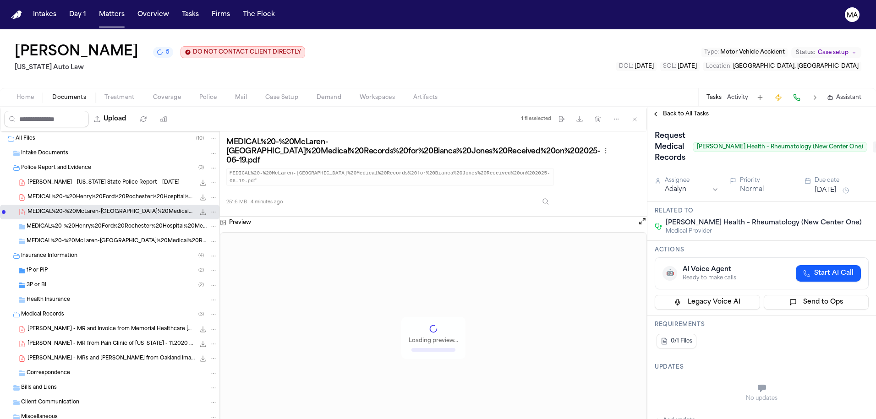
click at [873, 142] on span "Pending" at bounding box center [891, 147] width 37 height 11
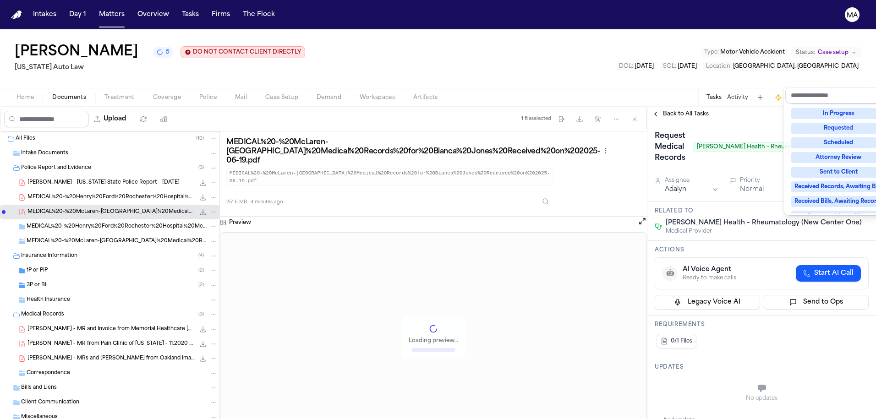
click at [829, 255] on div "Complete" at bounding box center [839, 260] width 96 height 11
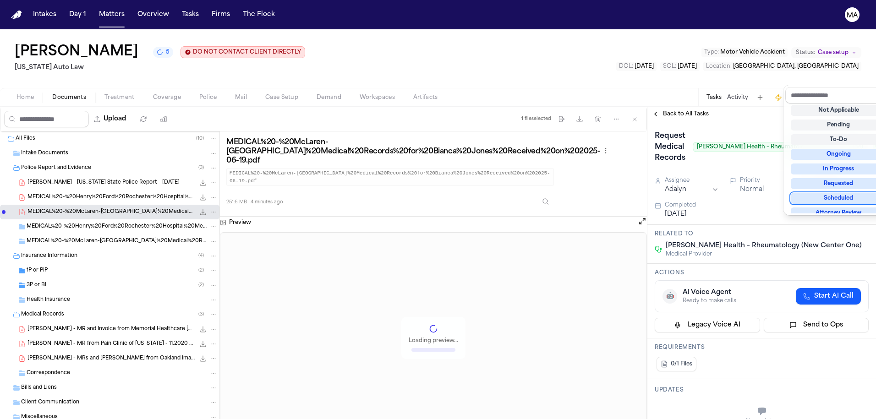
click at [678, 107] on div "**********" at bounding box center [762, 263] width 229 height 313
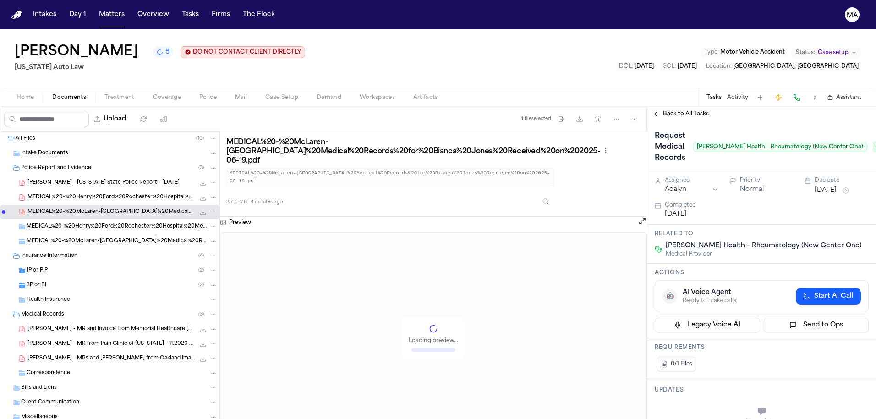
click at [666, 110] on span "Back to All Tasks" at bounding box center [686, 113] width 46 height 7
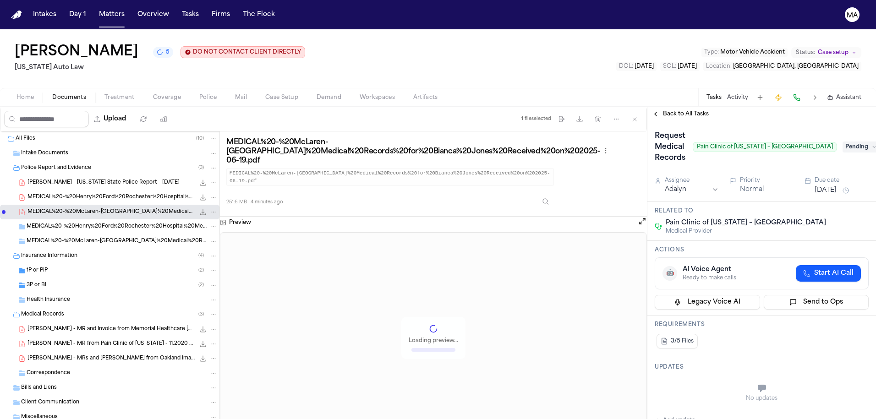
click at [858, 142] on span "Pending" at bounding box center [861, 147] width 37 height 11
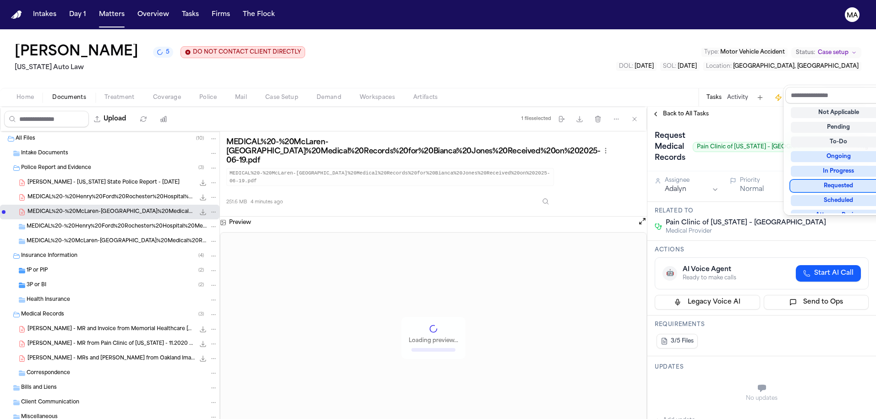
scroll to position [58, 0]
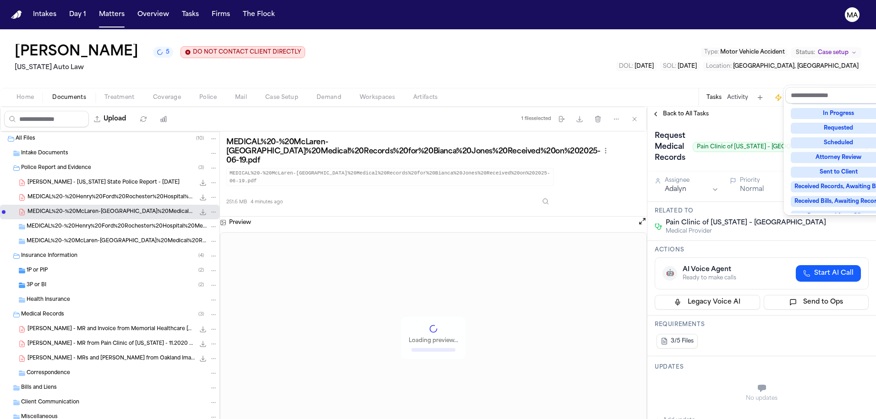
click at [821, 255] on div "Complete" at bounding box center [839, 260] width 96 height 11
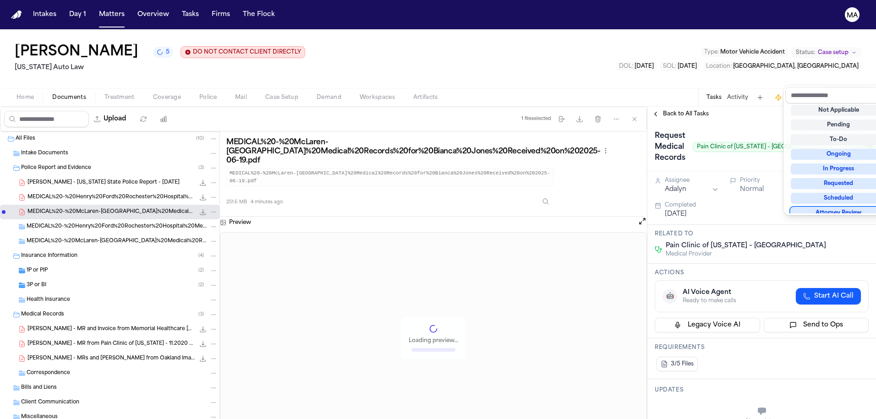
click at [666, 61] on div "[PERSON_NAME] 5 DO NOT CONTACT CLIENT DIRECTLY DO NOT CONTACT [US_STATE] Auto L…" at bounding box center [438, 224] width 876 height 390
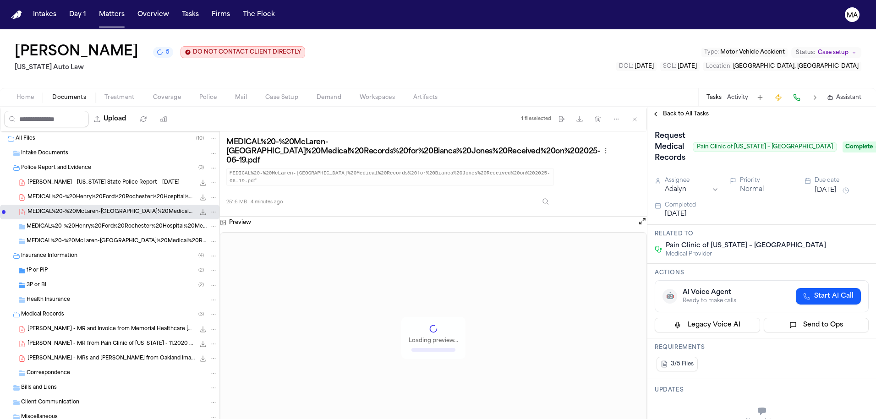
click at [668, 110] on span "Back to All Tasks" at bounding box center [686, 113] width 46 height 7
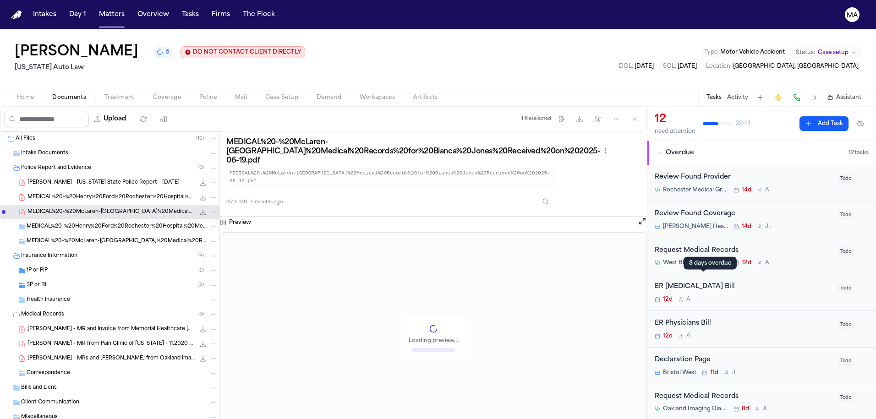
click at [712, 265] on div "8 days overdue 8 days overdue" at bounding box center [710, 263] width 53 height 13
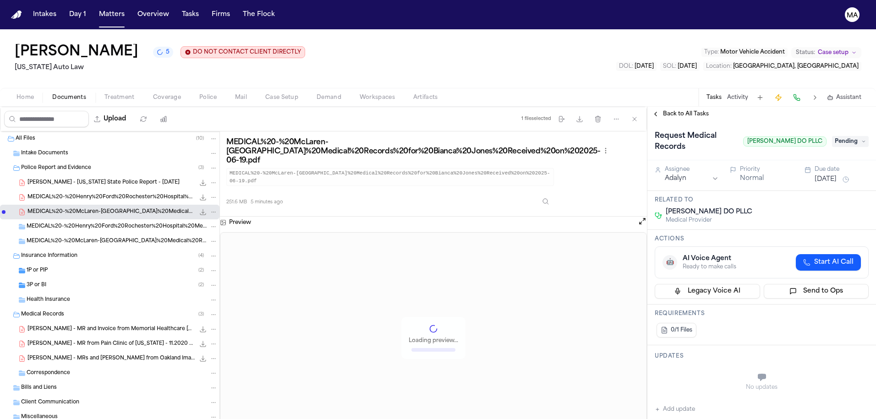
click at [847, 136] on span "Pending" at bounding box center [850, 141] width 37 height 11
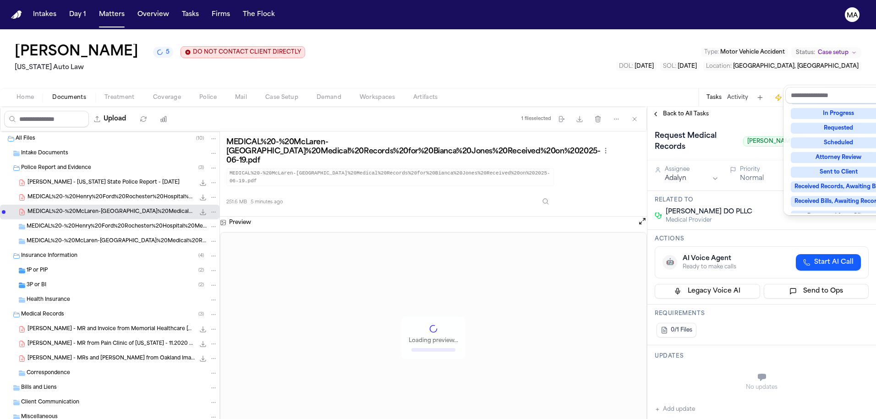
click at [828, 255] on div "Complete" at bounding box center [839, 260] width 96 height 11
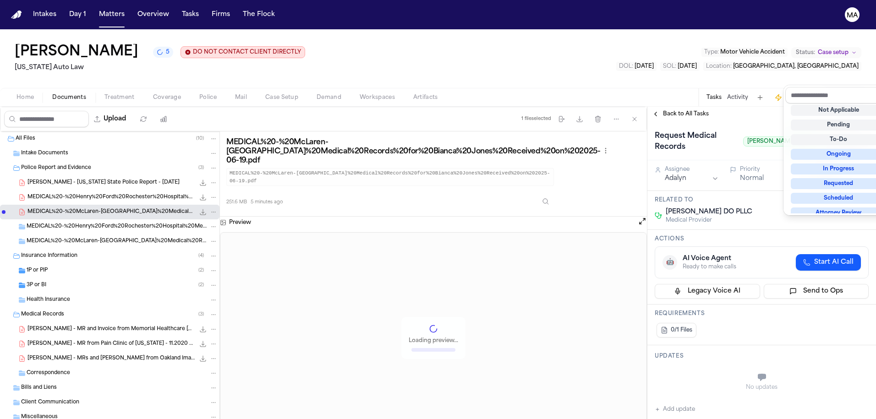
scroll to position [57, 0]
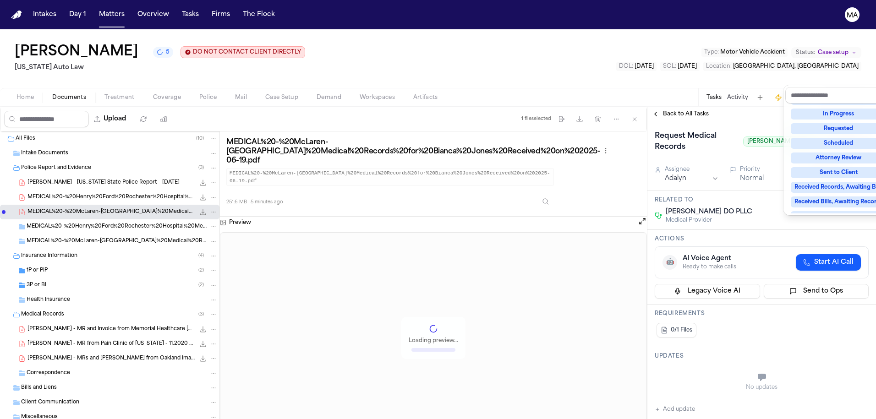
click at [692, 59] on div "[PERSON_NAME] 5 DO NOT CONTACT CLIENT DIRECTLY DO NOT CONTACT [US_STATE] Auto L…" at bounding box center [438, 224] width 876 height 390
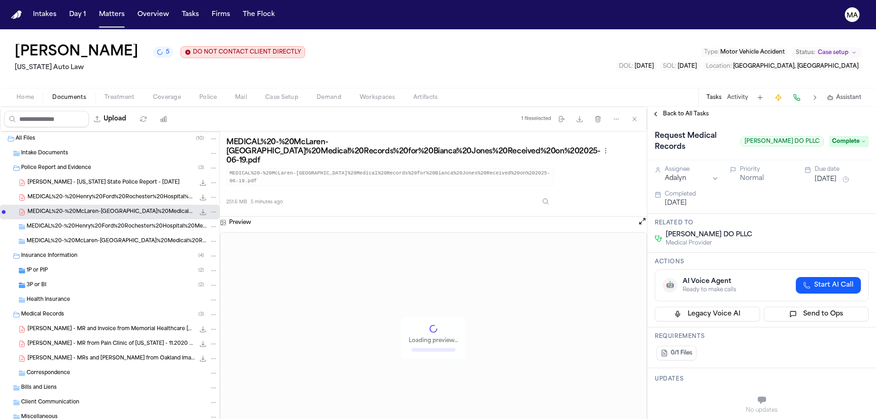
click at [675, 110] on span "Back to All Tasks" at bounding box center [686, 113] width 46 height 7
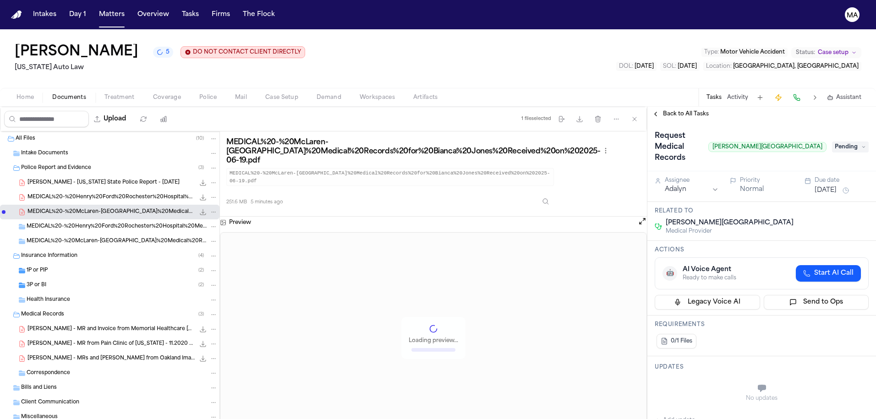
click at [843, 142] on span "Pending" at bounding box center [850, 147] width 37 height 11
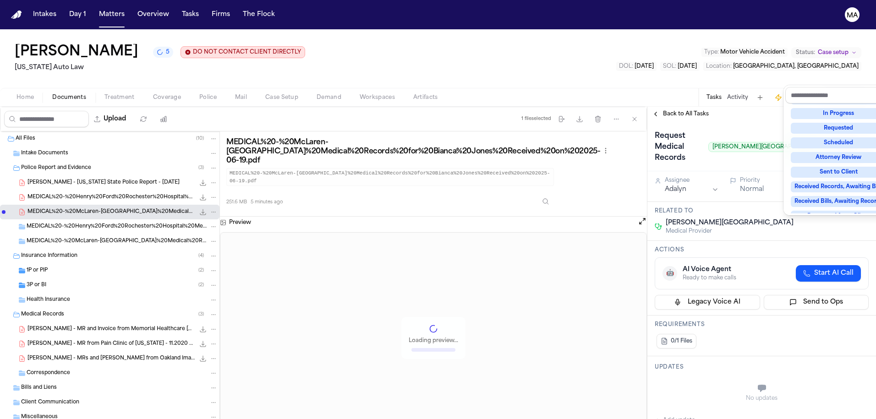
click at [826, 255] on div "Complete" at bounding box center [839, 260] width 96 height 11
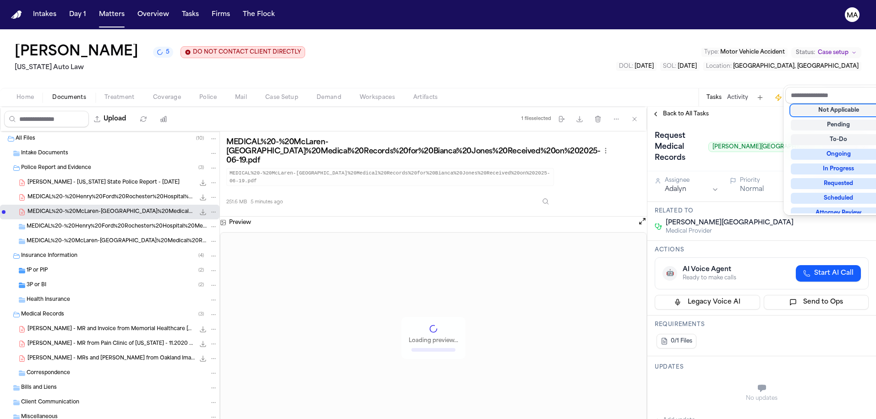
scroll to position [57, 0]
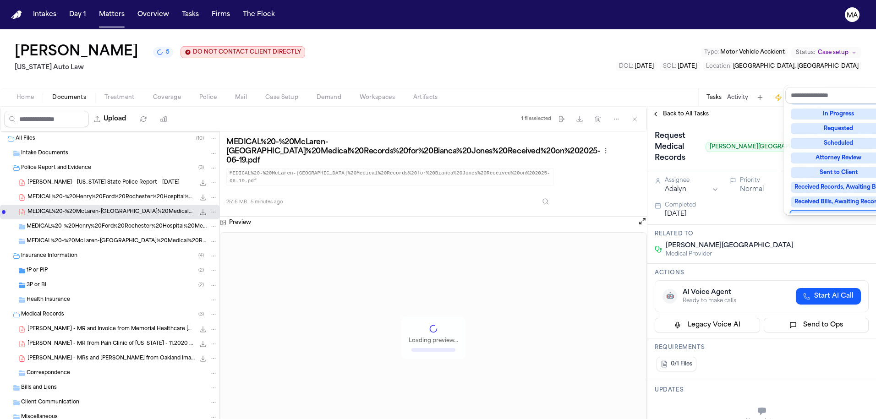
click at [711, 107] on div "**********" at bounding box center [762, 263] width 229 height 313
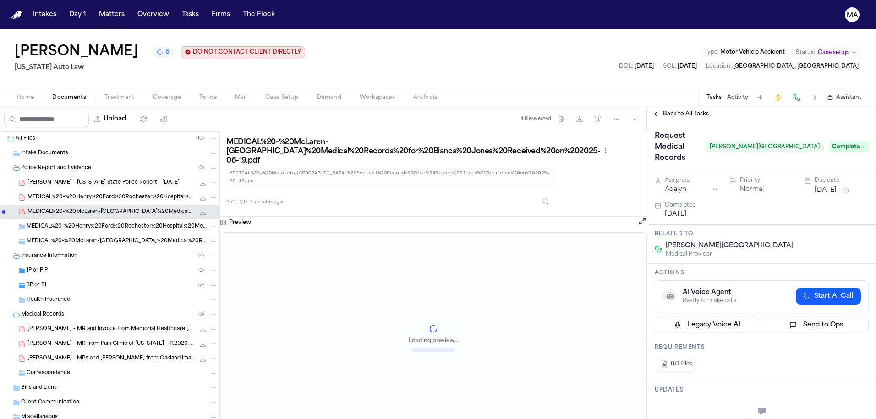
click at [687, 110] on span "Back to All Tasks" at bounding box center [686, 113] width 46 height 7
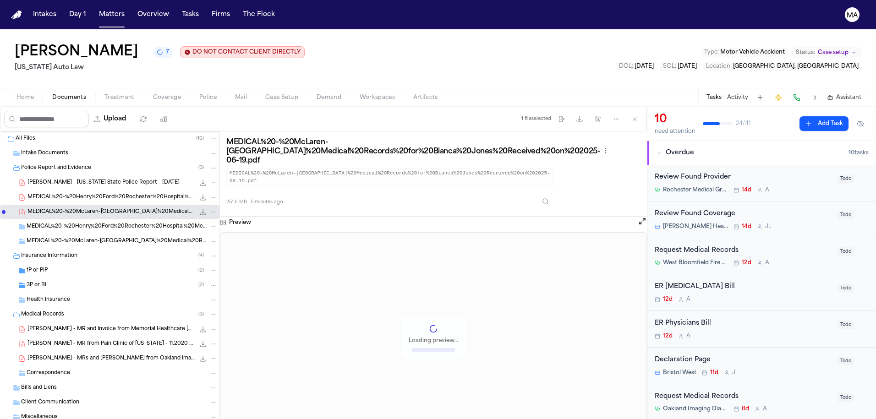
click at [741, 392] on div "Request Medical Records" at bounding box center [743, 397] width 177 height 11
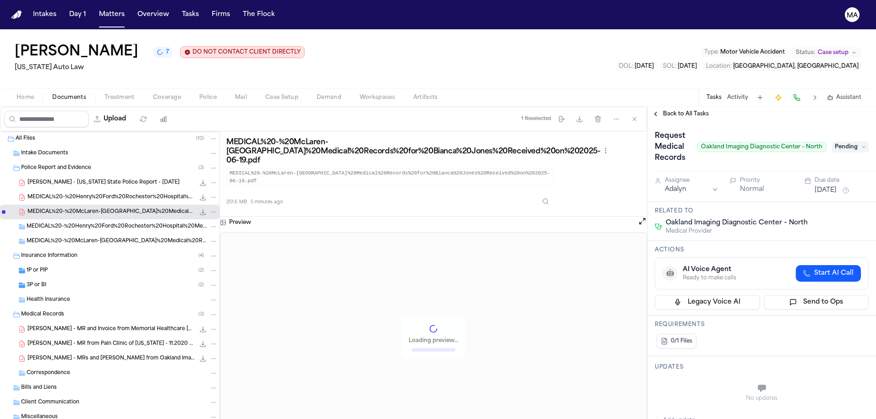
click at [852, 142] on span "Pending" at bounding box center [850, 147] width 37 height 11
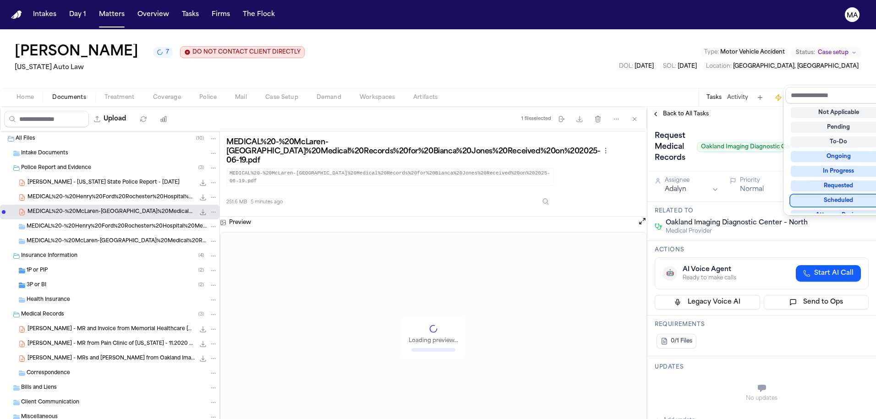
scroll to position [58, 0]
click at [833, 255] on div "Complete" at bounding box center [839, 260] width 96 height 11
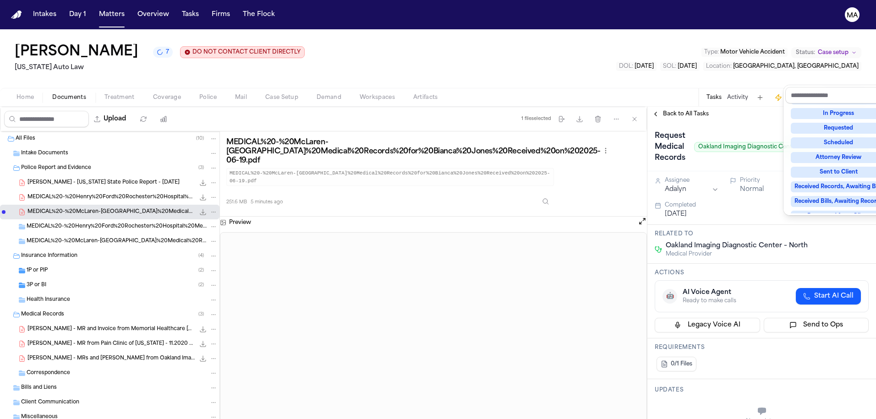
click at [734, 60] on div "[PERSON_NAME] 7 DO NOT CONTACT CLIENT DIRECTLY DO NOT CONTACT [US_STATE] Auto L…" at bounding box center [438, 224] width 876 height 390
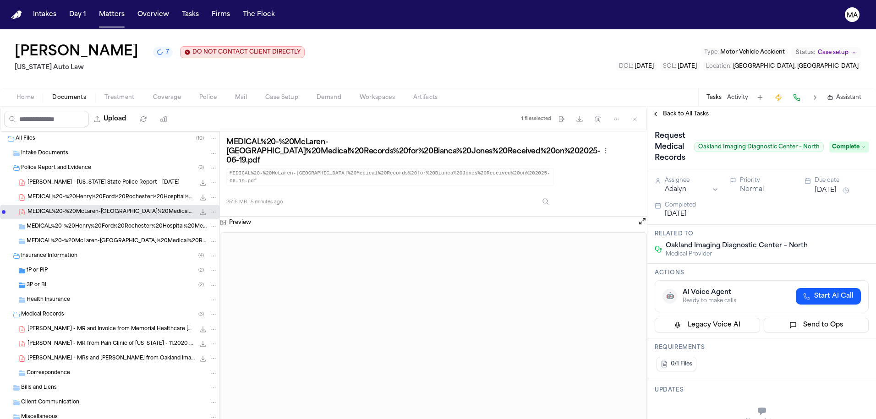
click at [669, 110] on span "Back to All Tasks" at bounding box center [686, 113] width 46 height 7
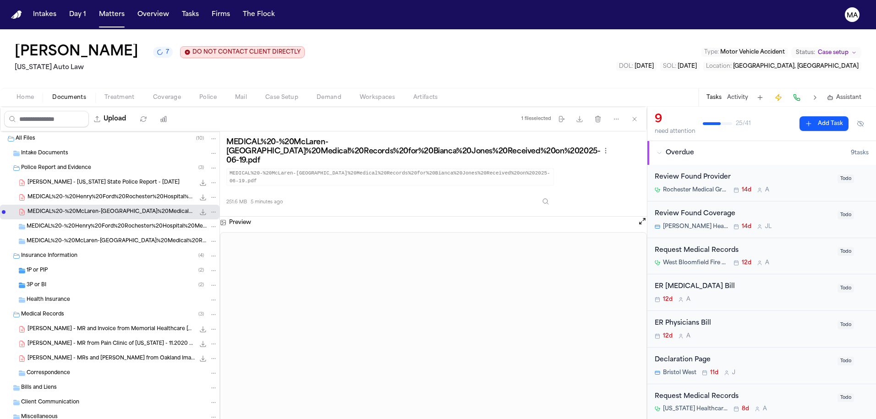
click at [735, 246] on div "Request Medical Records" at bounding box center [743, 251] width 177 height 11
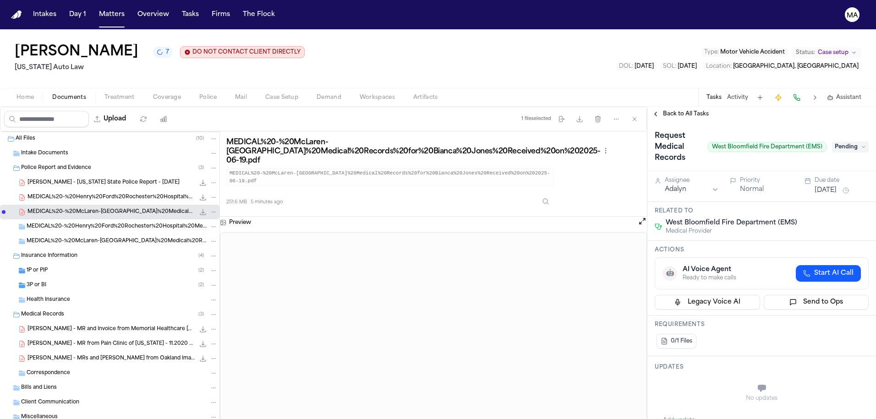
click at [691, 110] on button "Back to All Tasks" at bounding box center [681, 113] width 66 height 7
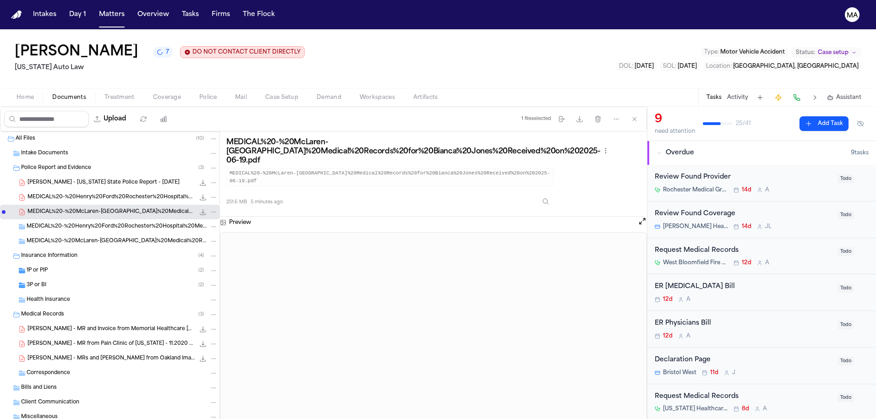
click at [67, 341] on span "[PERSON_NAME] - MR from Pain Clinic of [US_STATE] - 11.2020 to 6.2025" at bounding box center [111, 345] width 167 height 8
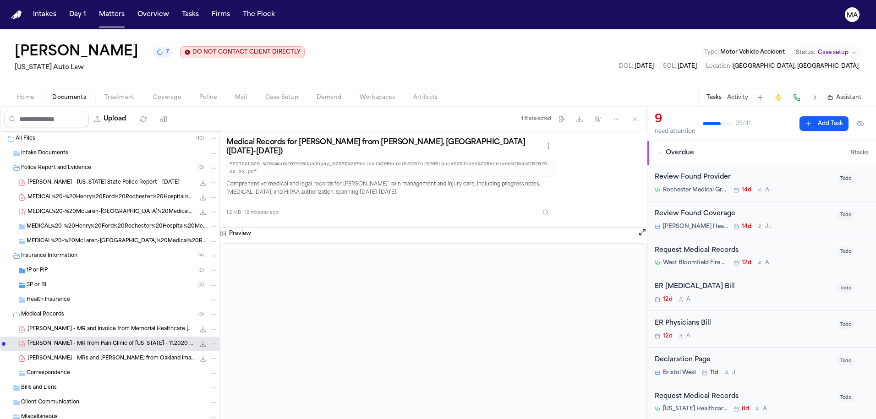
click at [66, 322] on div "[PERSON_NAME] - MR and Invoice from [GEOGRAPHIC_DATA] [GEOGRAPHIC_DATA] and [PE…" at bounding box center [110, 329] width 220 height 15
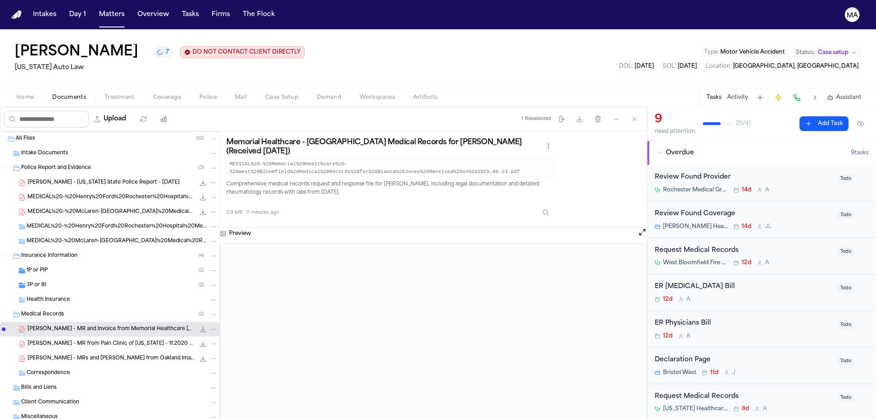
click at [56, 355] on span "[PERSON_NAME] - MRs and [PERSON_NAME] from Oakland Imaging Diagnostic Center - …" at bounding box center [111, 359] width 167 height 8
